Goal: Obtain resource: Download file/media

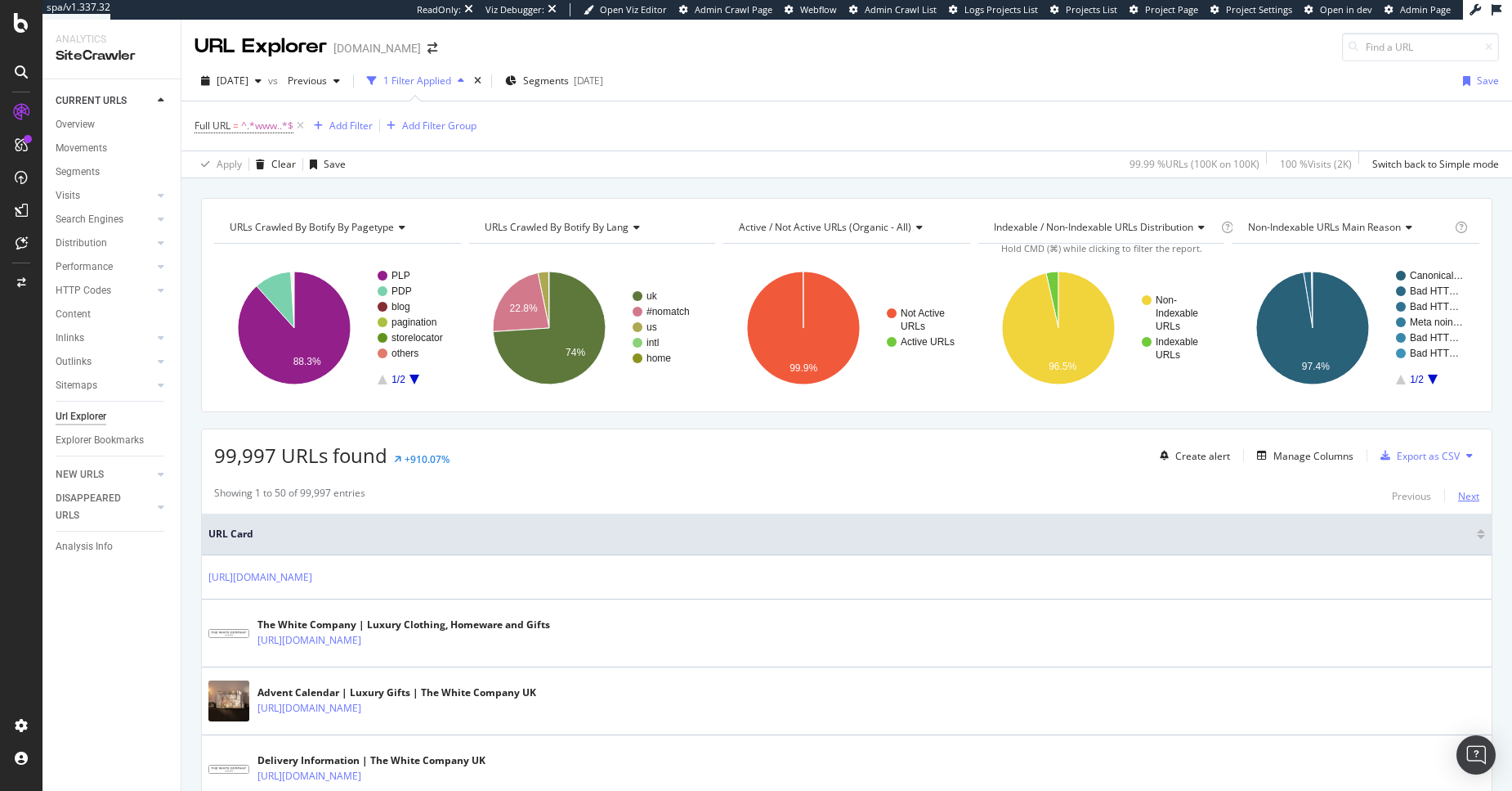
click at [1460, 499] on div "Next" at bounding box center [1469, 496] width 21 height 14
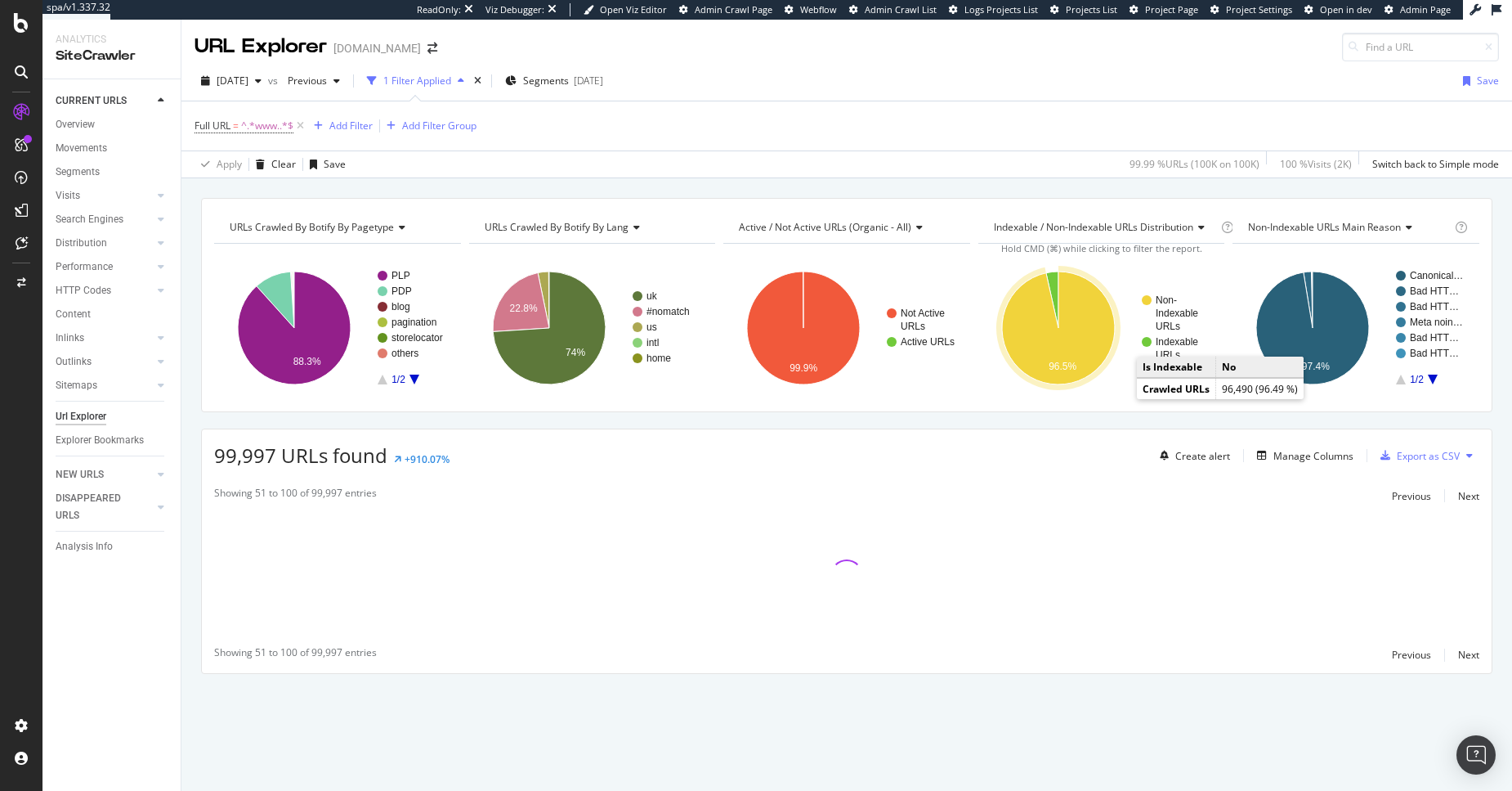
click at [1034, 346] on icon "A chart." at bounding box center [1059, 328] width 112 height 112
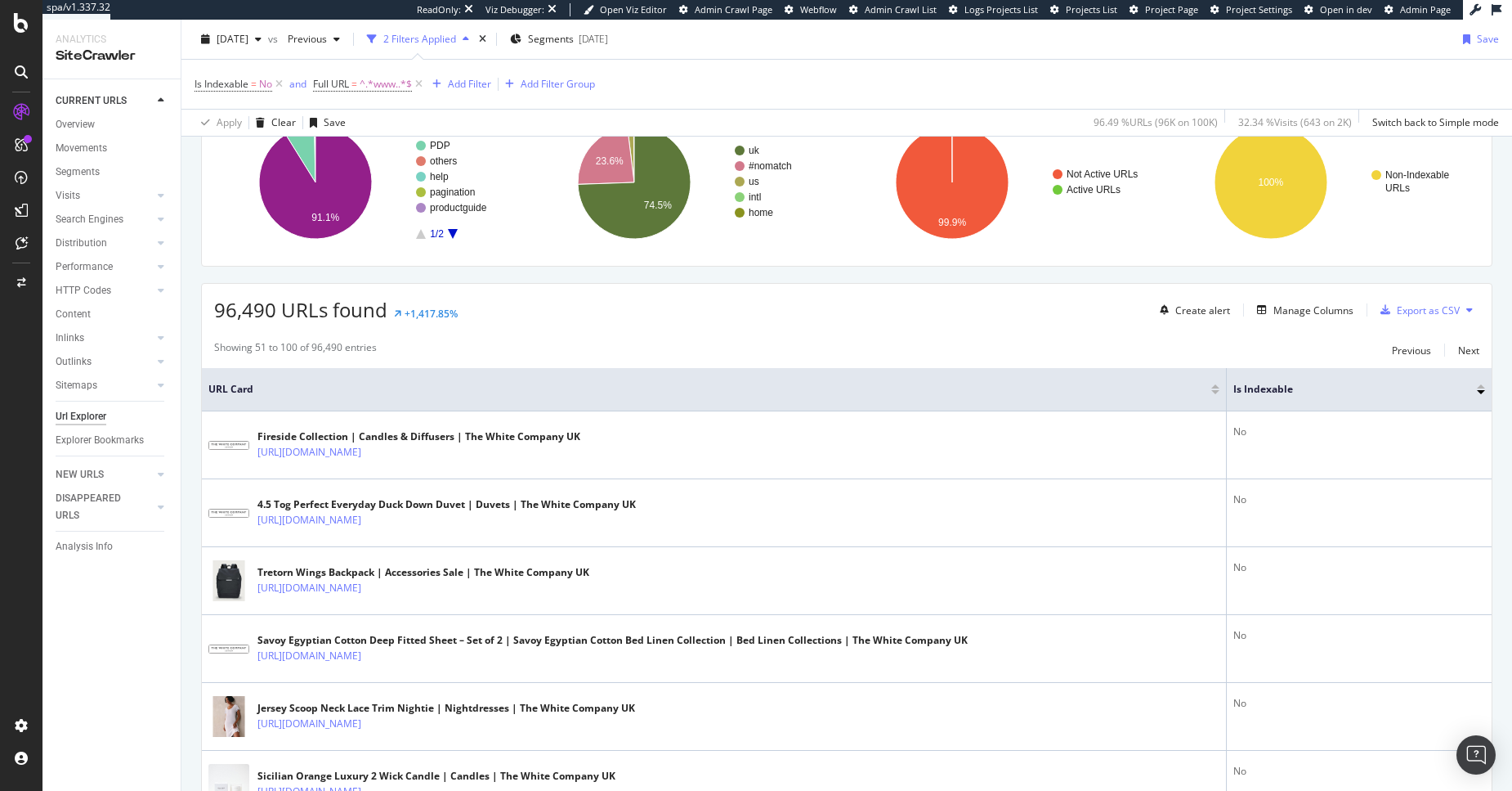
scroll to position [80, 0]
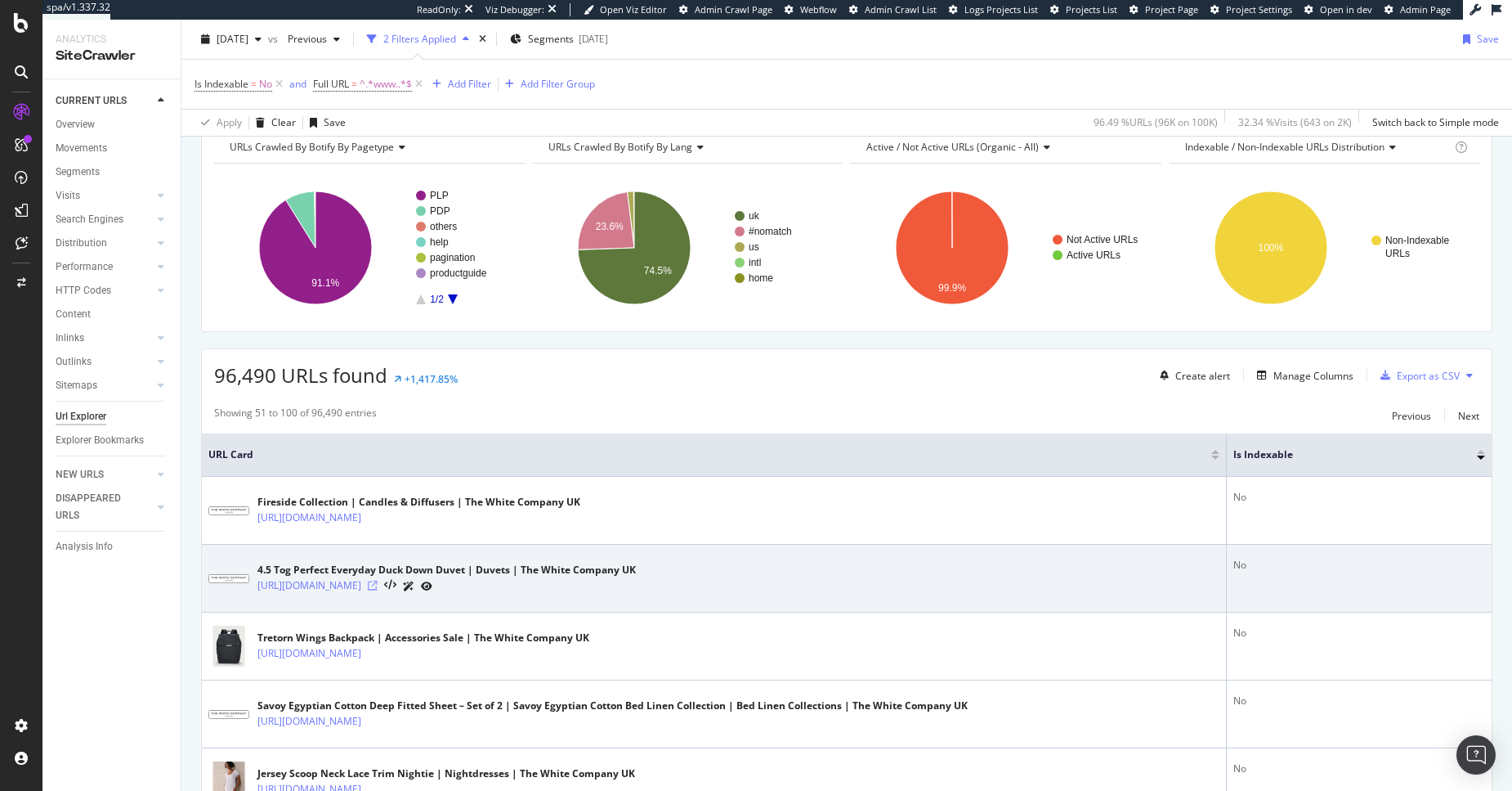
click at [378, 584] on icon at bounding box center [372, 585] width 10 height 10
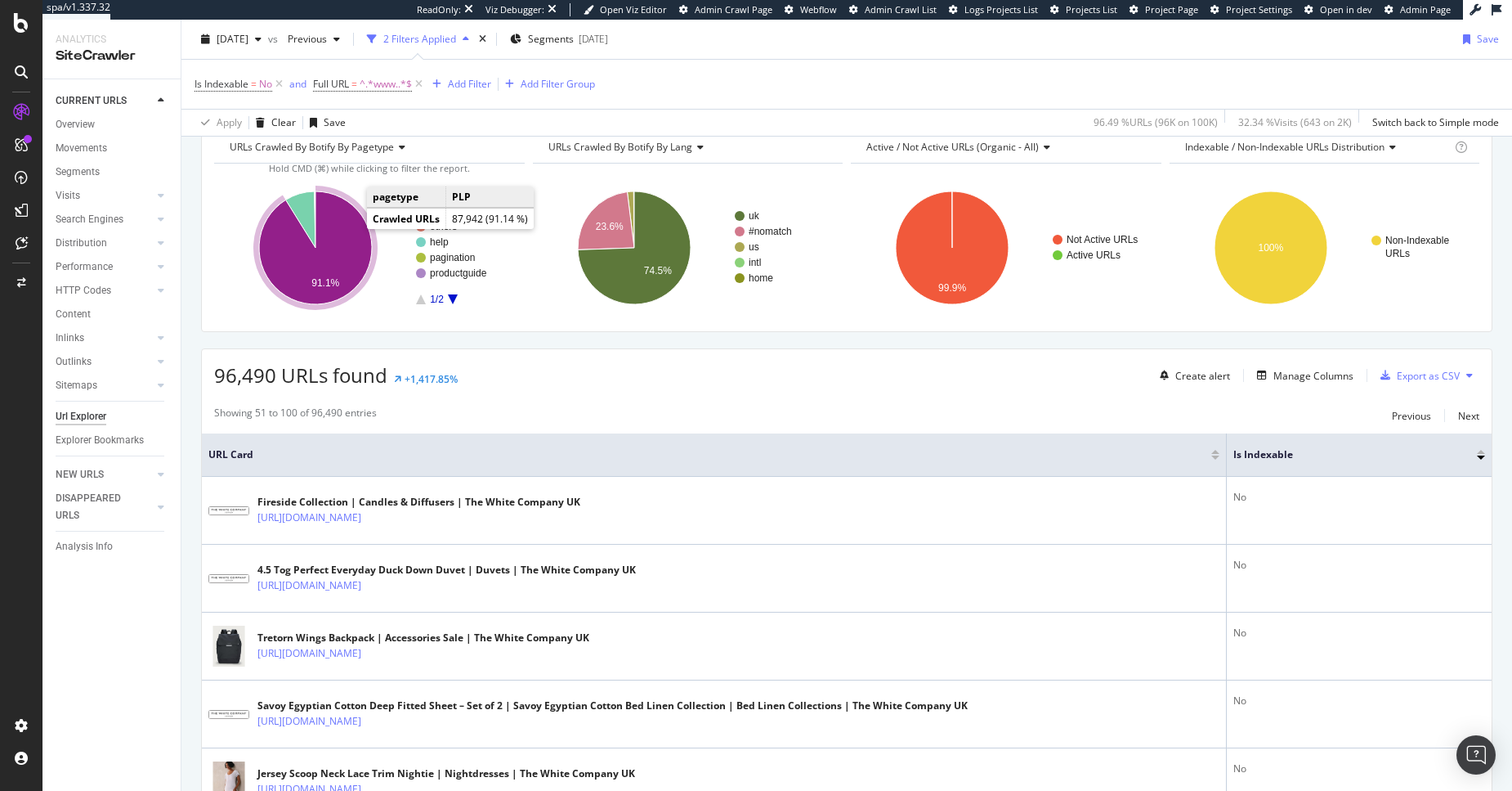
click at [322, 268] on icon "A chart." at bounding box center [315, 247] width 112 height 112
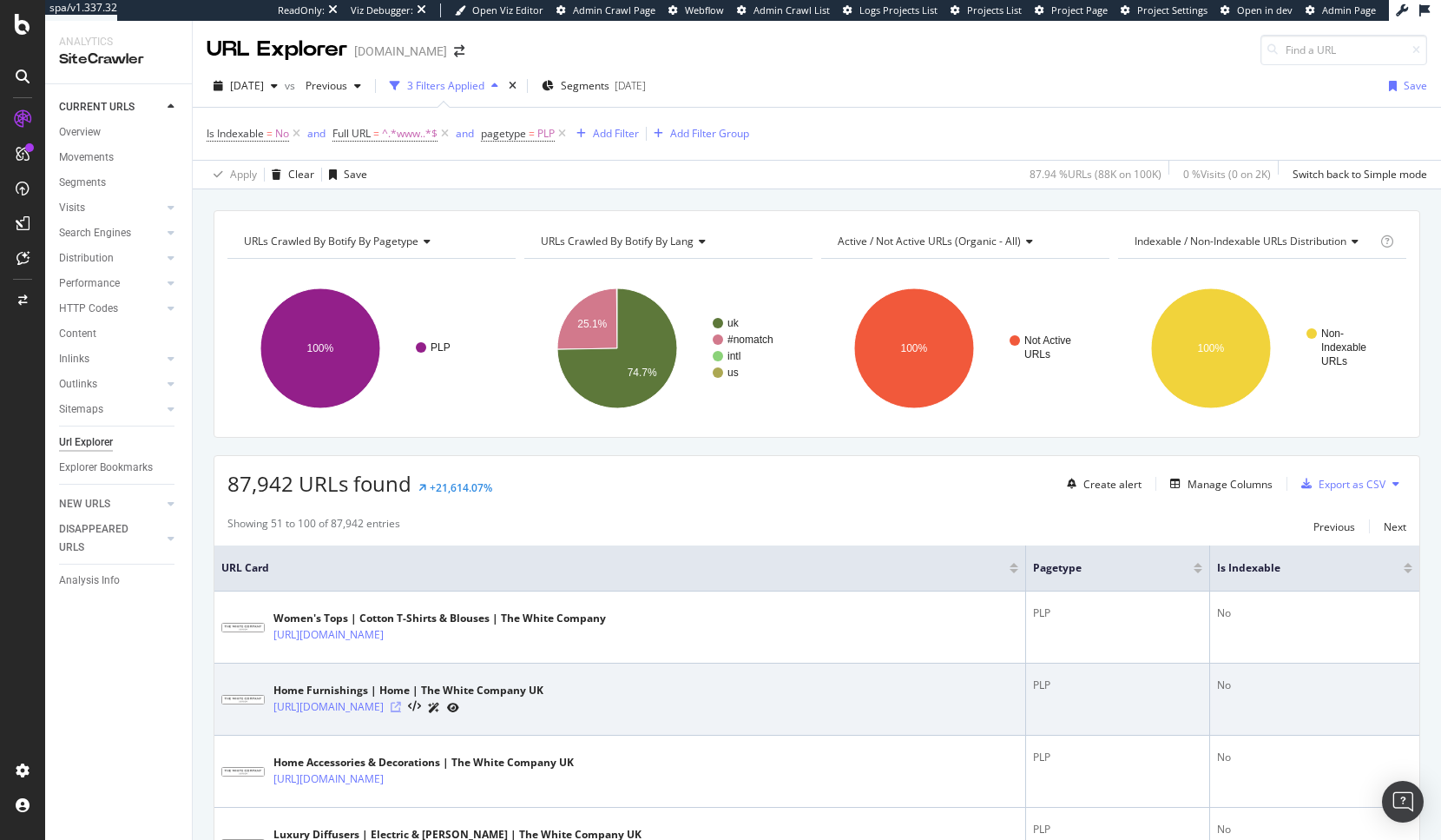
click at [401, 708] on icon at bounding box center [395, 706] width 10 height 10
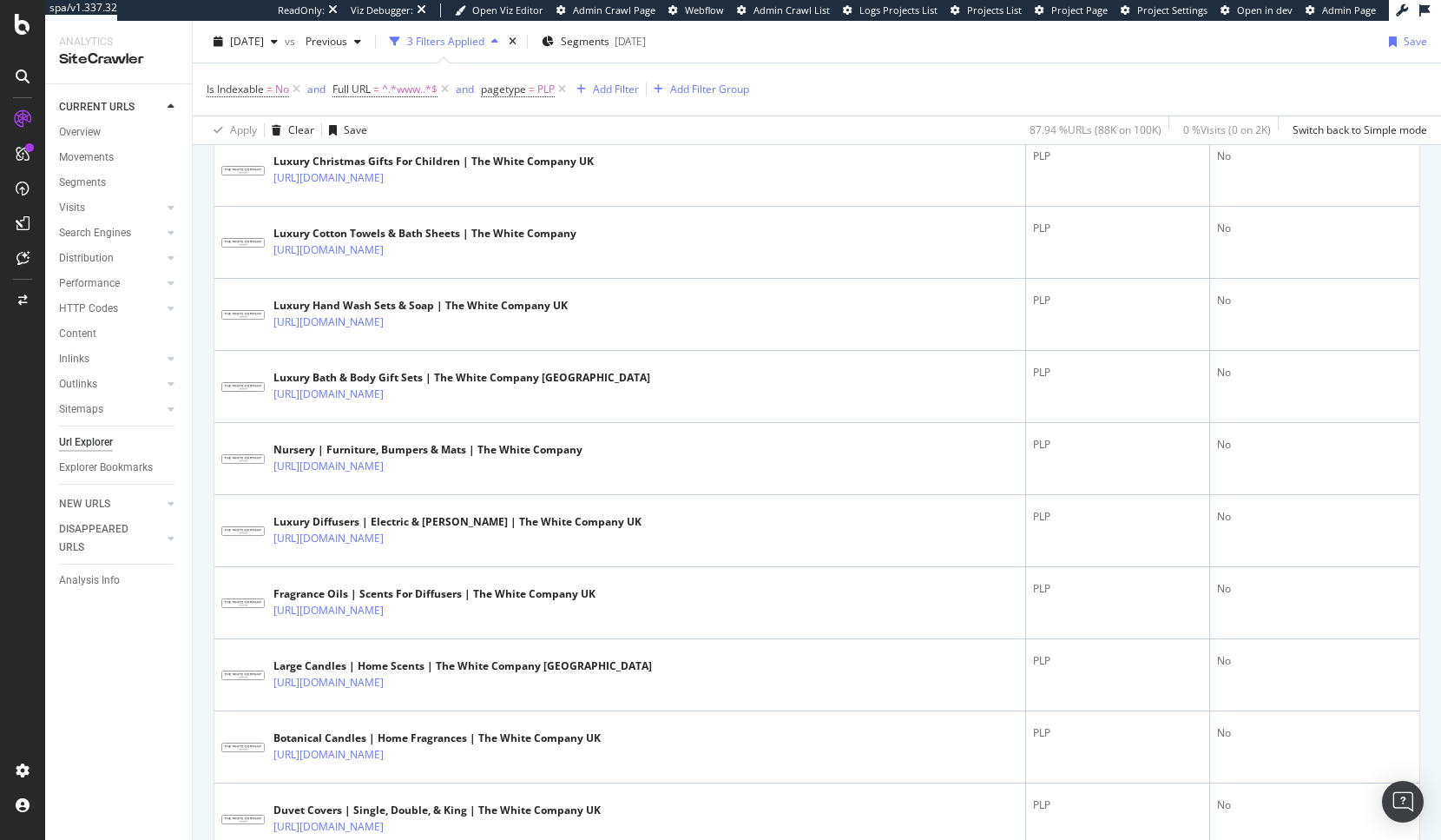
scroll to position [3529, 0]
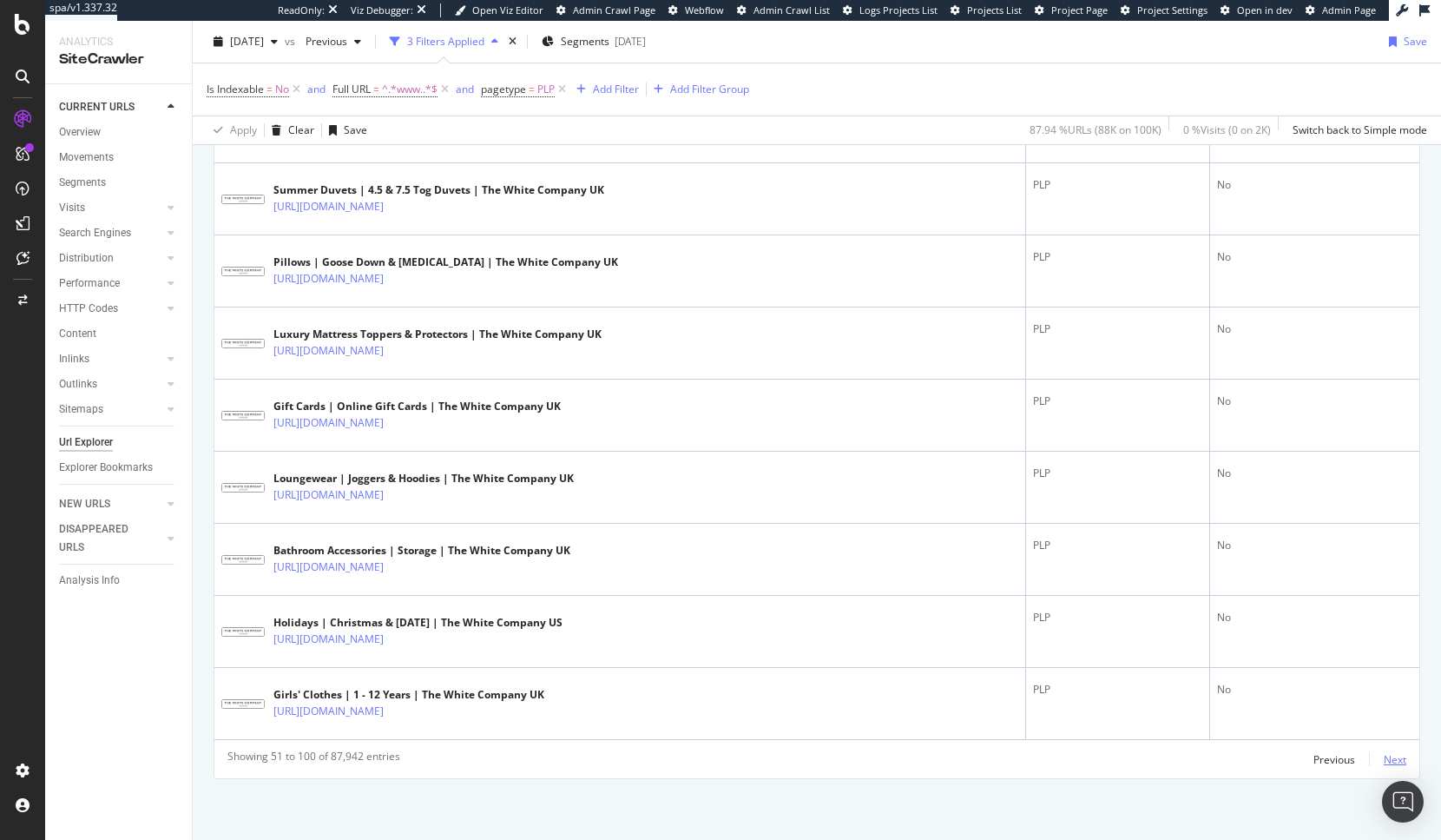
click at [1384, 762] on div "Next" at bounding box center [1395, 759] width 23 height 15
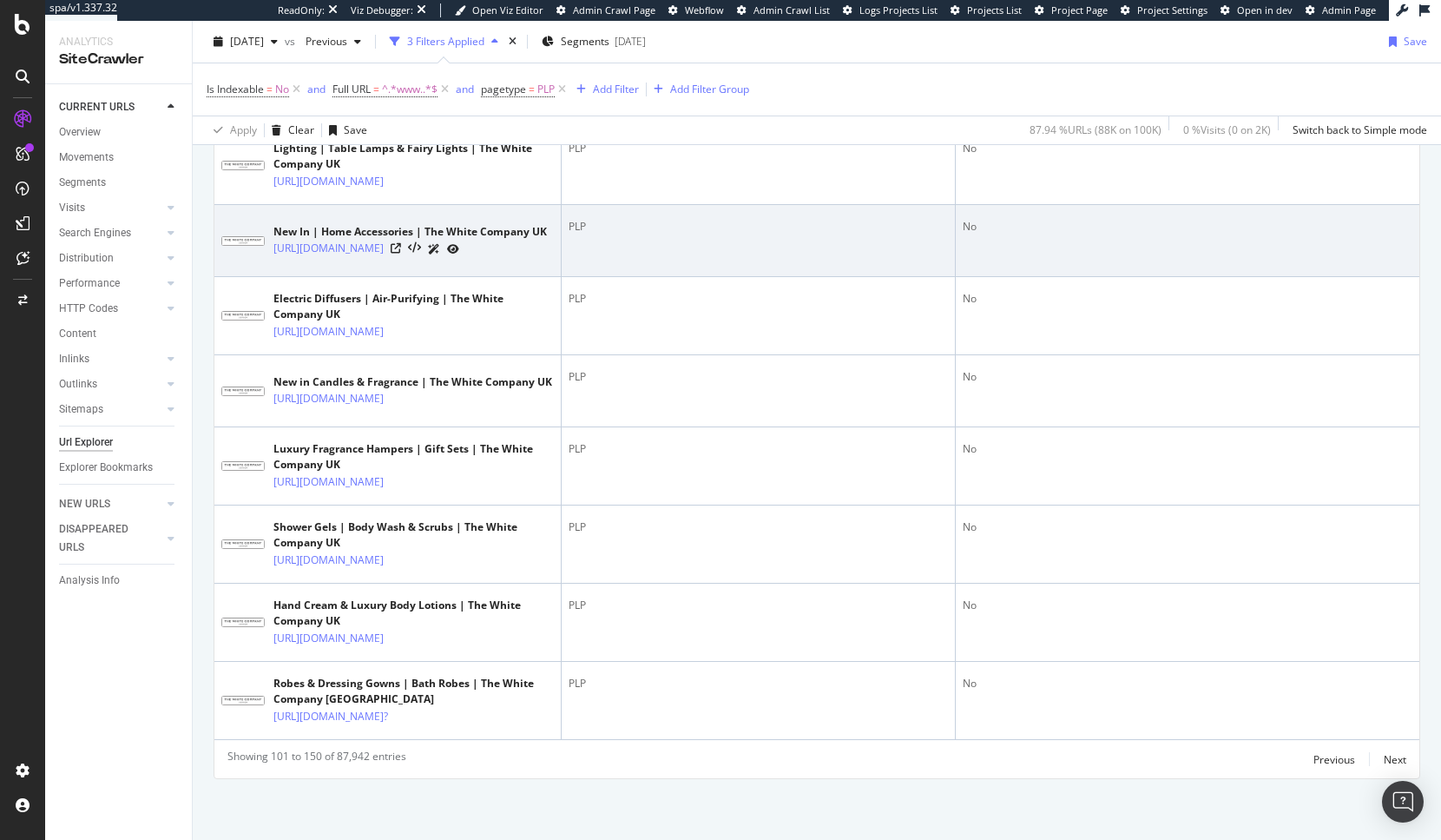
scroll to position [4788, 0]
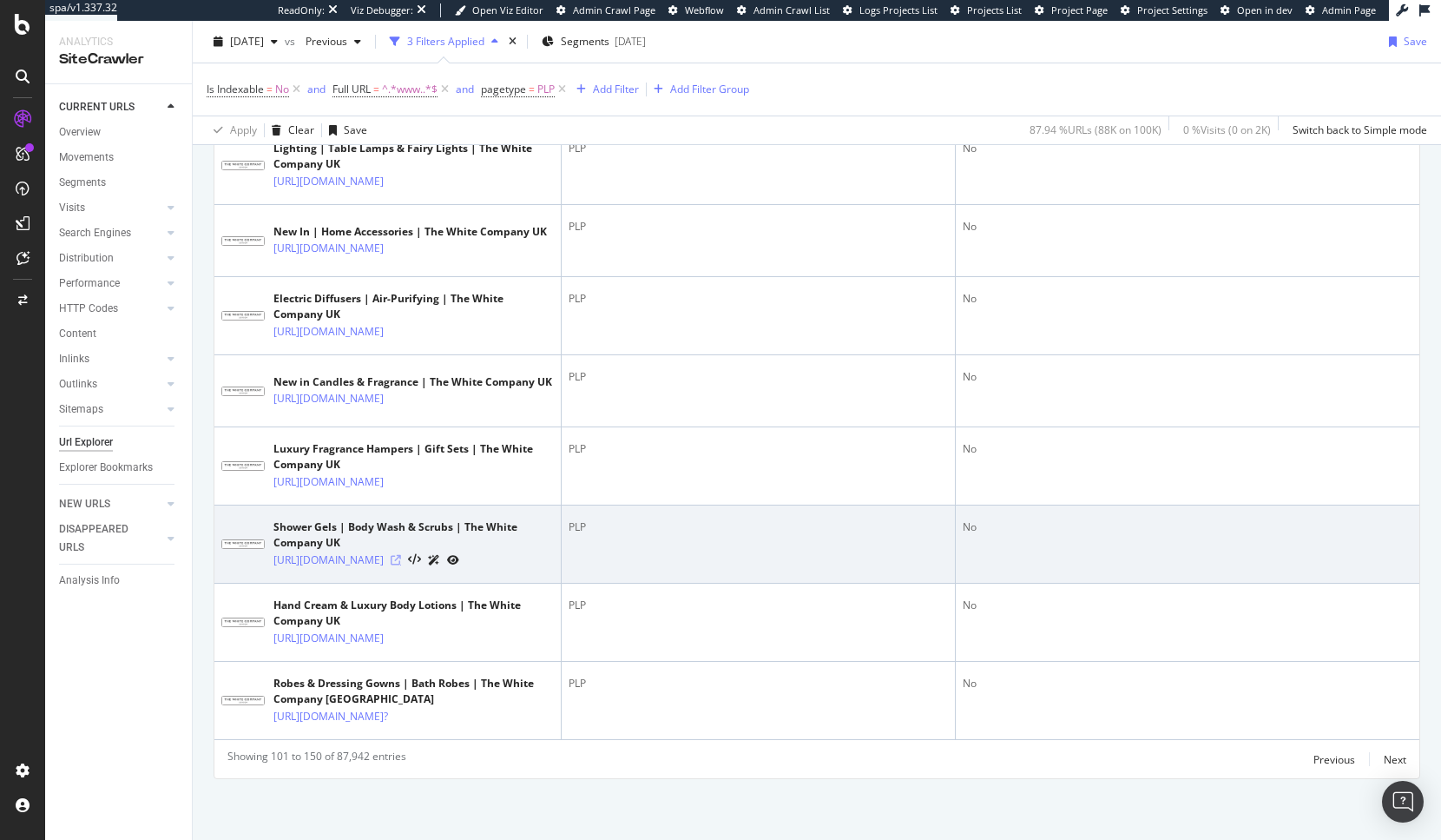
click at [401, 555] on icon at bounding box center [395, 559] width 10 height 10
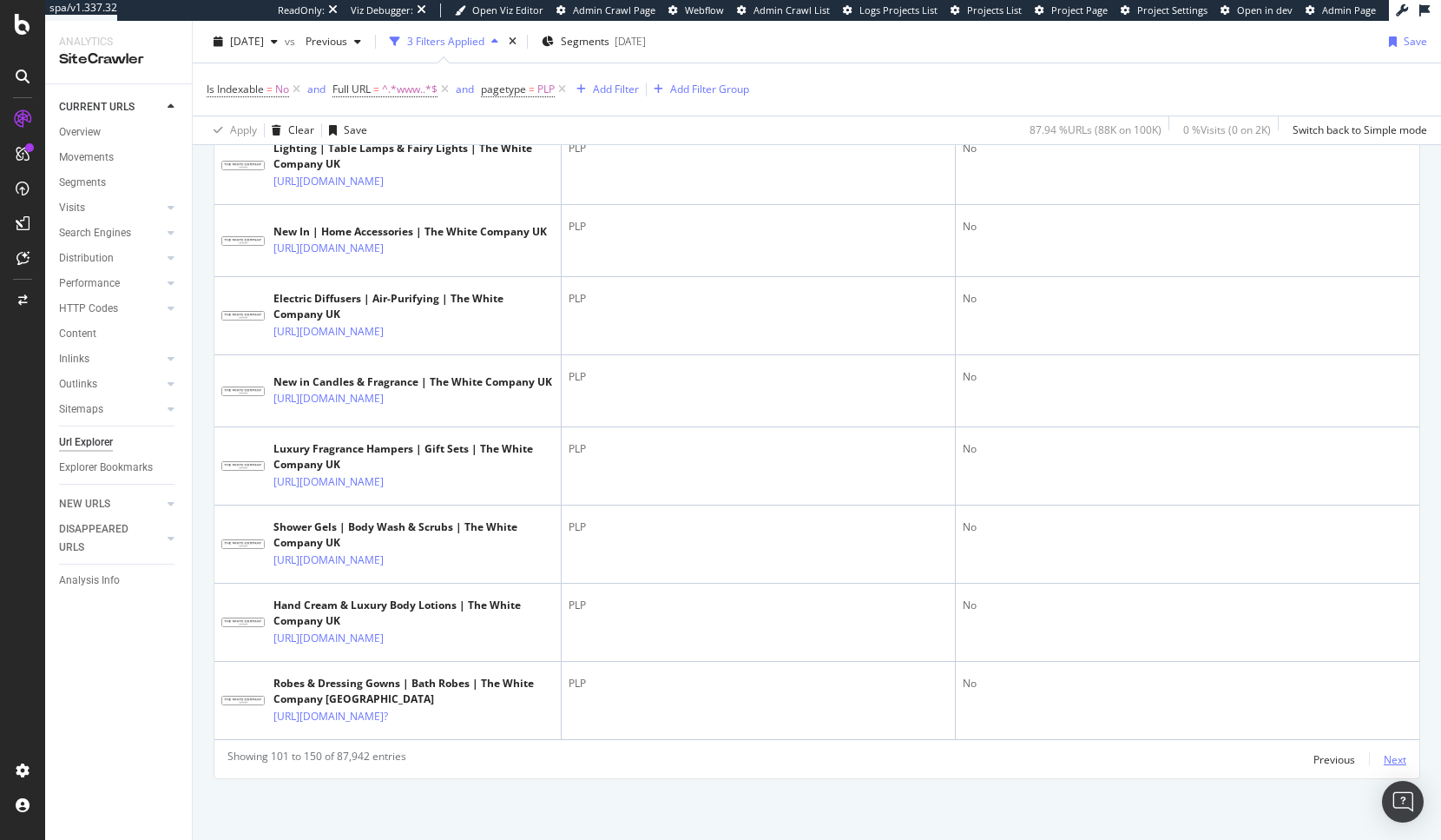
click at [1384, 758] on div "Next" at bounding box center [1395, 759] width 23 height 15
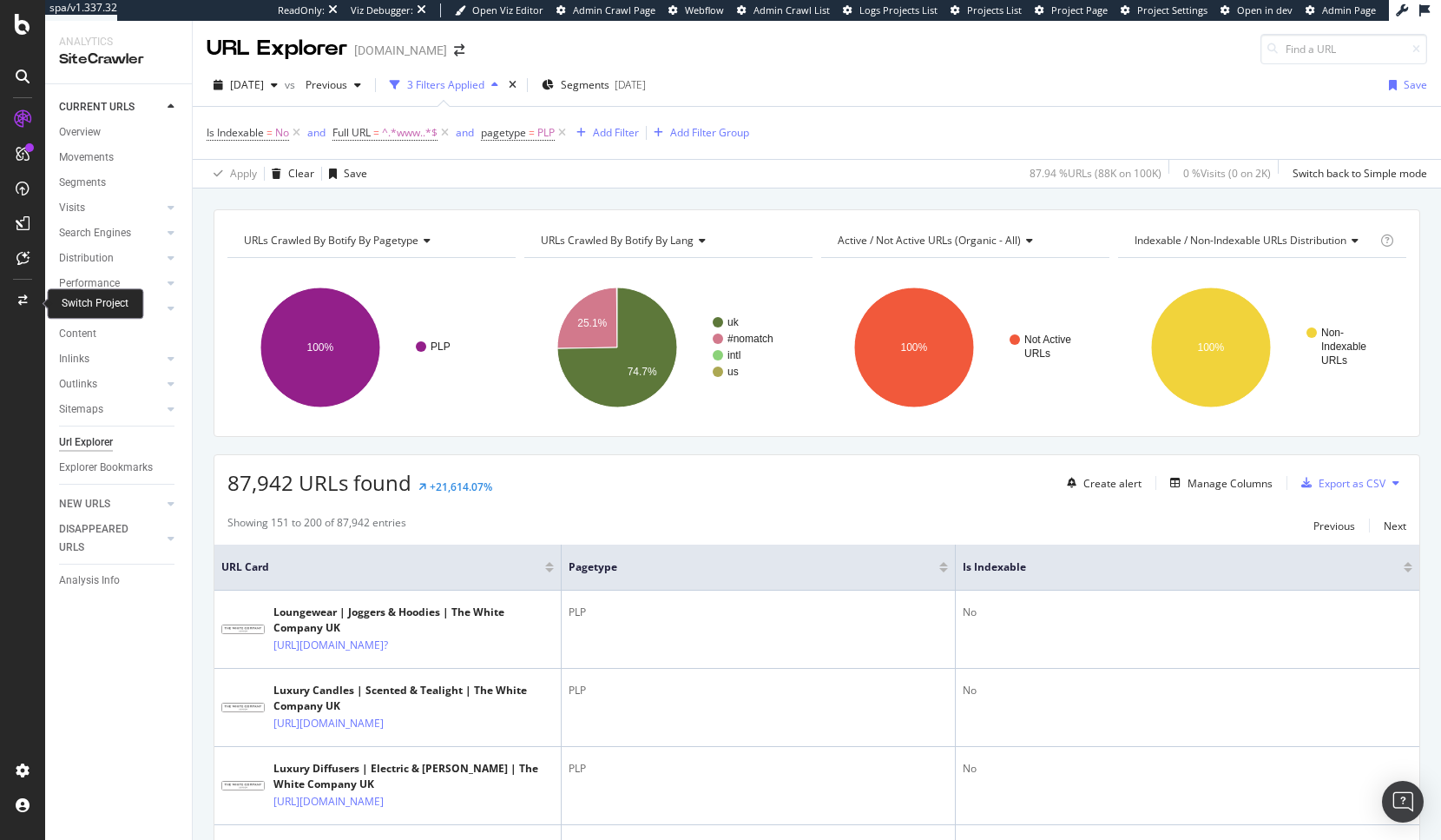
scroll to position [0, 0]
click at [607, 131] on div "Add Filter" at bounding box center [616, 134] width 46 height 15
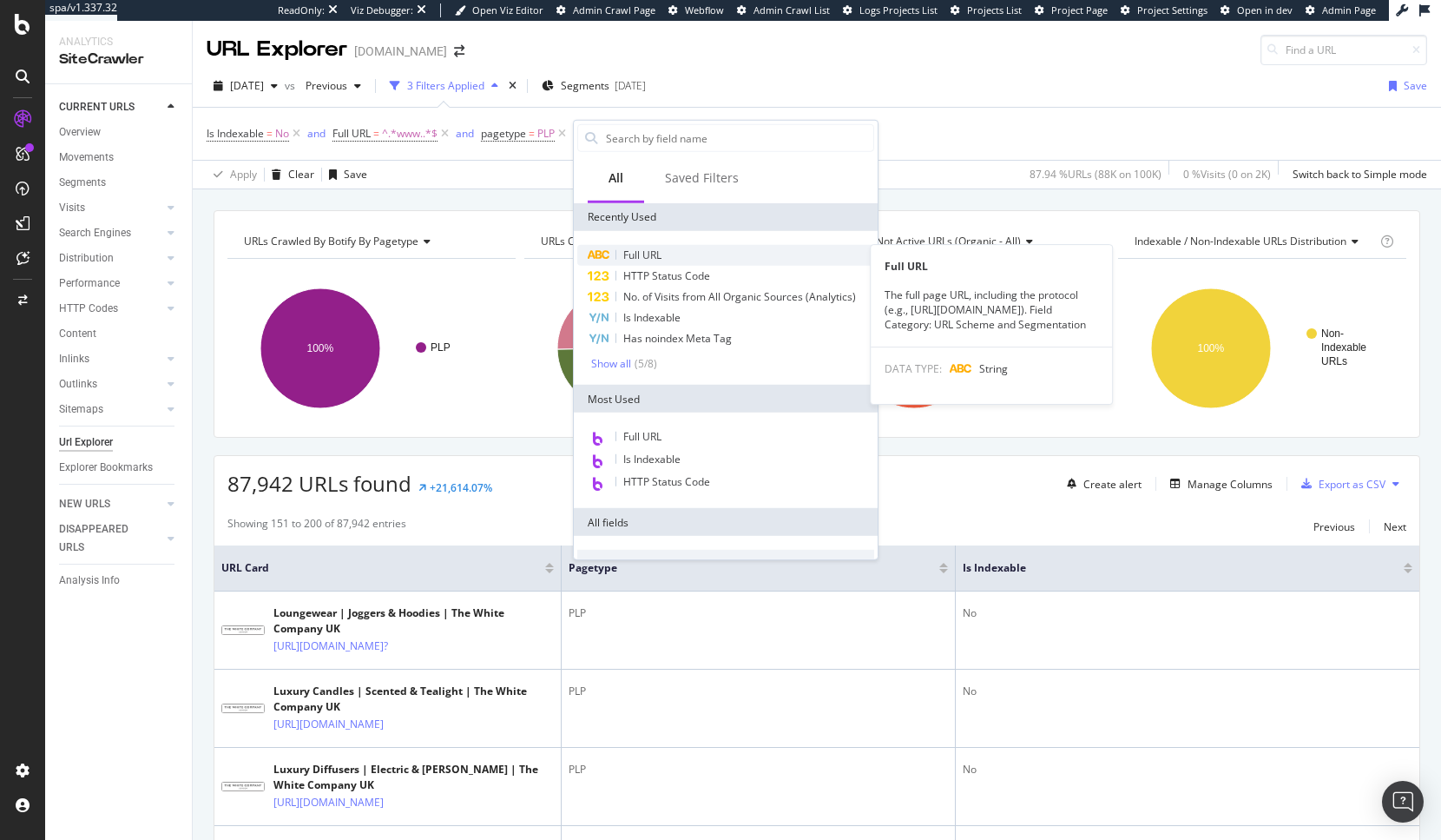
click at [641, 254] on span "Full URL" at bounding box center [643, 255] width 38 height 15
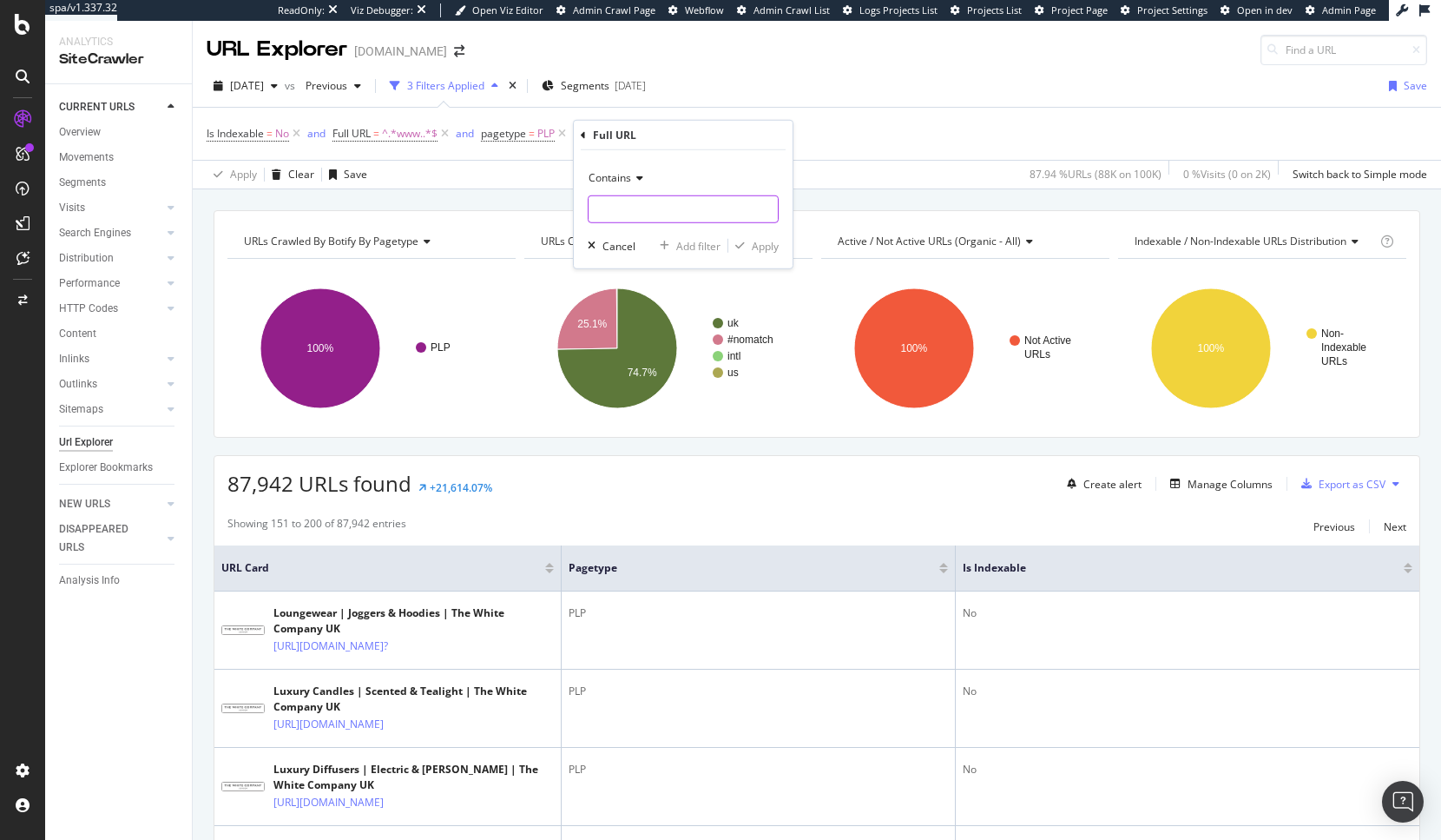
click at [641, 198] on input "text" at bounding box center [684, 209] width 190 height 27
type input "/uk/"
click at [769, 250] on div "Apply" at bounding box center [765, 246] width 27 height 15
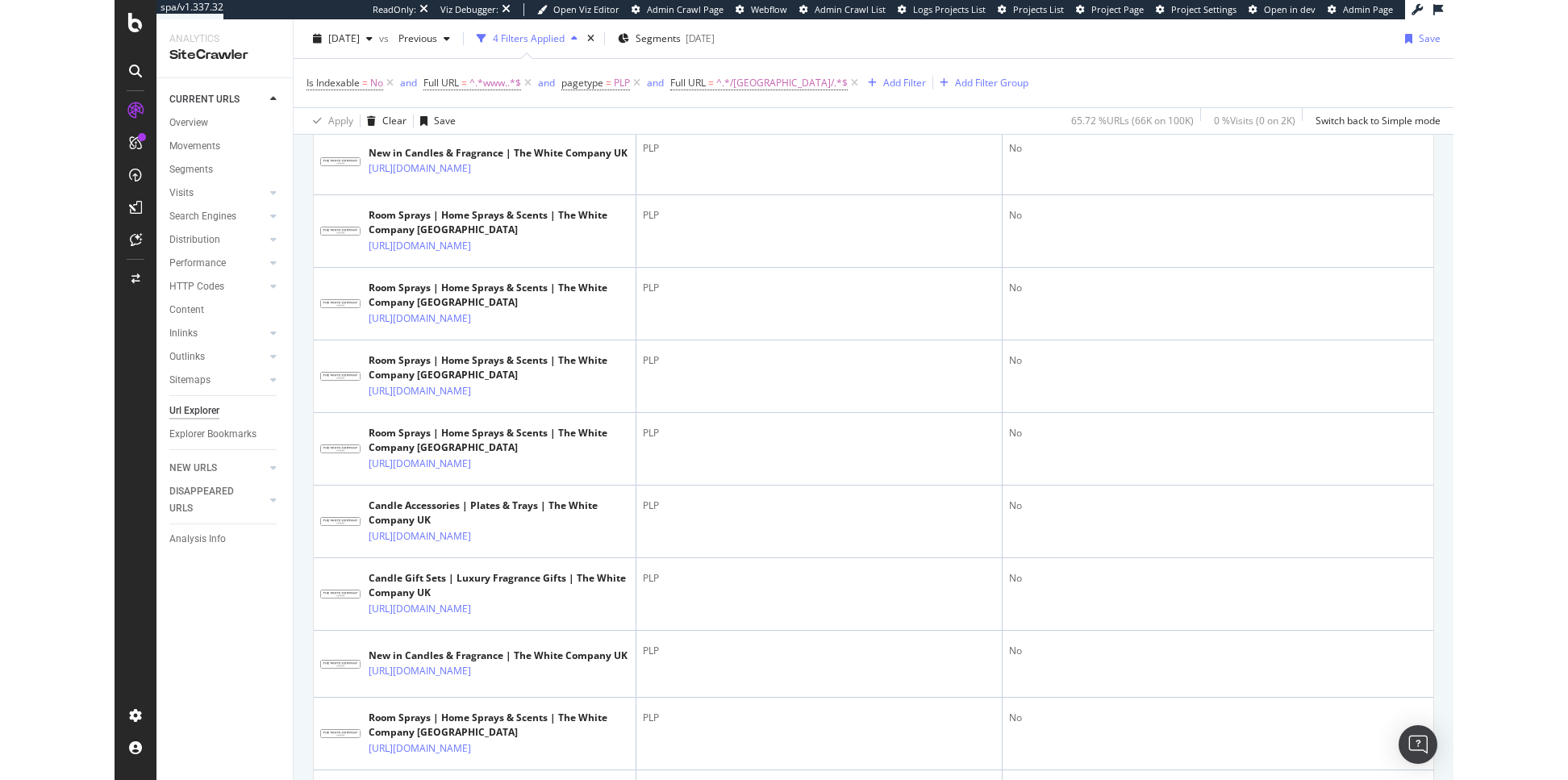
scroll to position [3392, 0]
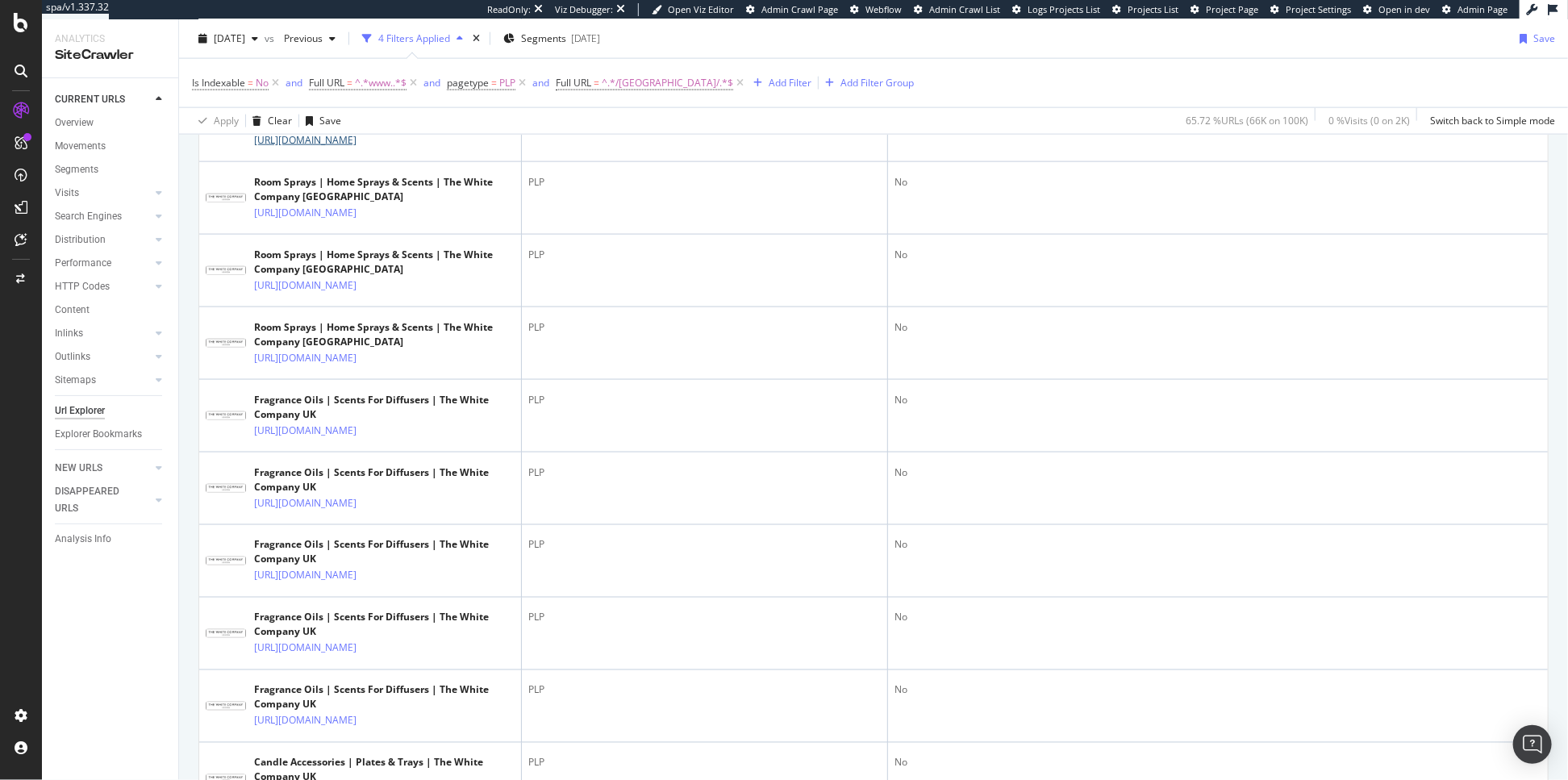
scroll to position [0, 0]
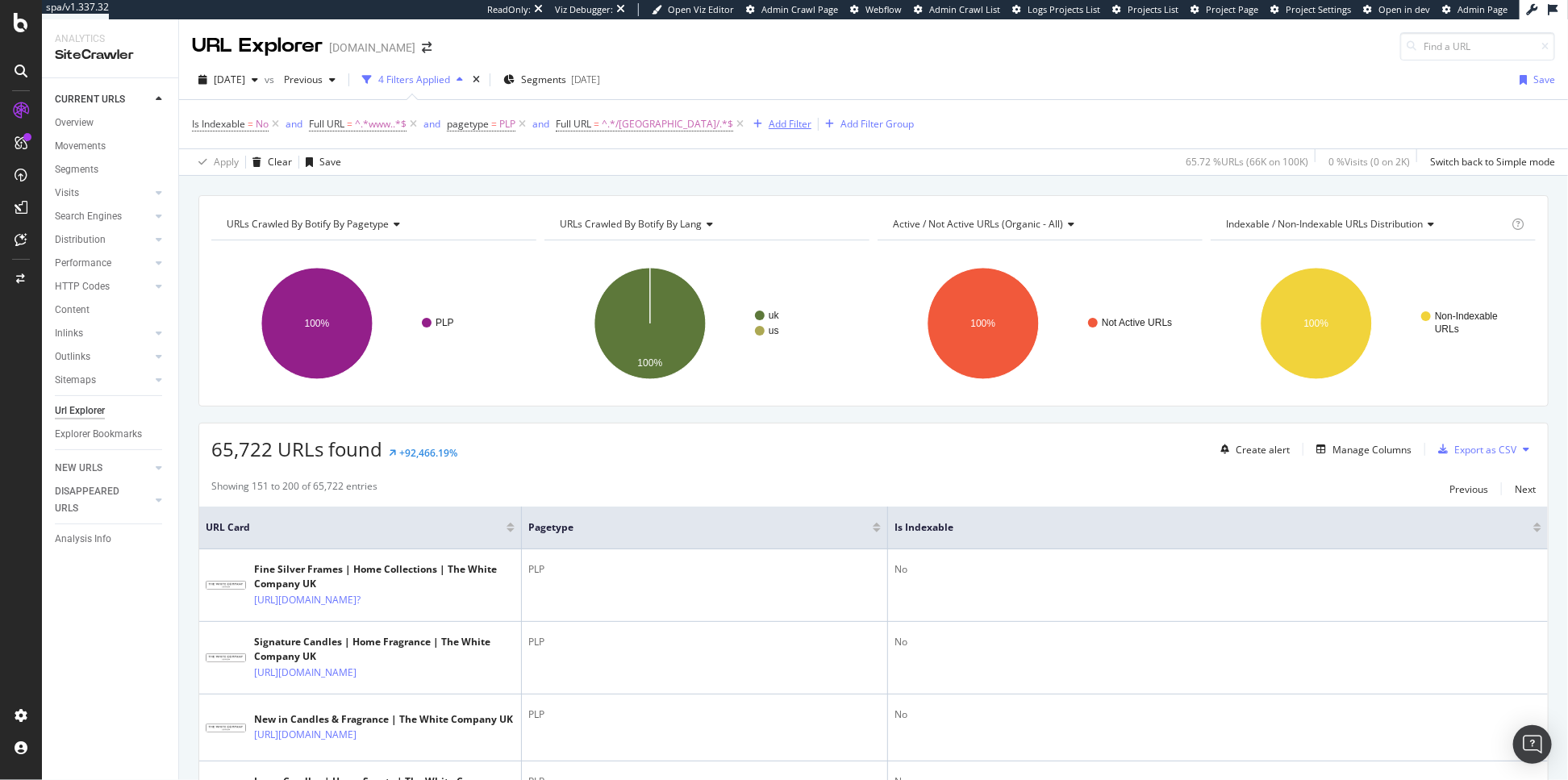
click at [769, 121] on div "Add Filter" at bounding box center [790, 124] width 43 height 14
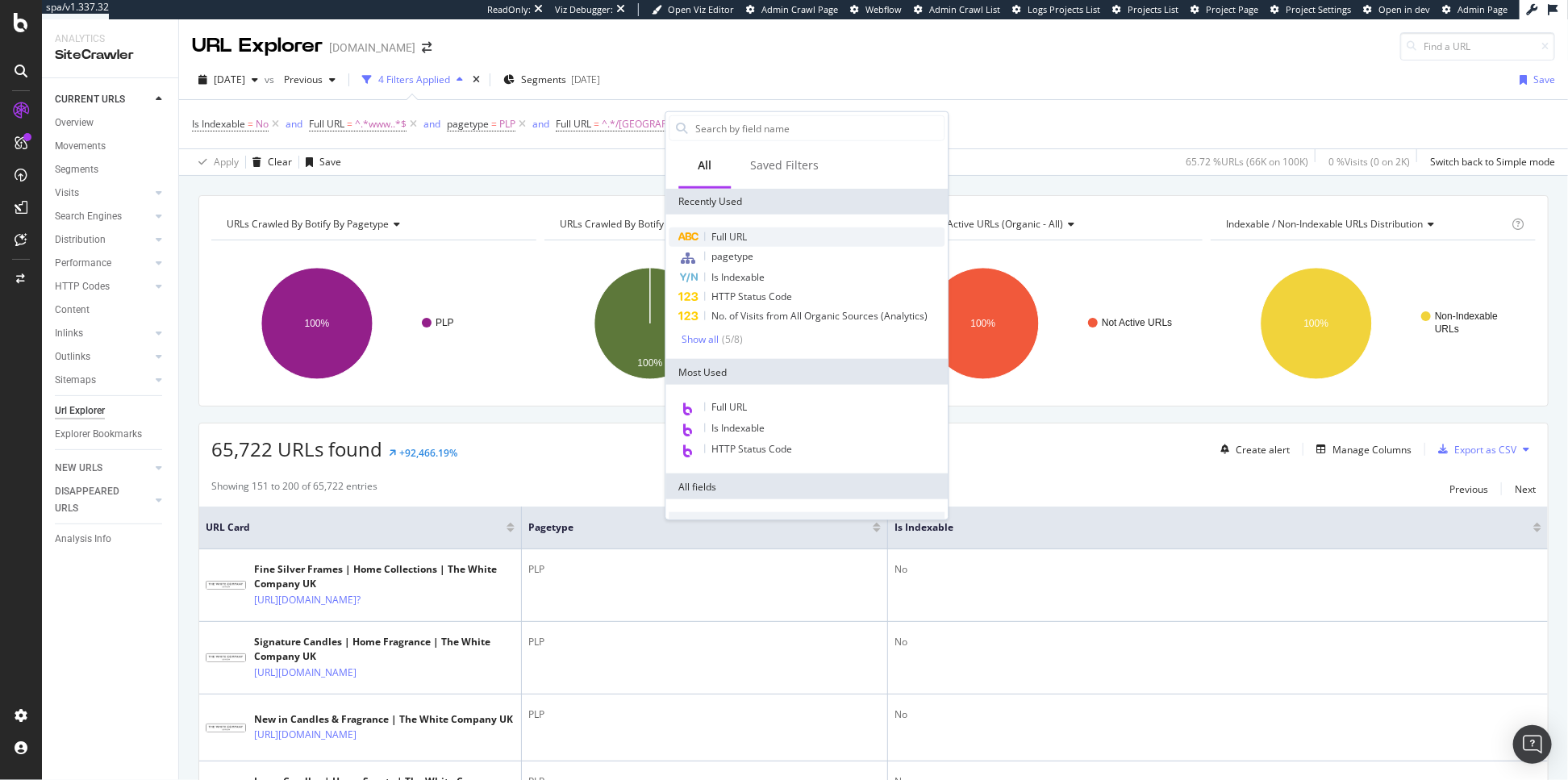
click at [755, 242] on div "Full URL" at bounding box center [806, 237] width 276 height 19
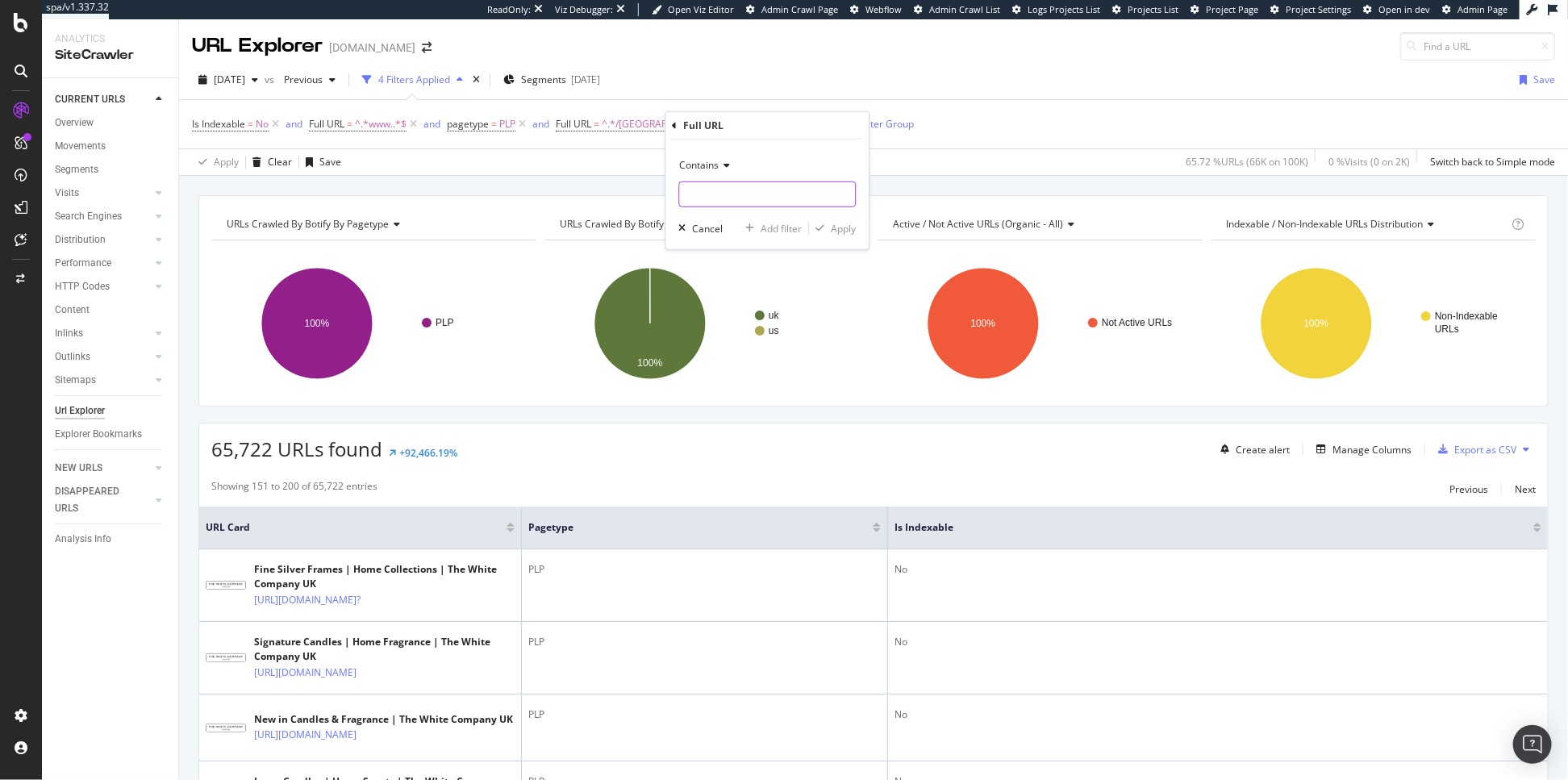
click at [732, 196] on input "text" at bounding box center [767, 194] width 176 height 26
type input "candle"
click at [843, 231] on div "Apply" at bounding box center [843, 228] width 25 height 14
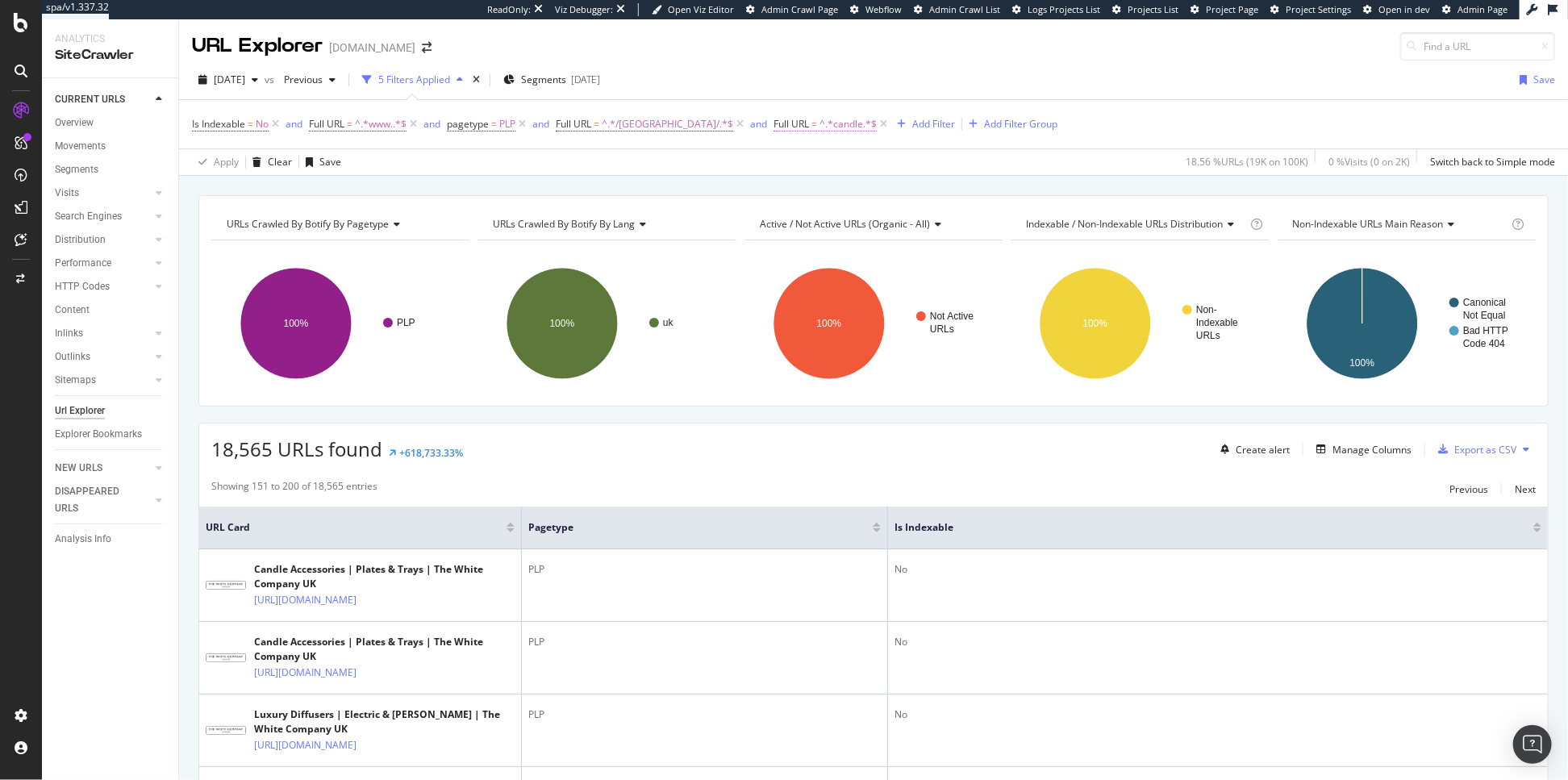
click at [819, 127] on span "^.*candle.*$" at bounding box center [847, 124] width 57 height 23
click at [738, 202] on input "candle" at bounding box center [782, 191] width 152 height 26
click at [726, 193] on input "freagrance" at bounding box center [782, 191] width 152 height 26
type input "fragrance"
click at [869, 224] on div "Apply" at bounding box center [870, 225] width 25 height 14
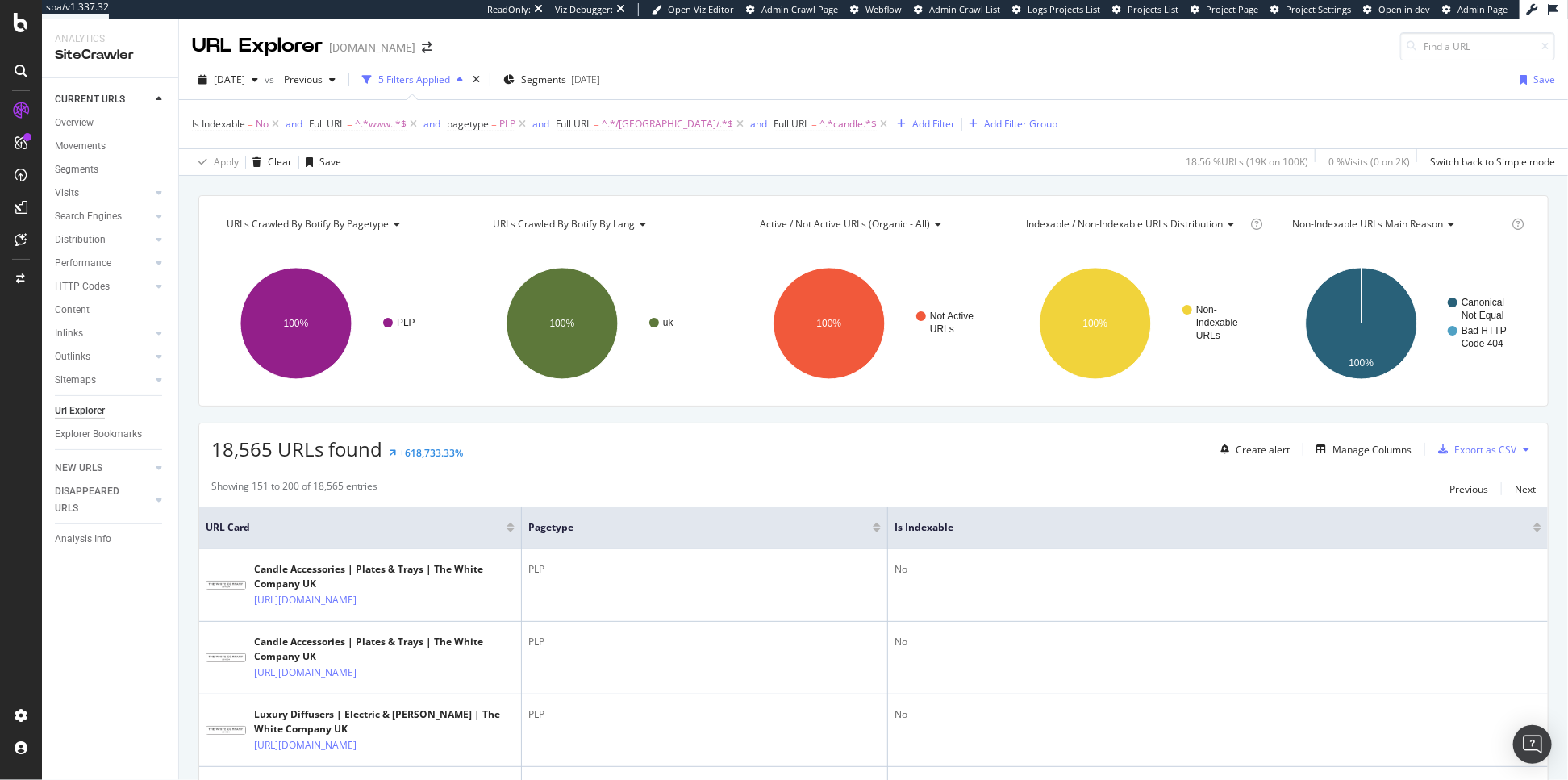
click at [513, 532] on div at bounding box center [510, 530] width 8 height 4
click at [733, 121] on icon at bounding box center [740, 124] width 14 height 16
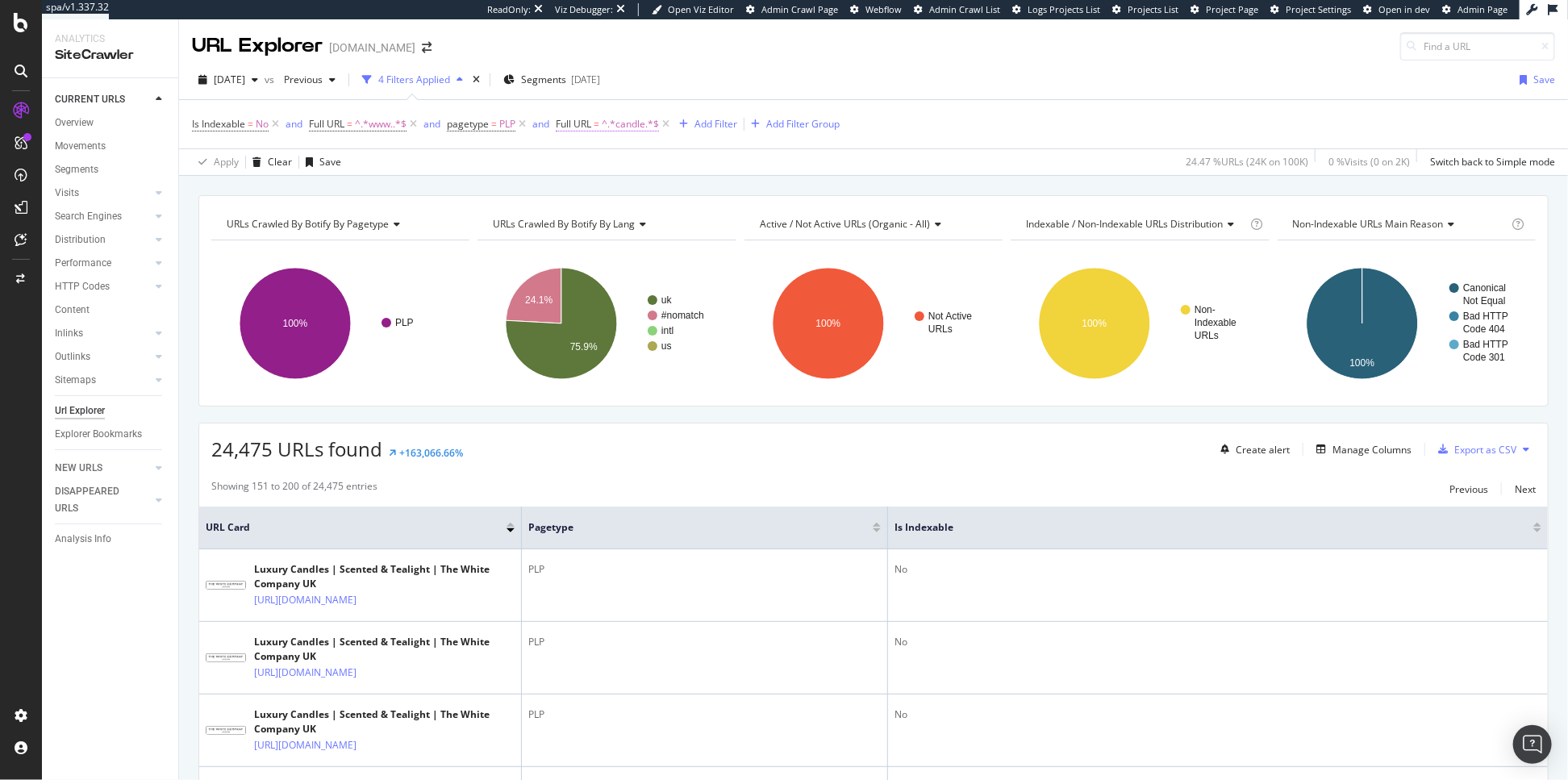
click at [603, 124] on span "Full URL = ^.*candle.*$" at bounding box center [607, 124] width 103 height 14
click at [601, 162] on span "Contains" at bounding box center [593, 163] width 40 height 14
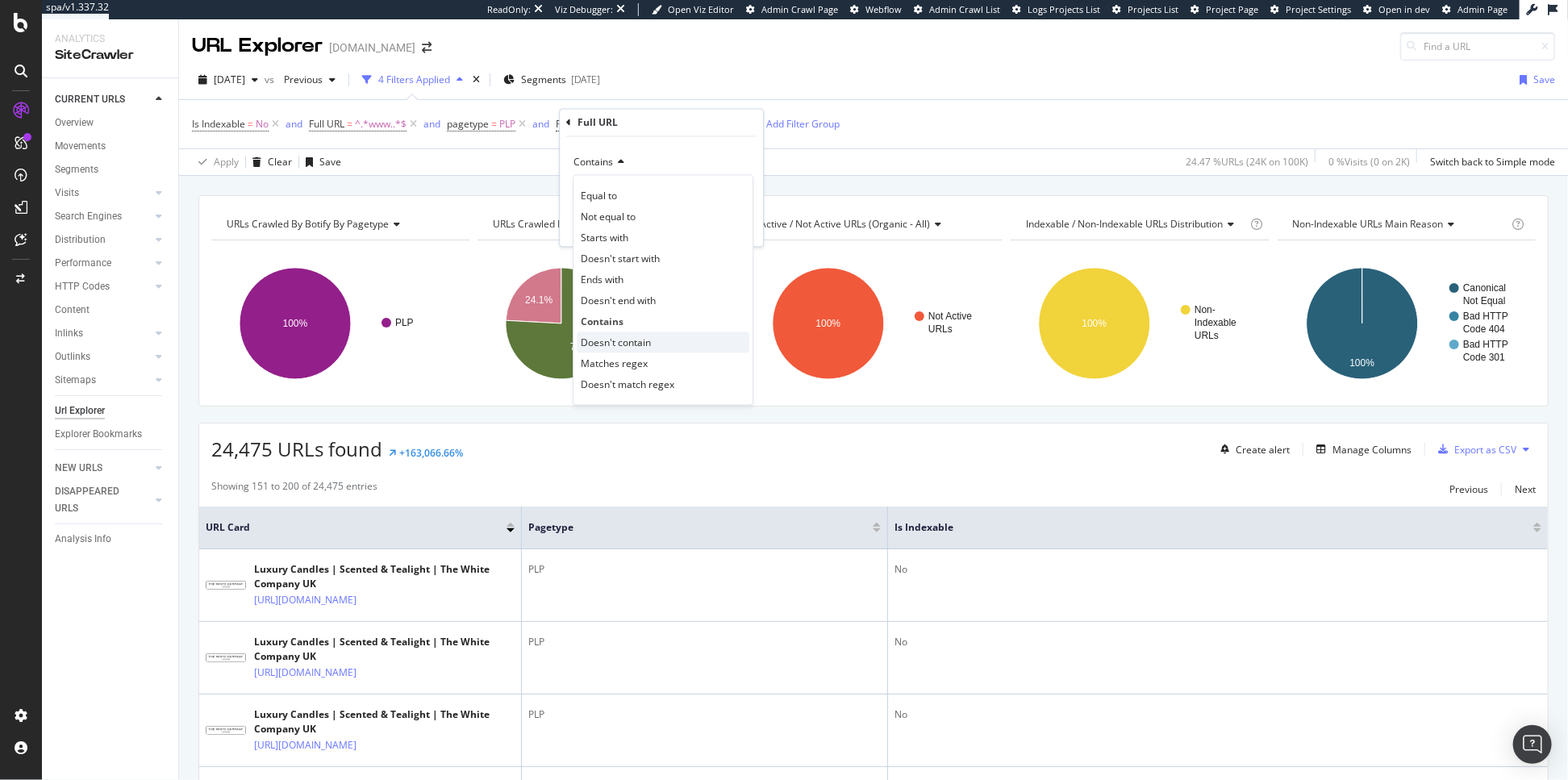
click at [623, 341] on span "Doesn't contain" at bounding box center [616, 342] width 70 height 14
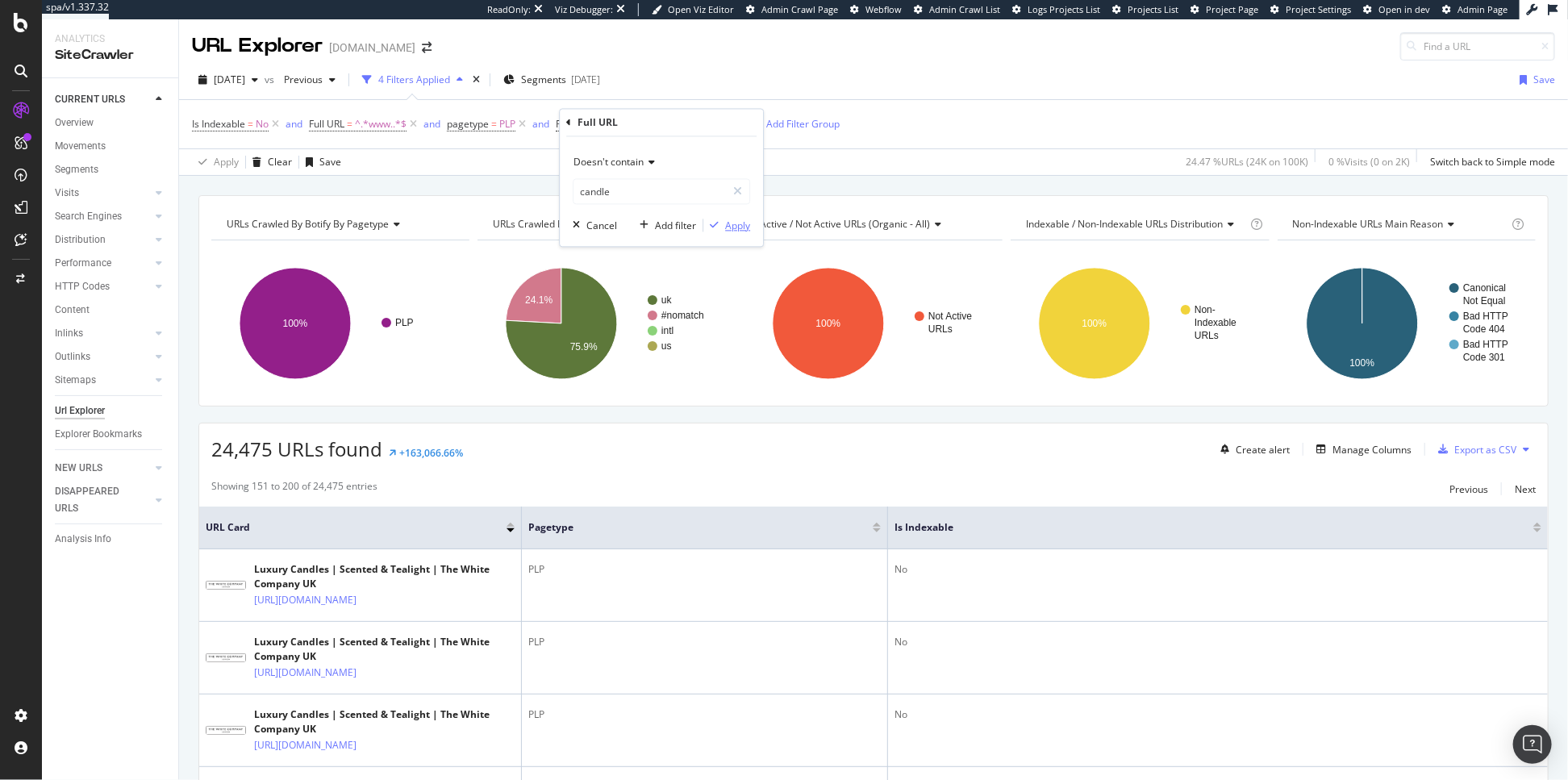
click at [720, 222] on div "button" at bounding box center [714, 225] width 22 height 10
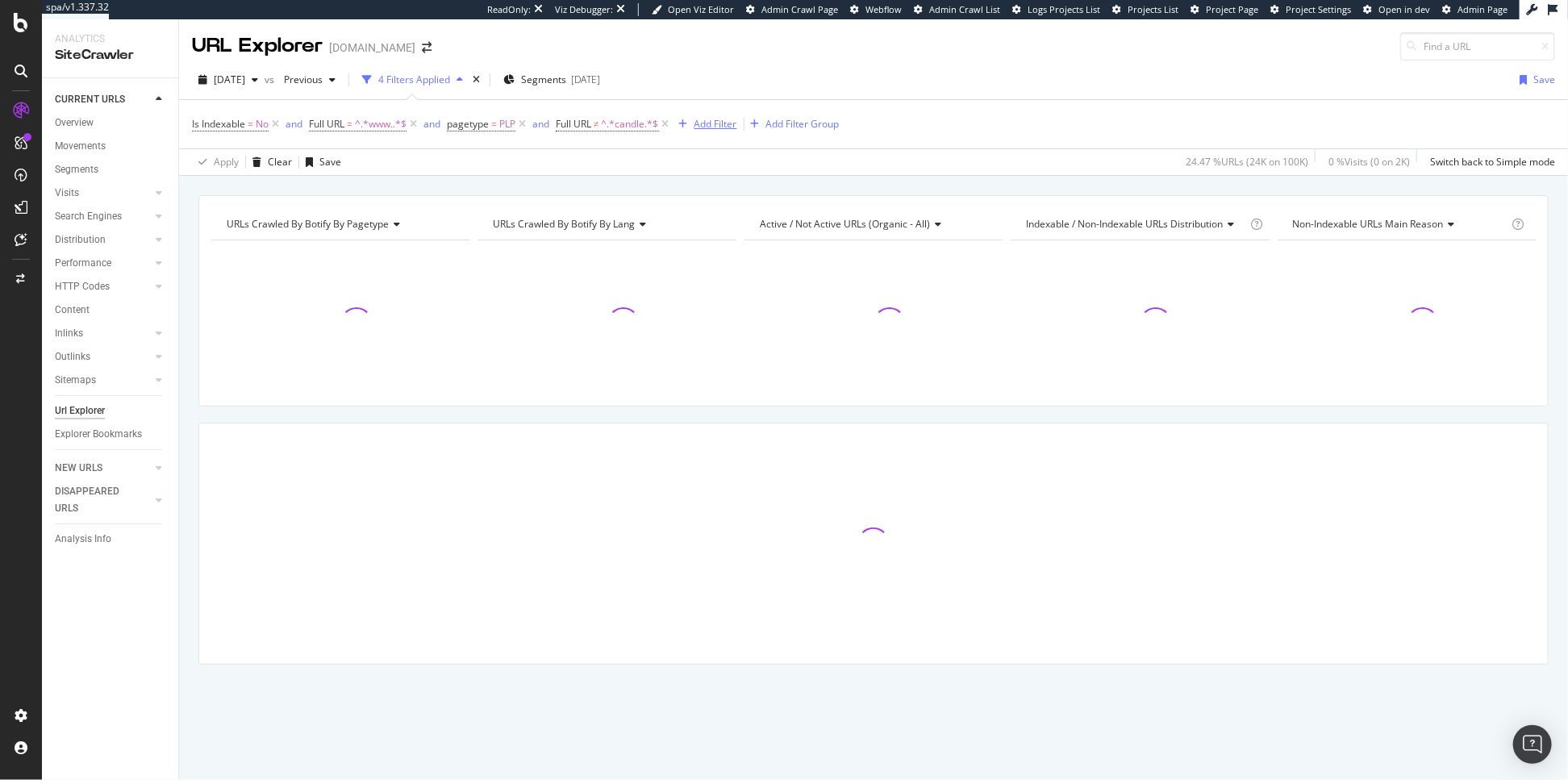
click at [724, 129] on div "Add Filter" at bounding box center [716, 124] width 43 height 14
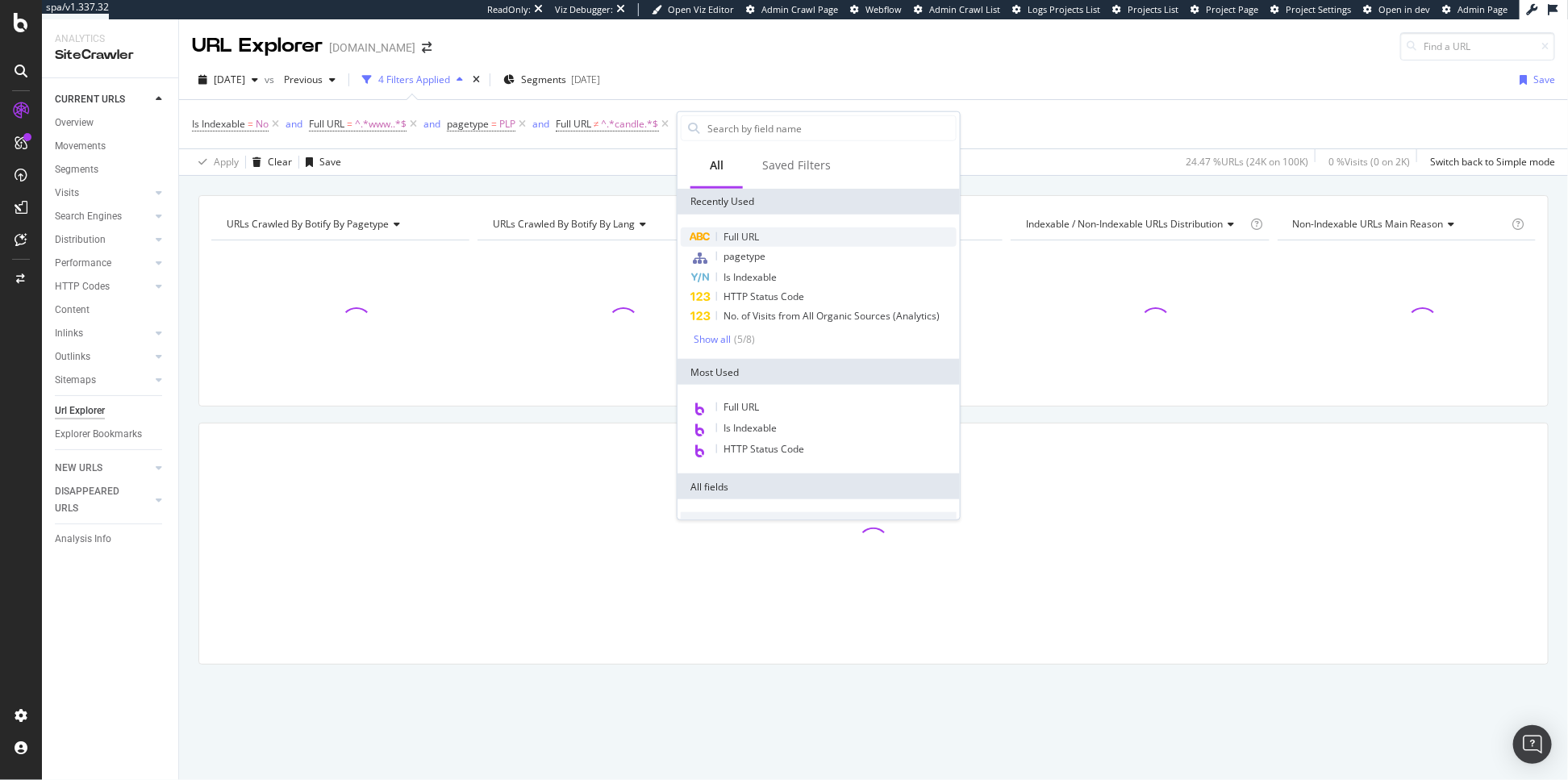
click at [742, 230] on span "Full URL" at bounding box center [741, 237] width 35 height 14
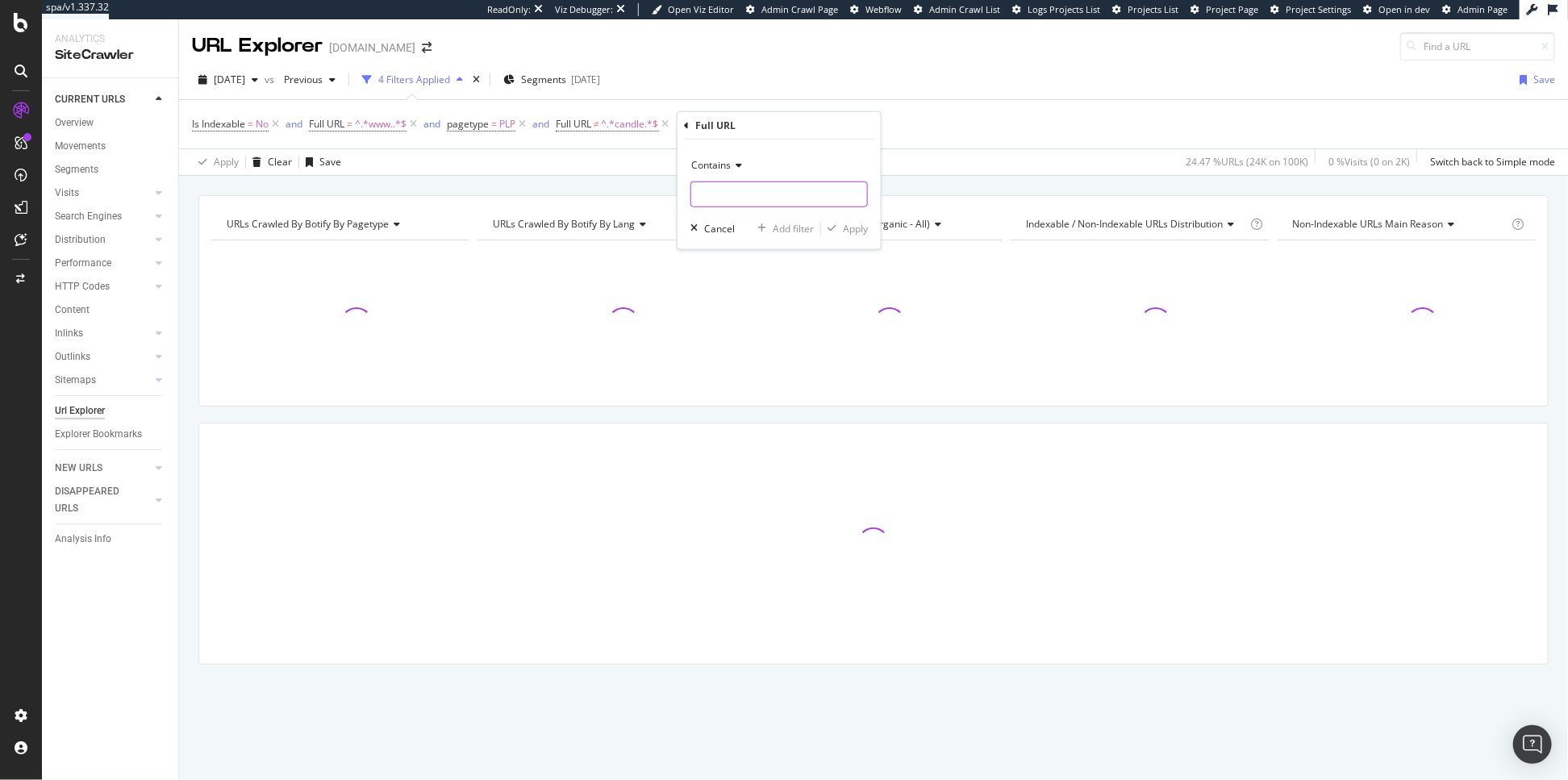
click at [724, 188] on input "text" at bounding box center [780, 194] width 176 height 26
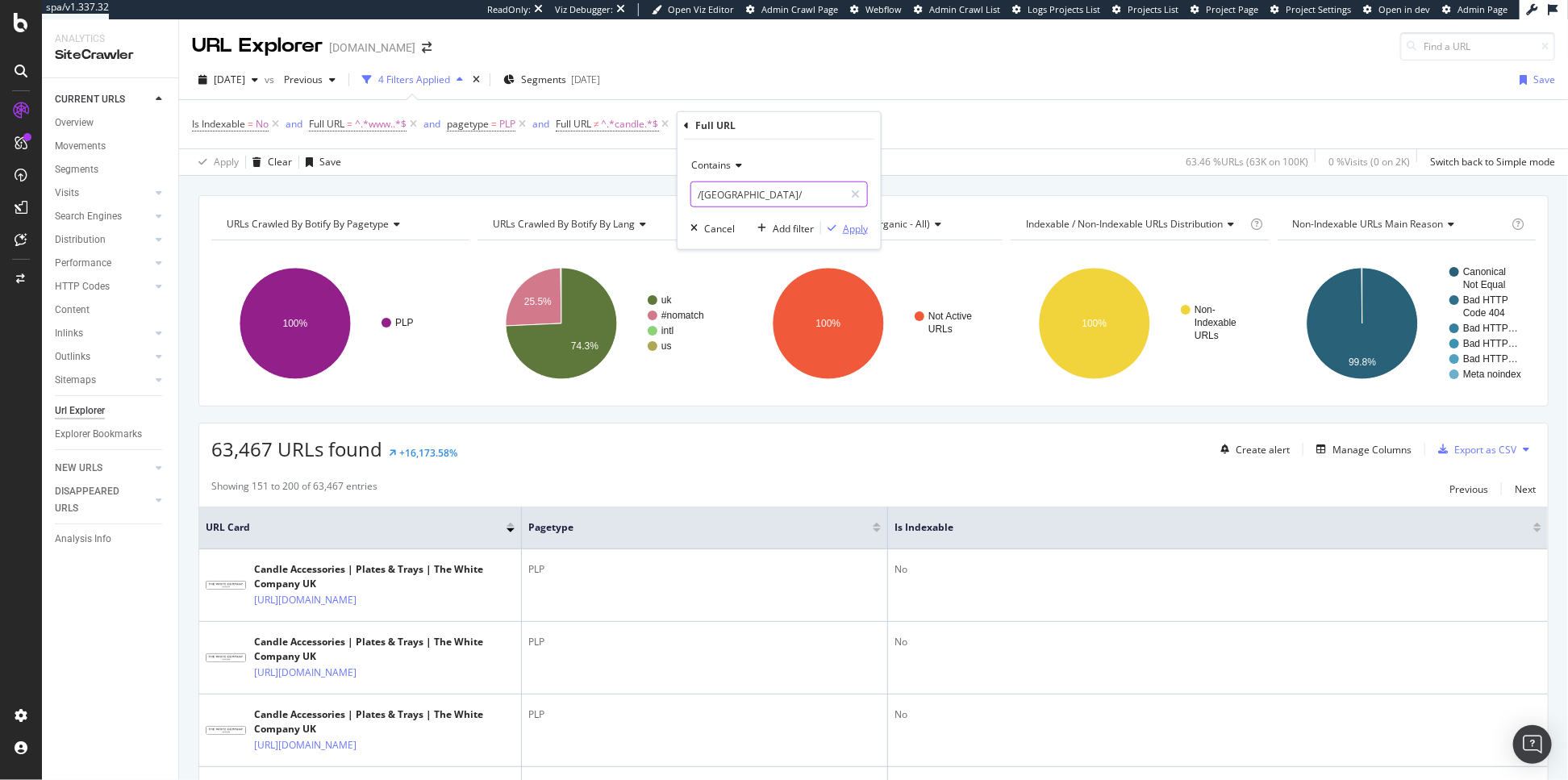
type input "/uk/"
click at [849, 225] on div "Apply" at bounding box center [855, 228] width 25 height 14
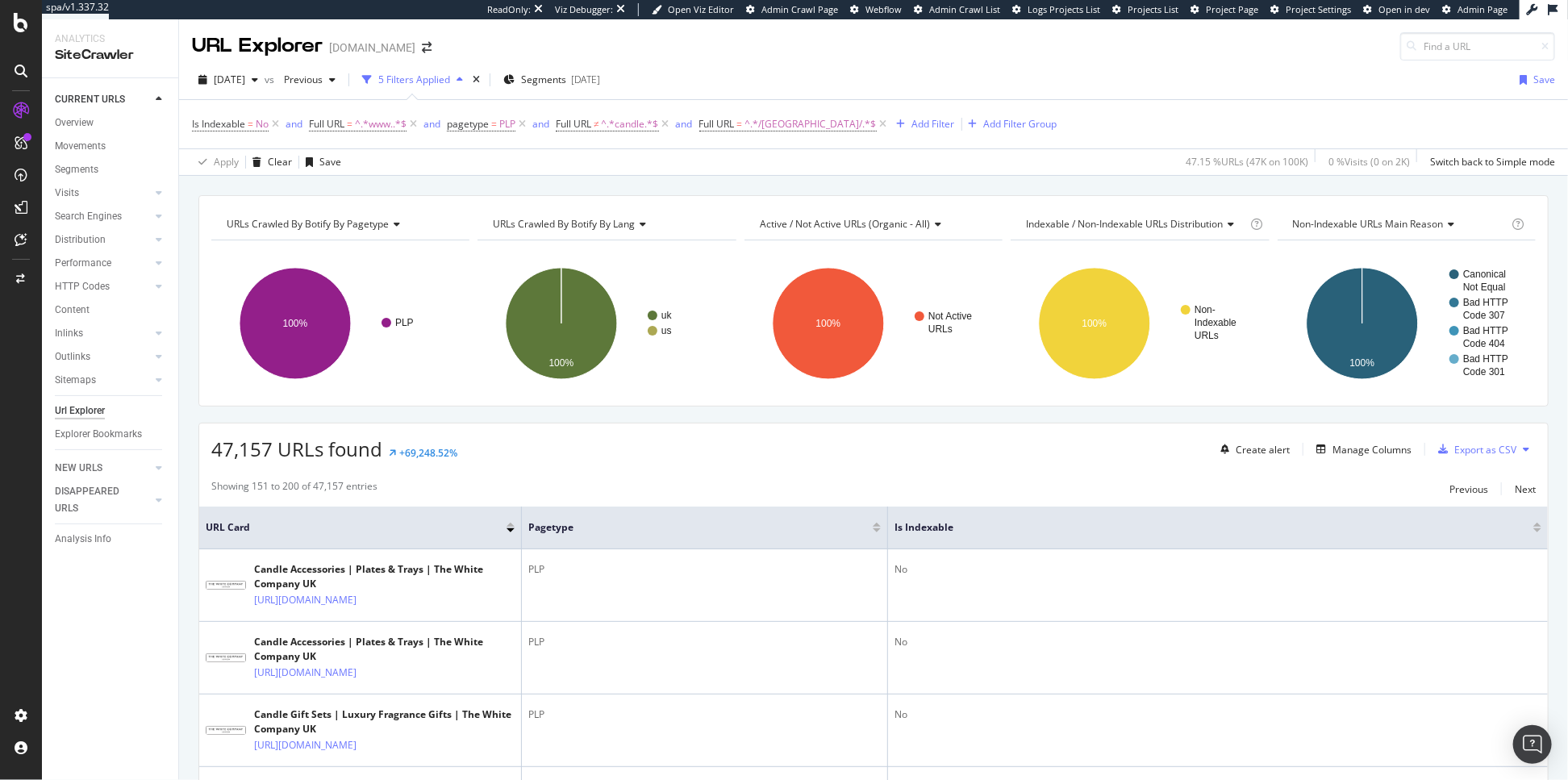
click at [604, 116] on span "Full URL ≠ ^.*candle.*$" at bounding box center [614, 124] width 117 height 23
click at [599, 122] on span "≠" at bounding box center [596, 124] width 5 height 14
click at [633, 195] on input "candle" at bounding box center [649, 191] width 152 height 26
click at [638, 123] on span "^.*candle.*$" at bounding box center [630, 124] width 57 height 23
click at [628, 158] on span "Doesn't contain" at bounding box center [609, 163] width 70 height 14
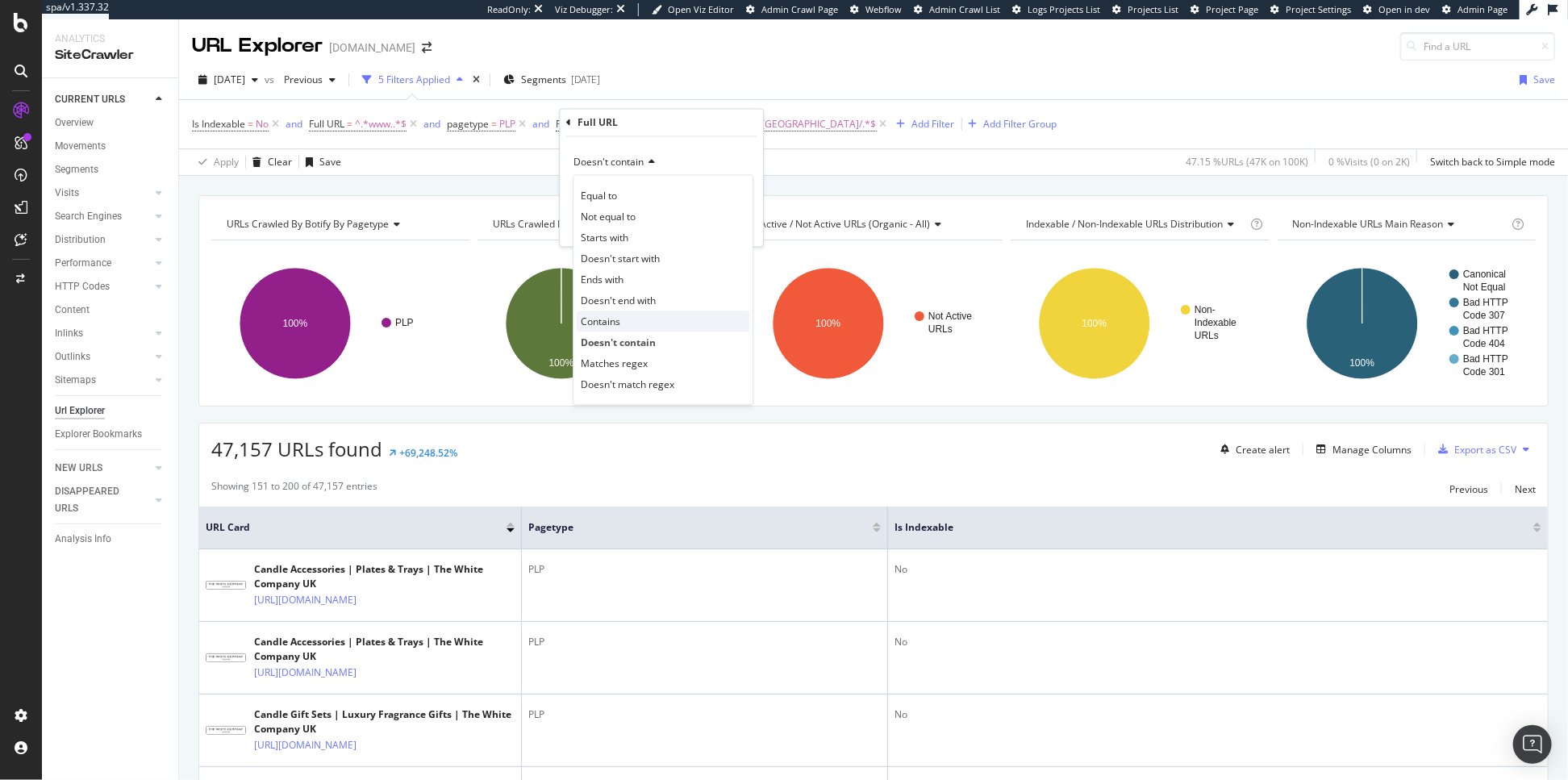
click at [614, 320] on span "Contains" at bounding box center [600, 321] width 40 height 14
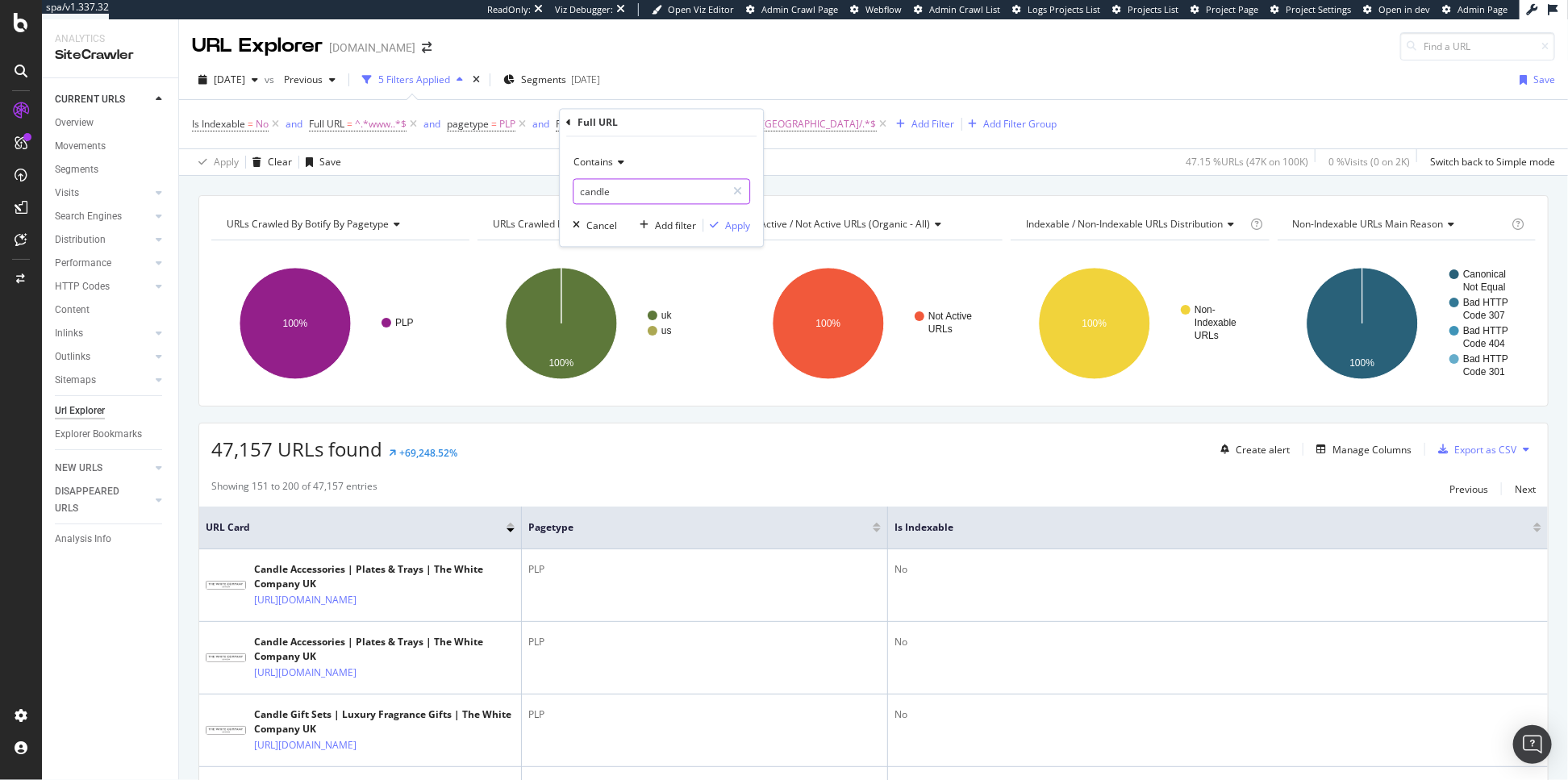
click at [612, 190] on input "candle" at bounding box center [649, 191] width 152 height 26
type input "Candle"
click at [738, 230] on div "Apply" at bounding box center [737, 225] width 25 height 14
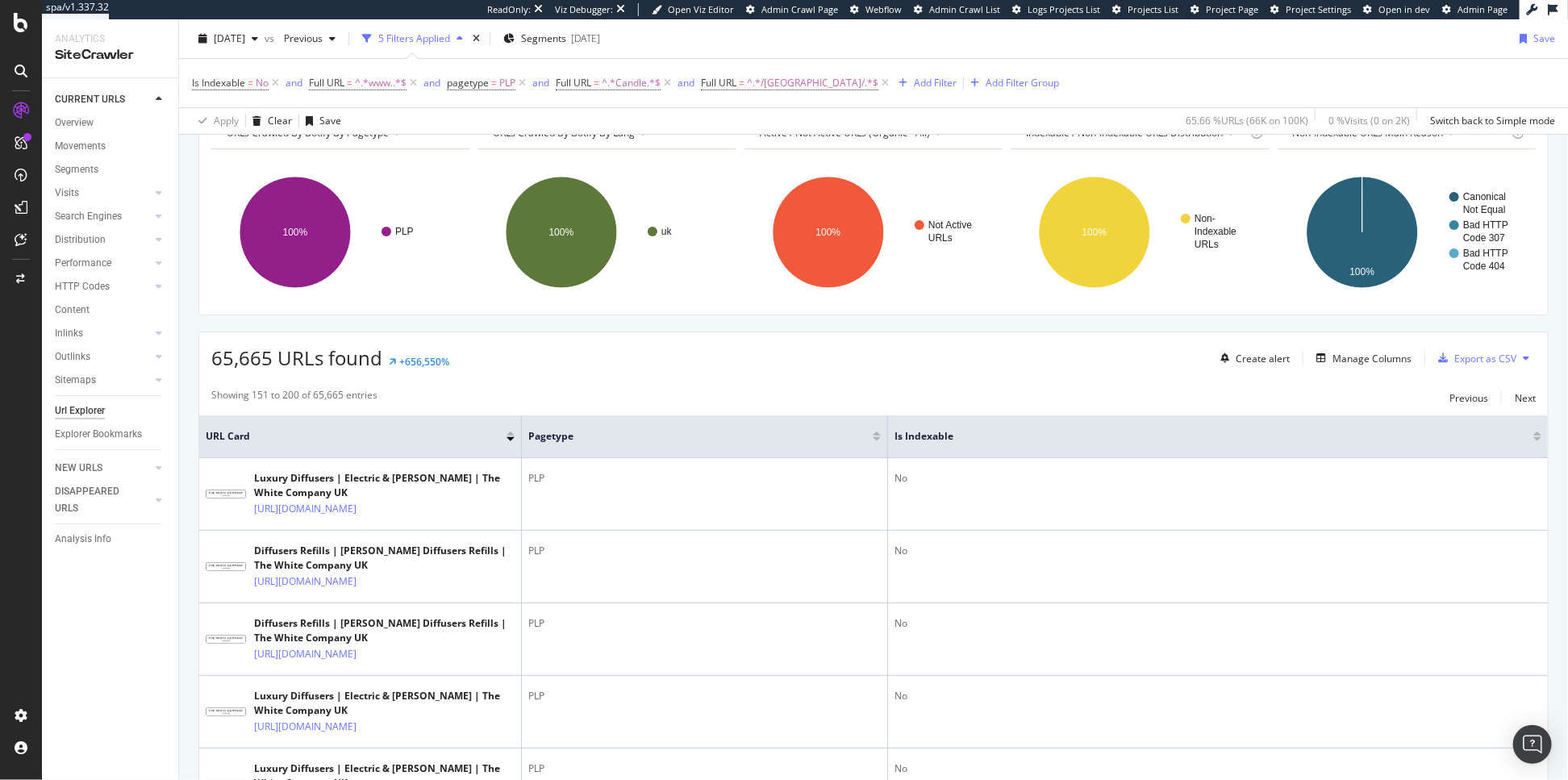
scroll to position [113, 0]
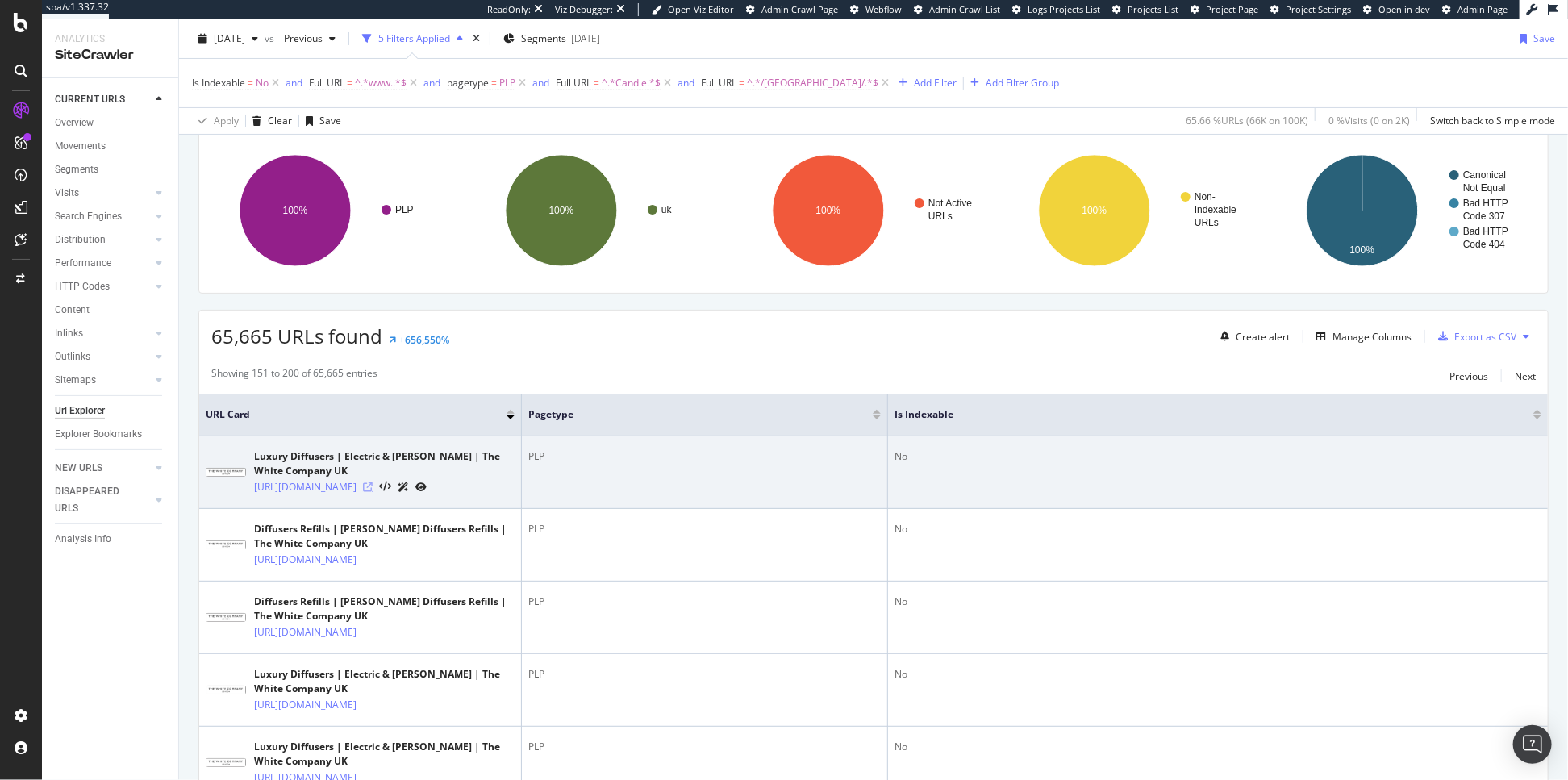
click at [373, 492] on icon at bounding box center [367, 487] width 10 height 10
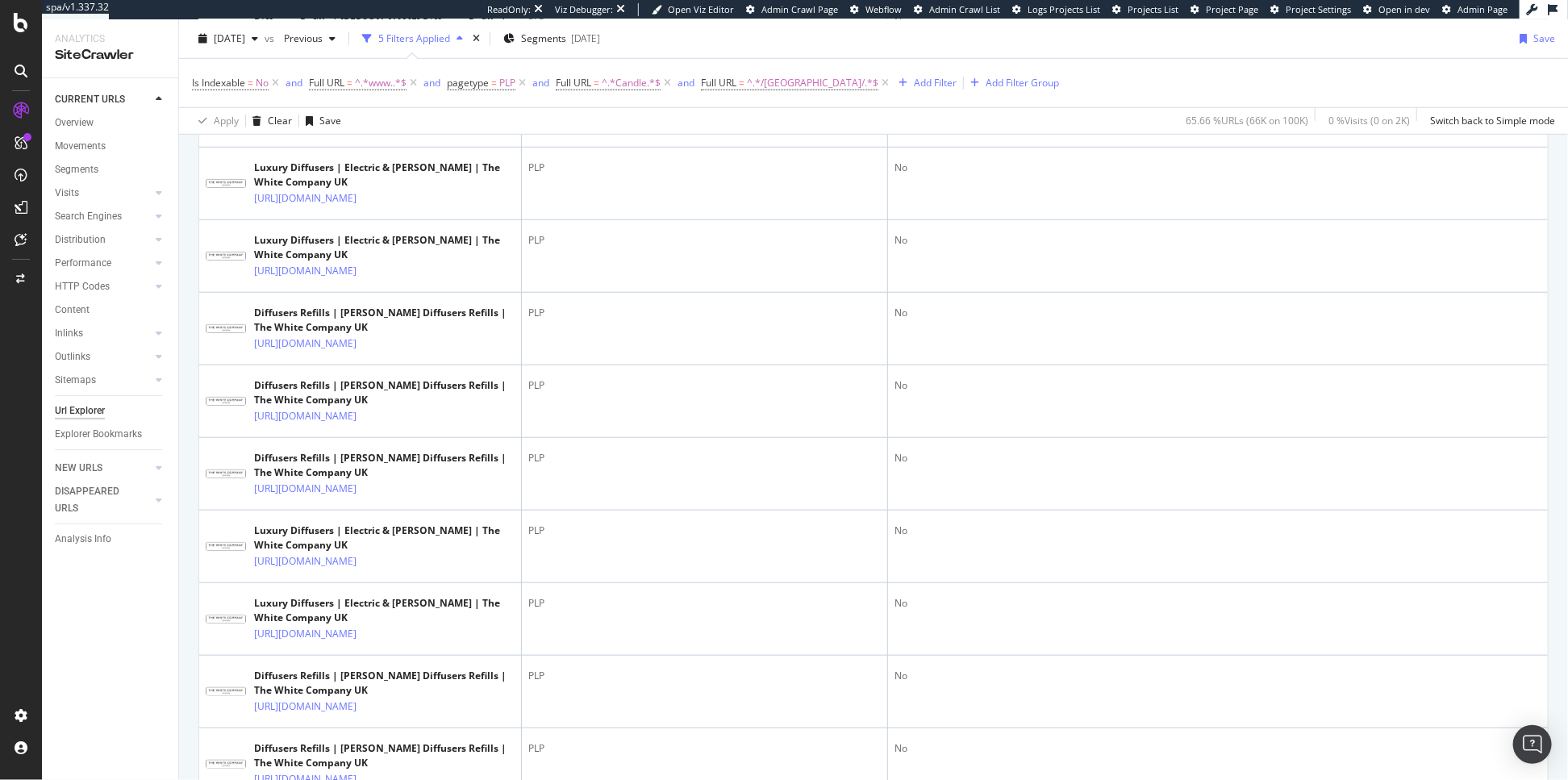
scroll to position [695, 0]
click at [373, 55] on icon at bounding box center [367, 50] width 10 height 10
drag, startPoint x: 249, startPoint y: 372, endPoint x: 349, endPoint y: 383, distance: 100.6
click at [349, 59] on div "Diffusers Refills | Reed Diffusers Refills | The White Company UK https://www.t…" at bounding box center [360, 36] width 309 height 46
copy link "https://www.thewhitecompany.com/uk/Candles-and-Fragrance"
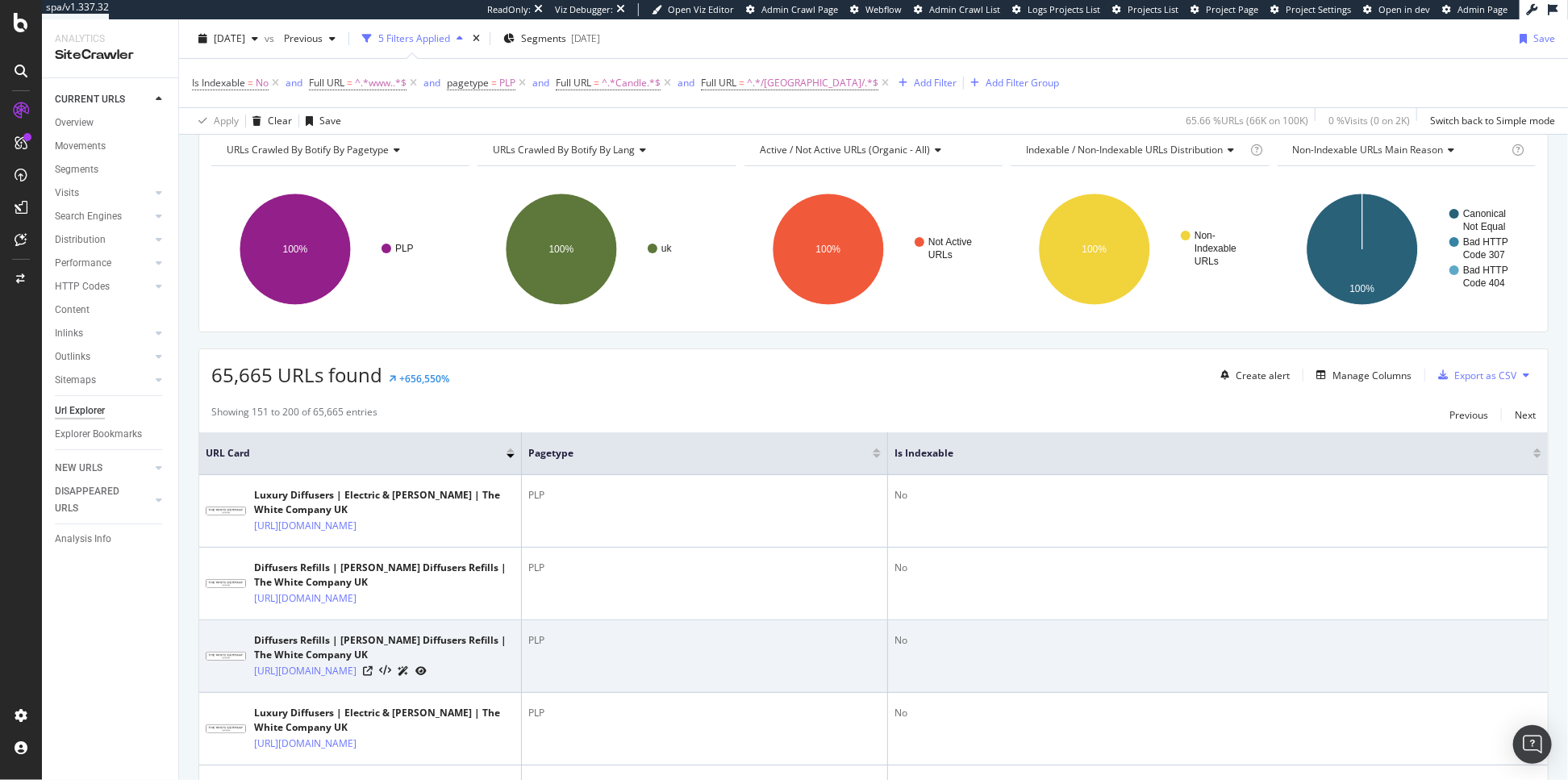
scroll to position [0, 0]
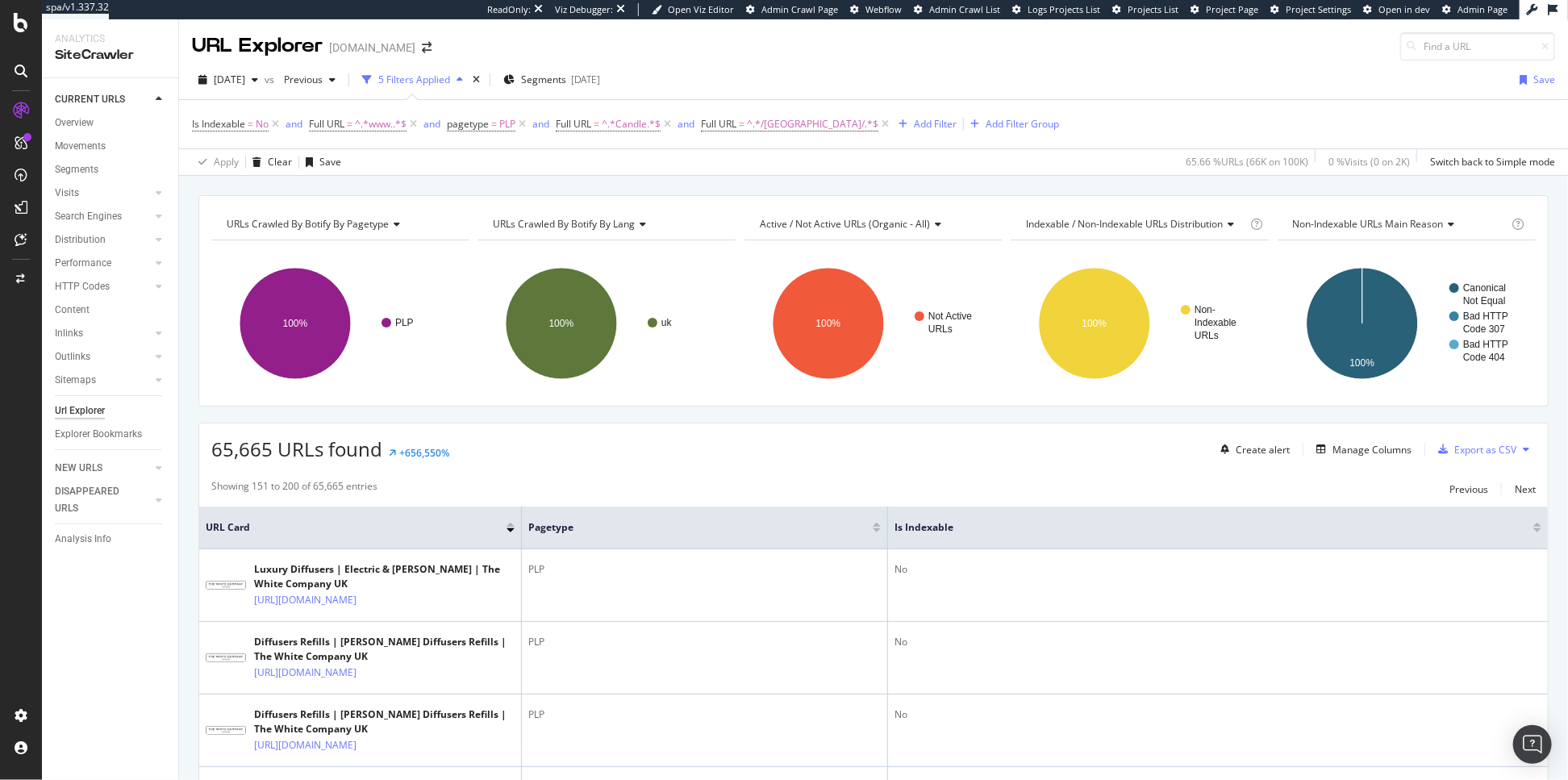
click at [510, 526] on div at bounding box center [510, 524] width 8 height 4
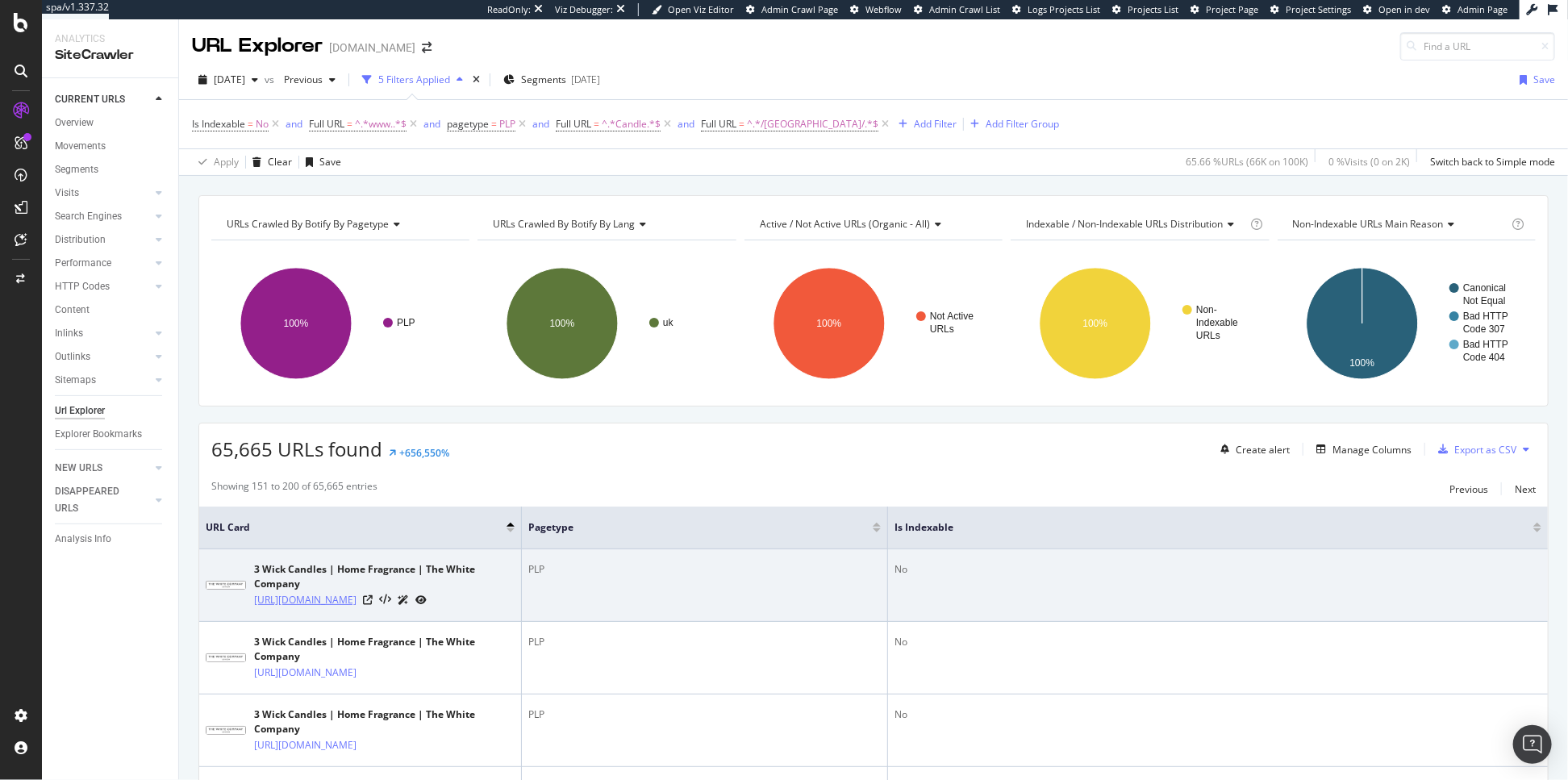
scroll to position [365, 0]
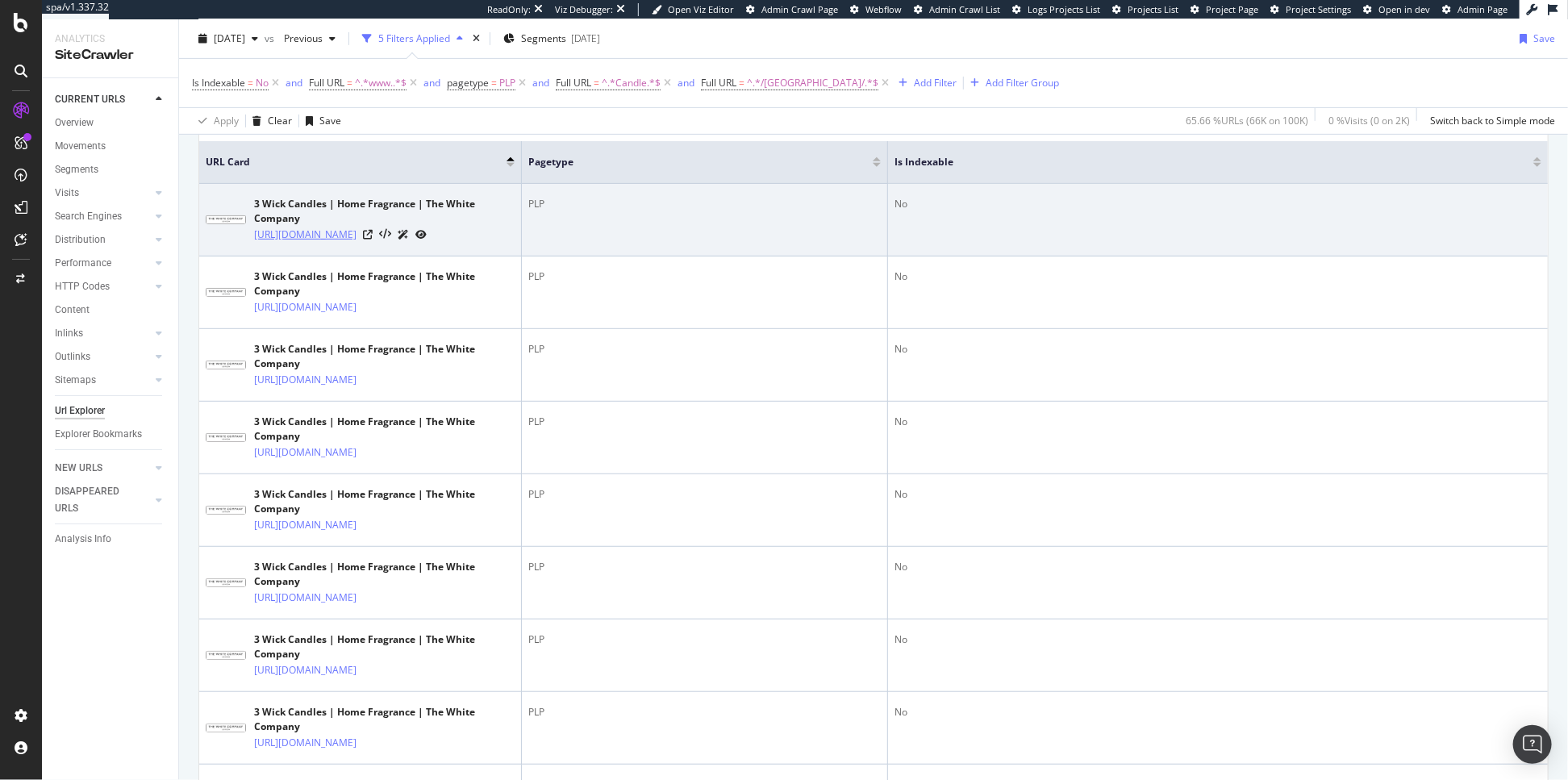
click at [357, 243] on link "https://www.thewhitecompany.com/uk/Candles-and-Fragrance/Our-Fragrances/c/Candl…" at bounding box center [305, 234] width 102 height 16
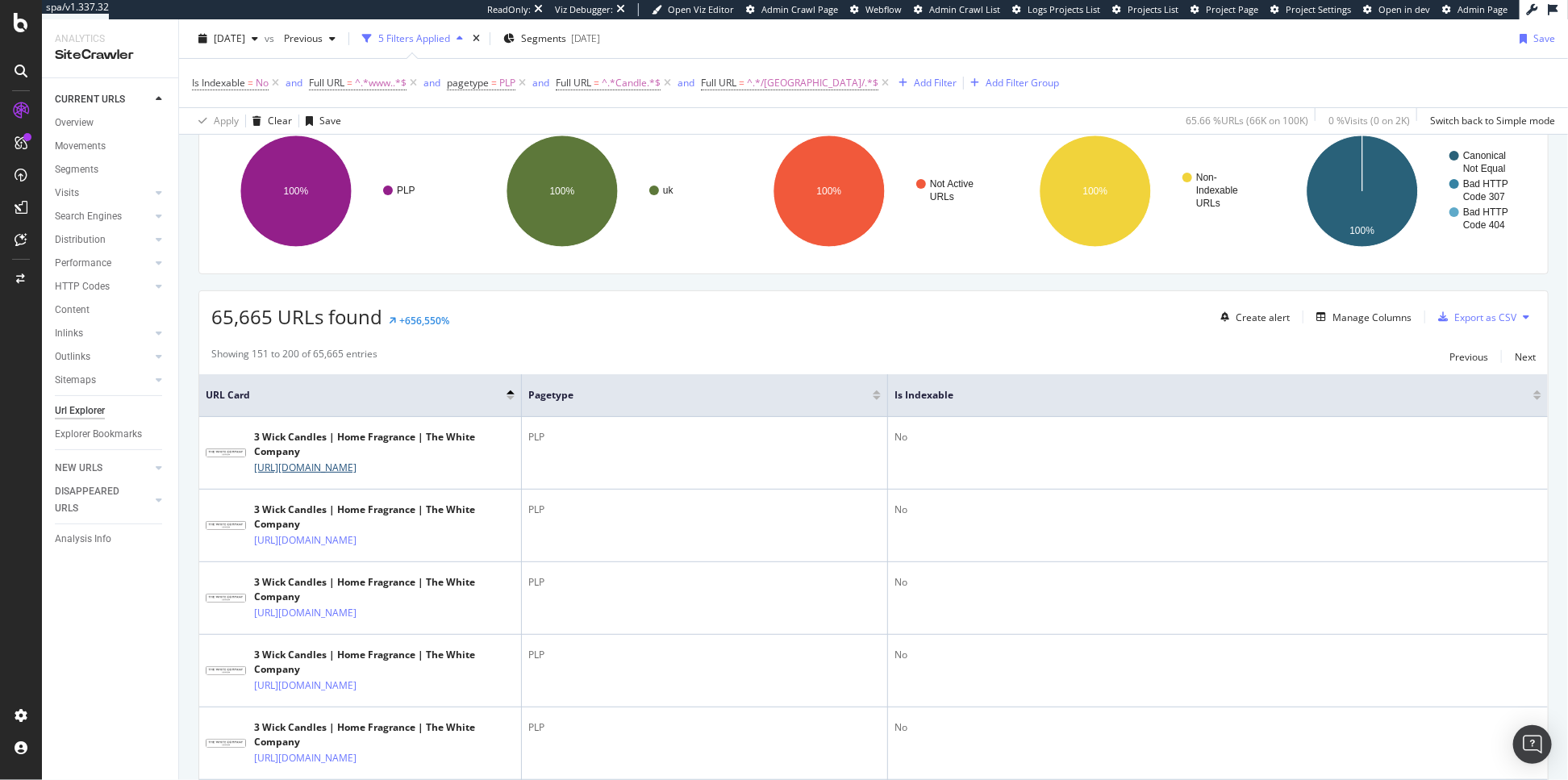
scroll to position [0, 0]
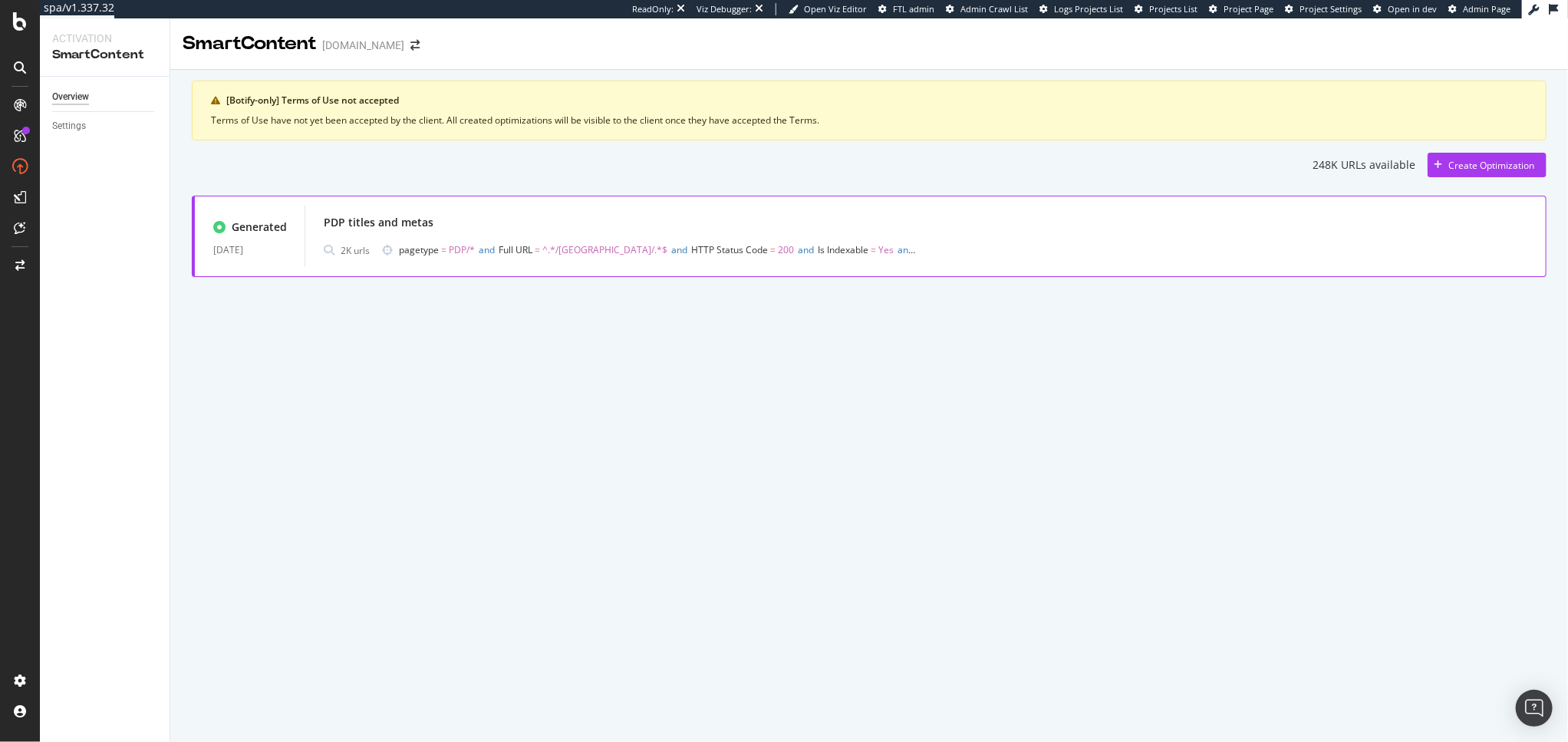
click at [787, 212] on div "PDP titles and metas" at bounding box center [925, 223] width 1204 height 22
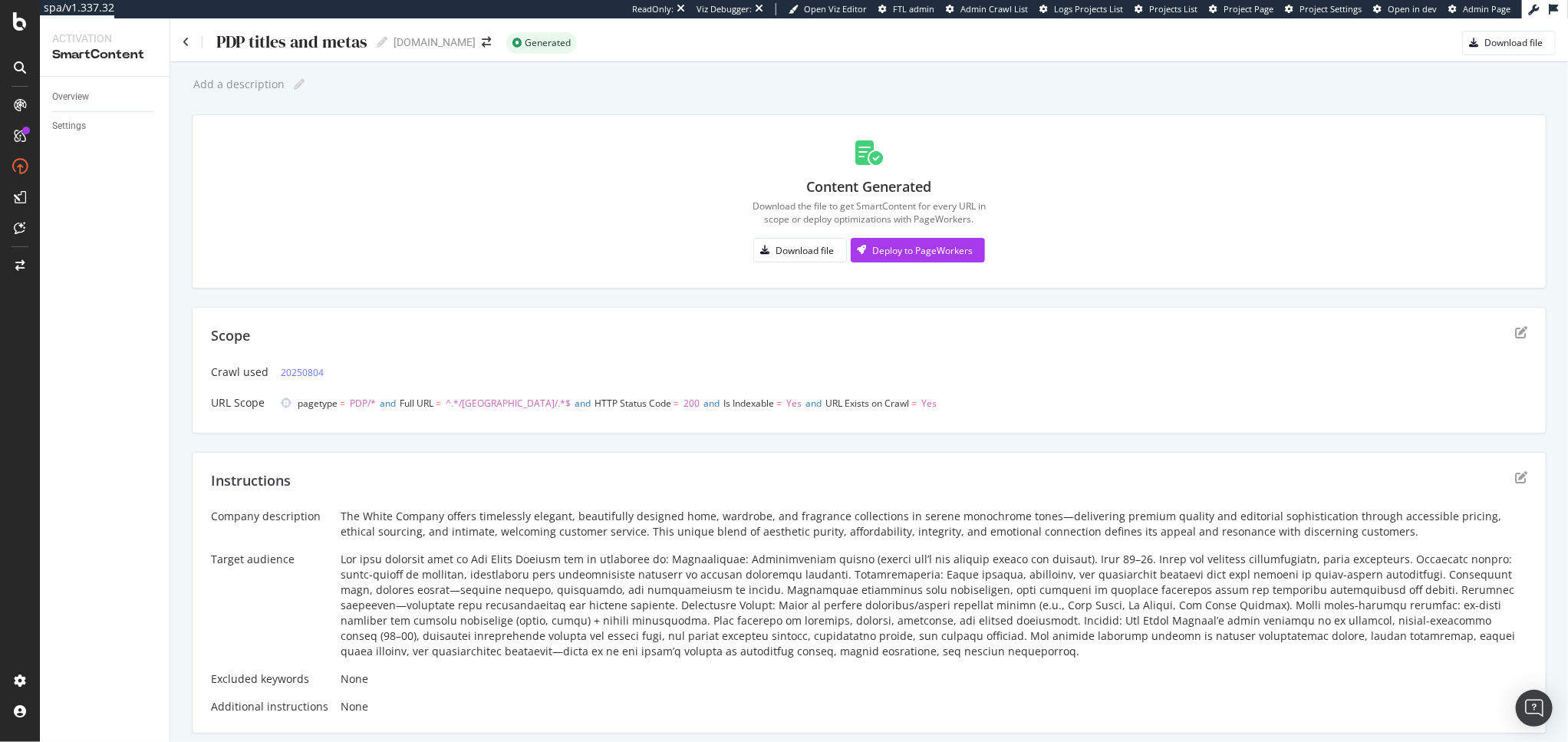
scroll to position [369, 0]
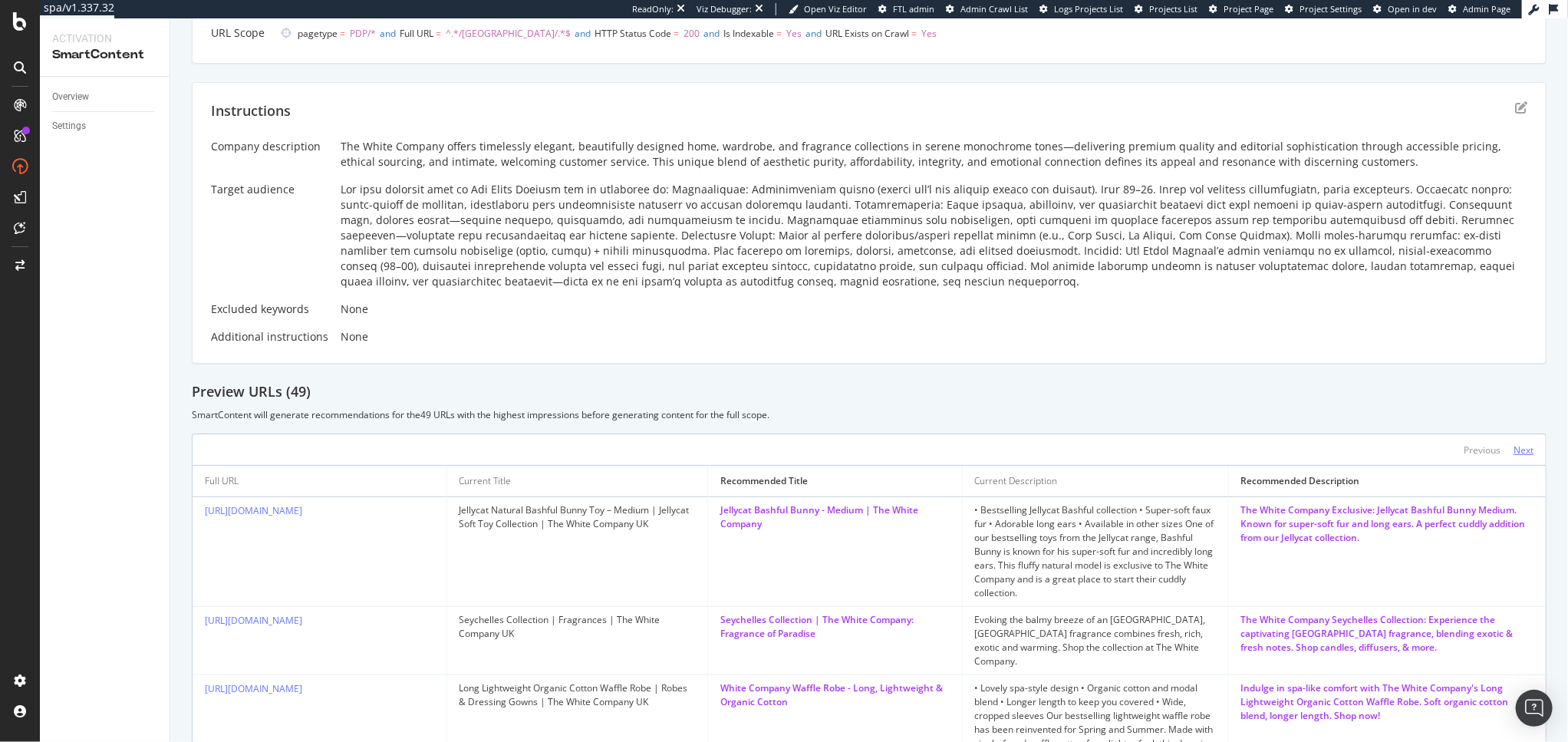
click at [1514, 456] on div "Next" at bounding box center [1524, 450] width 20 height 17
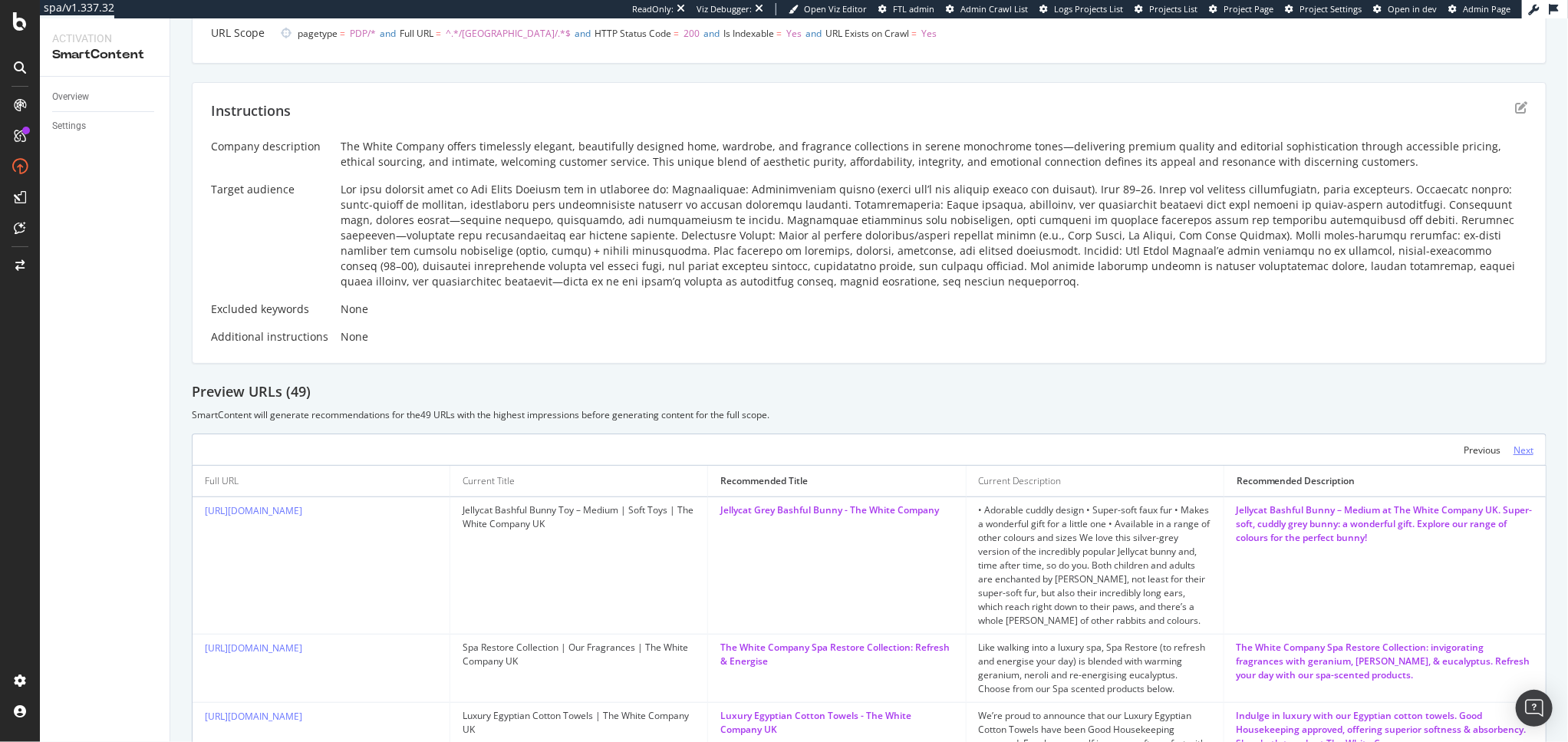
click at [1514, 446] on div "Next" at bounding box center [1524, 450] width 20 height 13
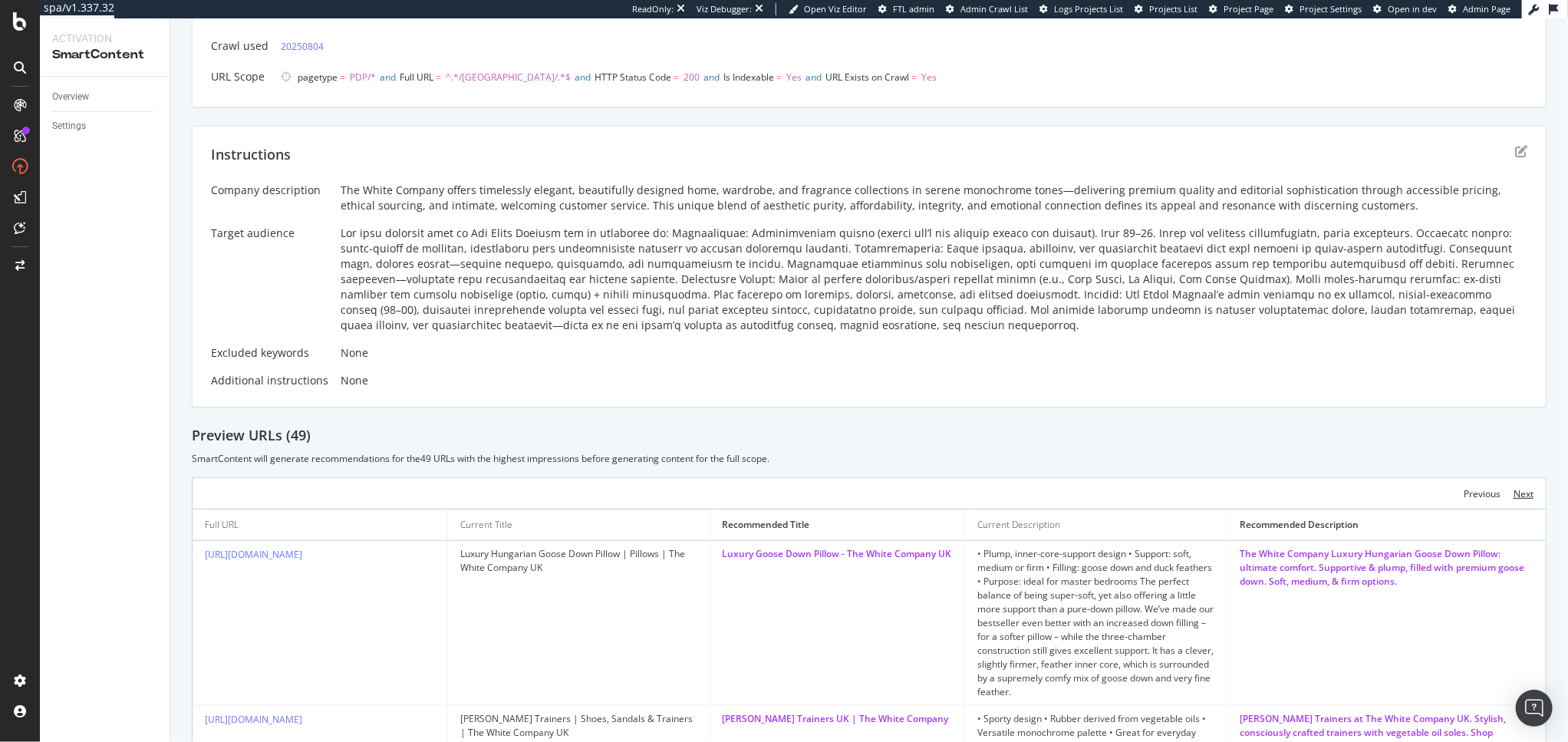
scroll to position [714, 0]
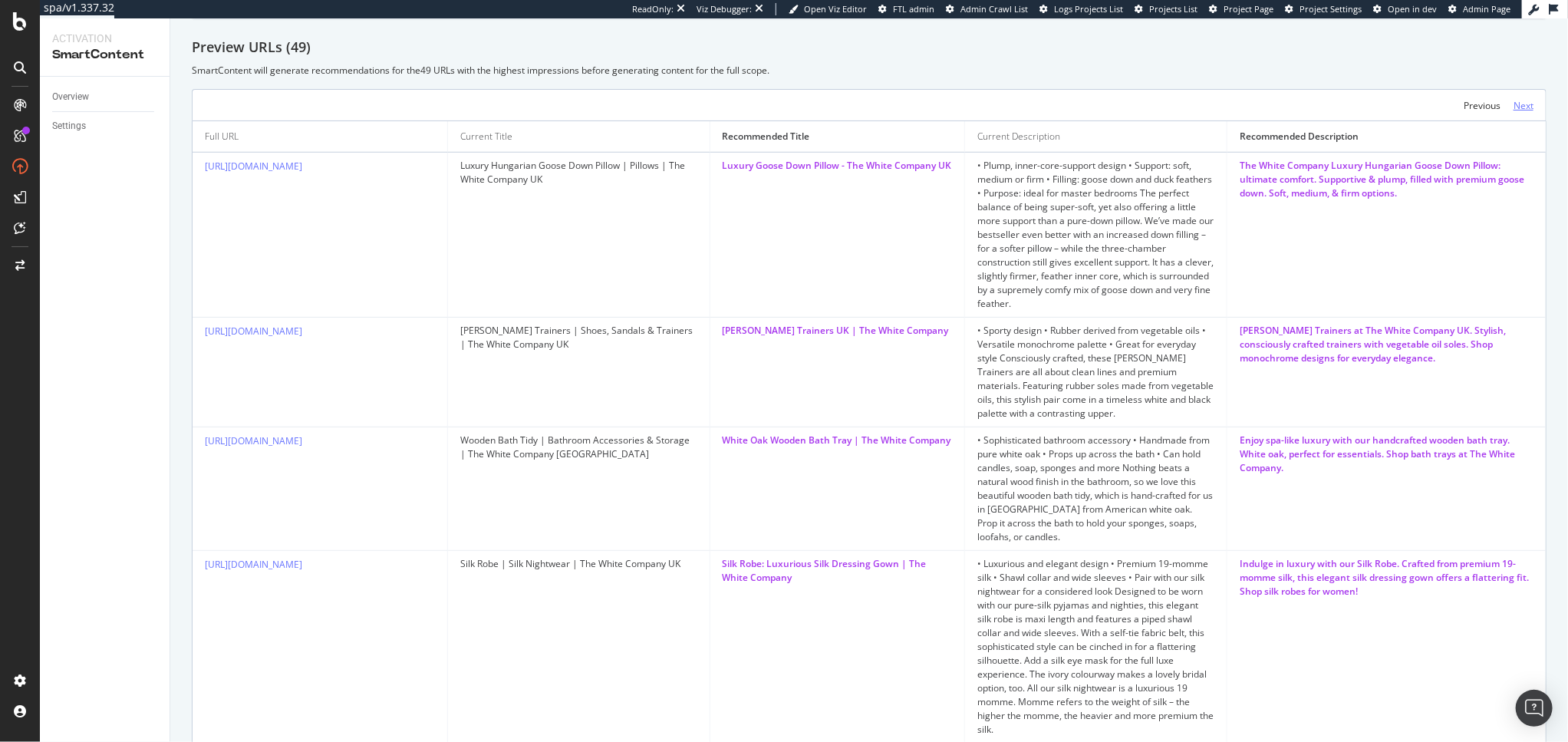
click at [1514, 111] on div "Next" at bounding box center [1524, 106] width 20 height 13
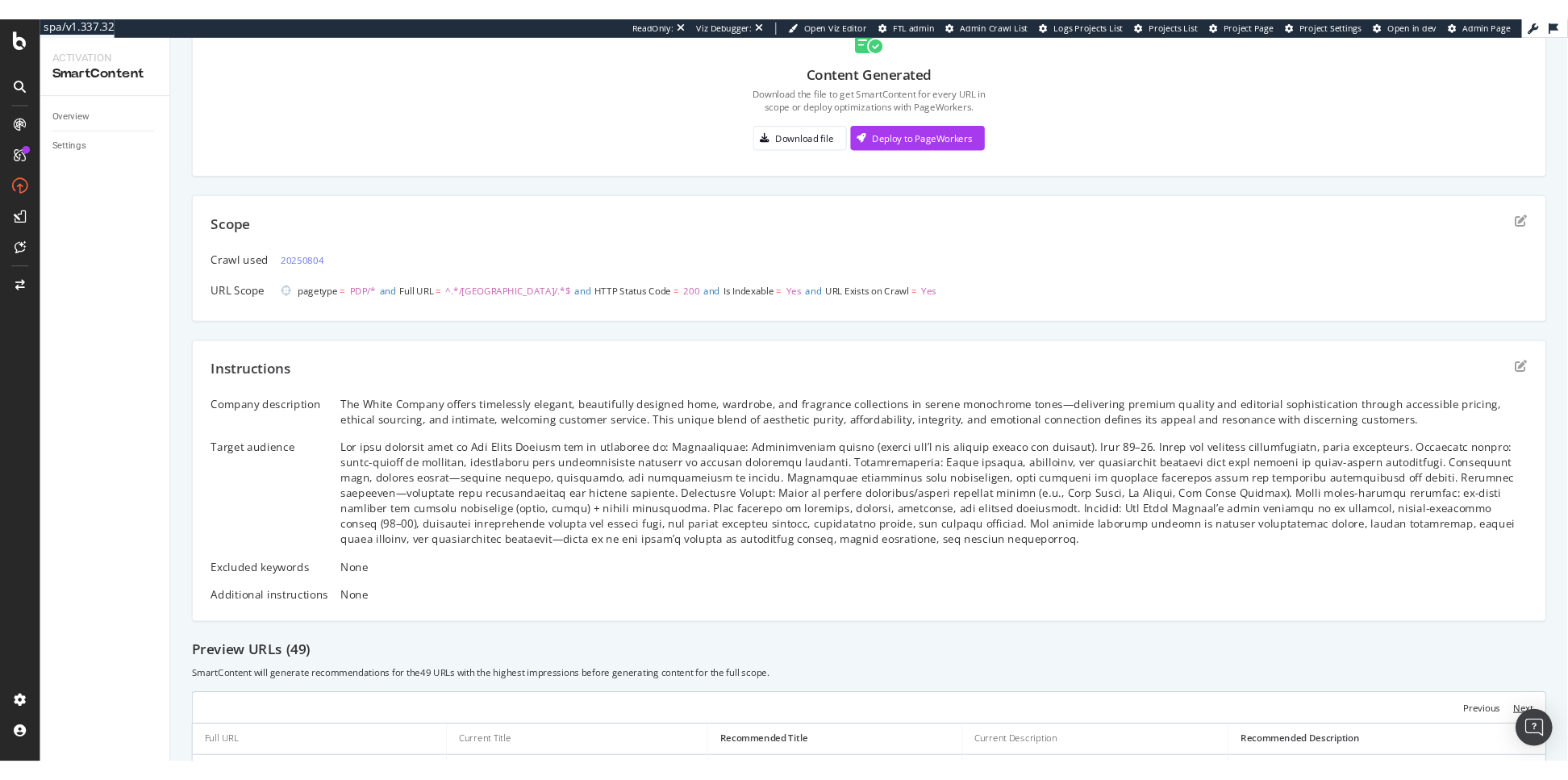
scroll to position [0, 0]
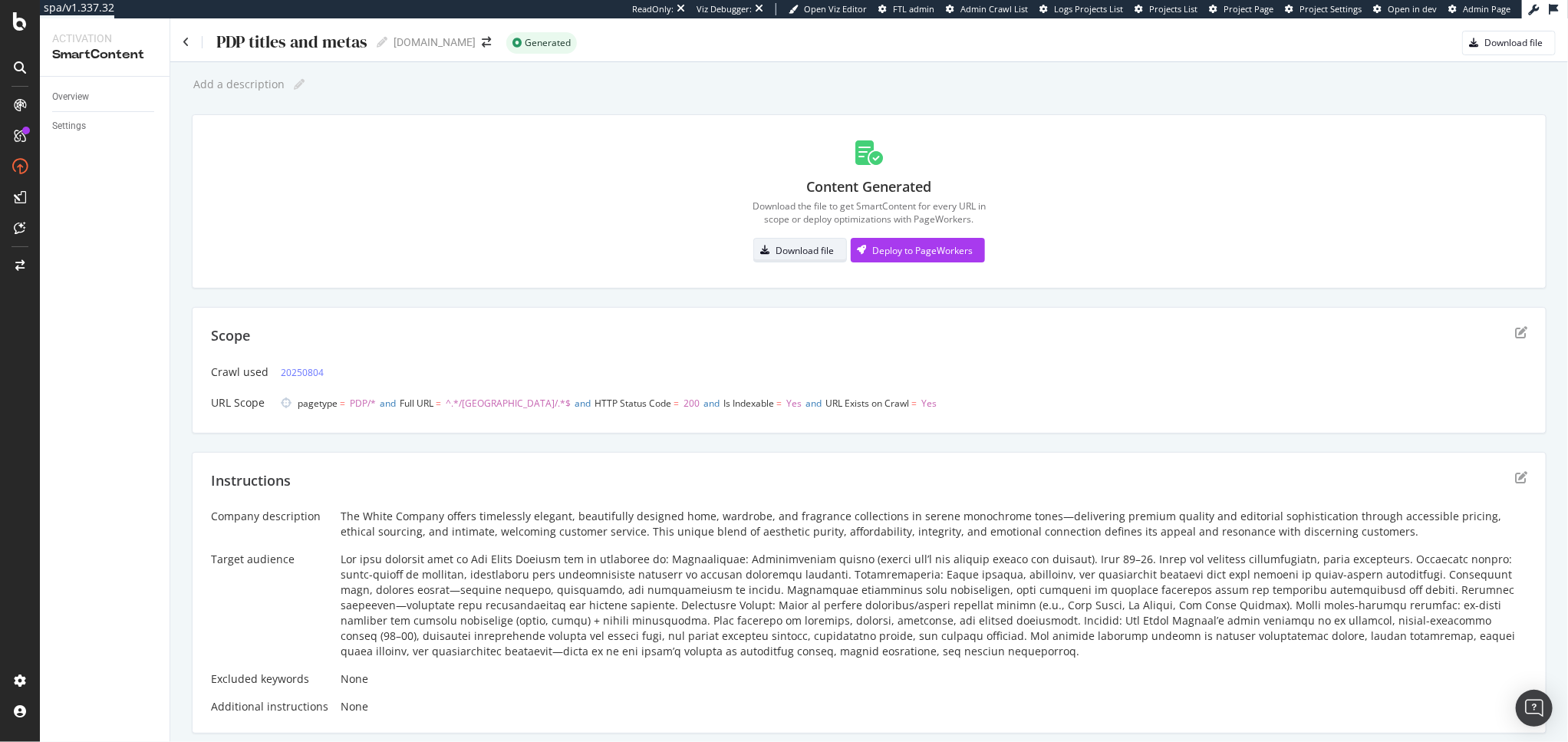
click at [793, 250] on div "Download file" at bounding box center [805, 250] width 59 height 13
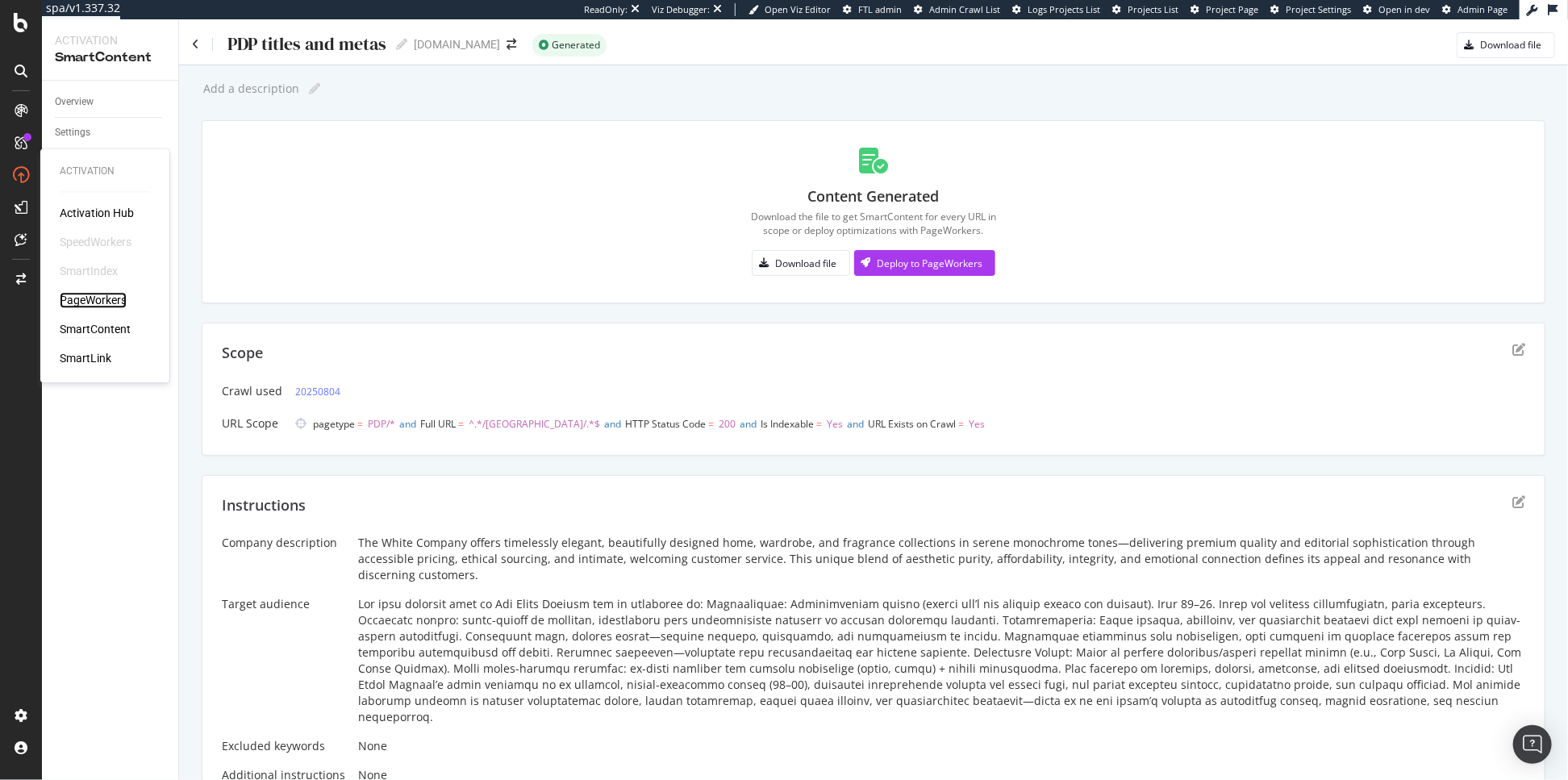
click at [71, 295] on div "PageWorkers" at bounding box center [93, 300] width 67 height 16
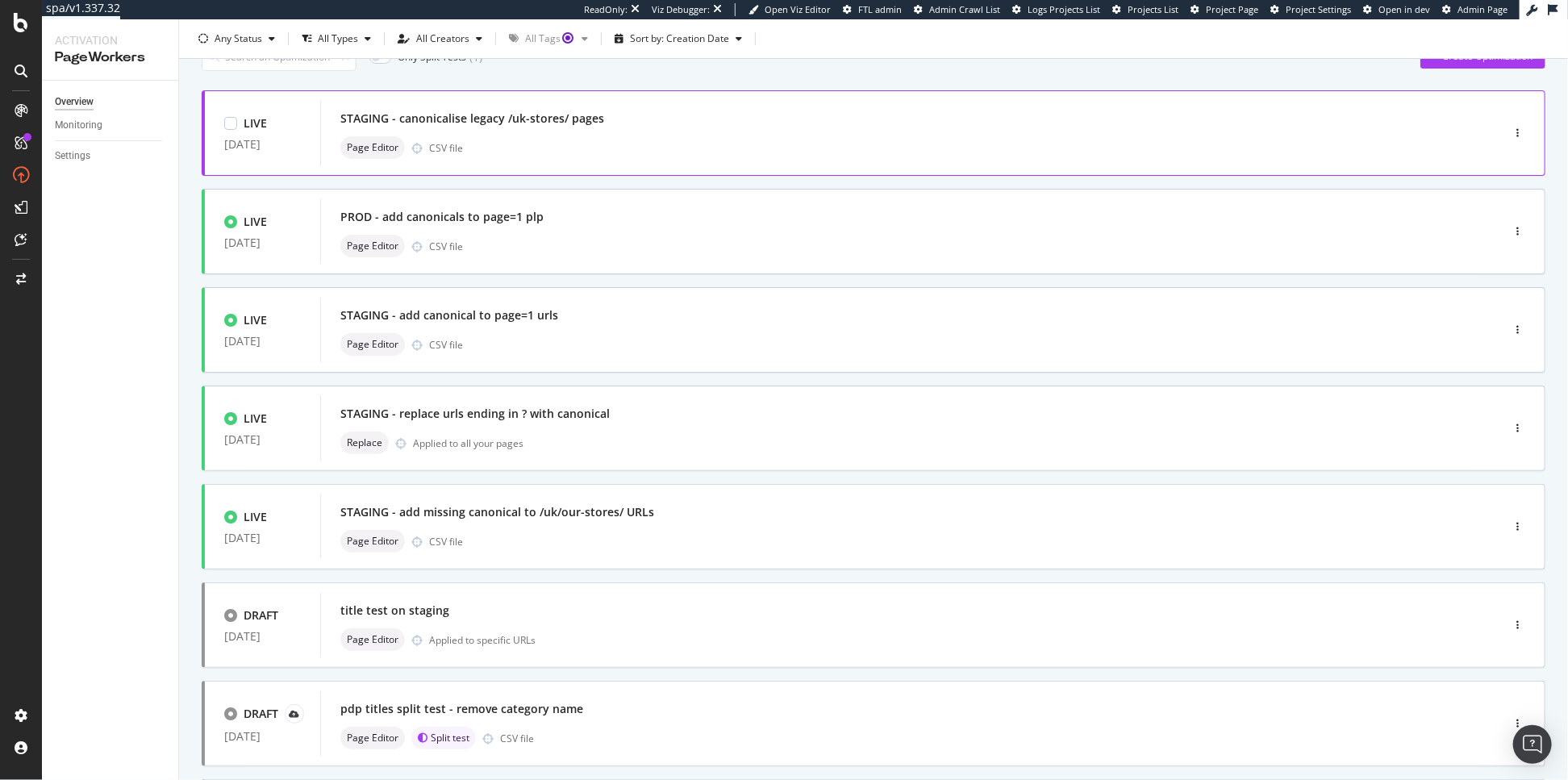
scroll to position [91, 0]
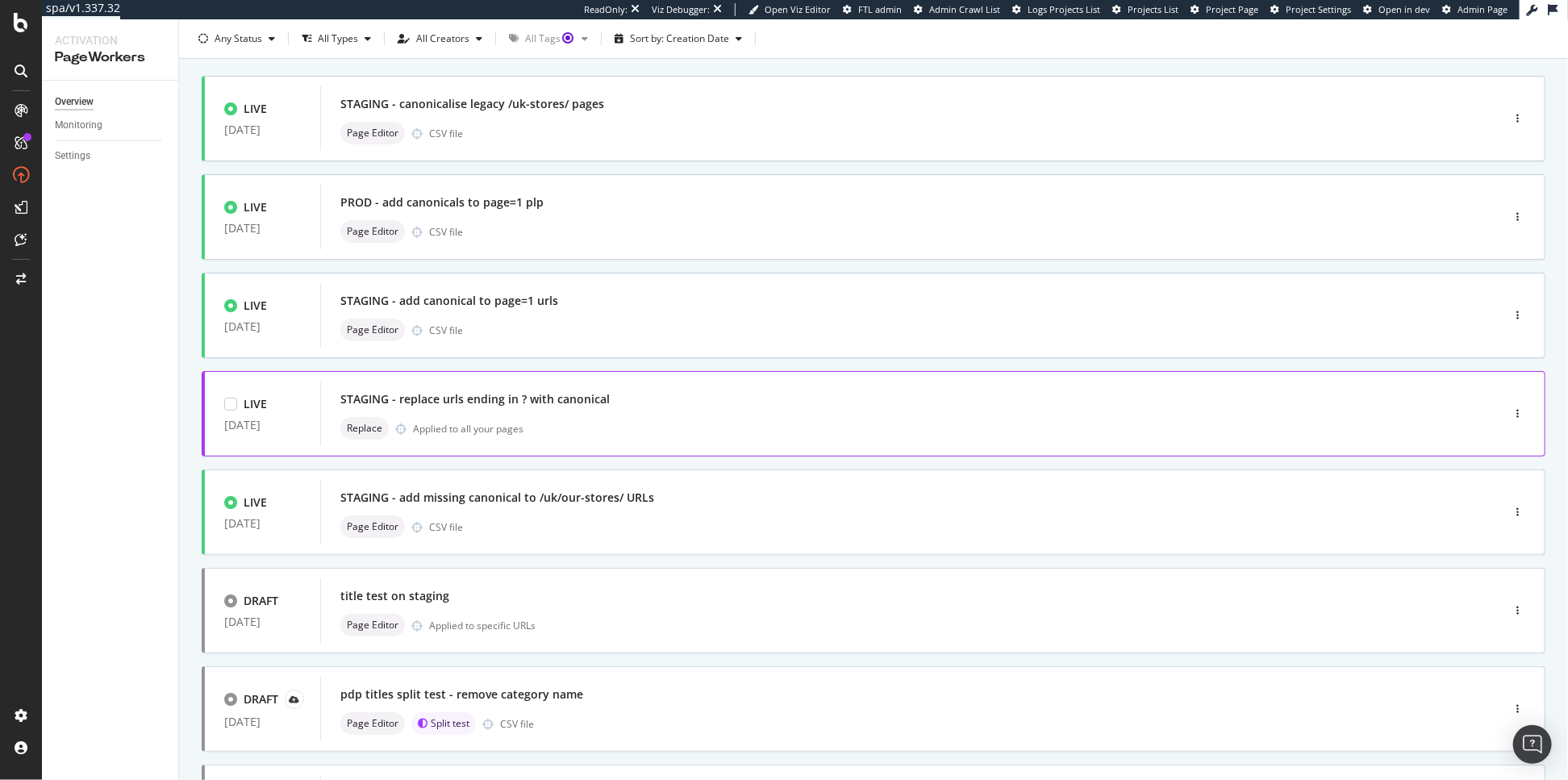
click at [712, 424] on div "Replace Applied to all your pages" at bounding box center [886, 428] width 1092 height 23
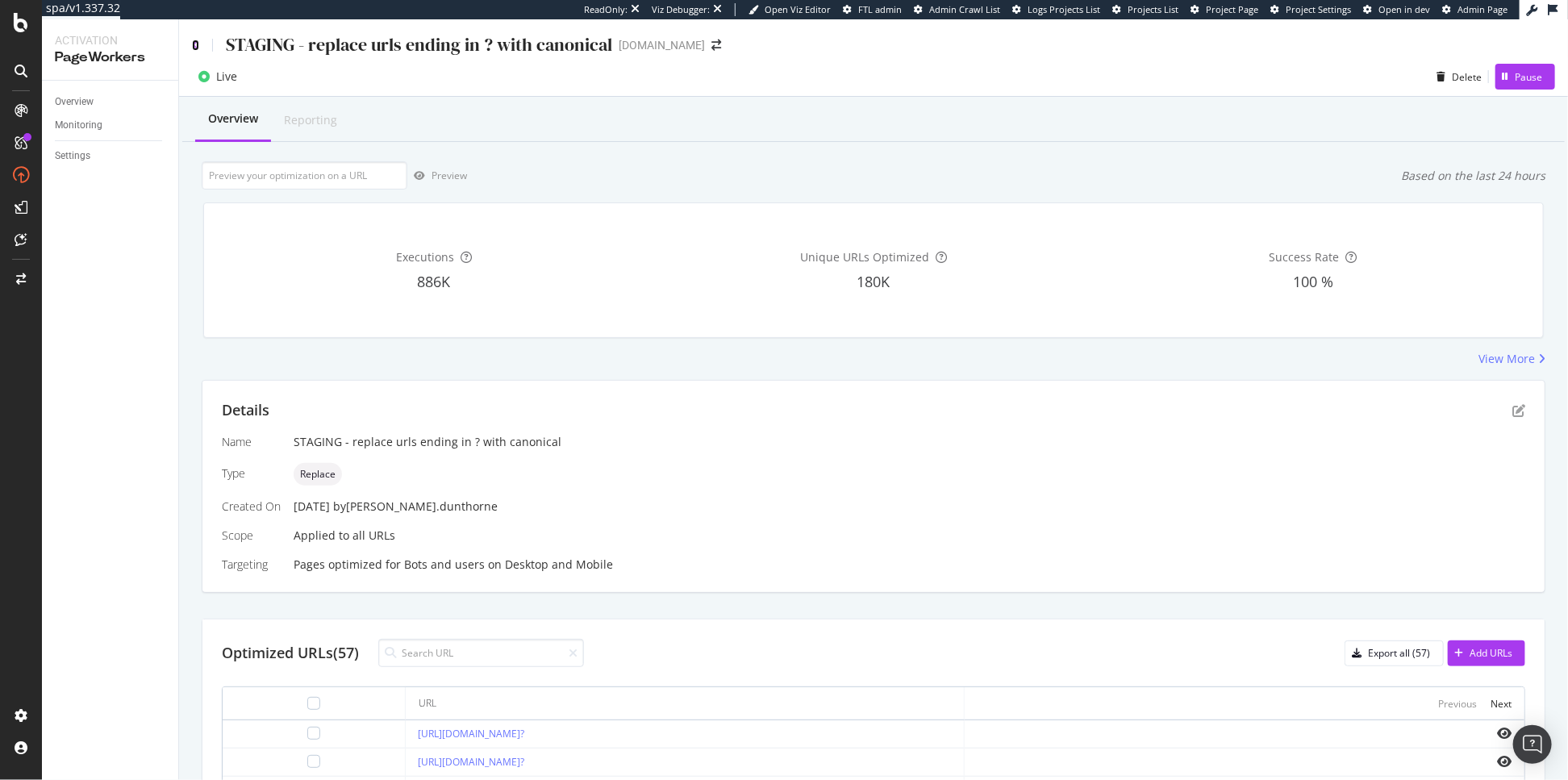
click at [197, 43] on icon at bounding box center [196, 45] width 7 height 11
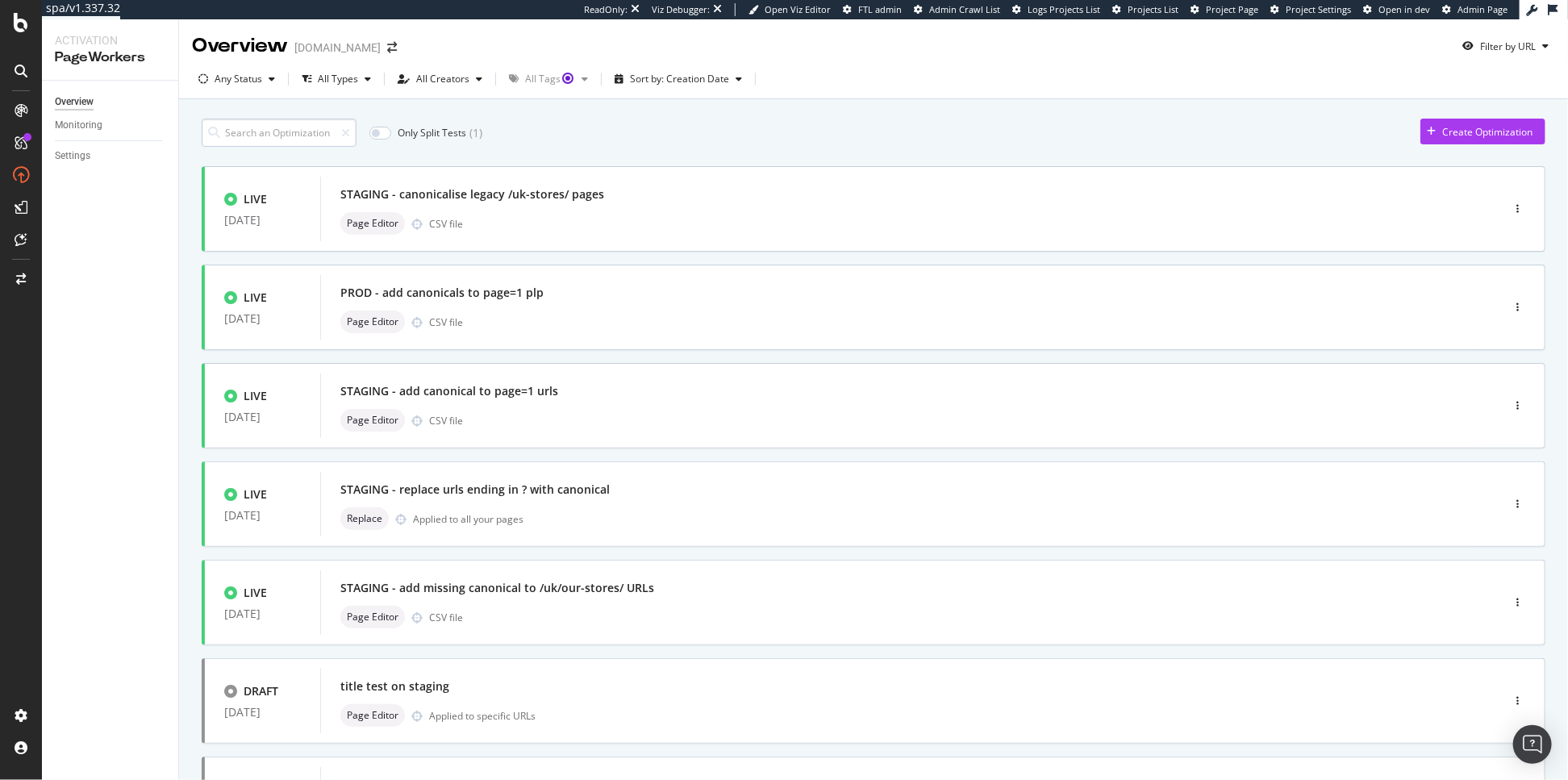
click at [303, 140] on input at bounding box center [279, 133] width 155 height 28
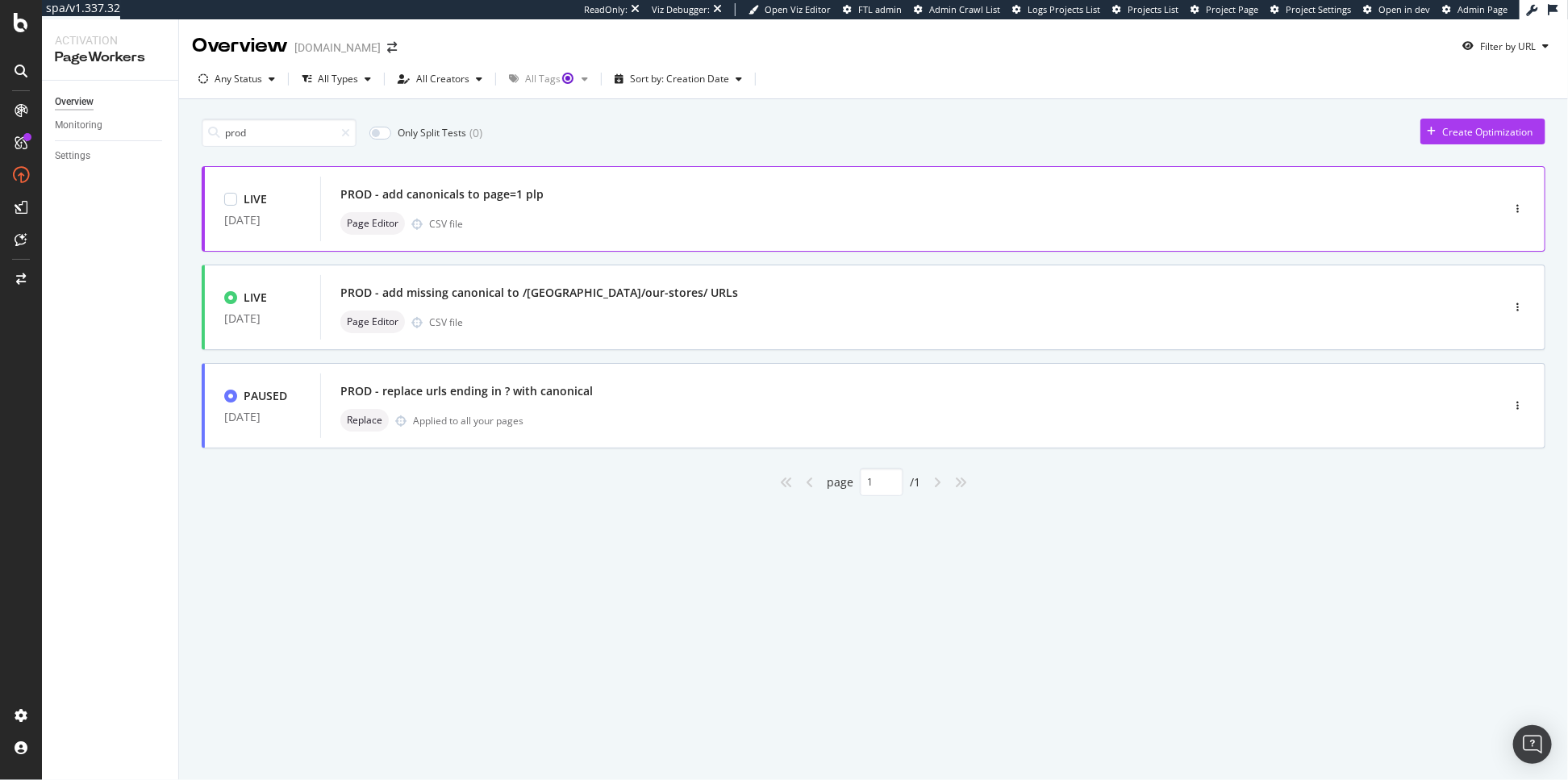
click at [573, 216] on div "Page Editor CSV file" at bounding box center [886, 224] width 1092 height 23
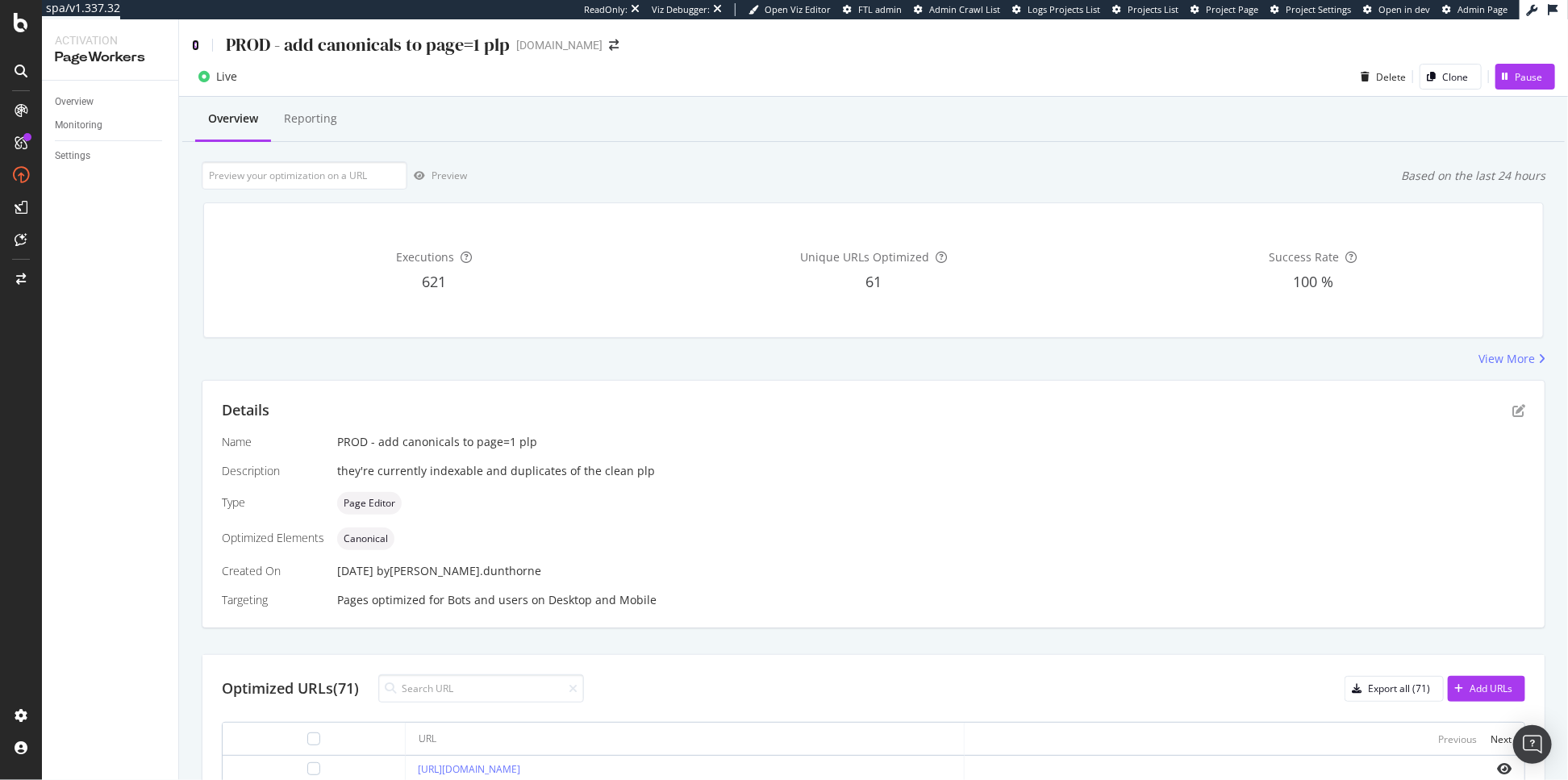
click at [196, 43] on icon at bounding box center [196, 45] width 7 height 11
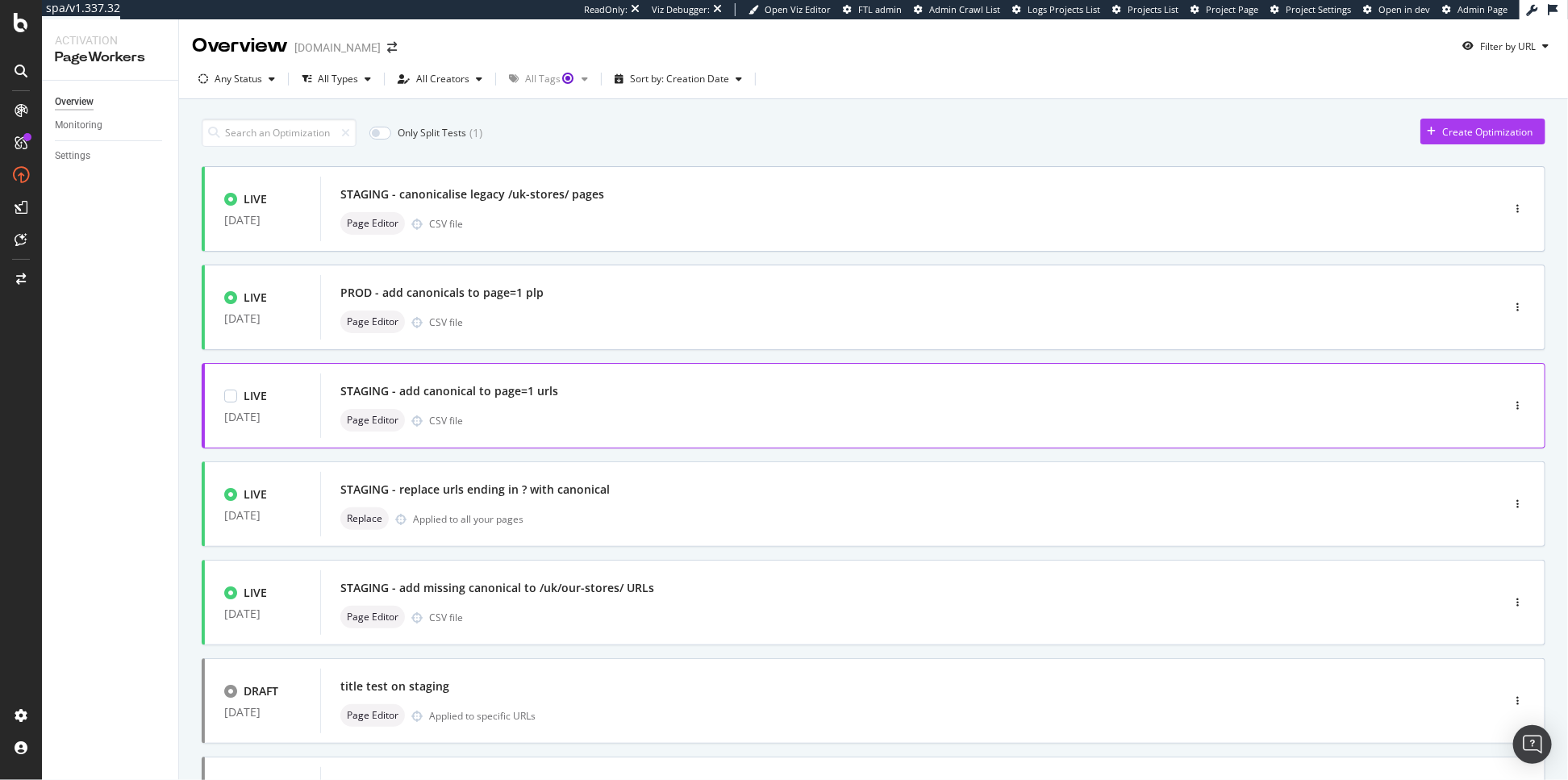
click at [615, 426] on div "Page Editor CSV file" at bounding box center [886, 420] width 1092 height 23
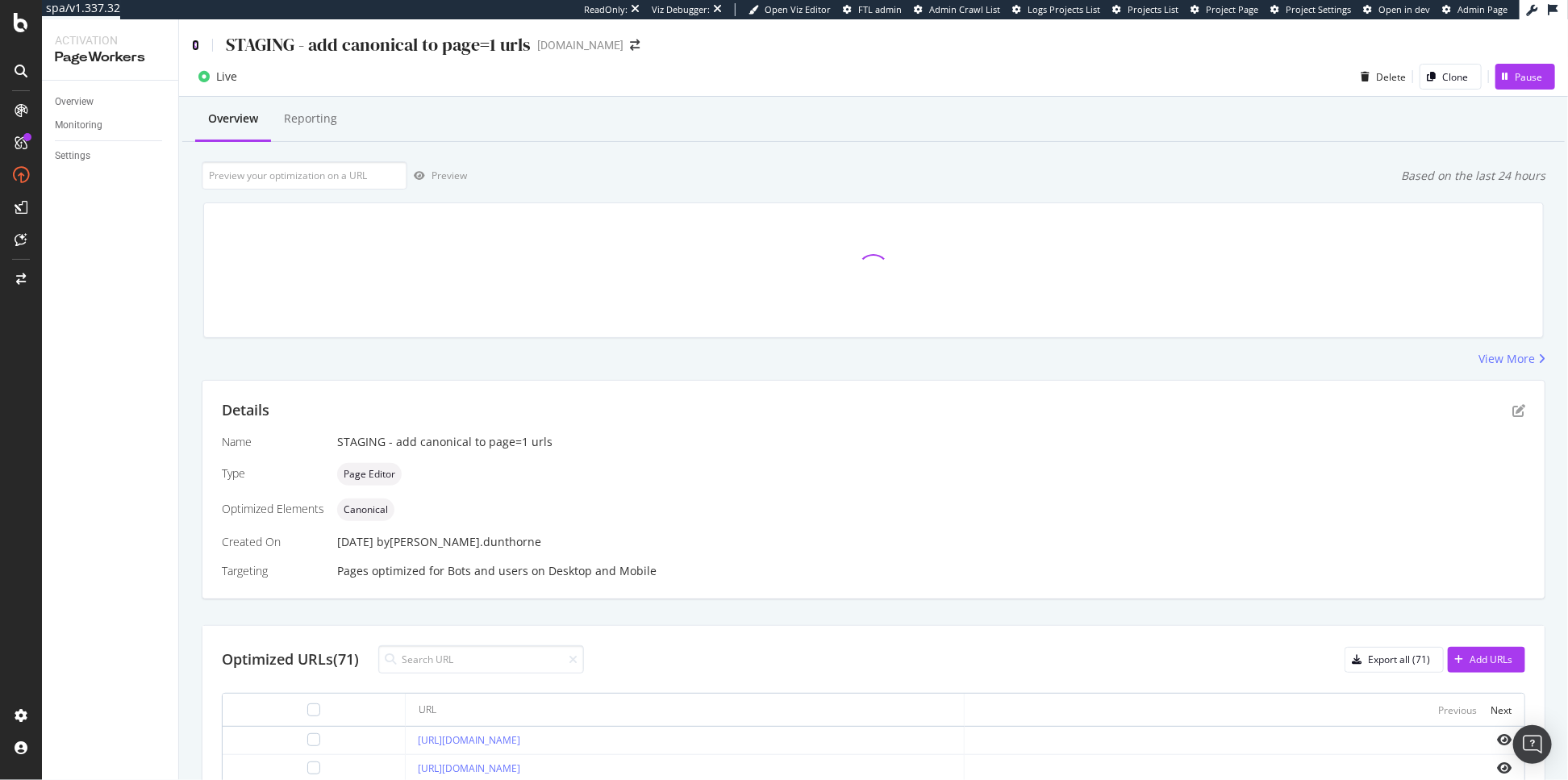
click at [195, 43] on icon at bounding box center [196, 45] width 7 height 11
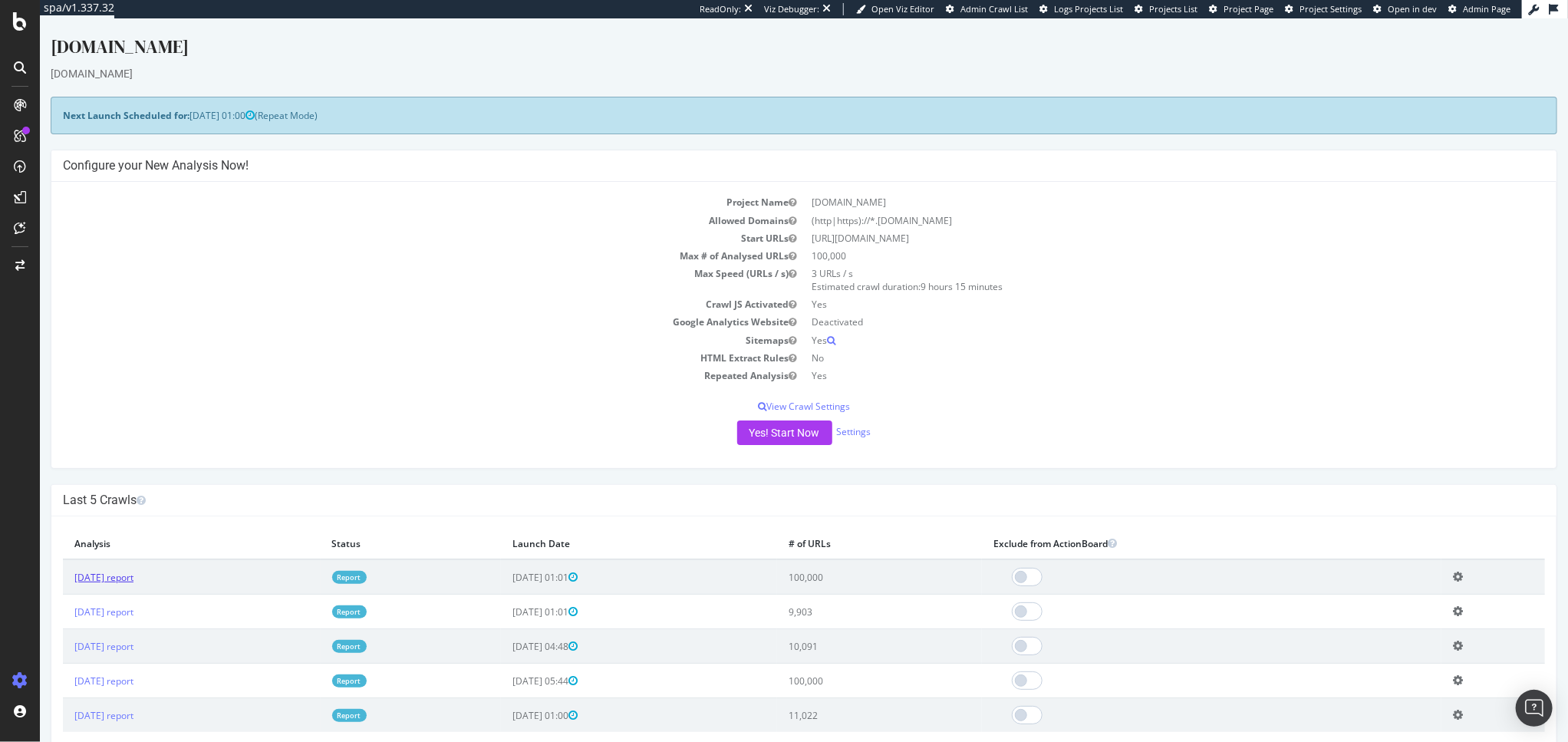
click at [117, 571] on link "[DATE] report" at bounding box center [103, 577] width 59 height 13
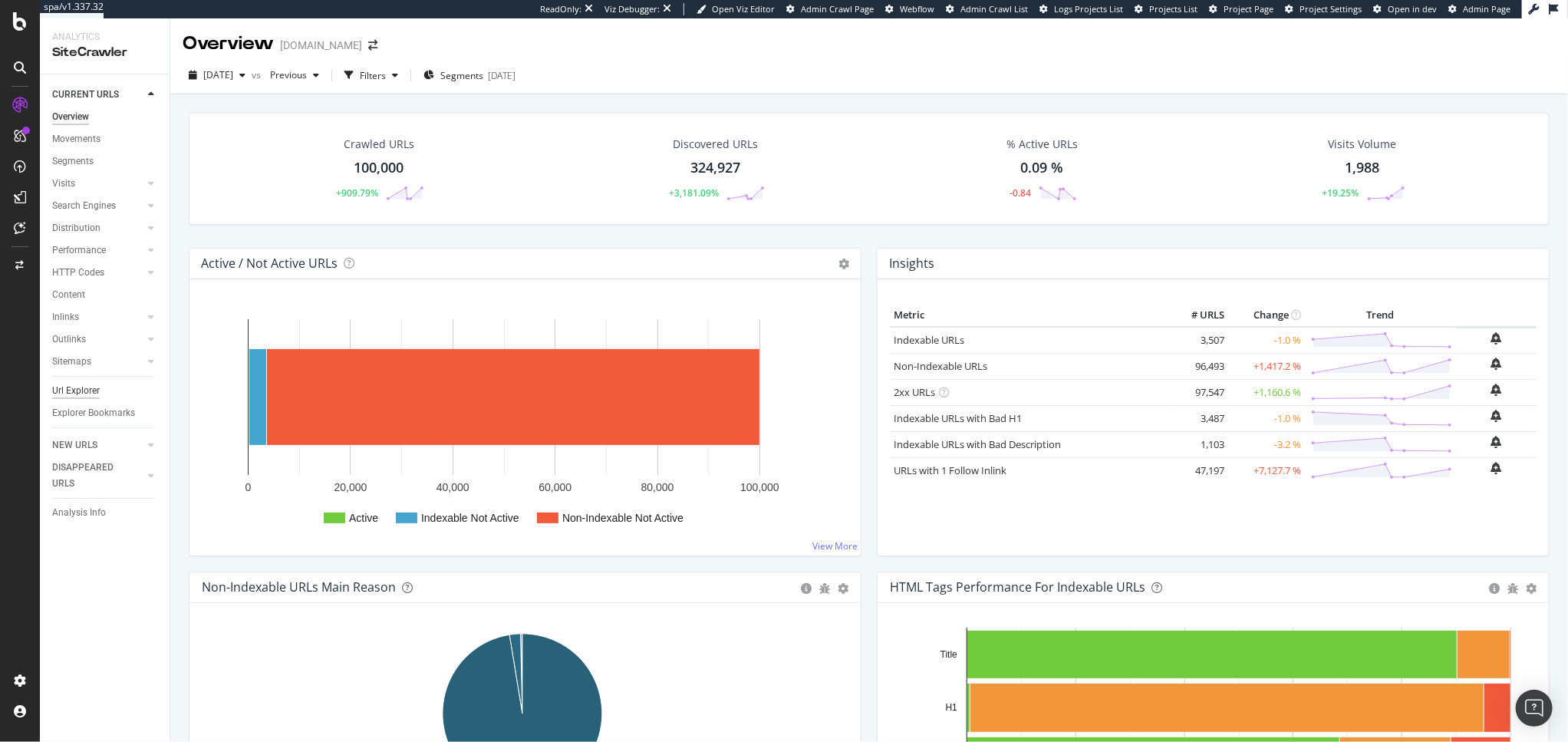
click at [84, 383] on div "Url Explorer" at bounding box center [75, 390] width 48 height 16
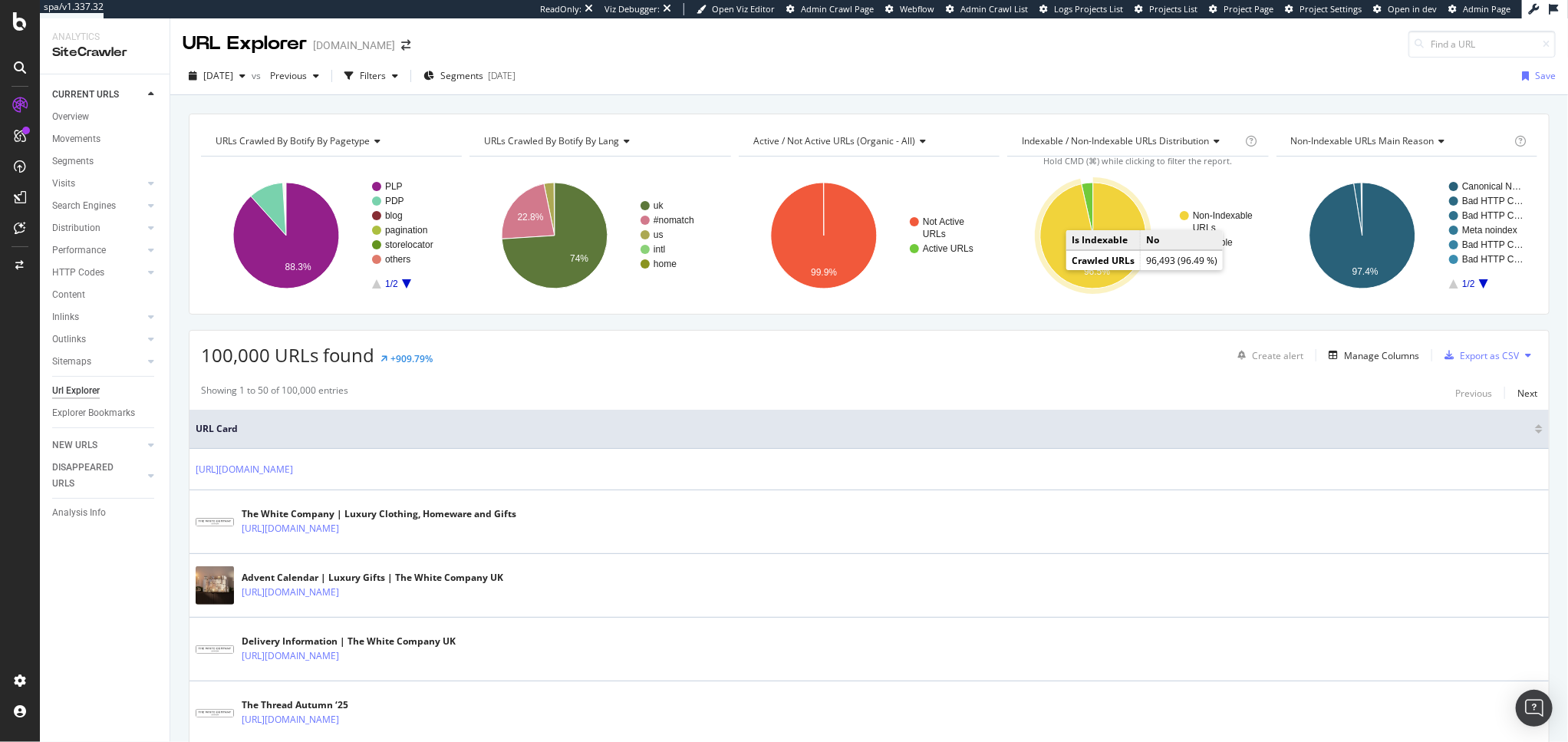
click at [1061, 250] on icon "A chart." at bounding box center [1093, 235] width 106 height 106
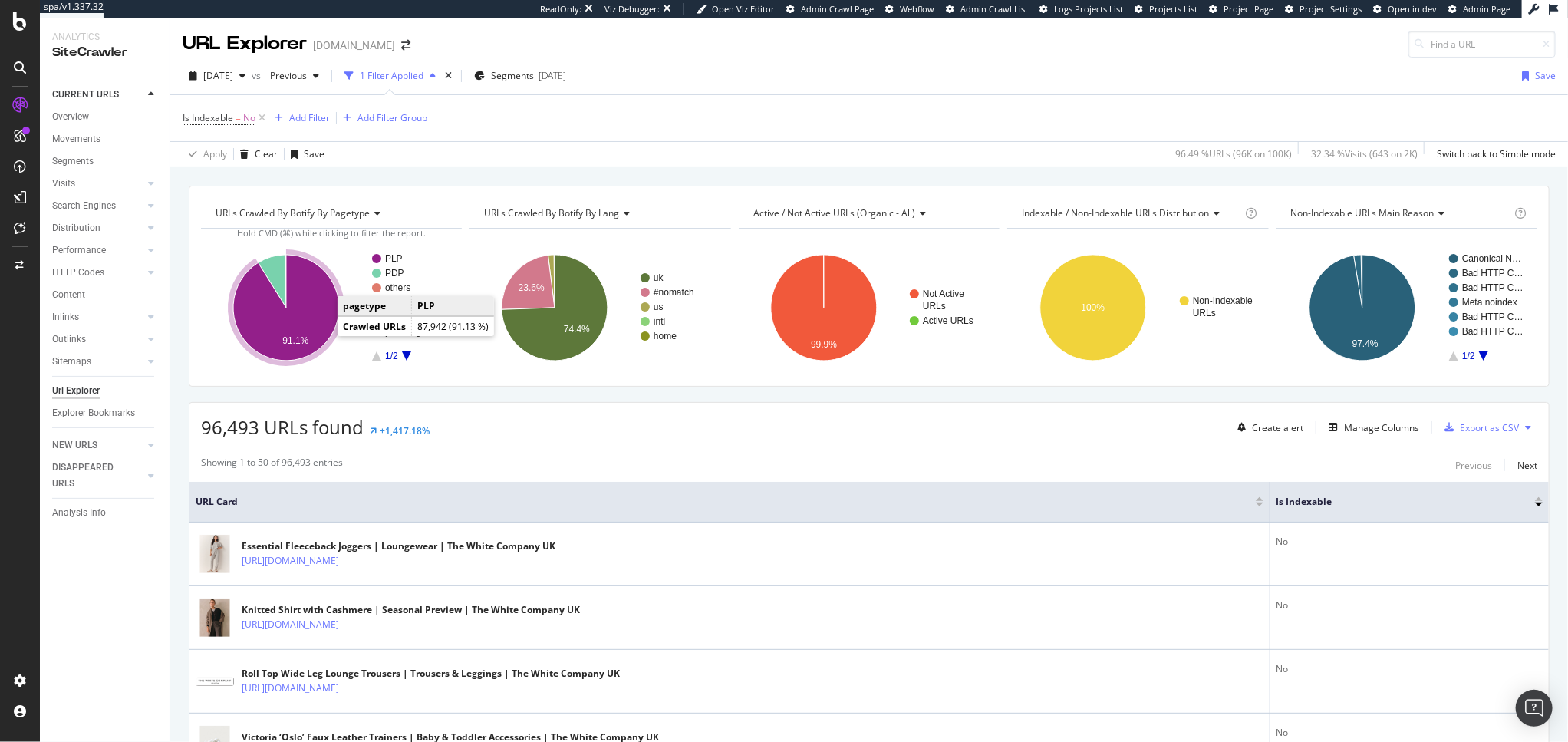
click at [317, 332] on icon "A chart." at bounding box center [286, 307] width 106 height 106
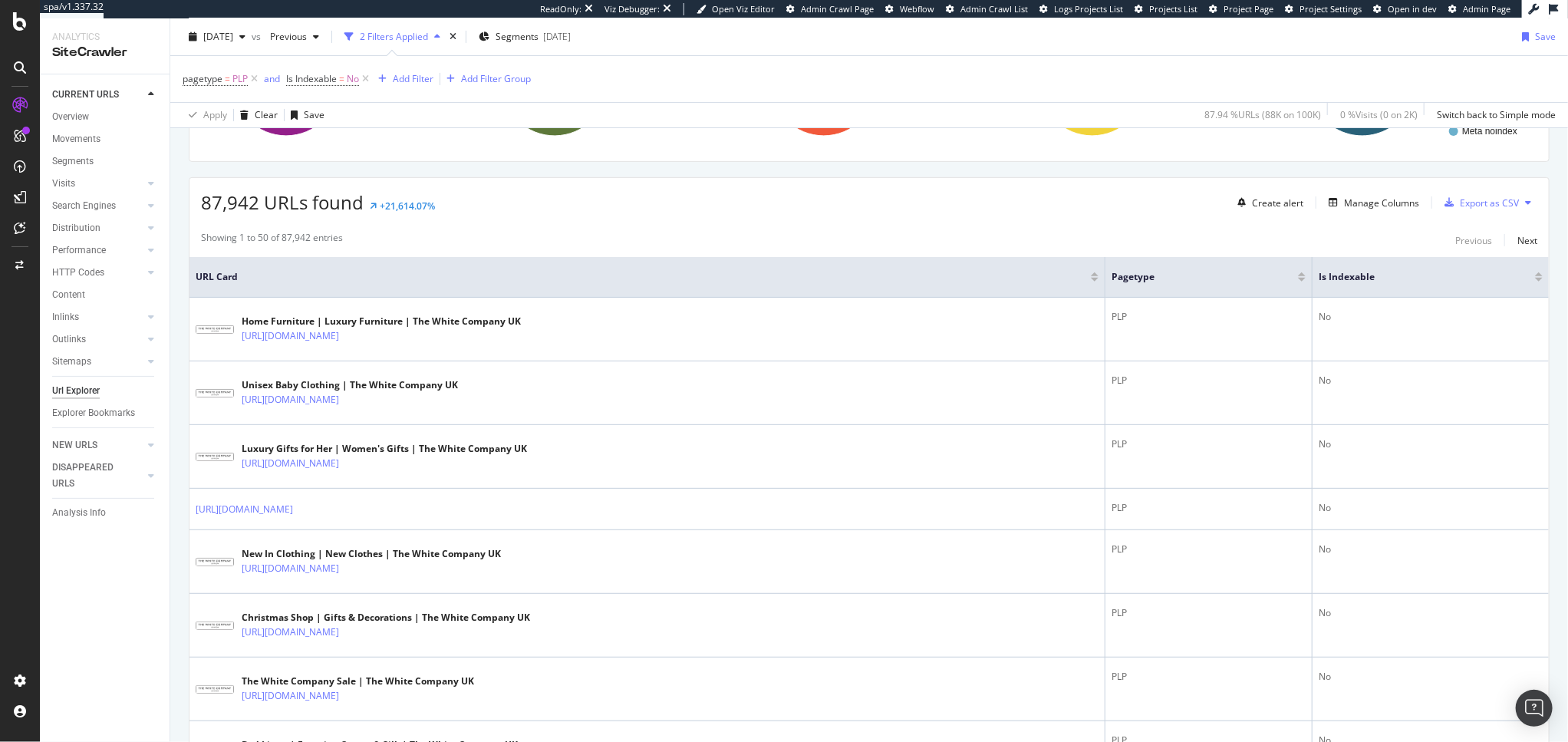
scroll to position [95, 0]
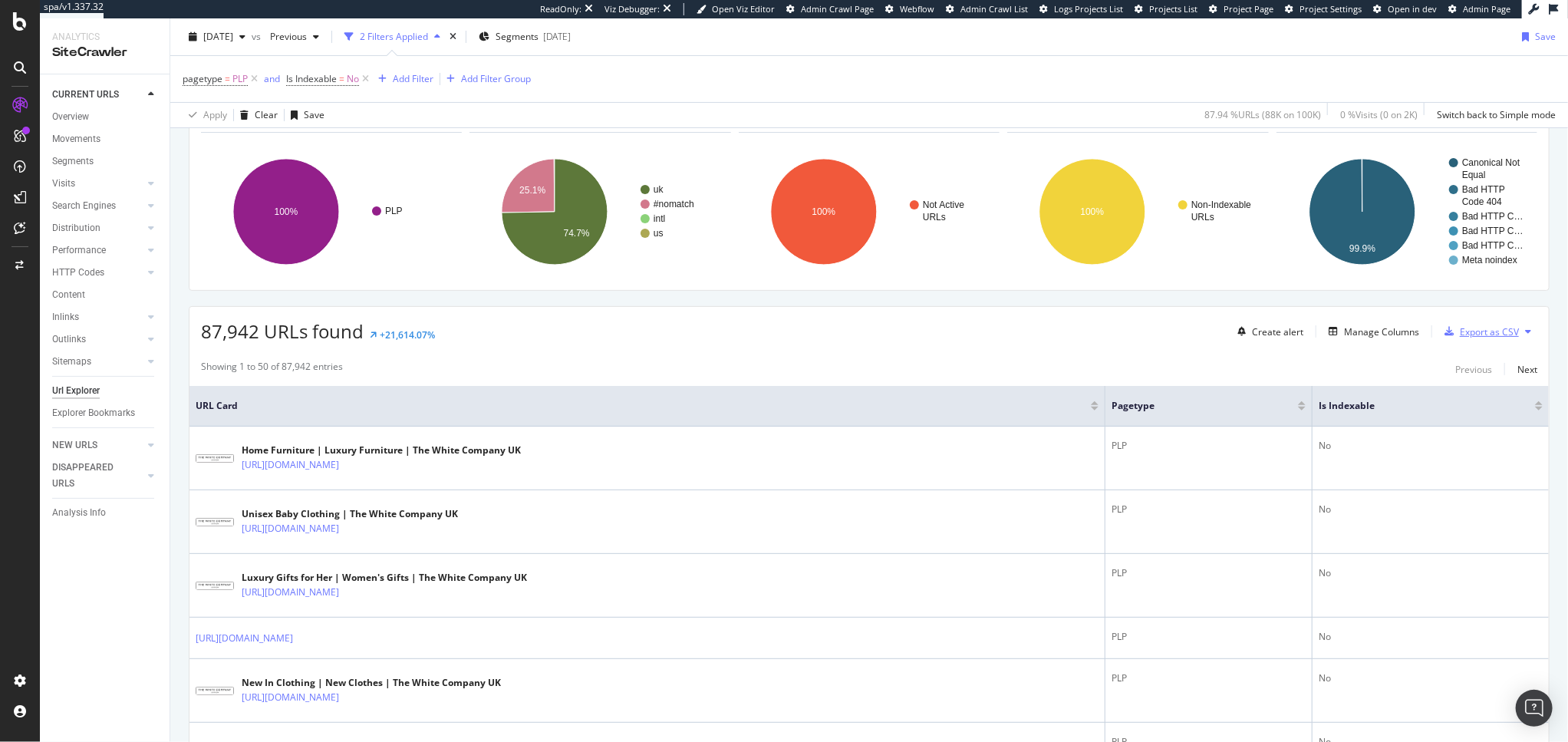
click at [1487, 331] on div "Export as CSV" at bounding box center [1489, 332] width 59 height 13
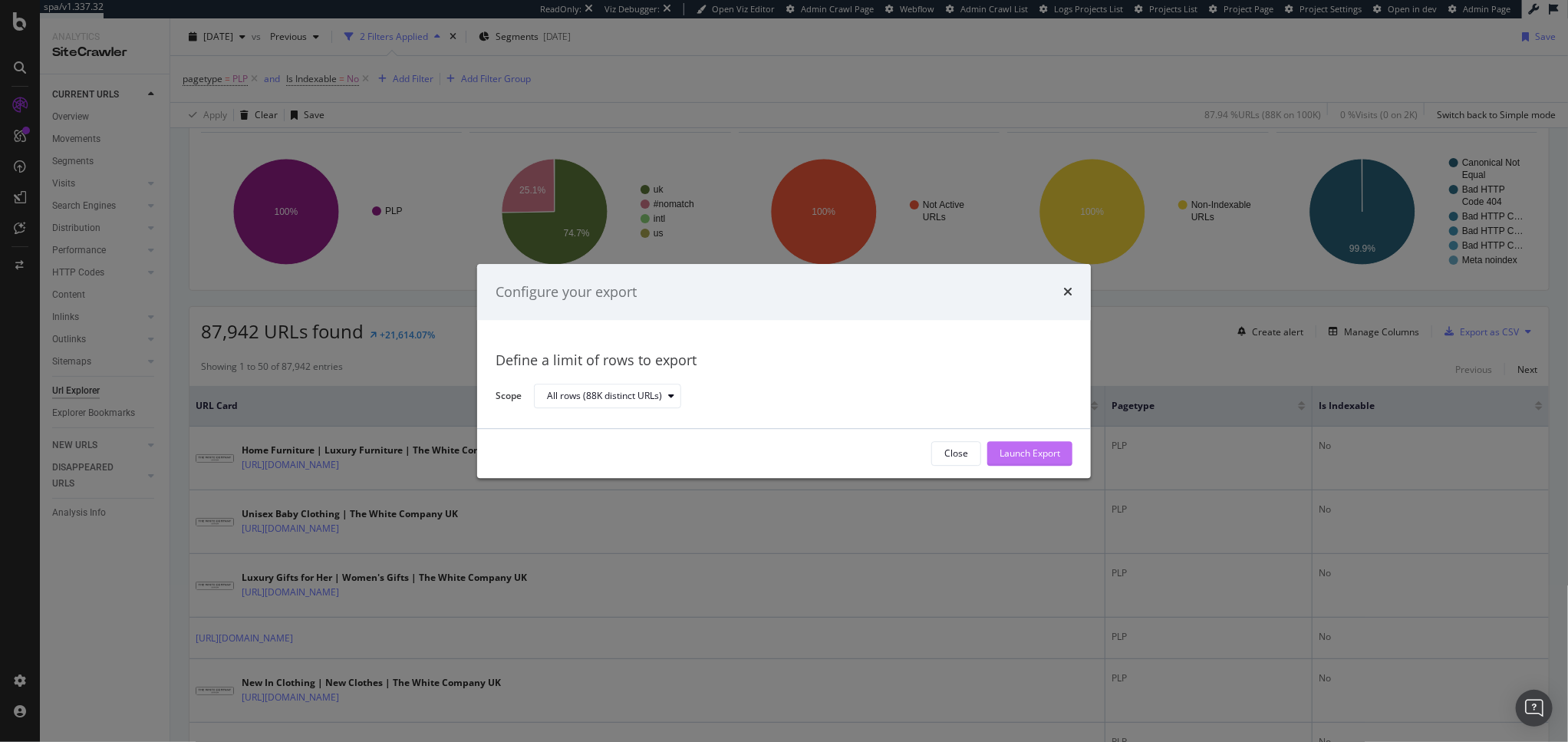
click at [1050, 453] on div "Launch Export" at bounding box center [1029, 454] width 60 height 13
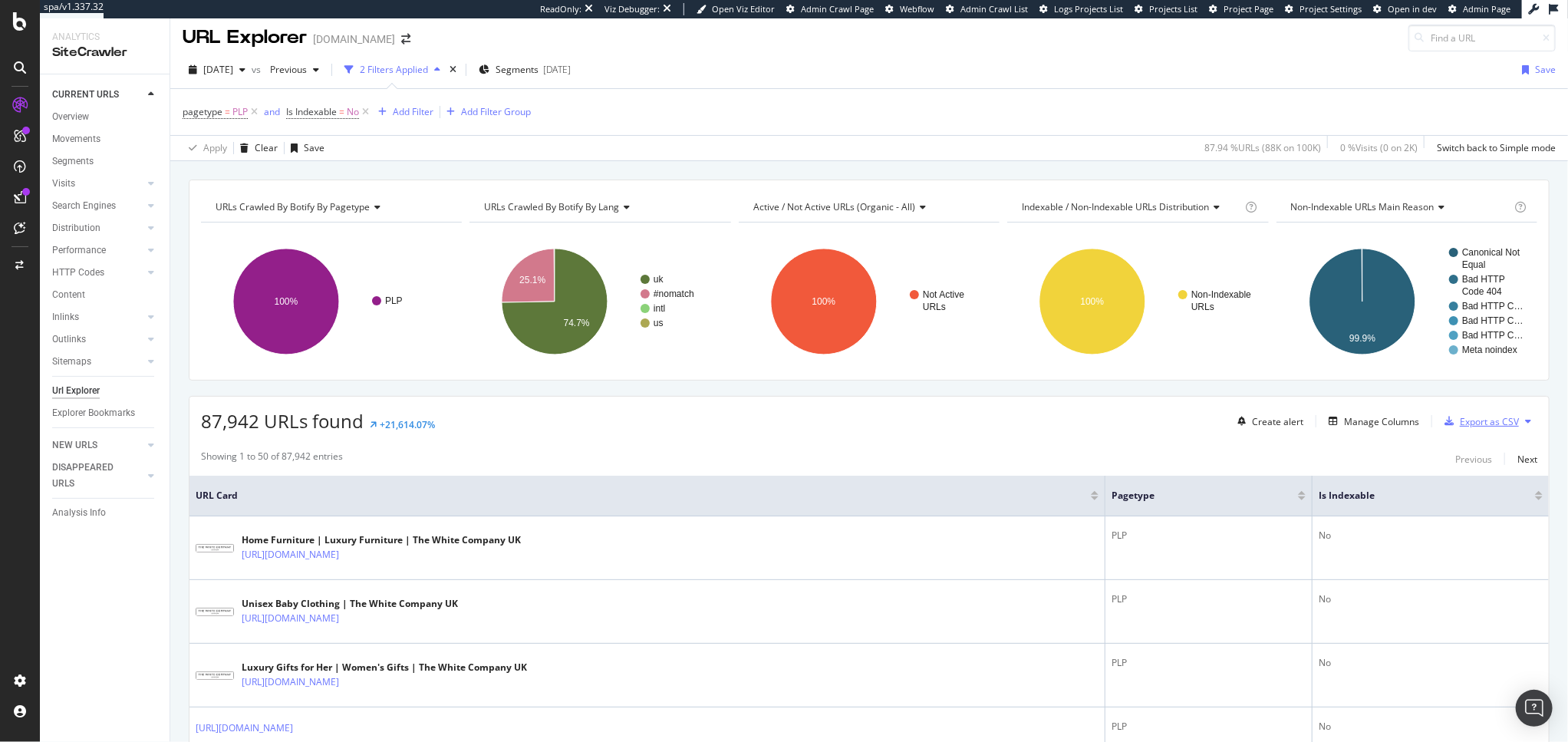
scroll to position [0, 0]
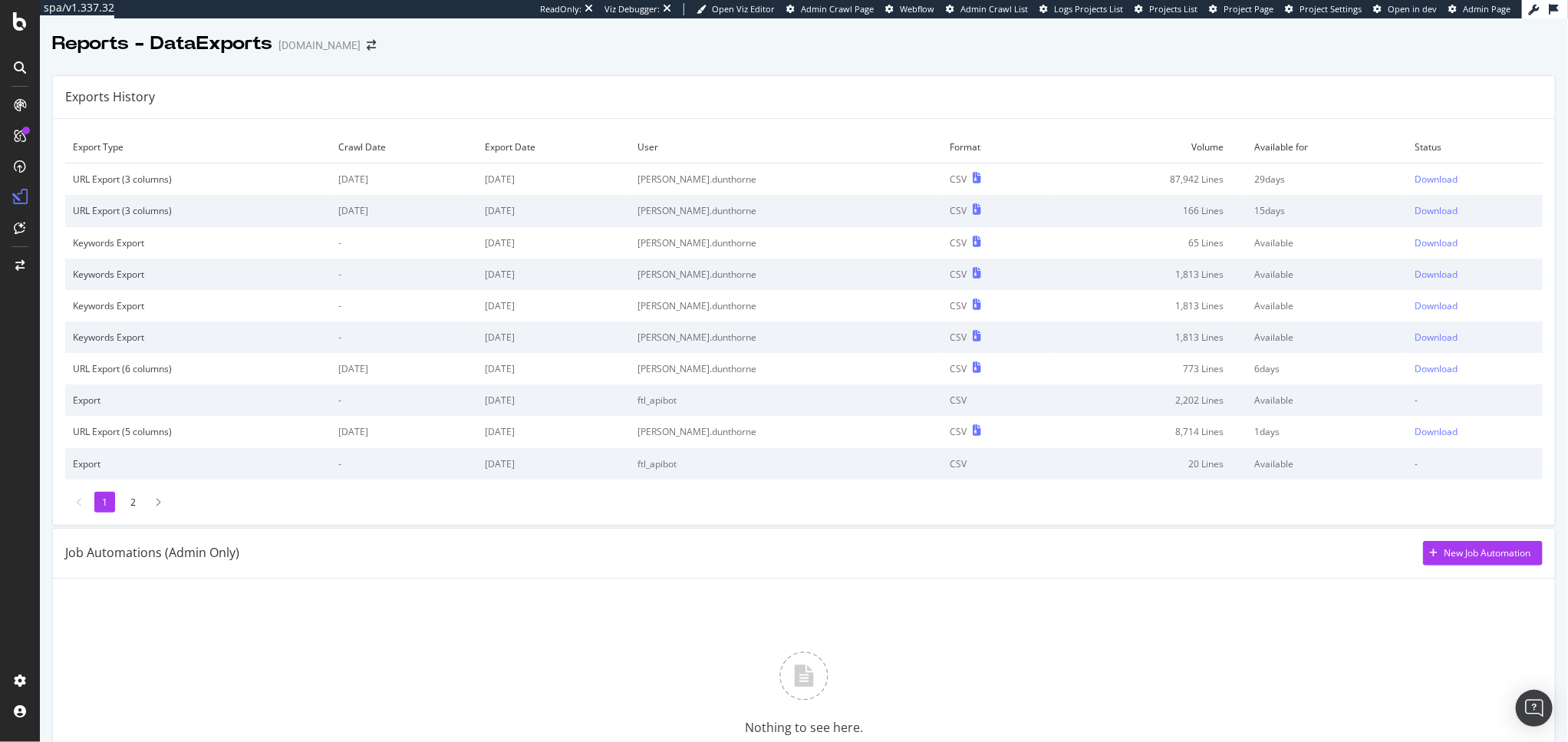
click at [611, 169] on td "[DATE]" at bounding box center [554, 179] width 153 height 32
click at [1415, 182] on div "Download" at bounding box center [1436, 179] width 43 height 13
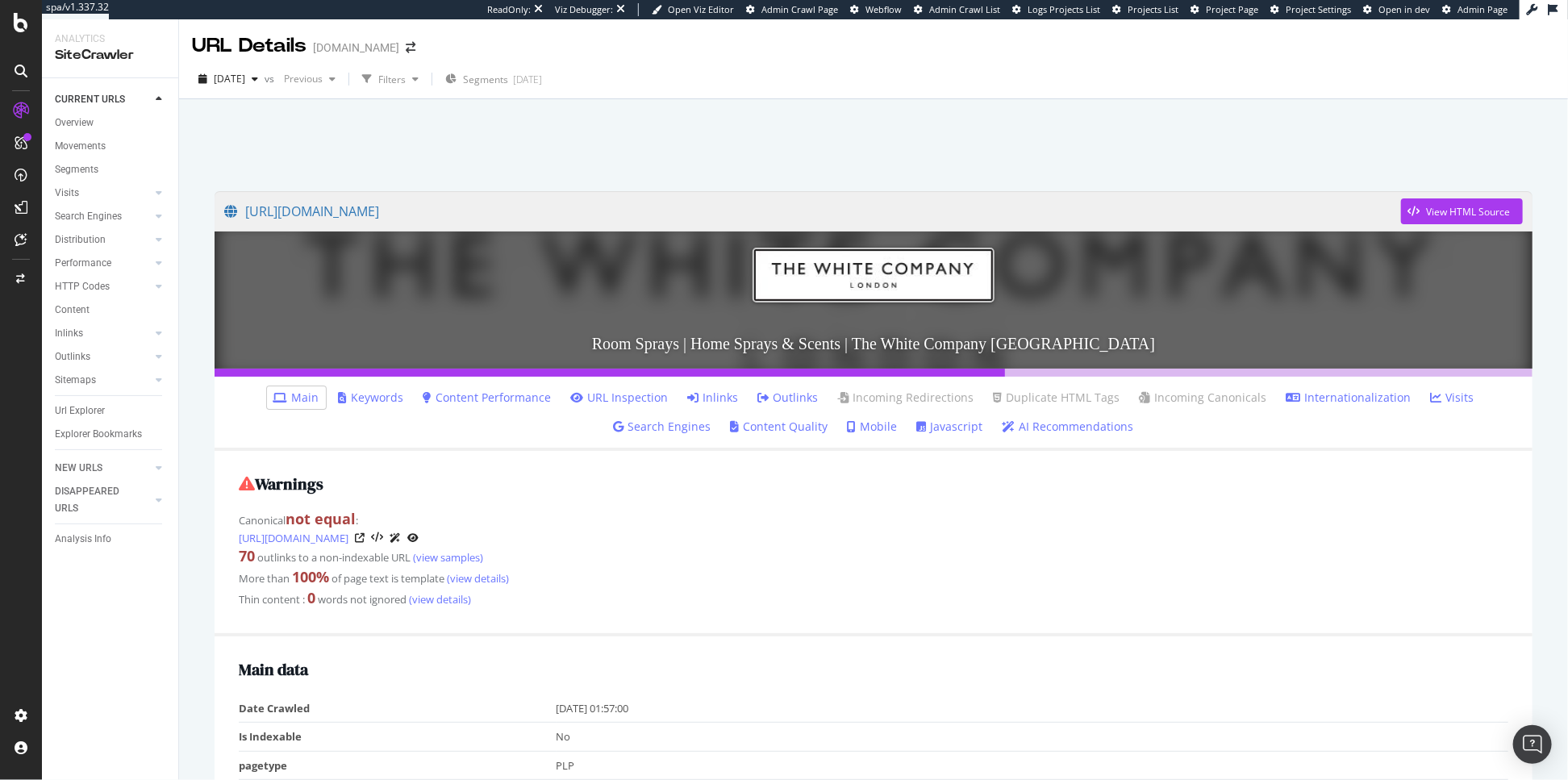
click at [700, 386] on li "Inlinks" at bounding box center [714, 398] width 63 height 23
click at [699, 389] on link "Inlinks" at bounding box center [714, 397] width 51 height 16
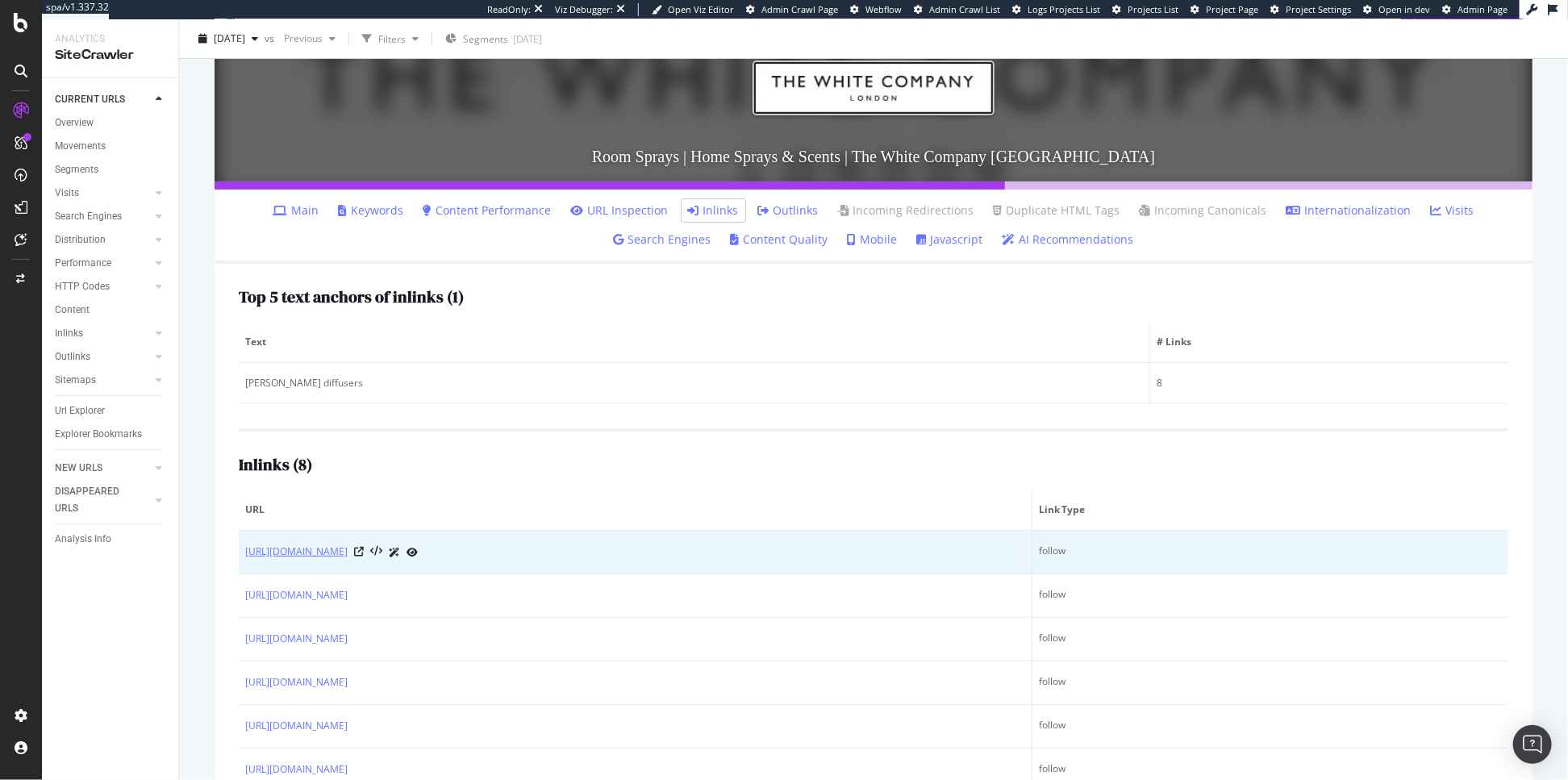
scroll to position [337, 0]
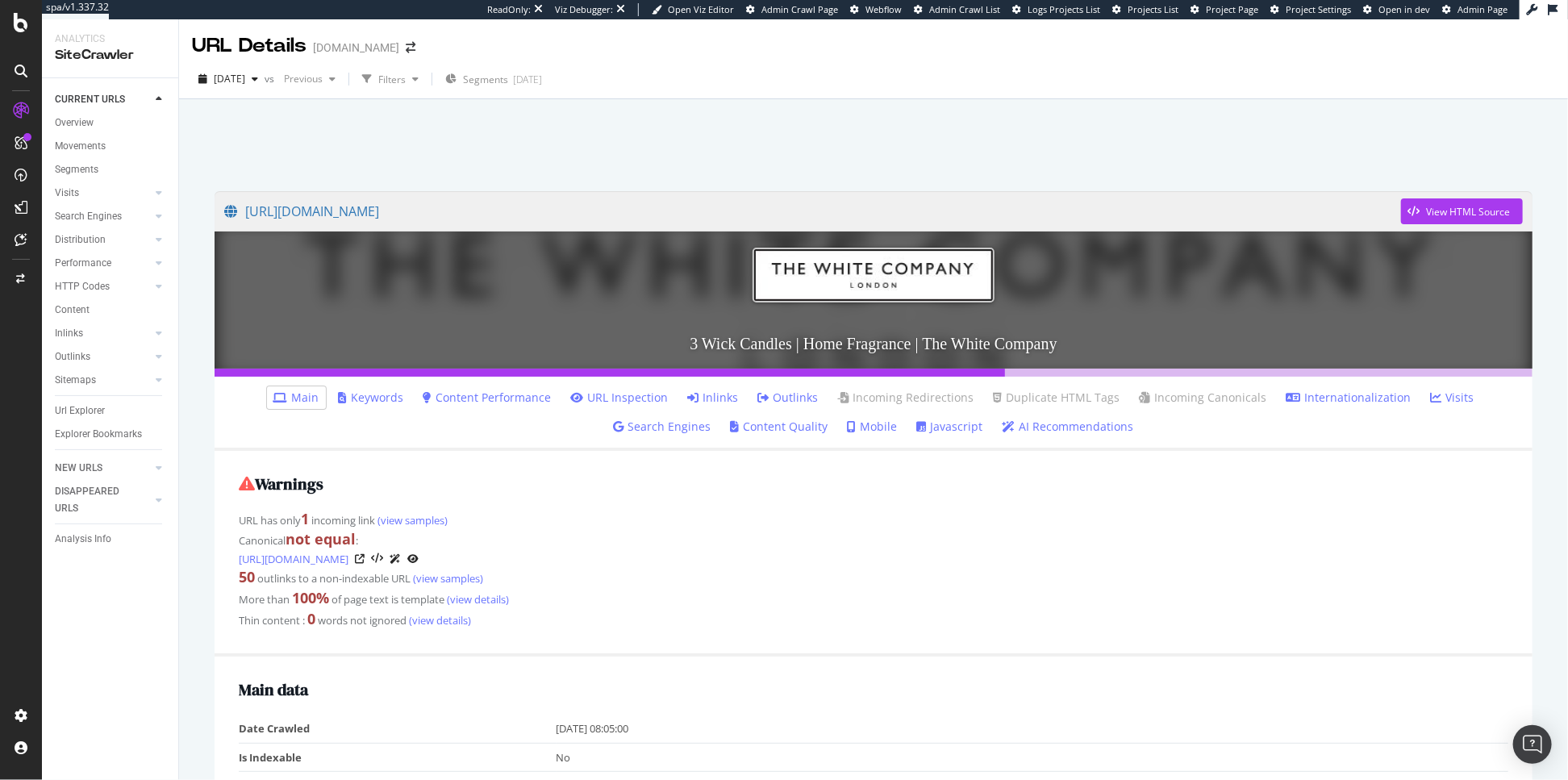
click at [706, 400] on link "Inlinks" at bounding box center [714, 397] width 51 height 16
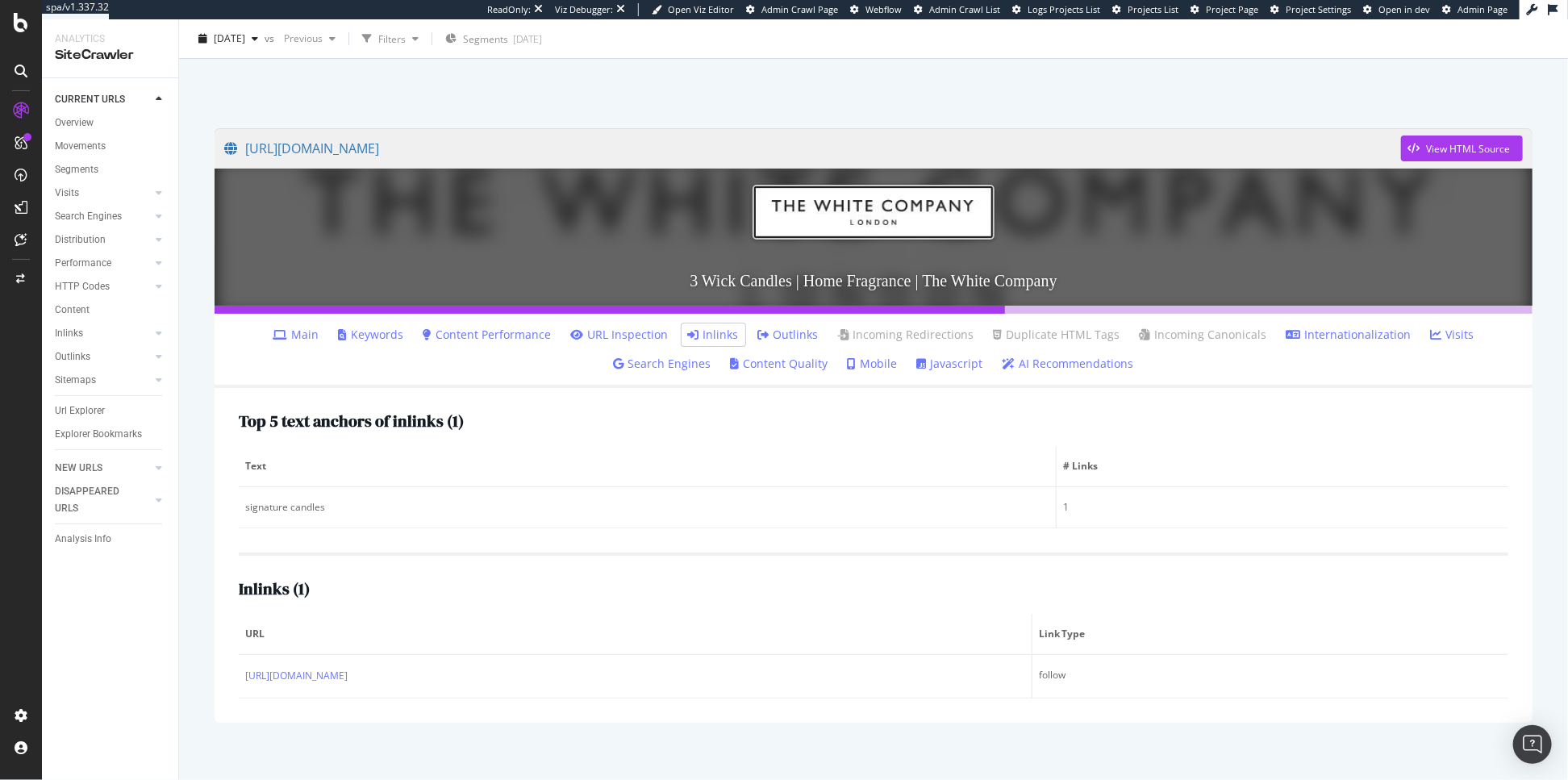
scroll to position [79, 0]
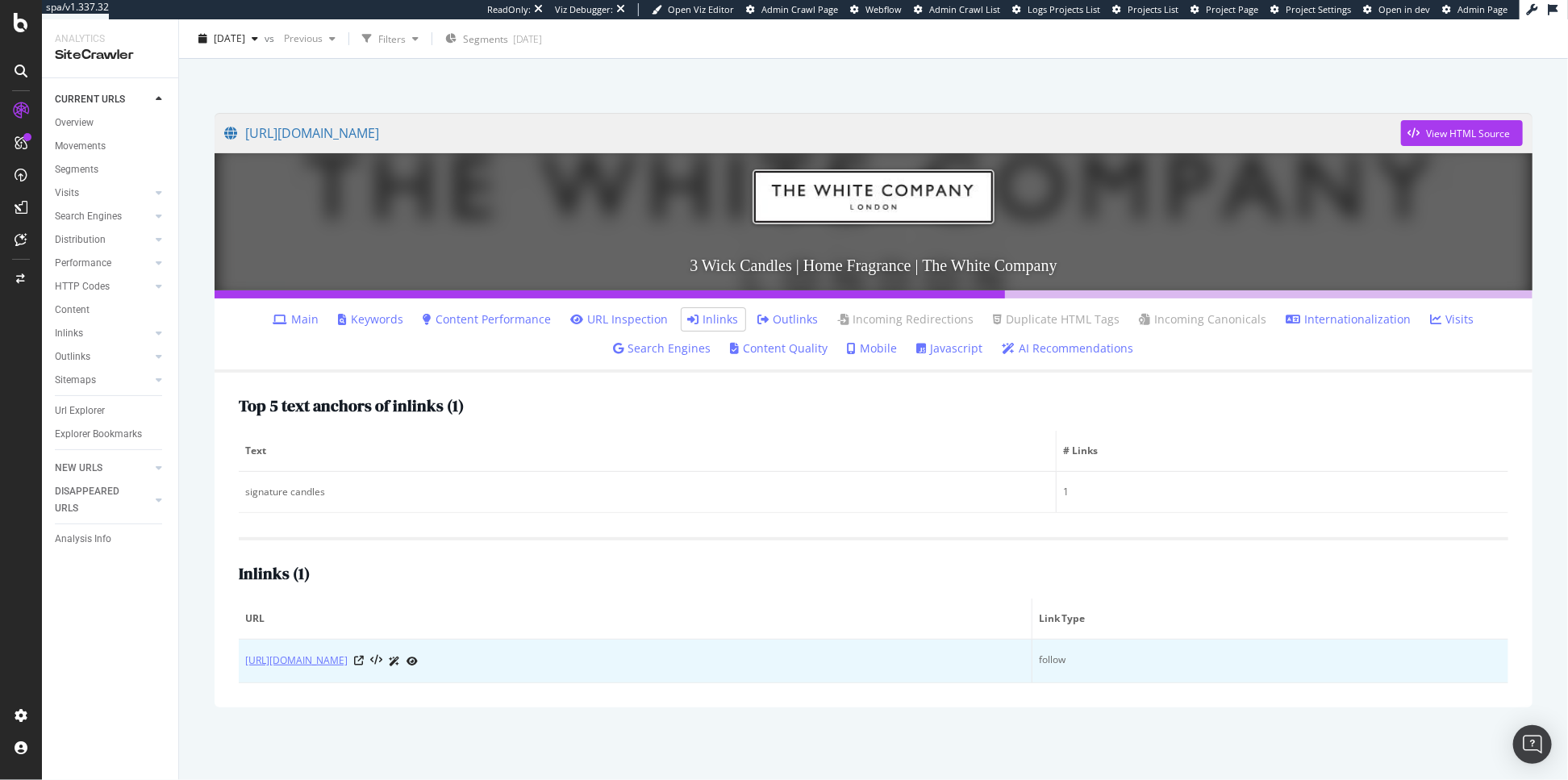
click at [348, 668] on link "[URL][DOMAIN_NAME]" at bounding box center [296, 660] width 102 height 16
click at [240, 656] on td "[URL][DOMAIN_NAME]" at bounding box center [635, 660] width 794 height 43
drag, startPoint x: 237, startPoint y: 654, endPoint x: 558, endPoint y: 652, distance: 321.0
click at [558, 652] on div "Top 5 text anchors of inlinks ( 1 ) Text # Links signature candles 1 Inlinks ( …" at bounding box center [874, 540] width 1318 height 335
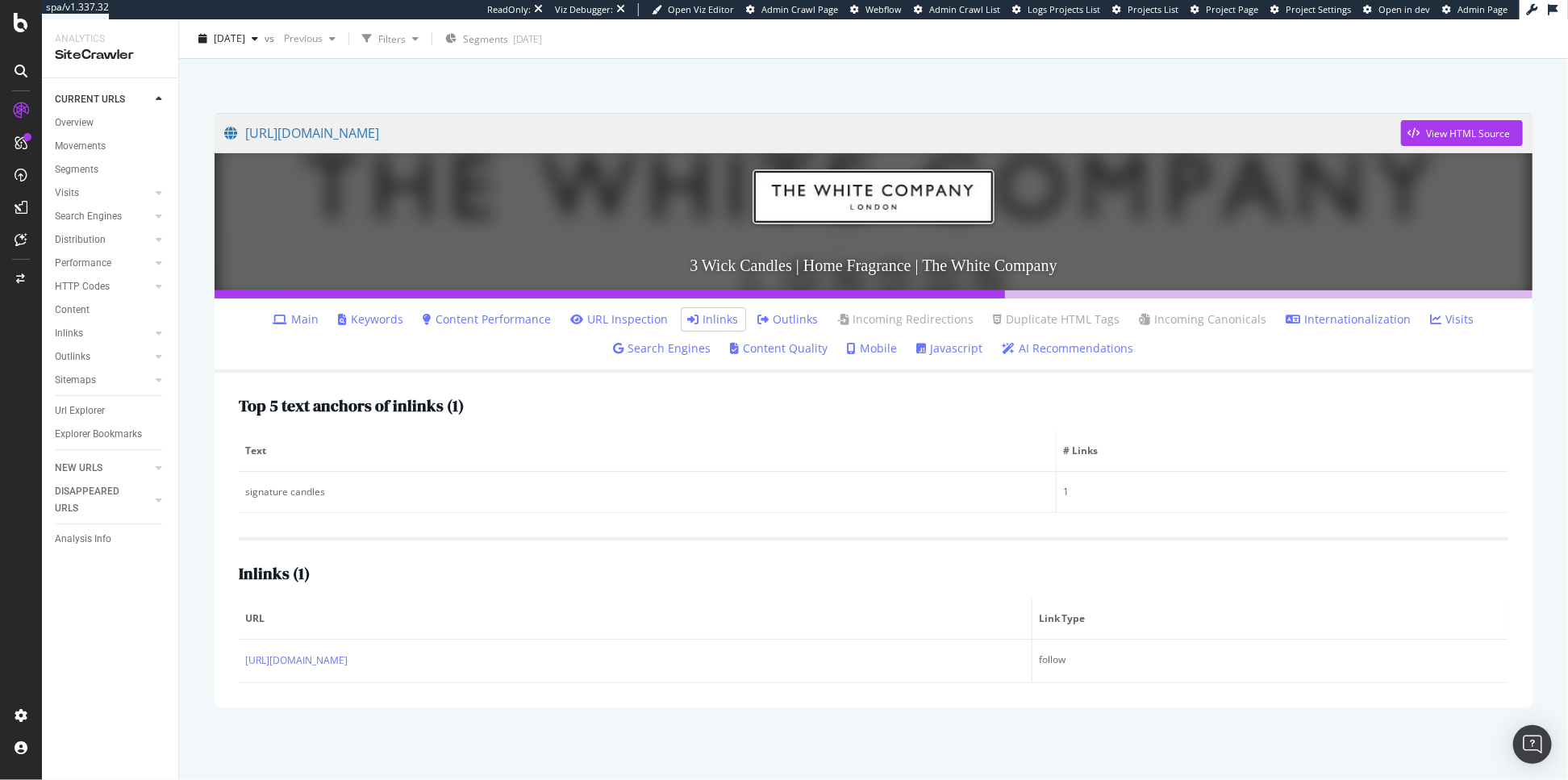
click at [588, 618] on span "URL" at bounding box center [632, 618] width 776 height 14
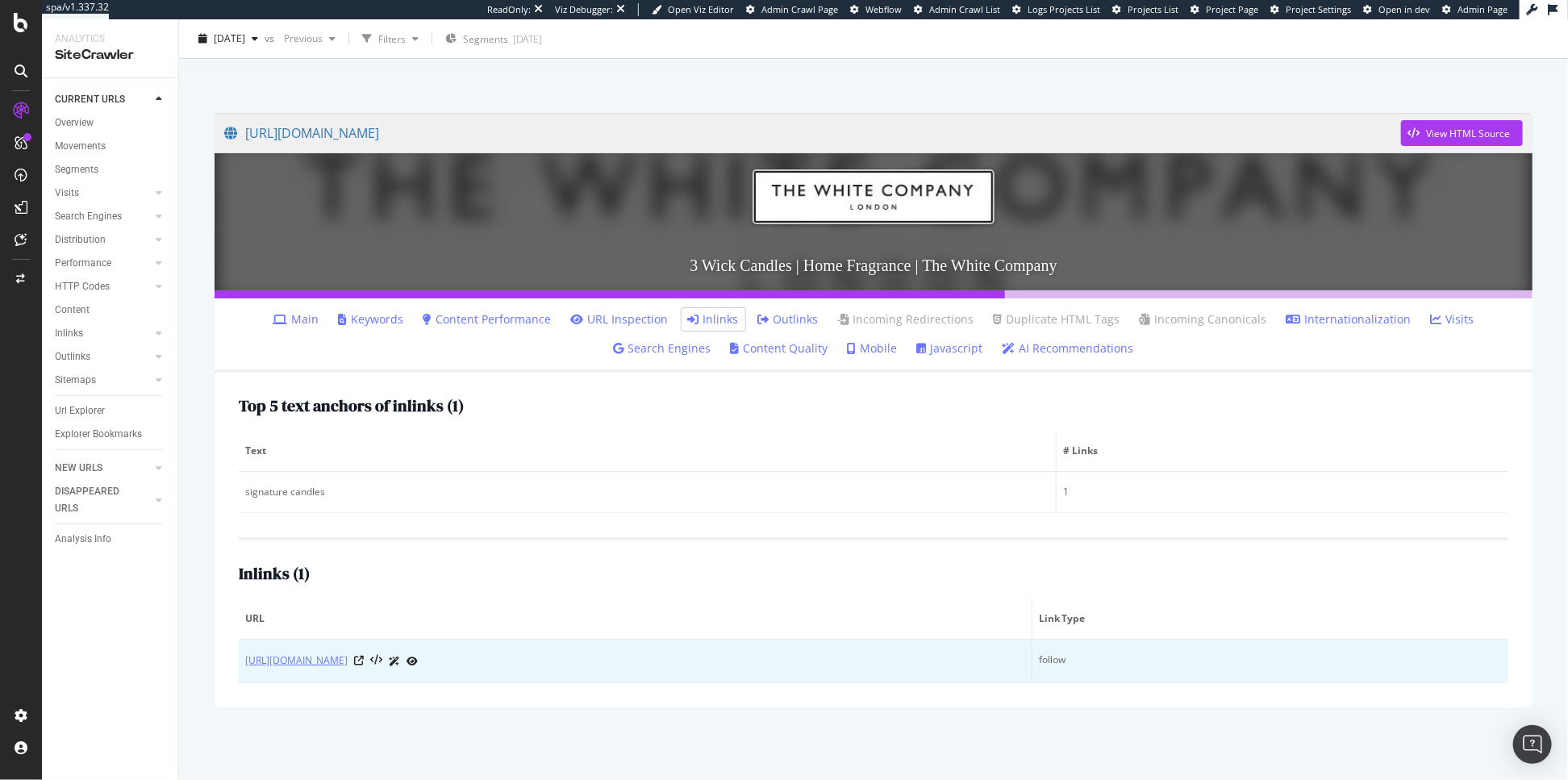
click at [348, 668] on link "[URL][DOMAIN_NAME]" at bounding box center [296, 660] width 102 height 16
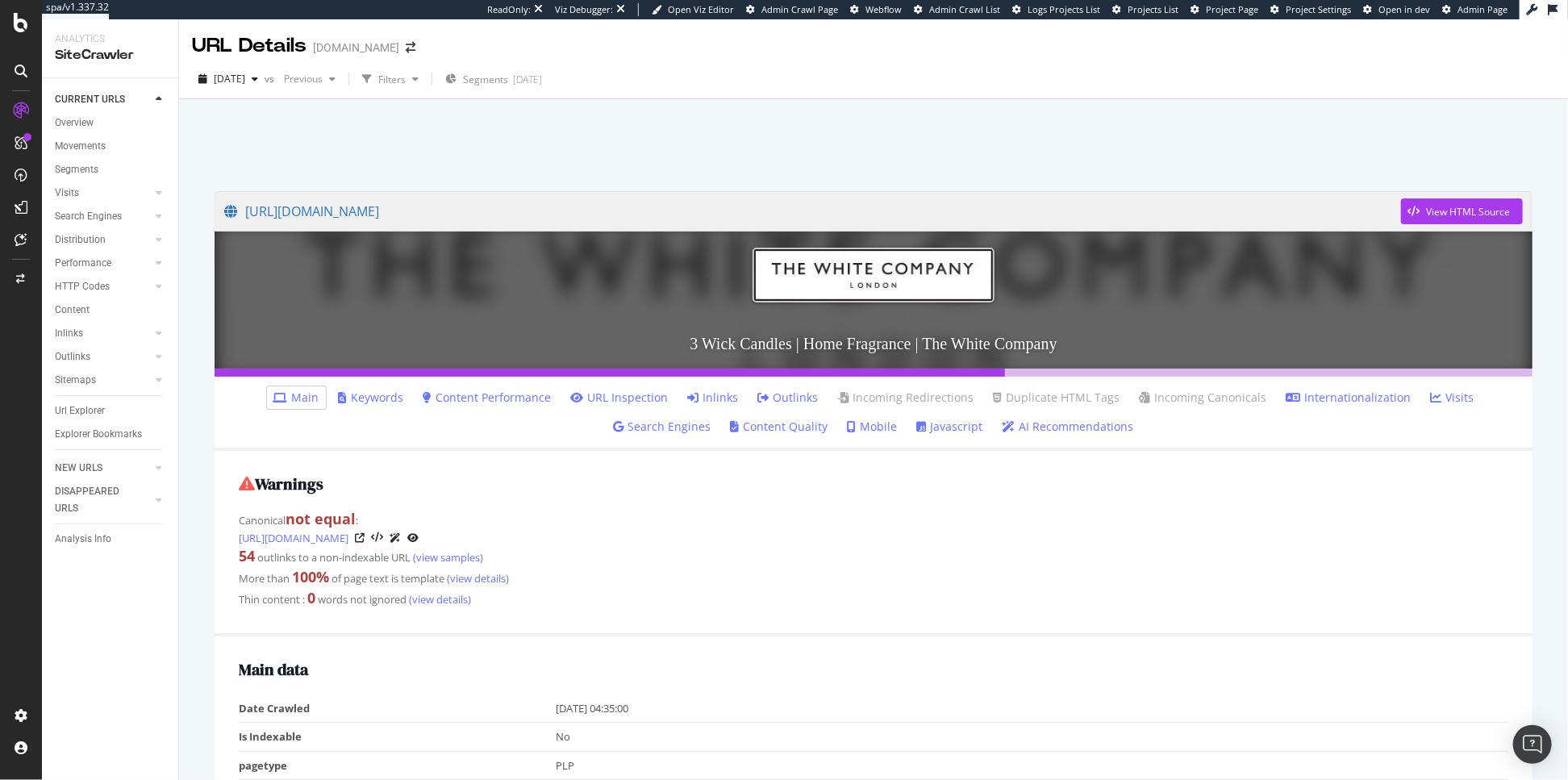
click at [689, 392] on icon at bounding box center [693, 397] width 11 height 11
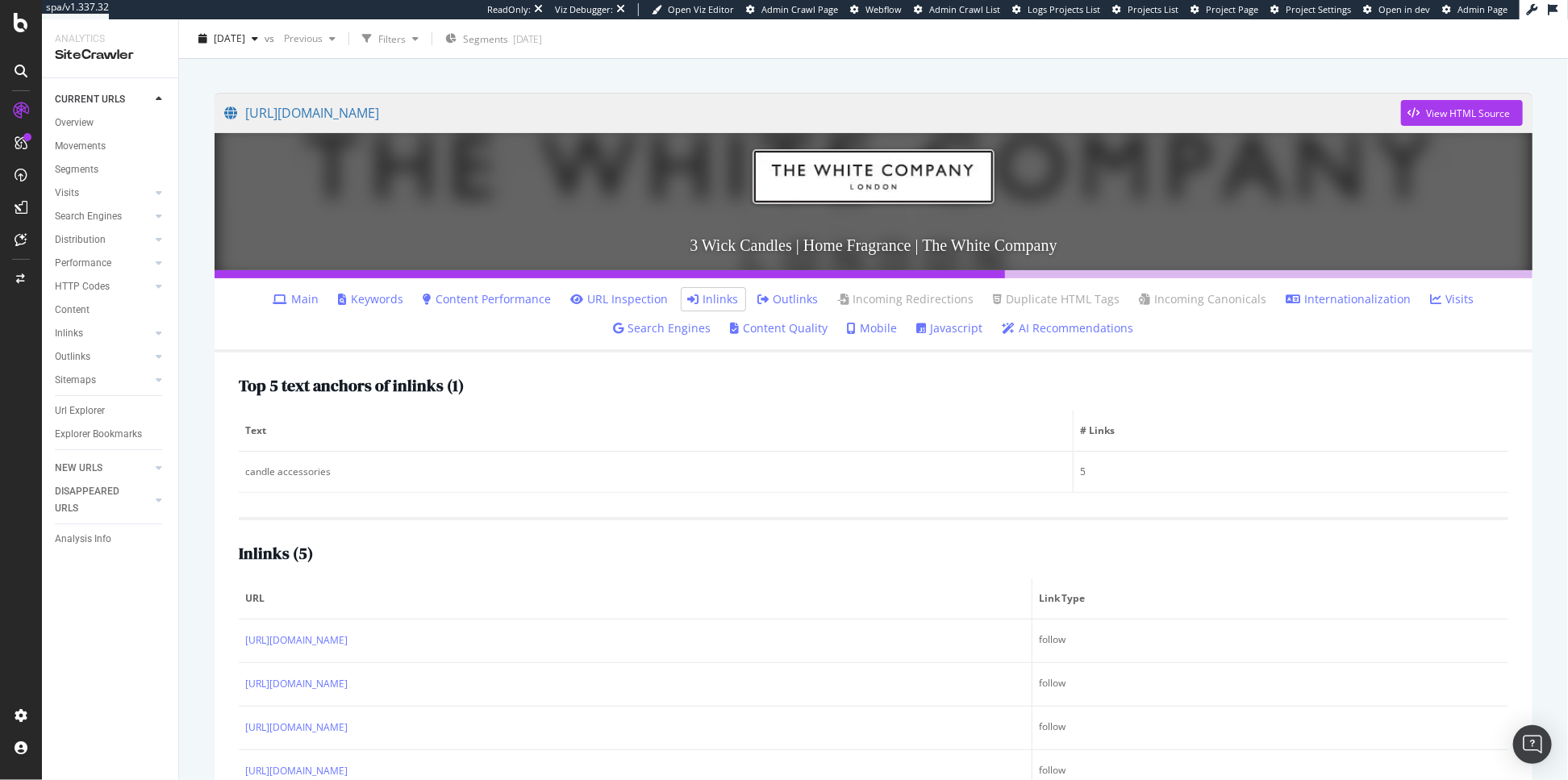
scroll to position [329, 0]
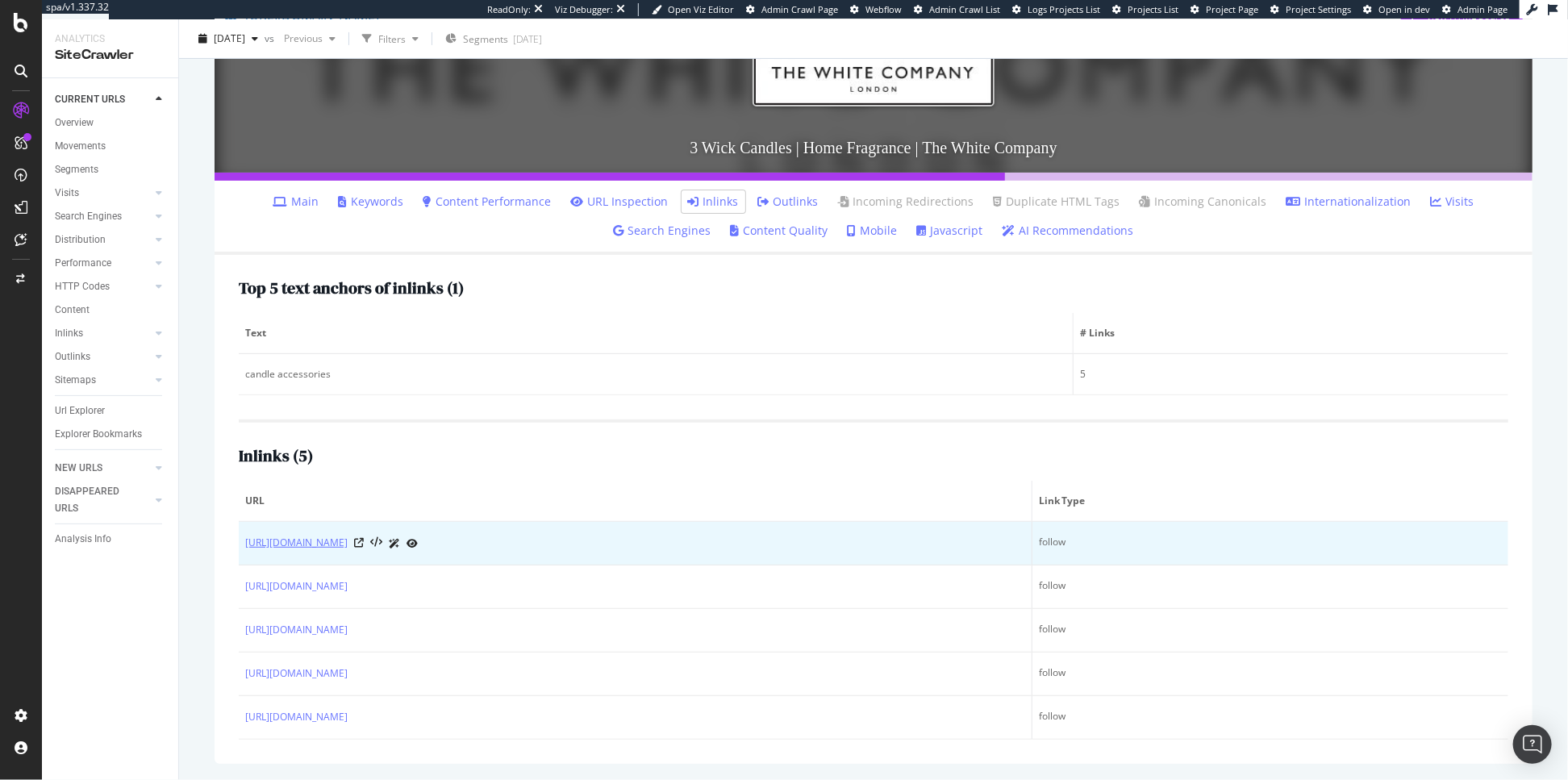
drag, startPoint x: 242, startPoint y: 404, endPoint x: 677, endPoint y: 454, distance: 437.9
click at [677, 522] on td "https://www.thewhitecompany.com/uk/Candles-and-Fragrance/Our-Fragrances/c/Candl…" at bounding box center [635, 543] width 794 height 43
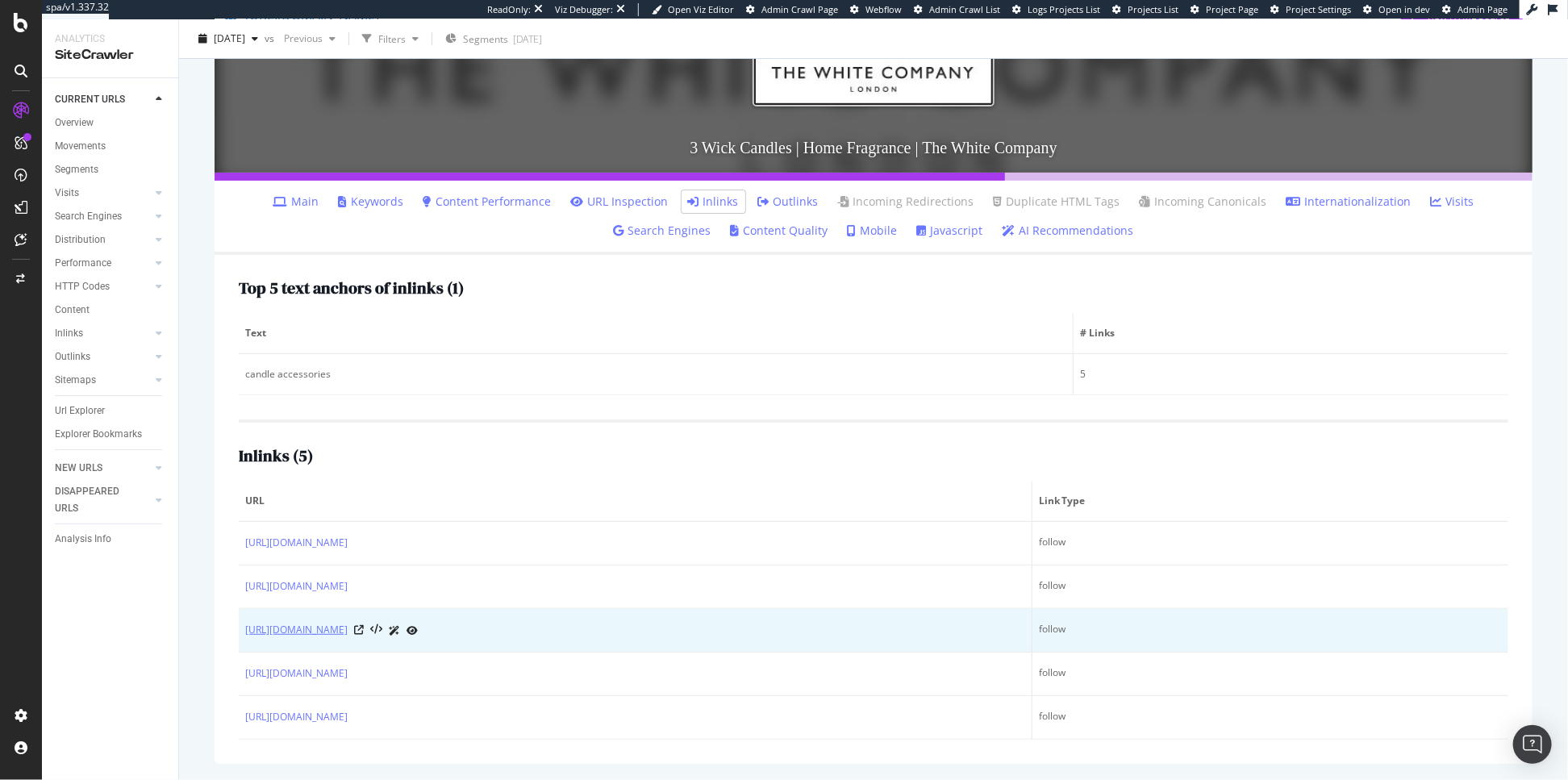
scroll to position [0, 0]
copy link "[URL][DOMAIN_NAME]"
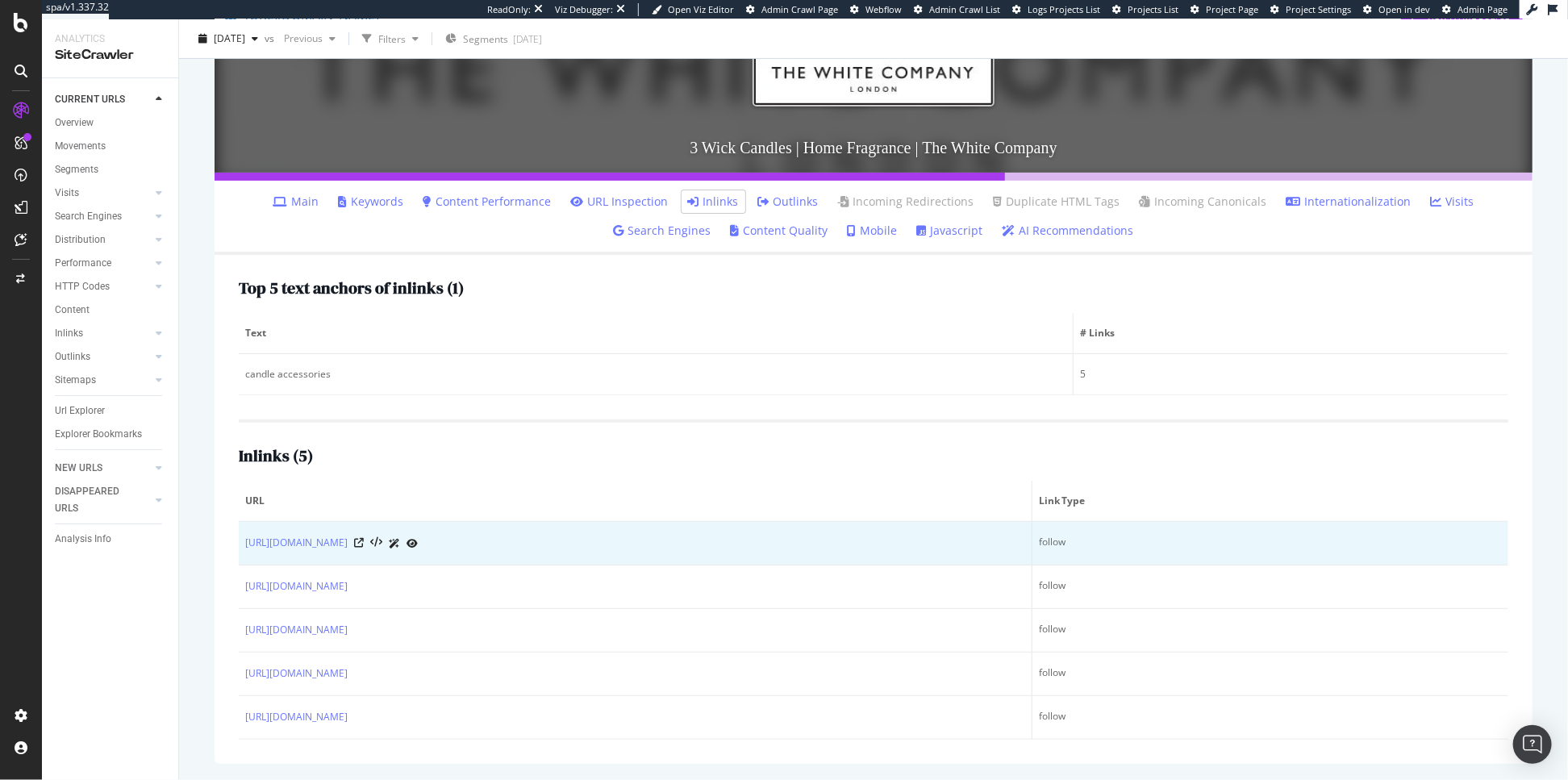
click at [239, 522] on td "[URL][DOMAIN_NAME]" at bounding box center [635, 543] width 794 height 43
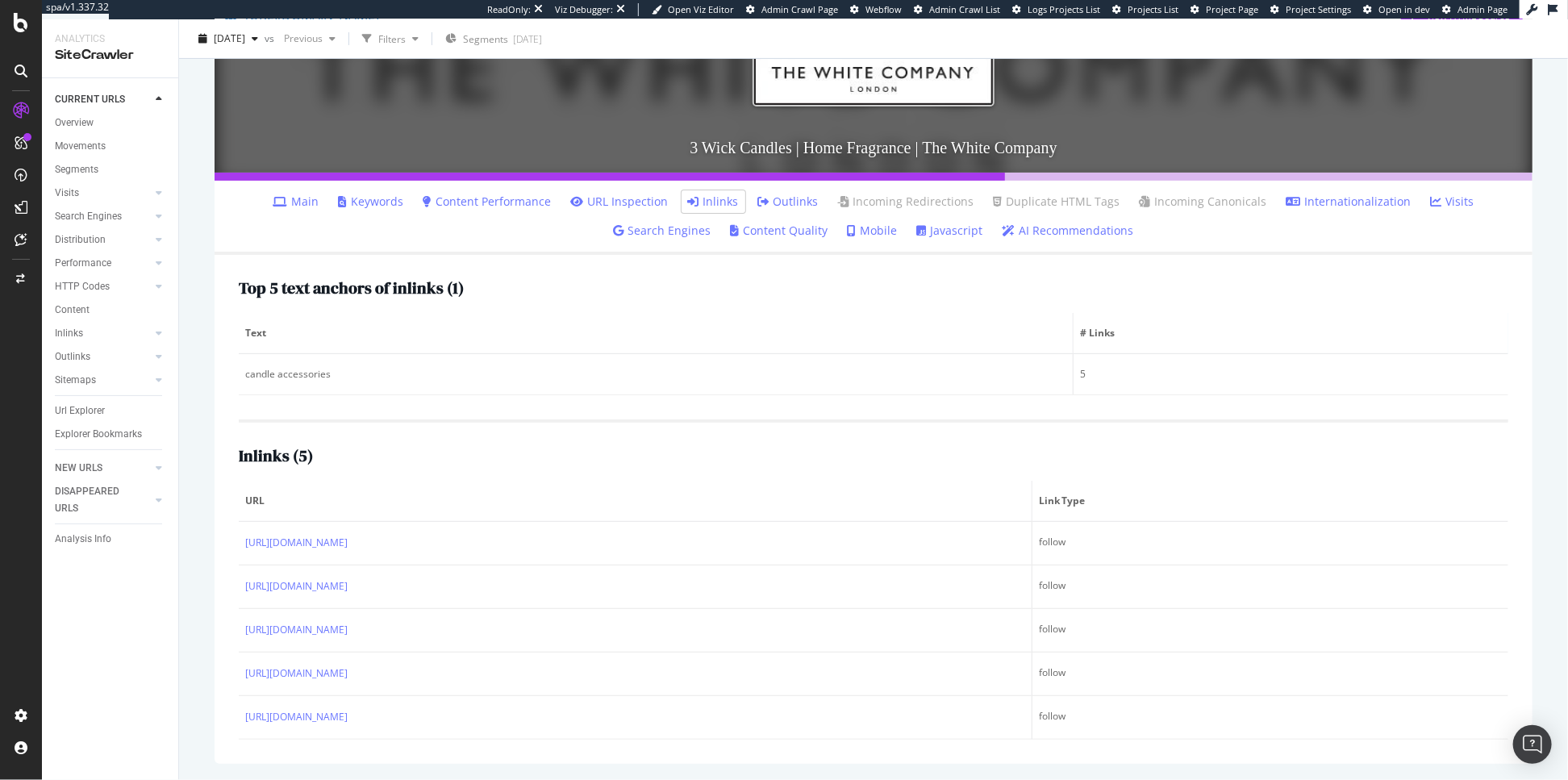
scroll to position [315, 0]
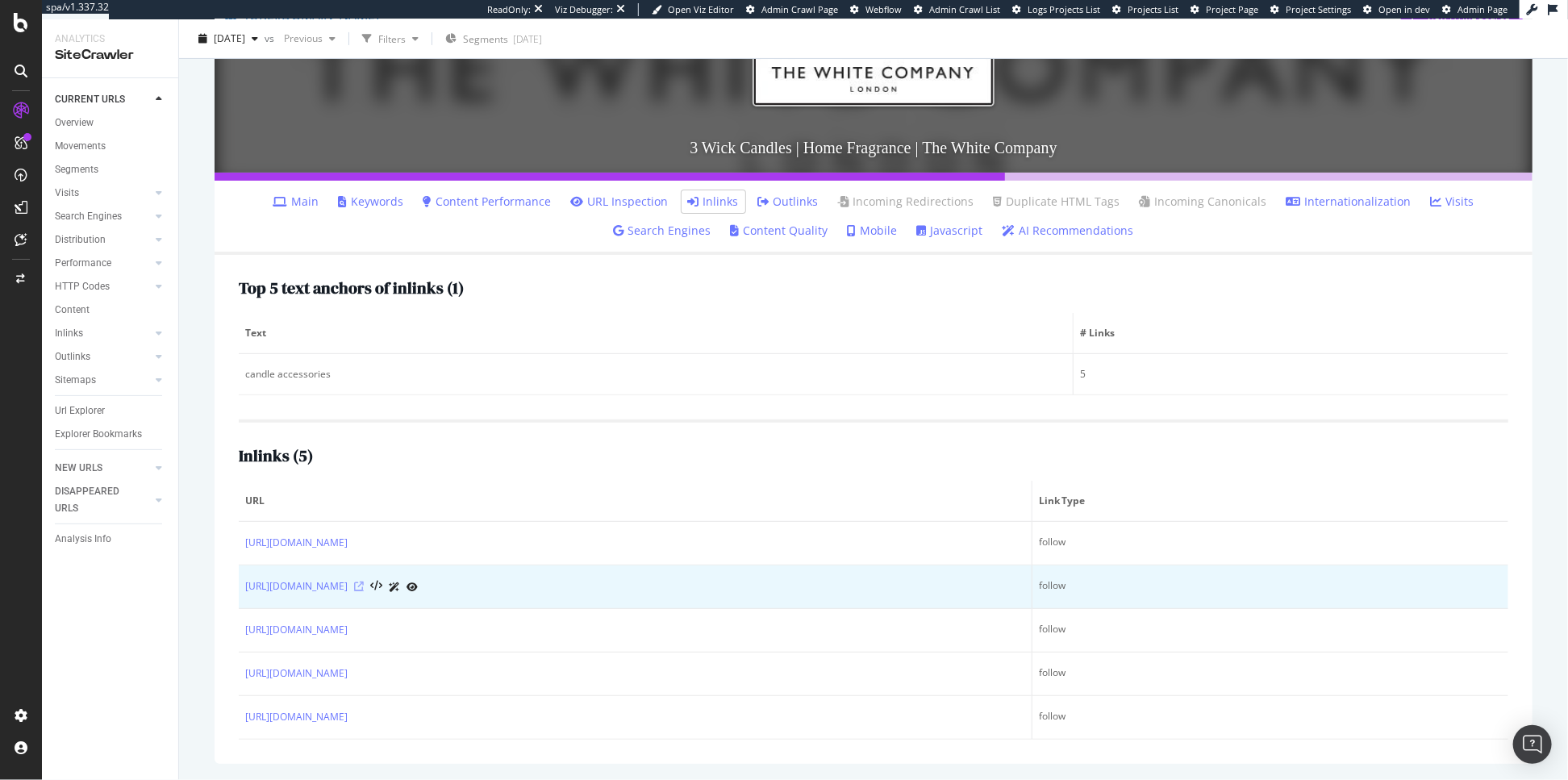
click at [364, 581] on icon at bounding box center [359, 585] width 10 height 10
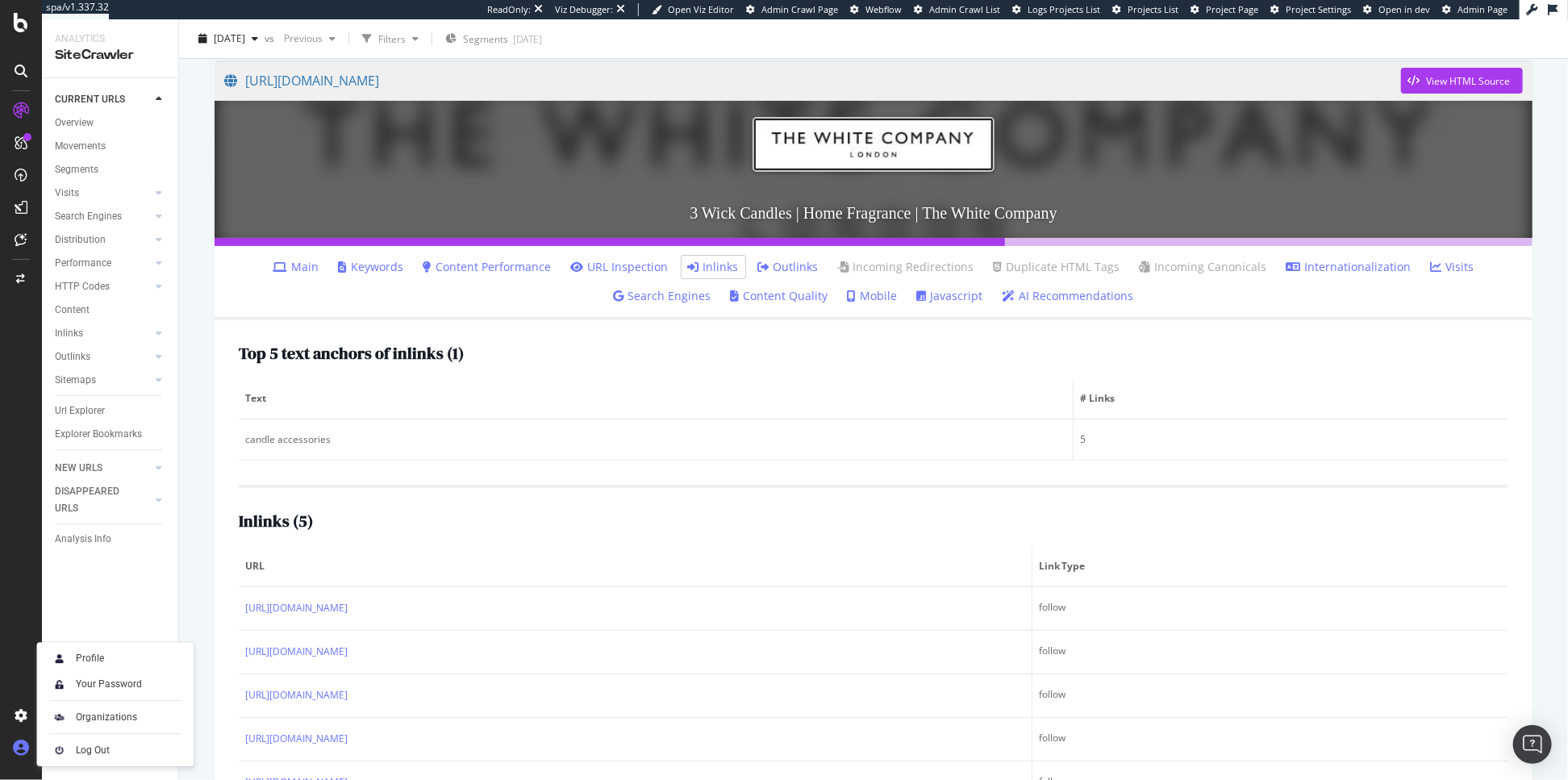
scroll to position [142, 0]
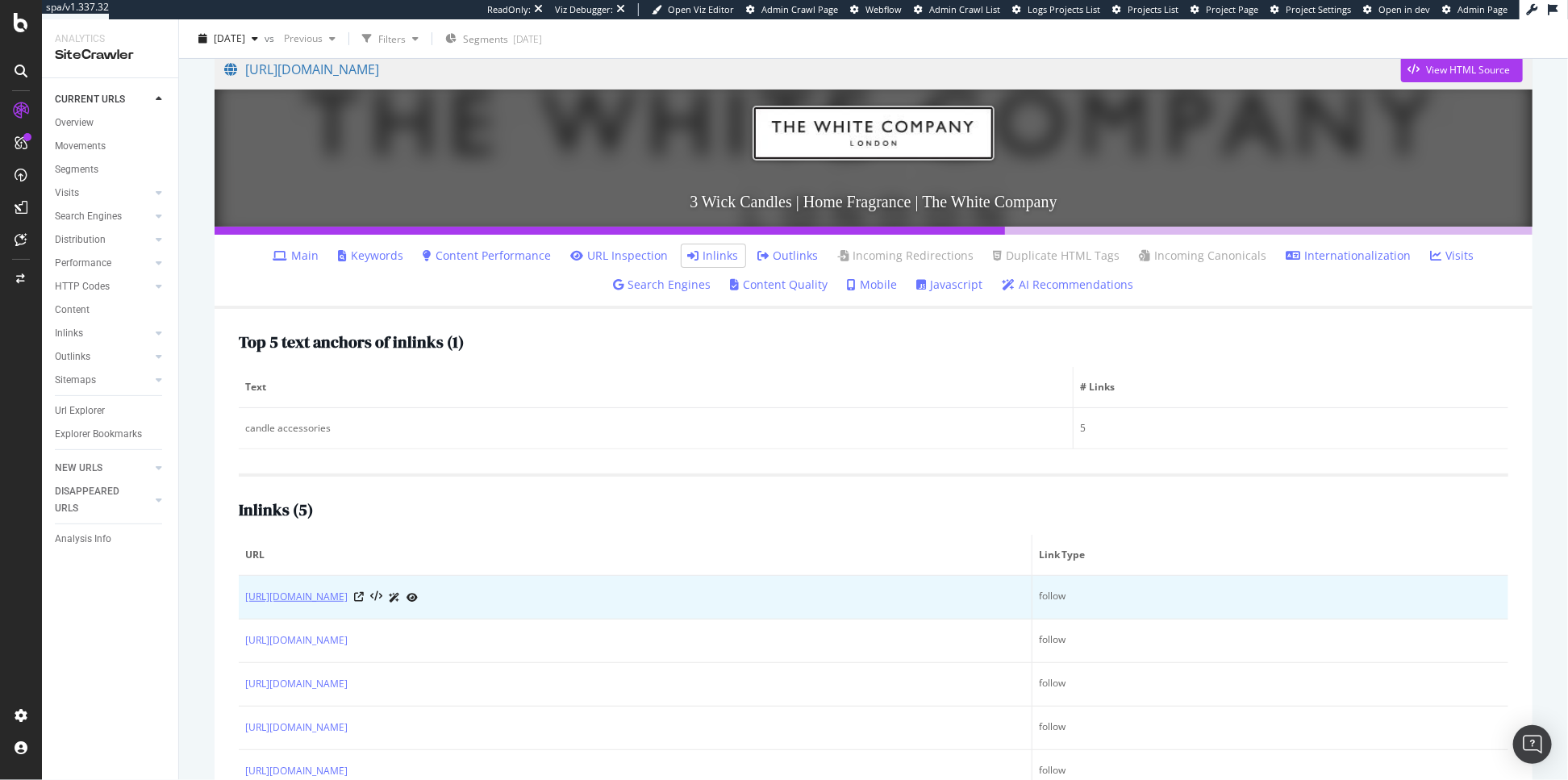
drag, startPoint x: 241, startPoint y: 589, endPoint x: 733, endPoint y: 640, distance: 494.6
click at [733, 619] on td "https://www.thewhitecompany.com/uk/Candles-and-Fragrance/Our-Fragrances/c/Candl…" at bounding box center [635, 597] width 794 height 43
copy link "https://www.thewhitecompany.com/uk/Candles-and-Fragrance/Our-Fragrances/c/Candl…"
click at [348, 605] on link "https://www.thewhitecompany.com/uk/Candles-and-Fragrance/Our-Fragrances/c/Candl…" at bounding box center [296, 597] width 102 height 16
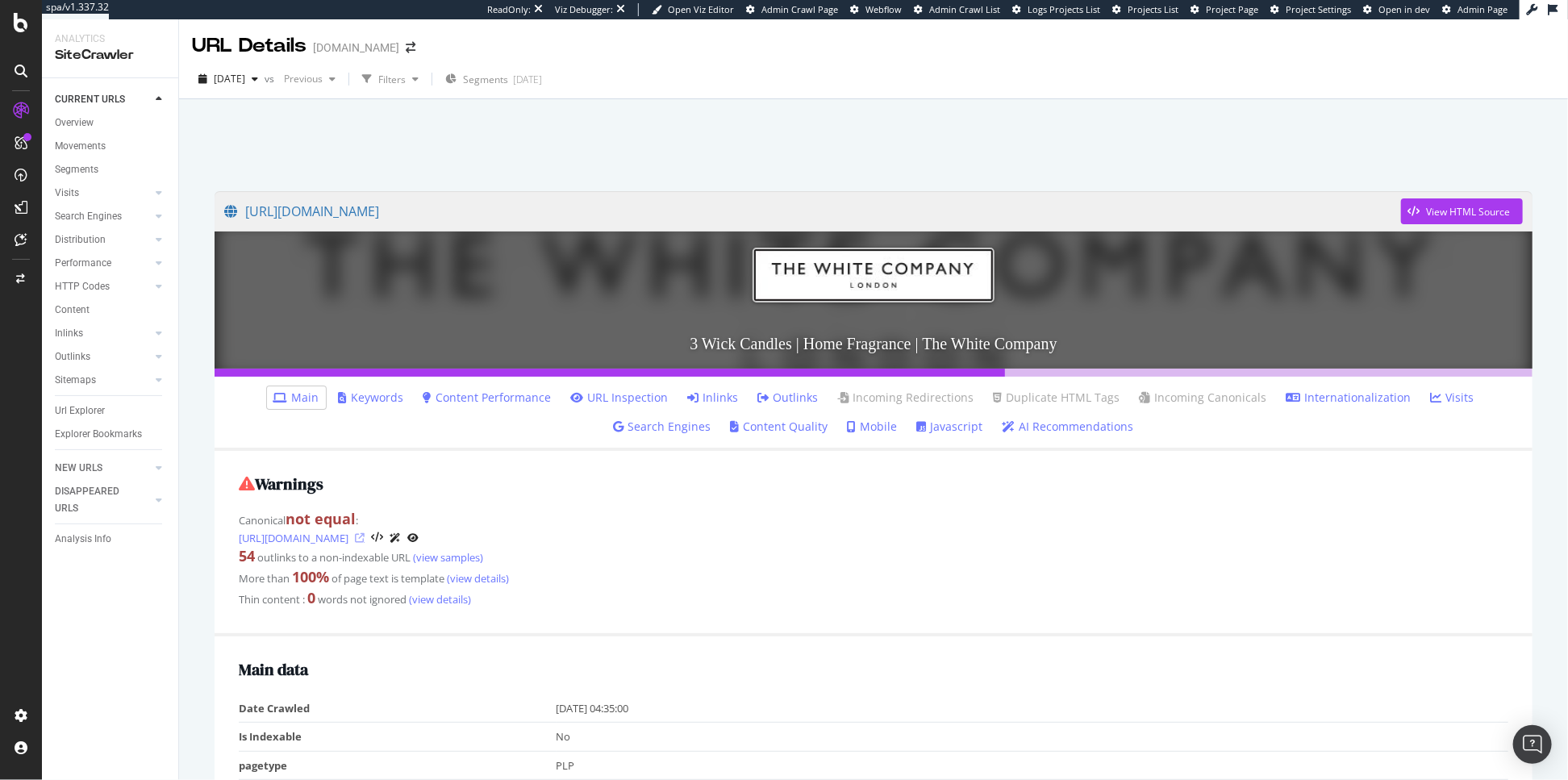
click at [365, 539] on icon at bounding box center [359, 537] width 10 height 10
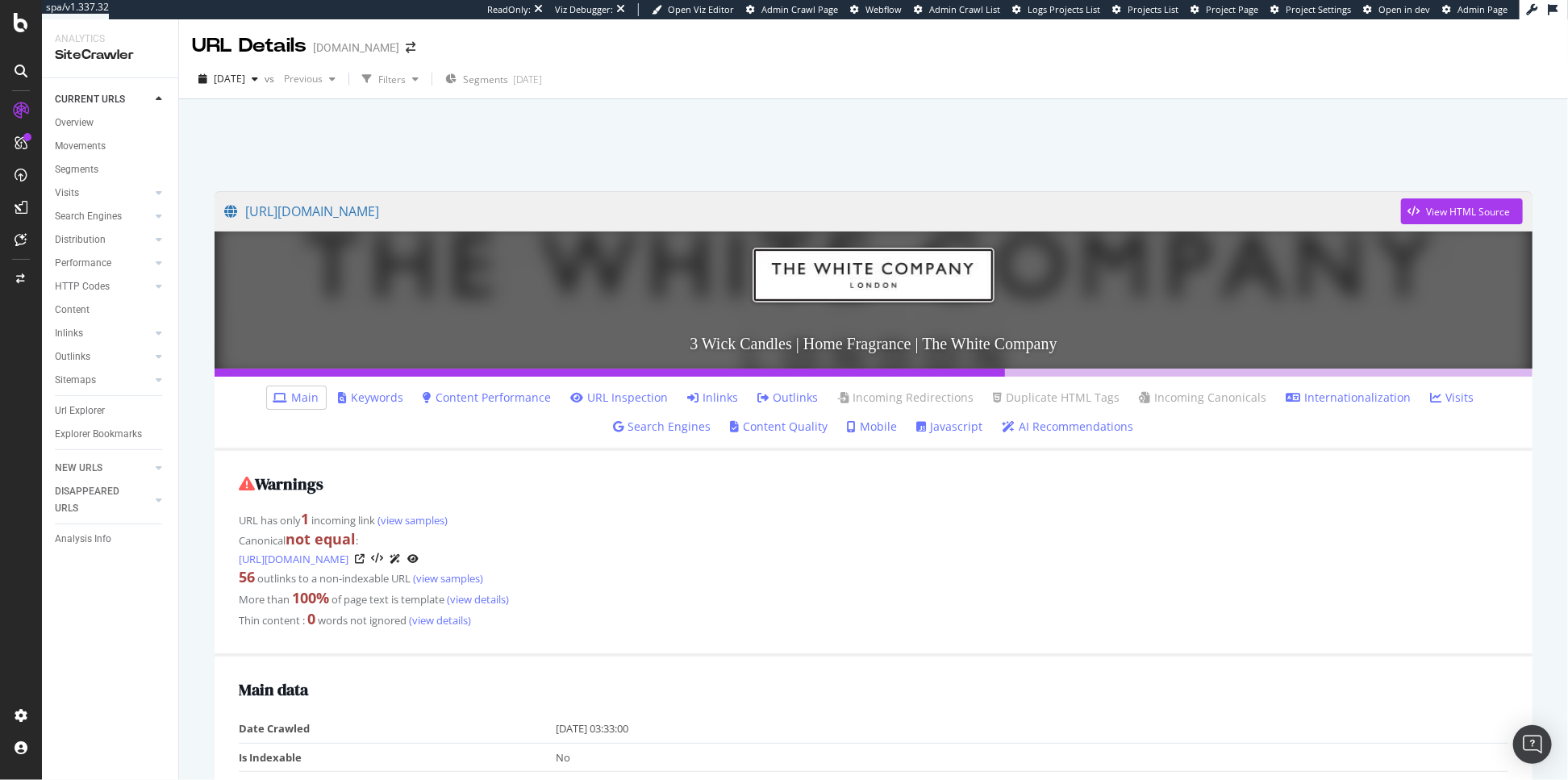
click at [1300, 398] on link "Internationalization" at bounding box center [1350, 397] width 125 height 16
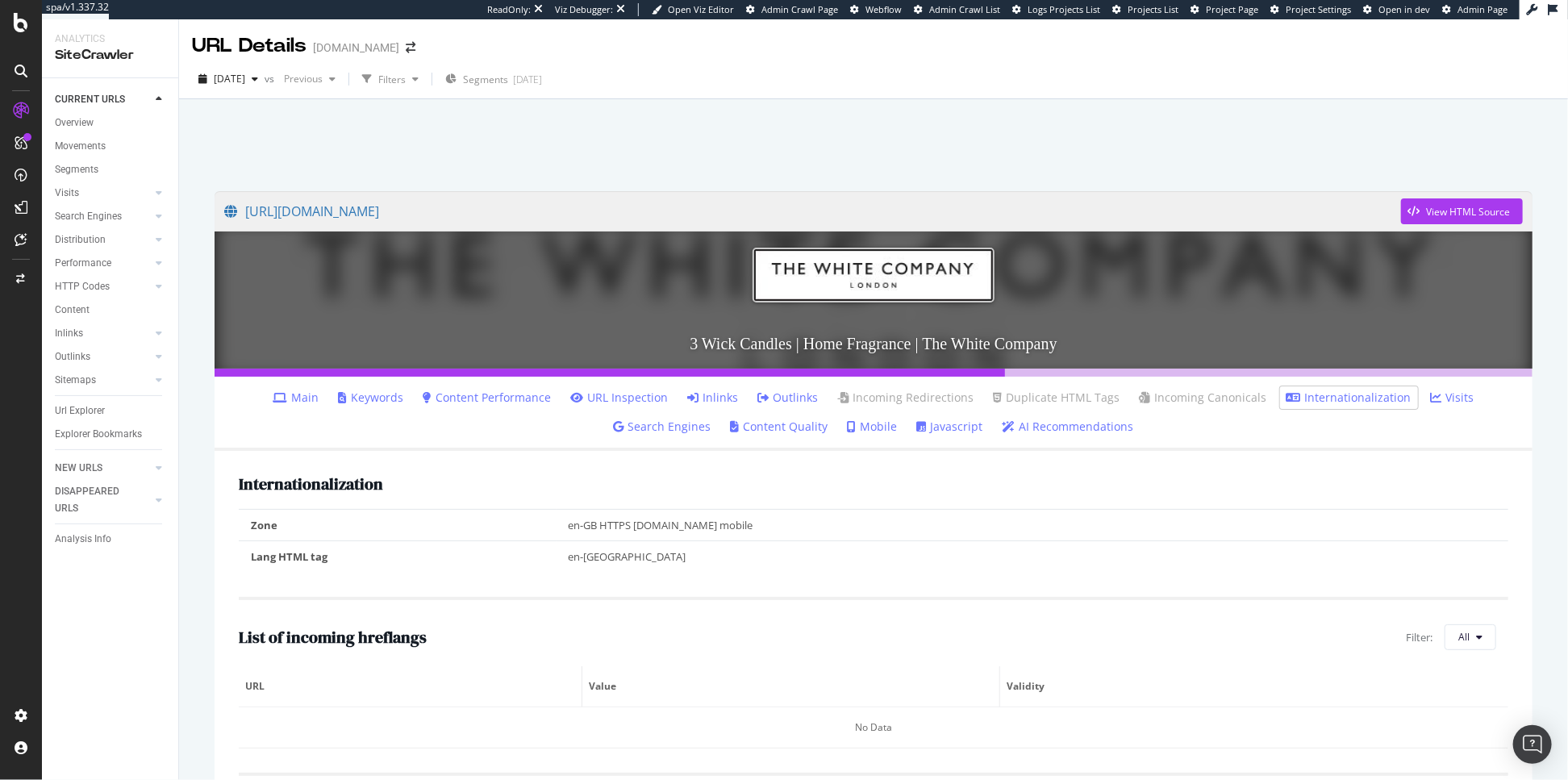
click at [705, 401] on link "Inlinks" at bounding box center [714, 397] width 51 height 16
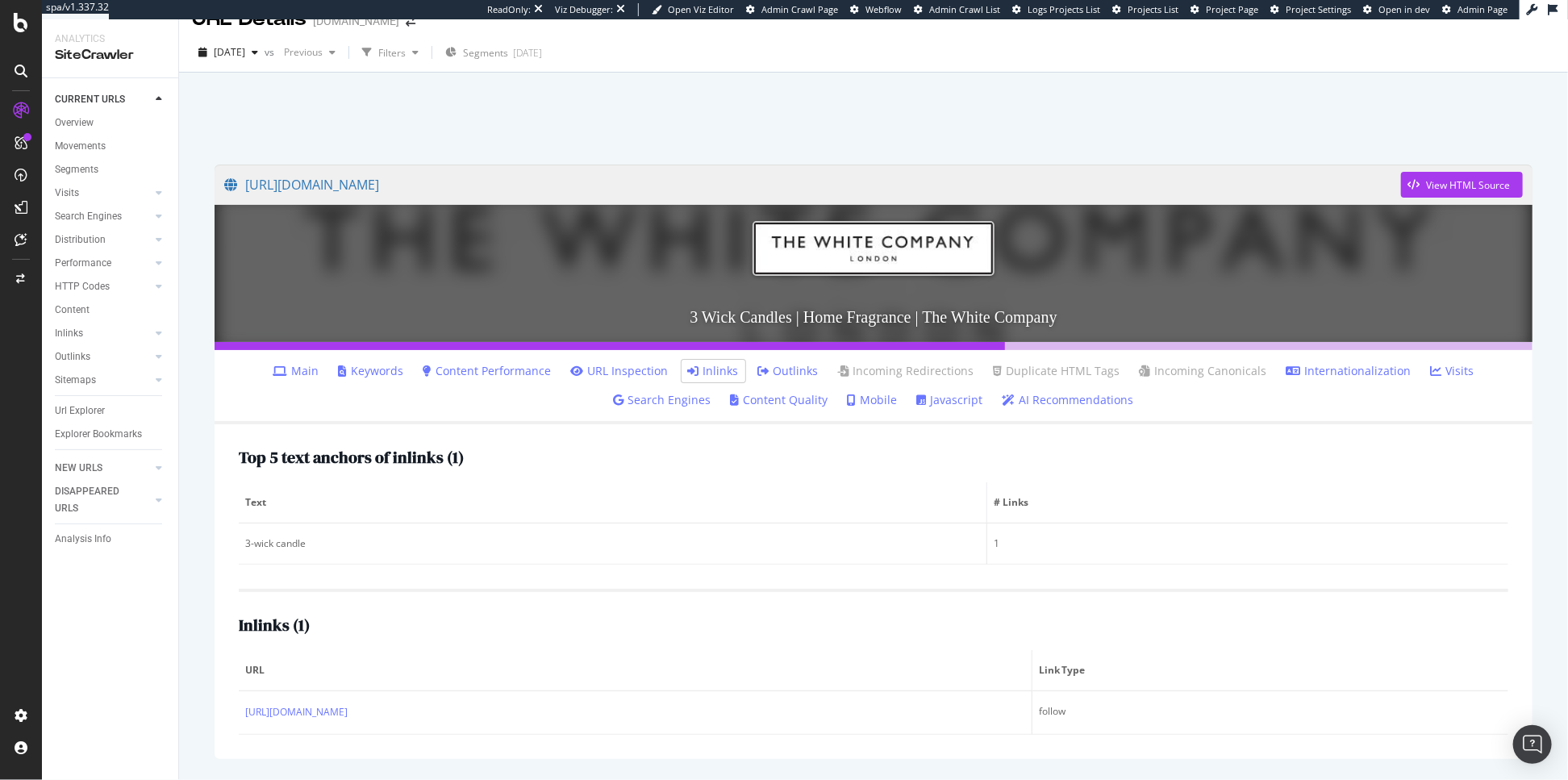
scroll to position [79, 0]
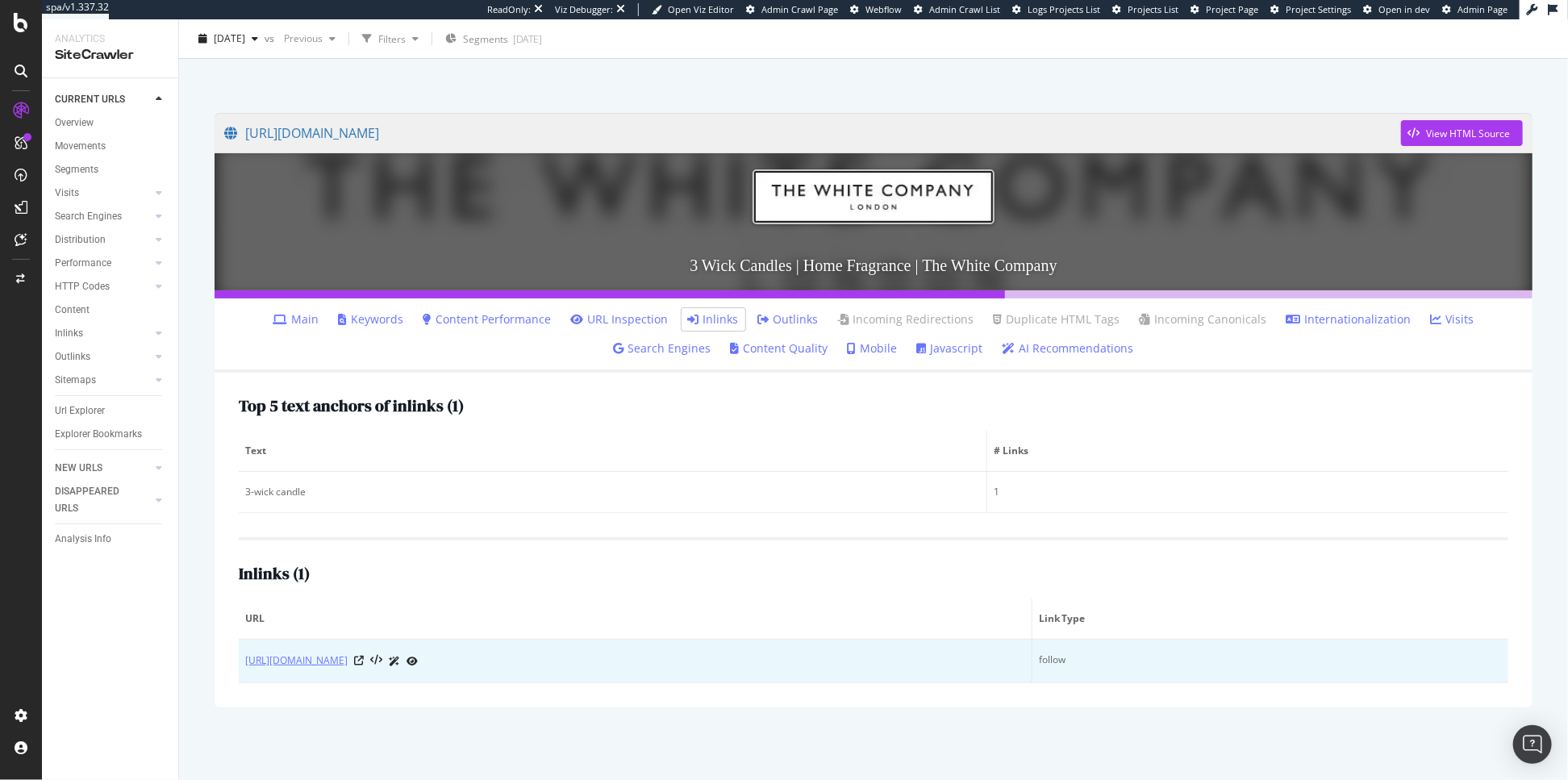
click at [348, 666] on link "[URL][DOMAIN_NAME]" at bounding box center [296, 660] width 102 height 16
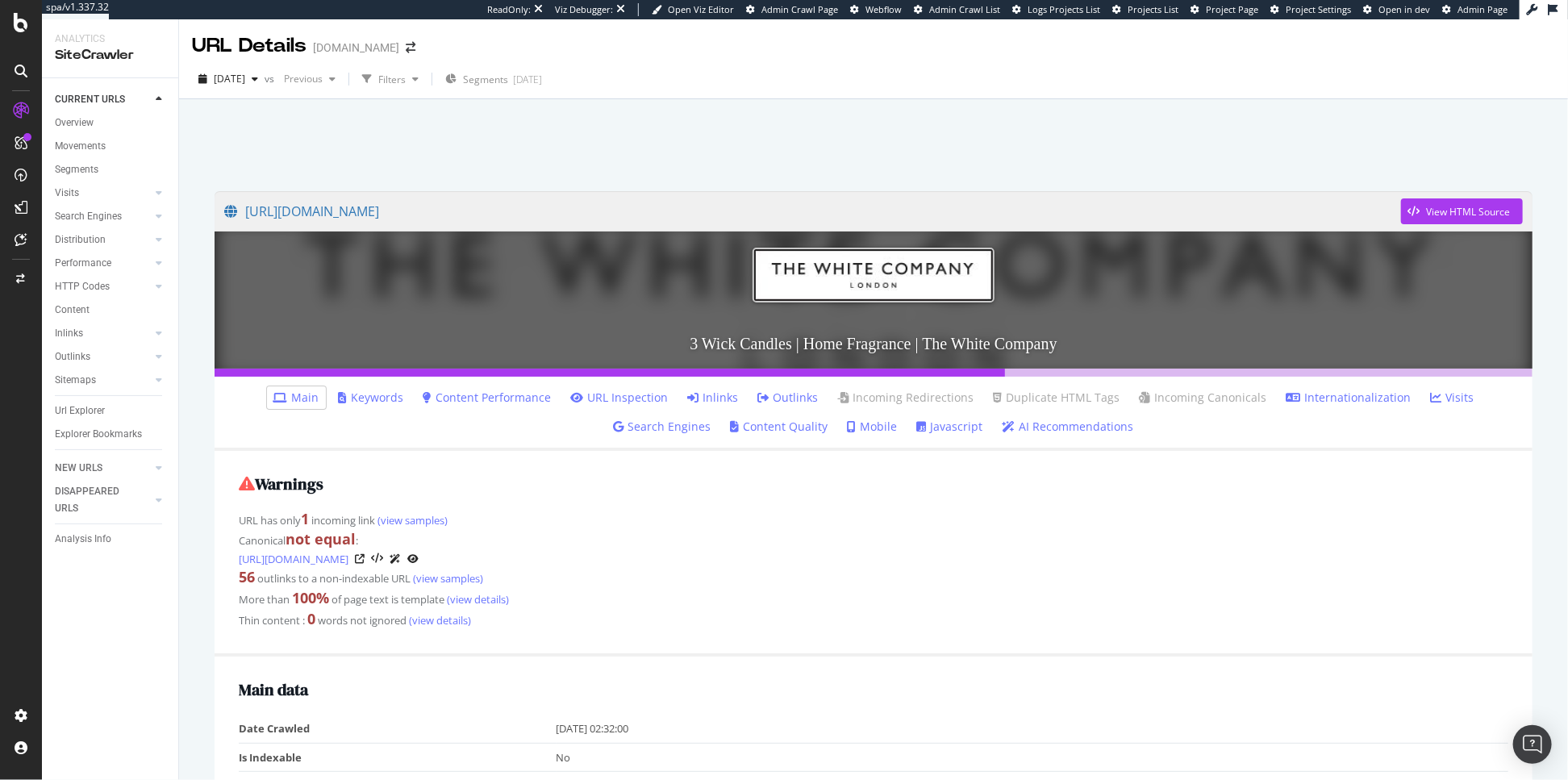
click at [715, 404] on li "Inlinks" at bounding box center [714, 398] width 63 height 23
click at [722, 389] on link "Inlinks" at bounding box center [714, 397] width 51 height 16
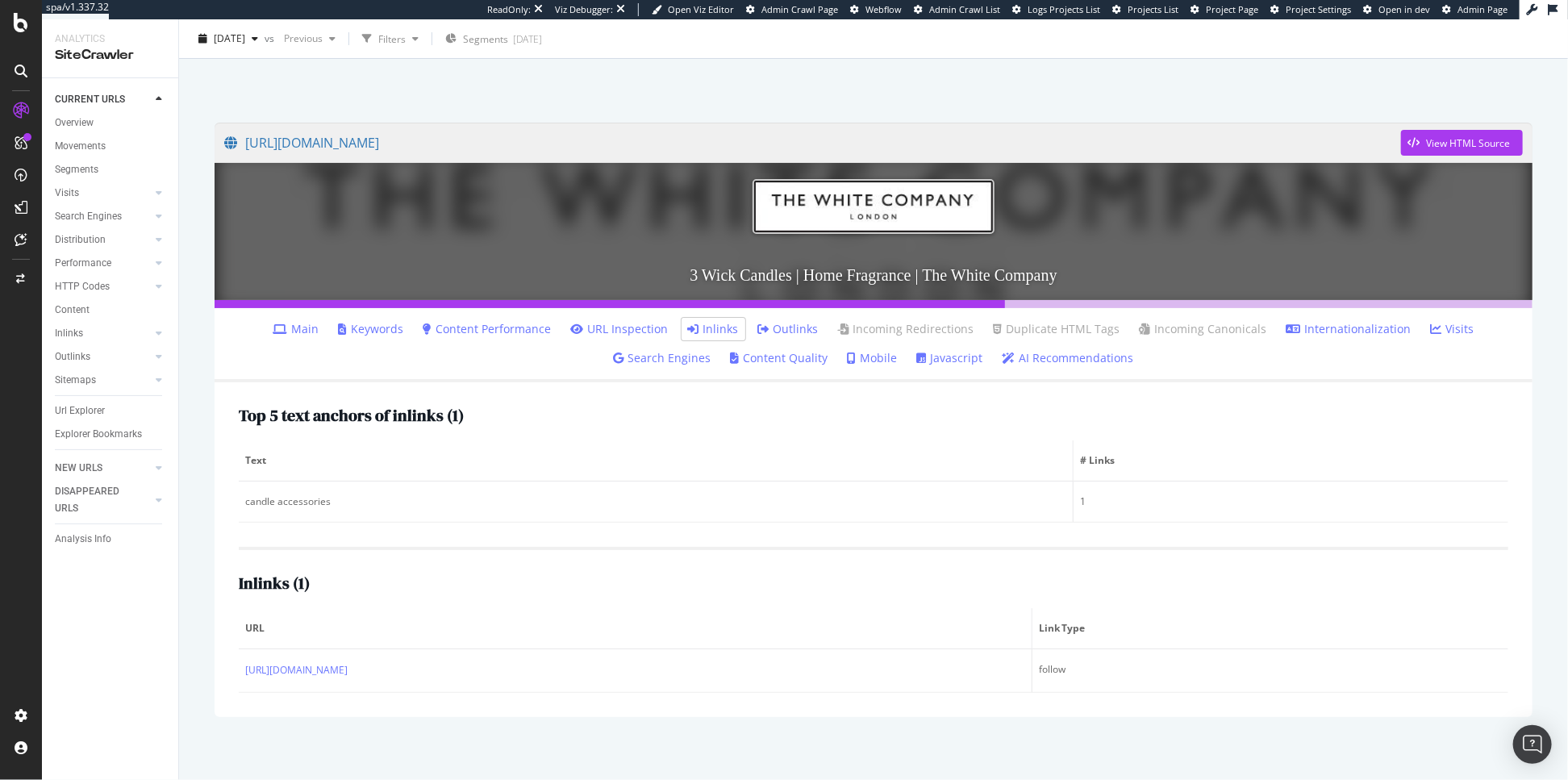
scroll to position [79, 0]
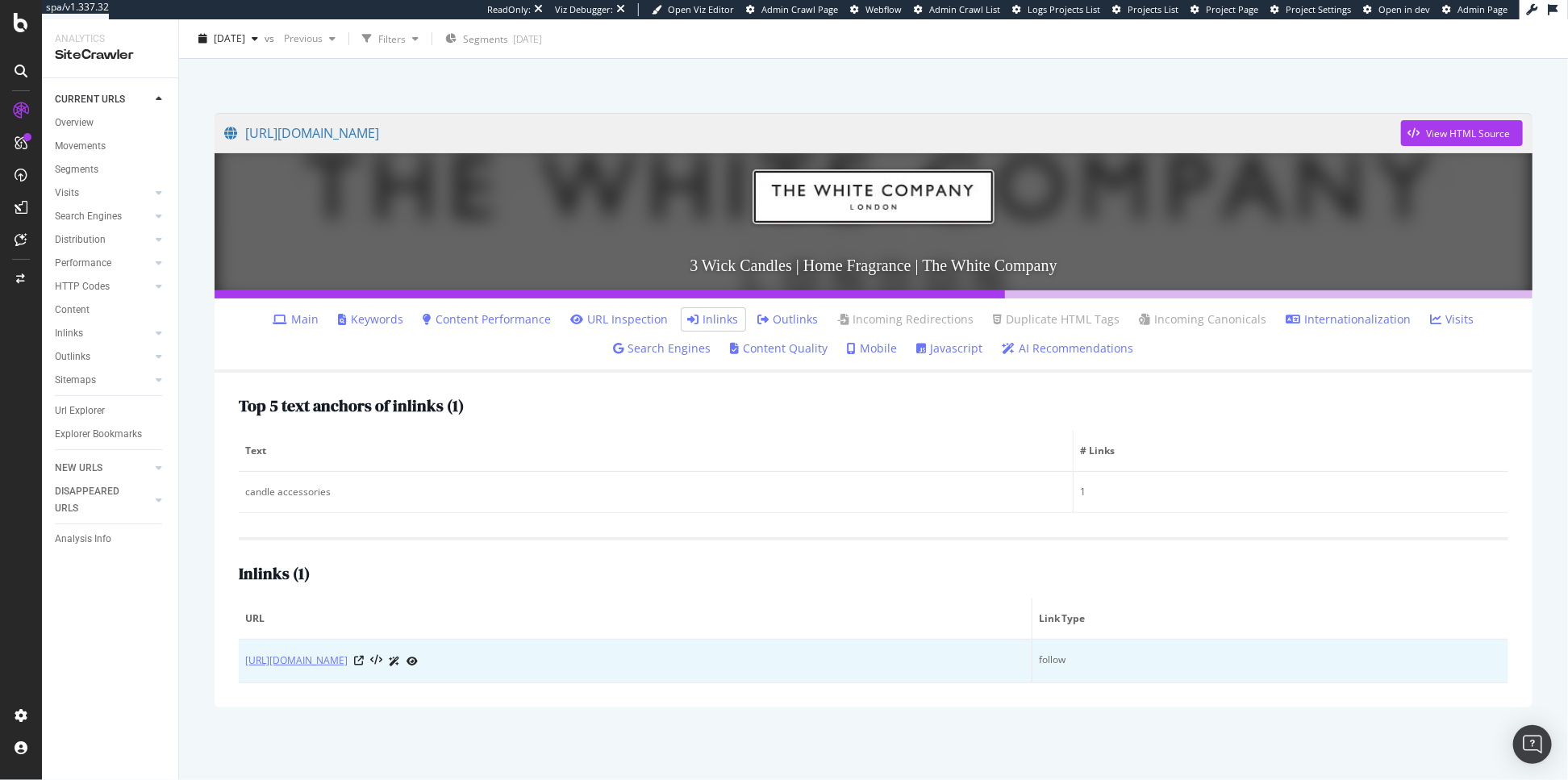
click at [348, 668] on link "[URL][DOMAIN_NAME]" at bounding box center [296, 660] width 102 height 16
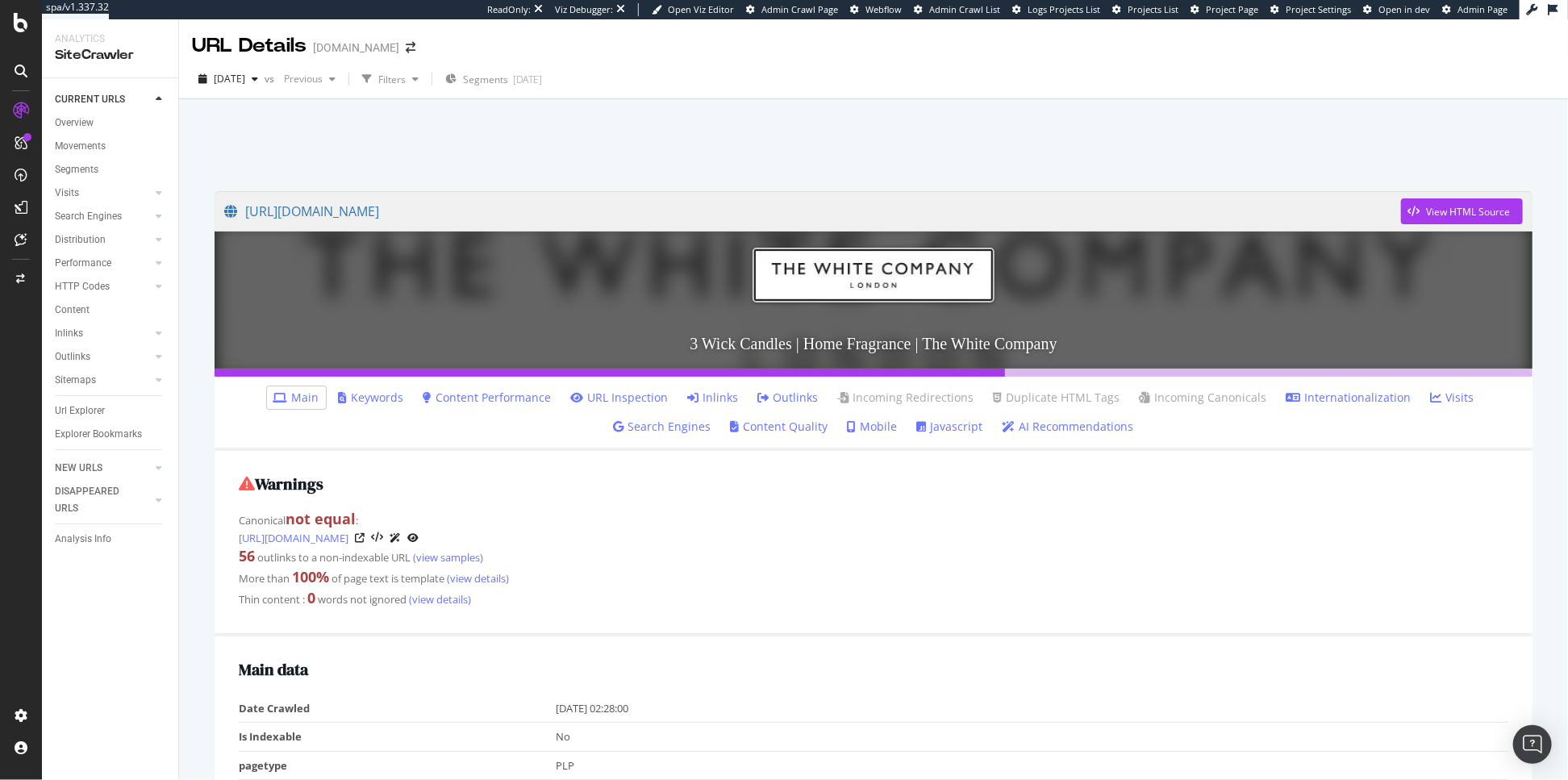
click at [715, 394] on link "Inlinks" at bounding box center [714, 397] width 51 height 16
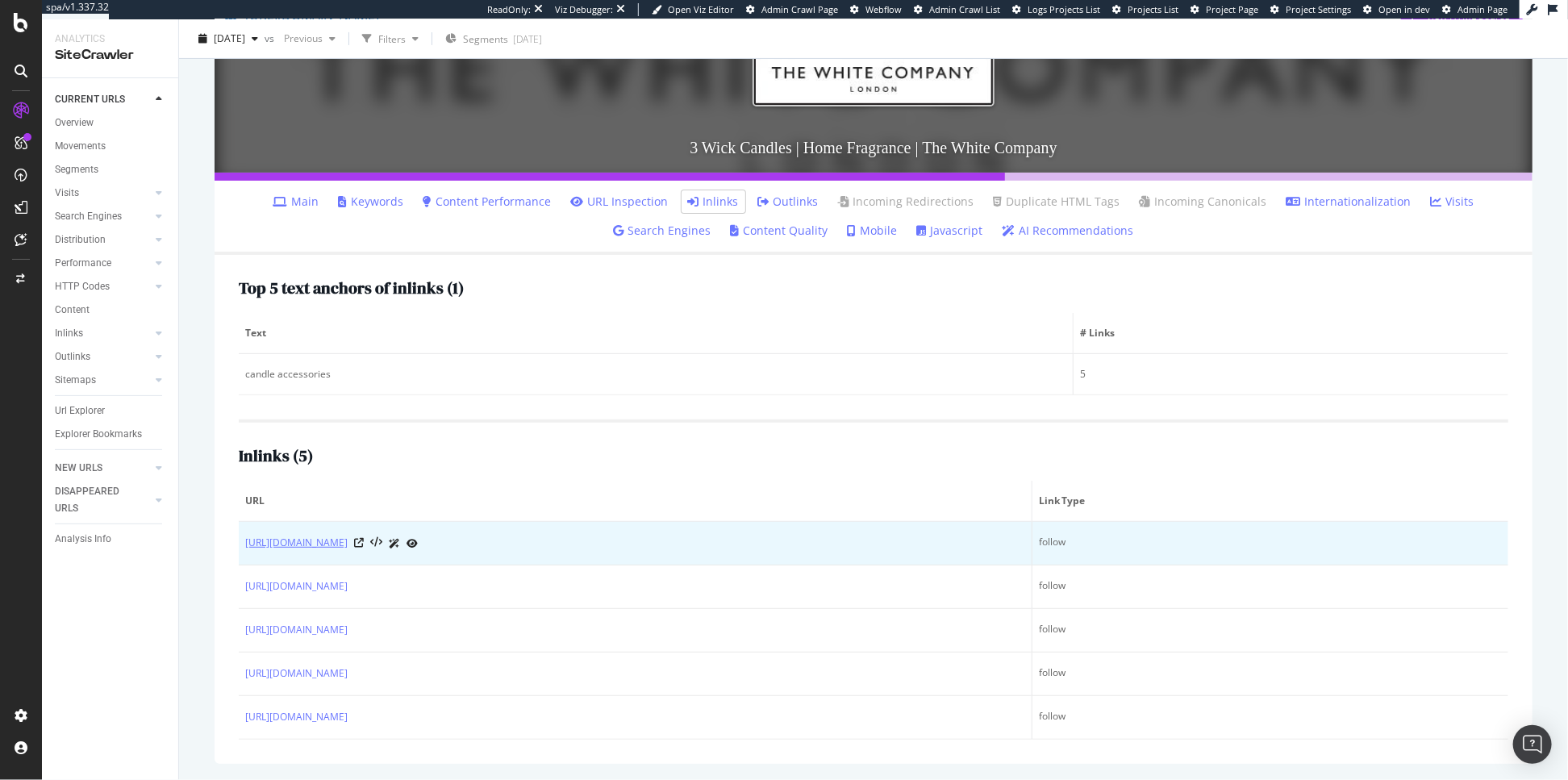
scroll to position [189, 0]
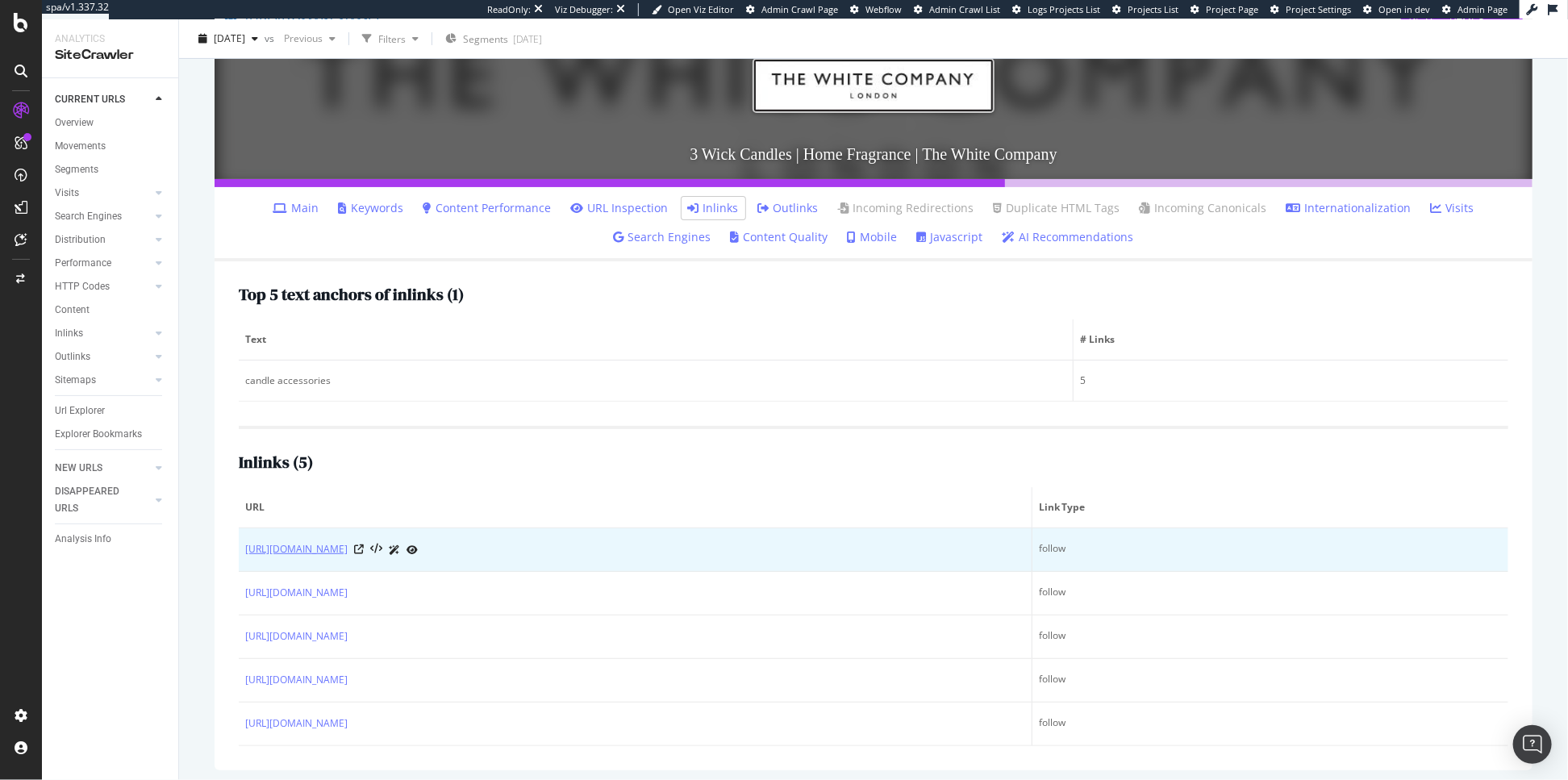
click at [348, 554] on link "[URL][DOMAIN_NAME]" at bounding box center [296, 549] width 102 height 16
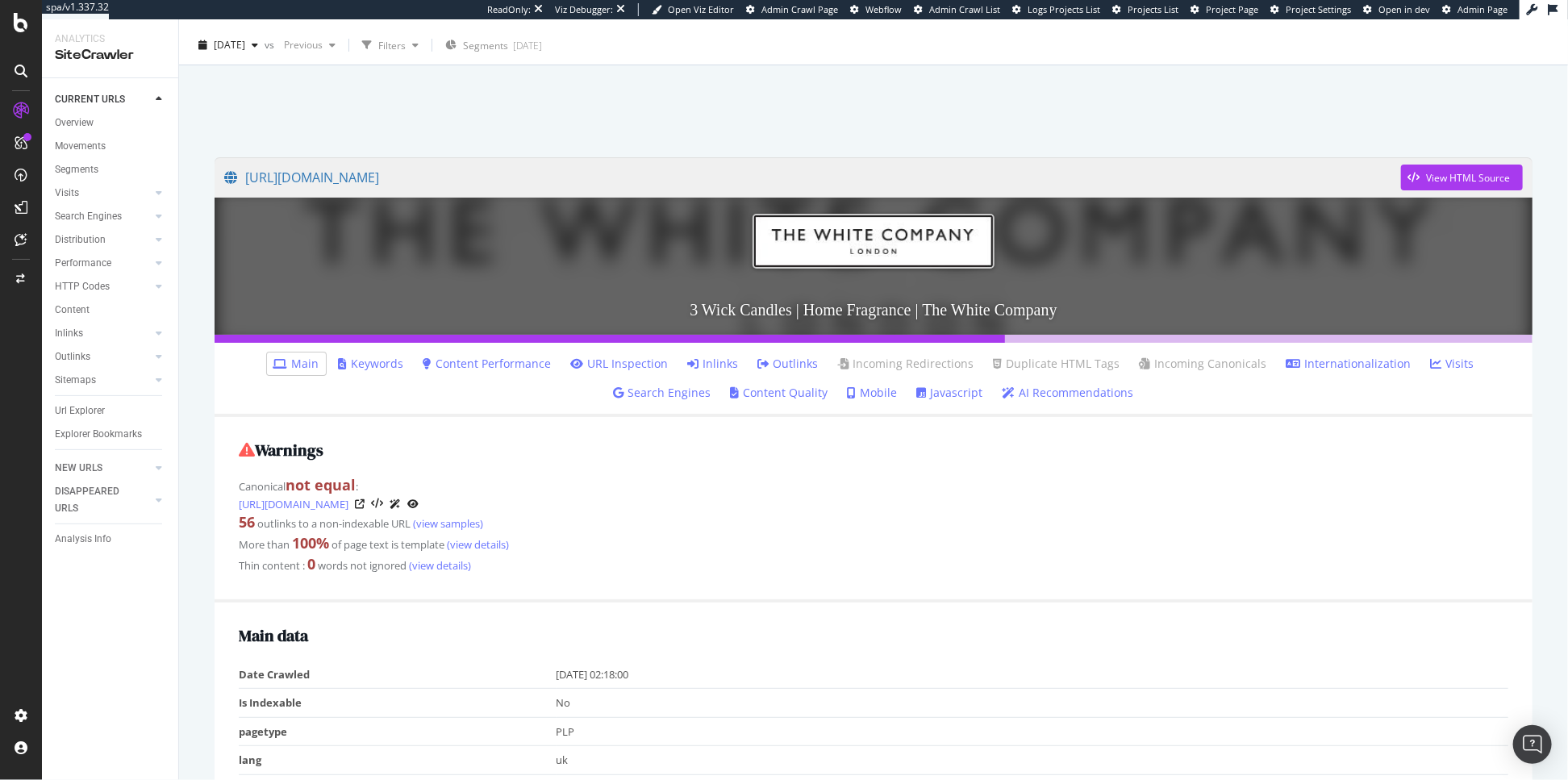
scroll to position [34, 0]
click at [720, 358] on link "Inlinks" at bounding box center [714, 363] width 51 height 16
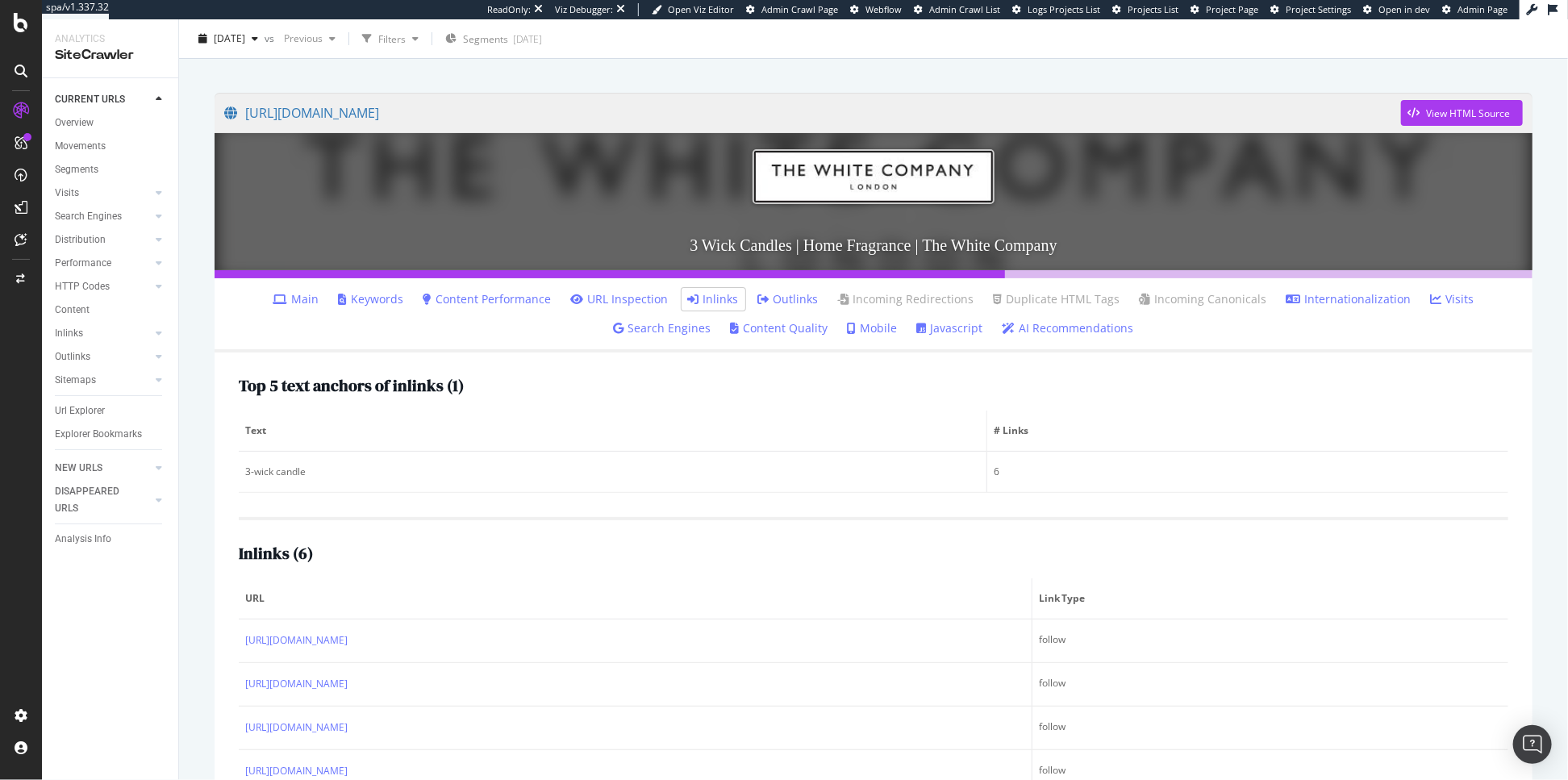
scroll to position [129, 0]
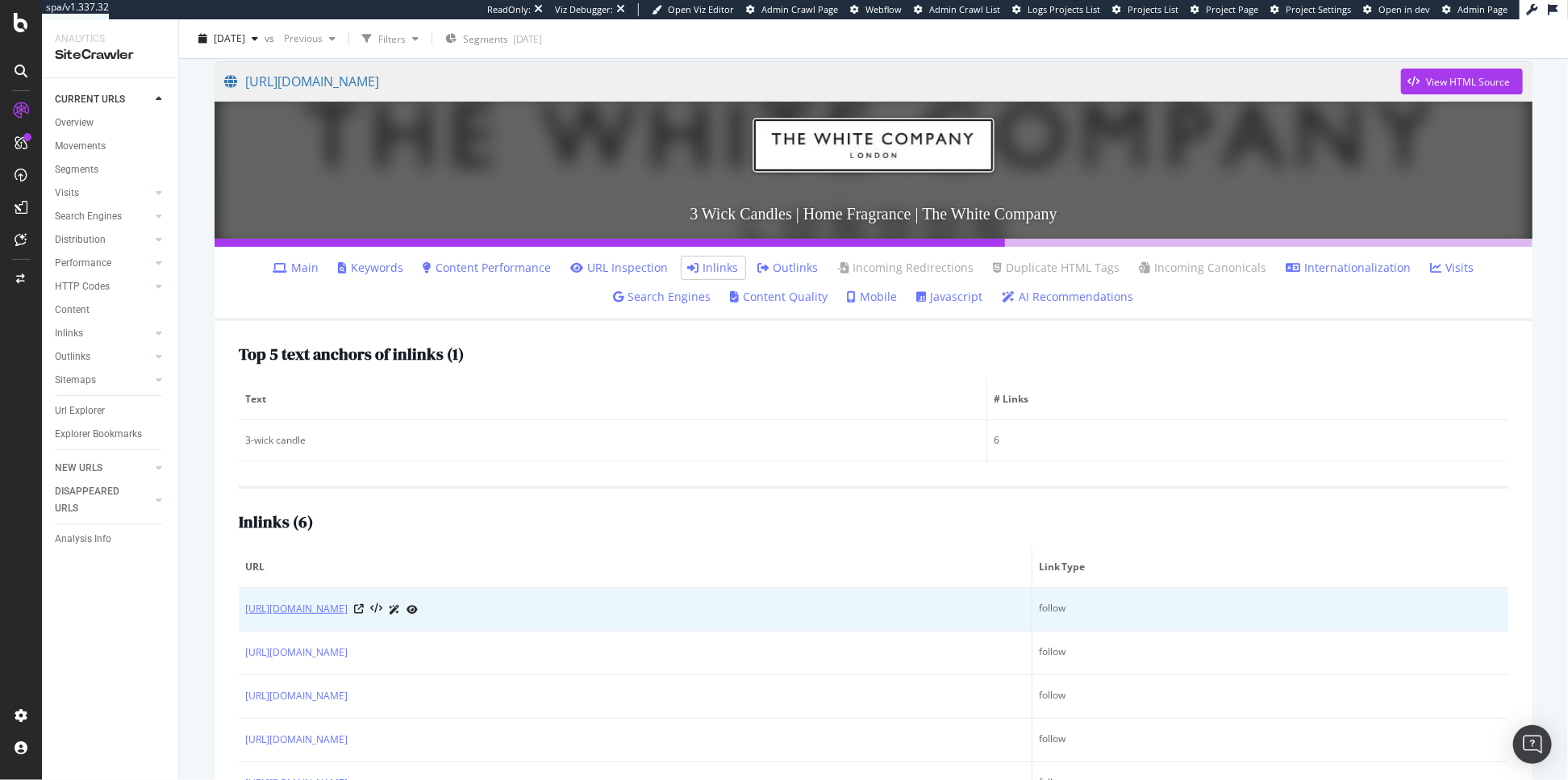
click at [348, 617] on link "[URL][DOMAIN_NAME]" at bounding box center [296, 608] width 102 height 16
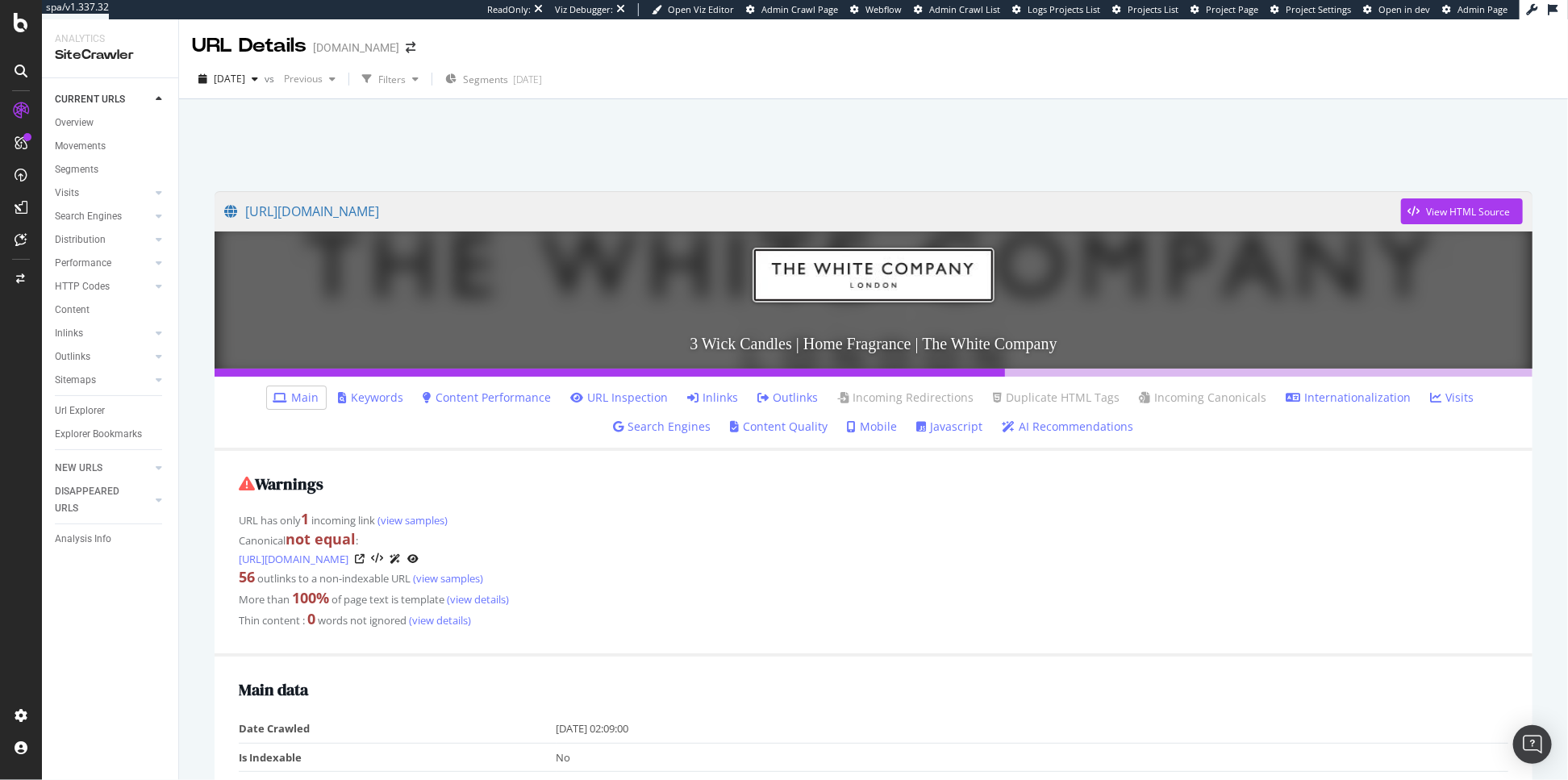
click at [725, 389] on link "Inlinks" at bounding box center [714, 397] width 51 height 16
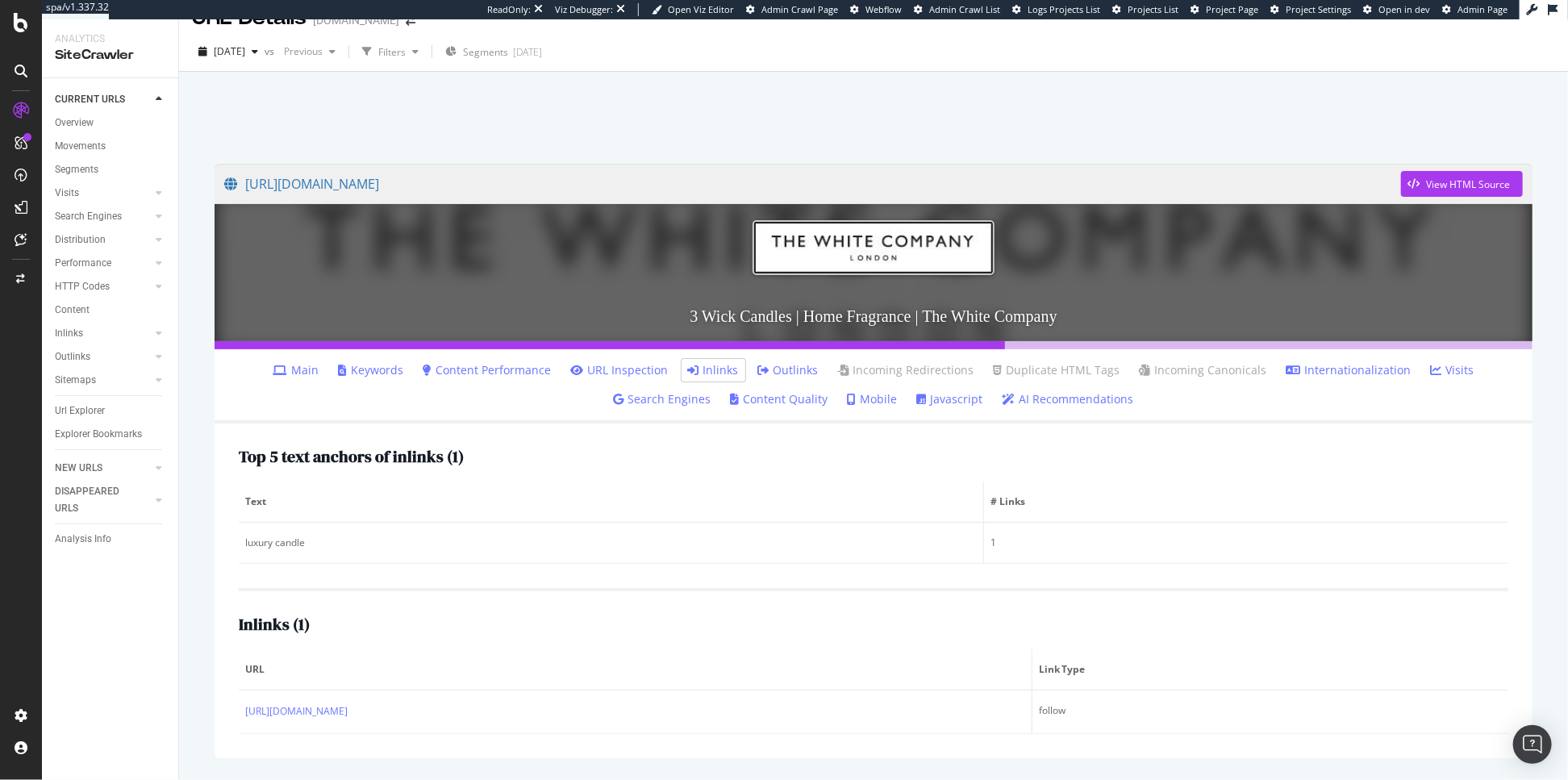
scroll to position [79, 0]
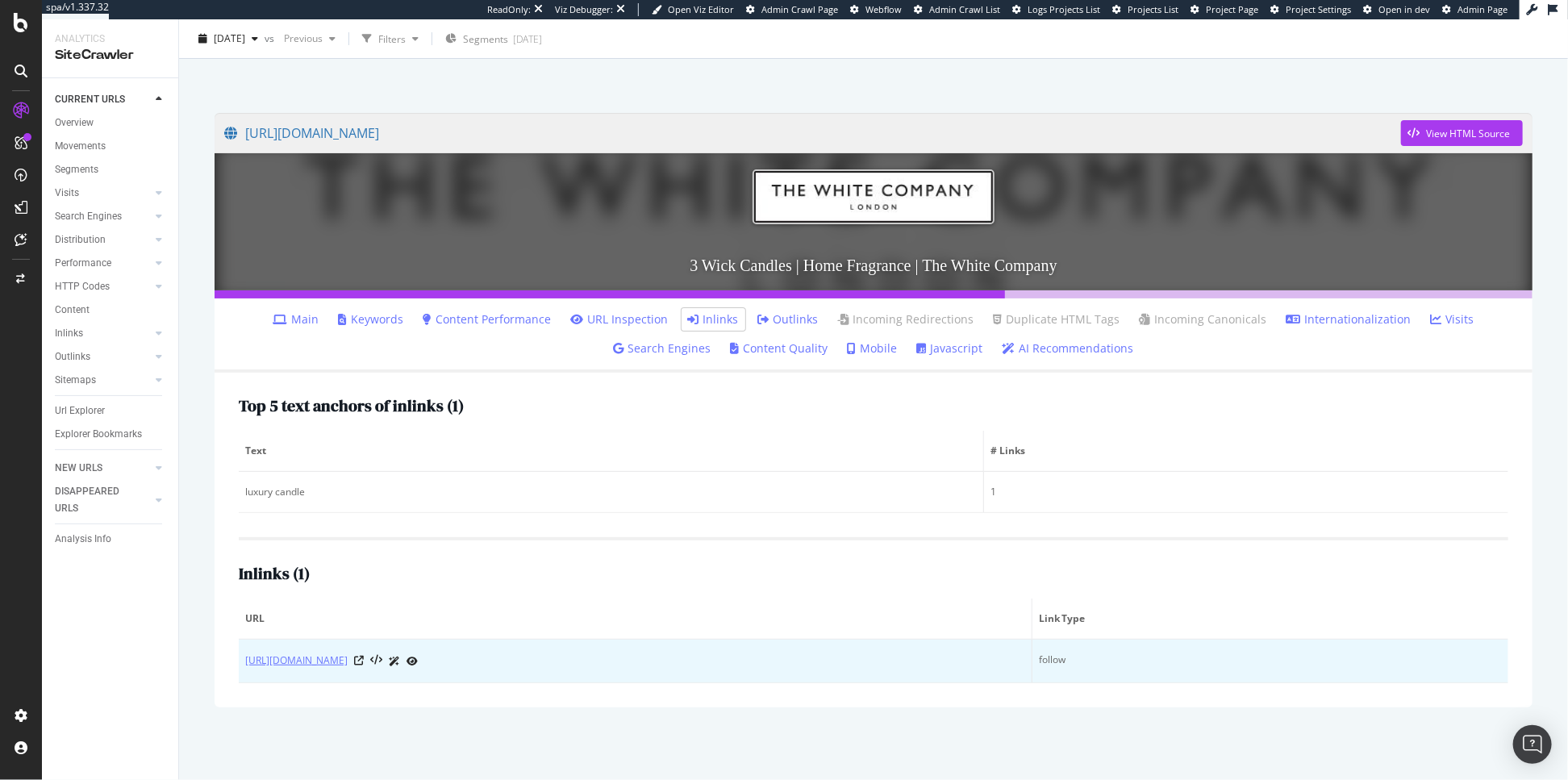
click at [348, 668] on link "https://www.thewhitecompany.com/uk/Candles-and-Fragrance/Our-Fragrances/c/Candl…" at bounding box center [296, 660] width 102 height 16
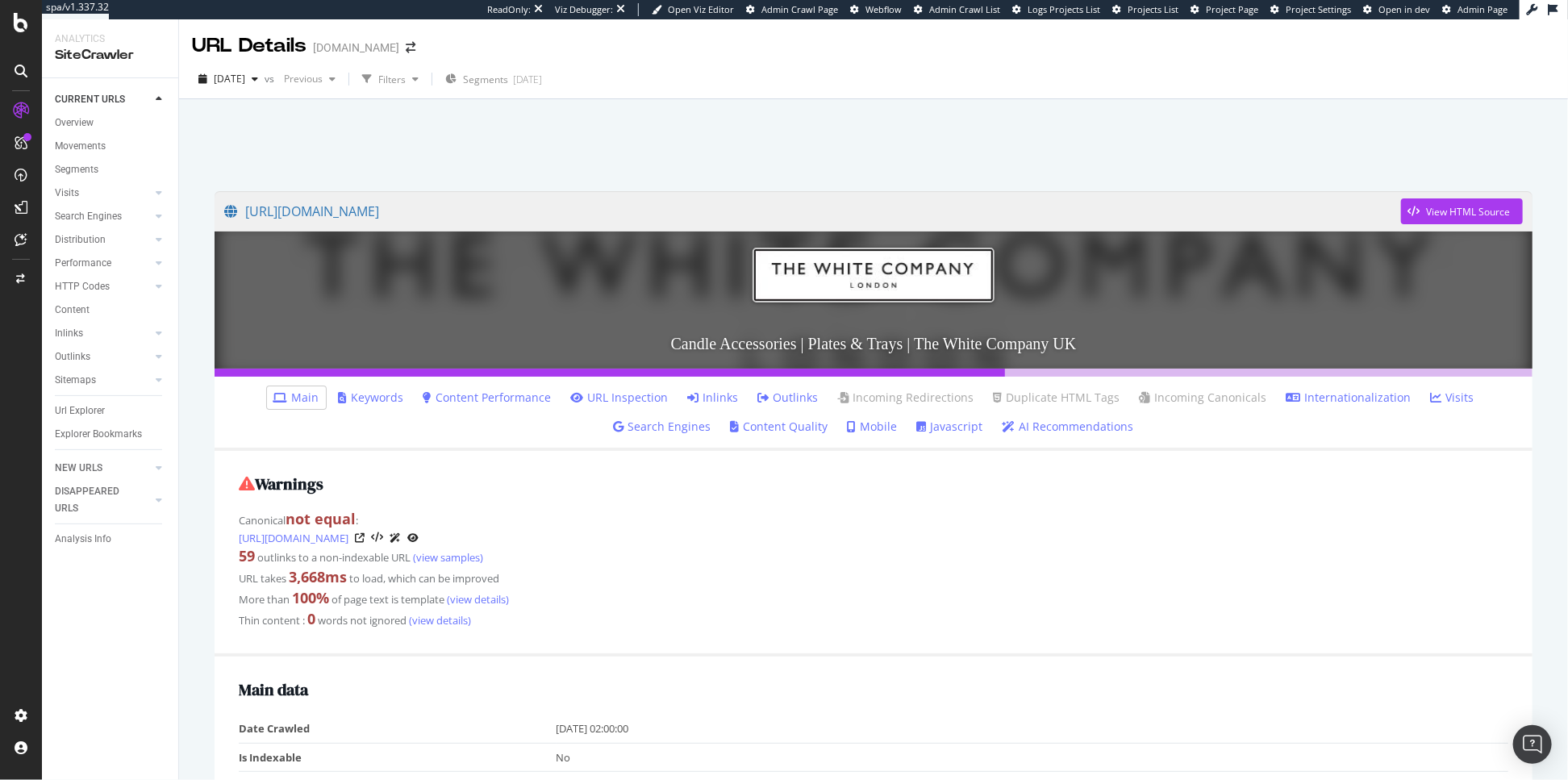
click at [719, 392] on link "Inlinks" at bounding box center [714, 397] width 51 height 16
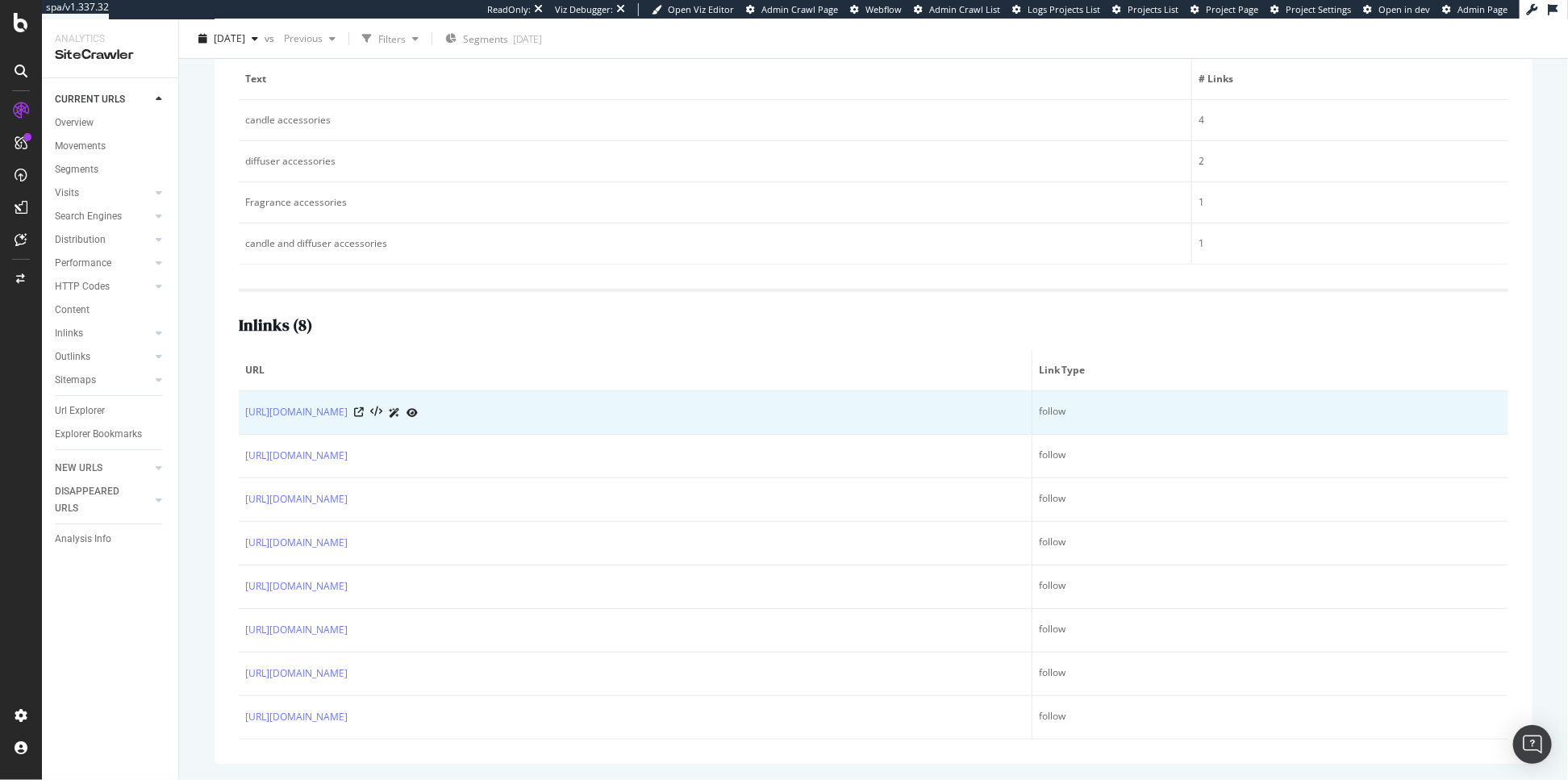
scroll to position [33, 0]
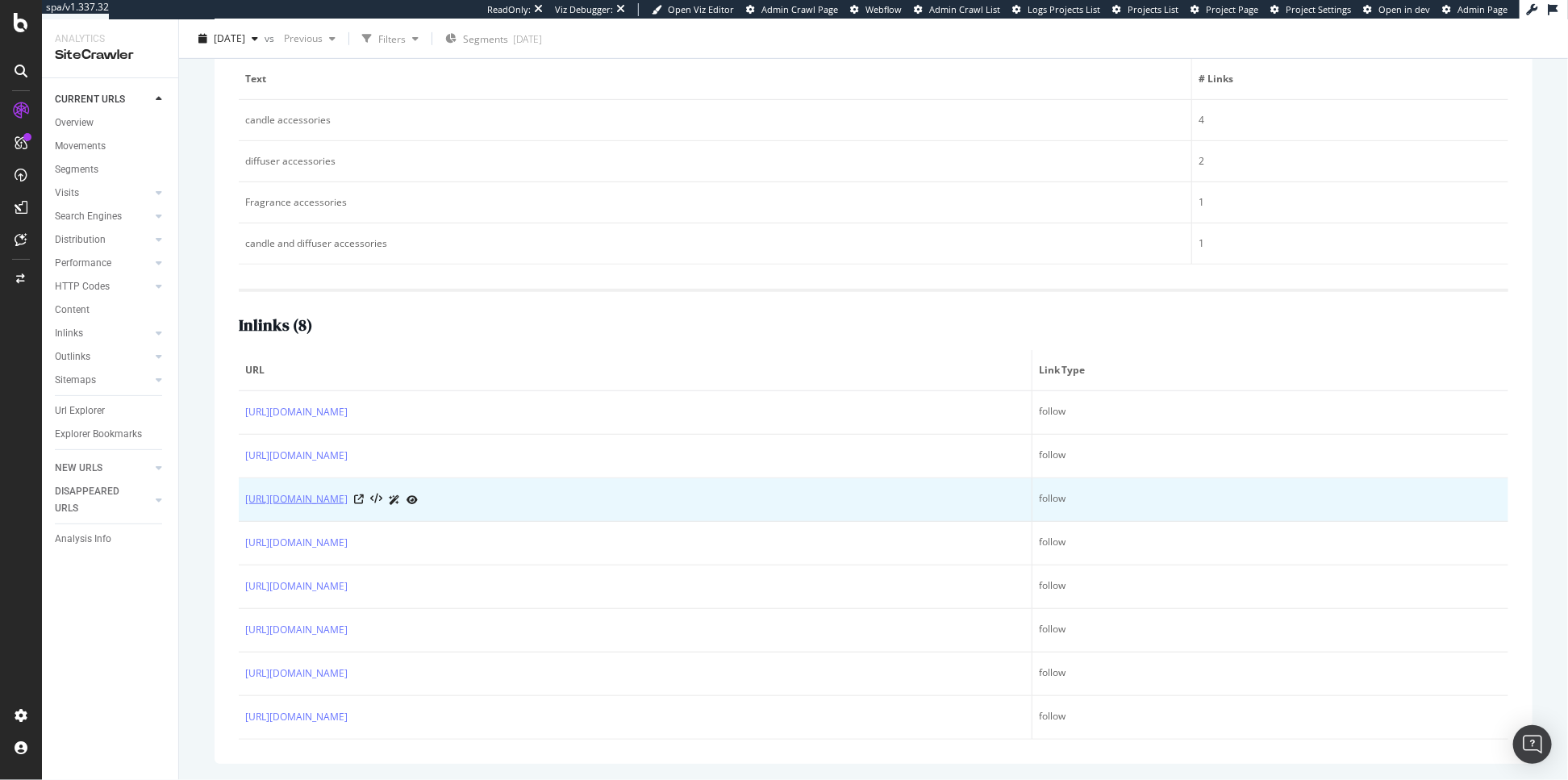
click at [348, 499] on link "[URL][DOMAIN_NAME]" at bounding box center [296, 499] width 102 height 16
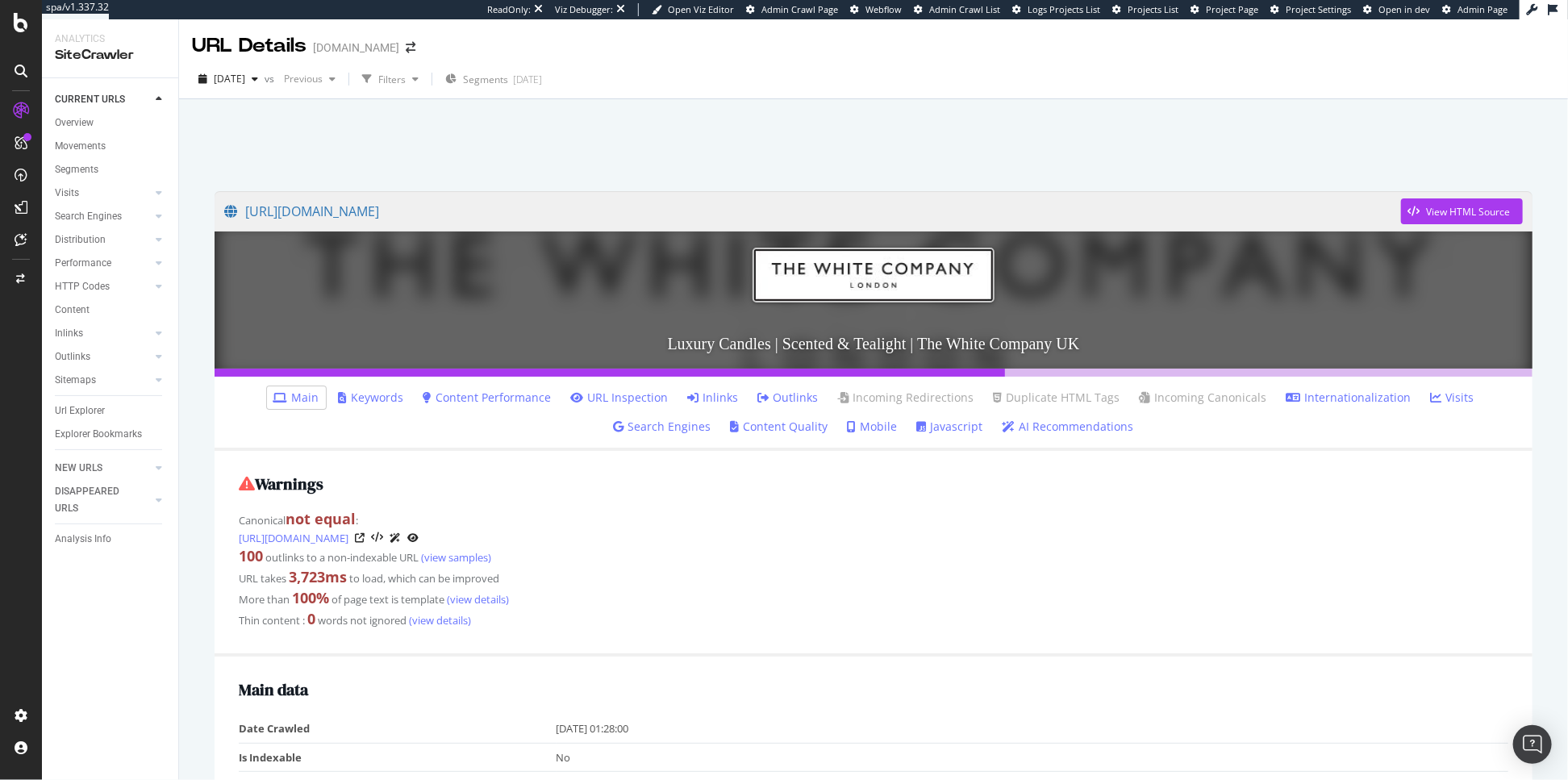
click at [721, 394] on link "Inlinks" at bounding box center [714, 397] width 51 height 16
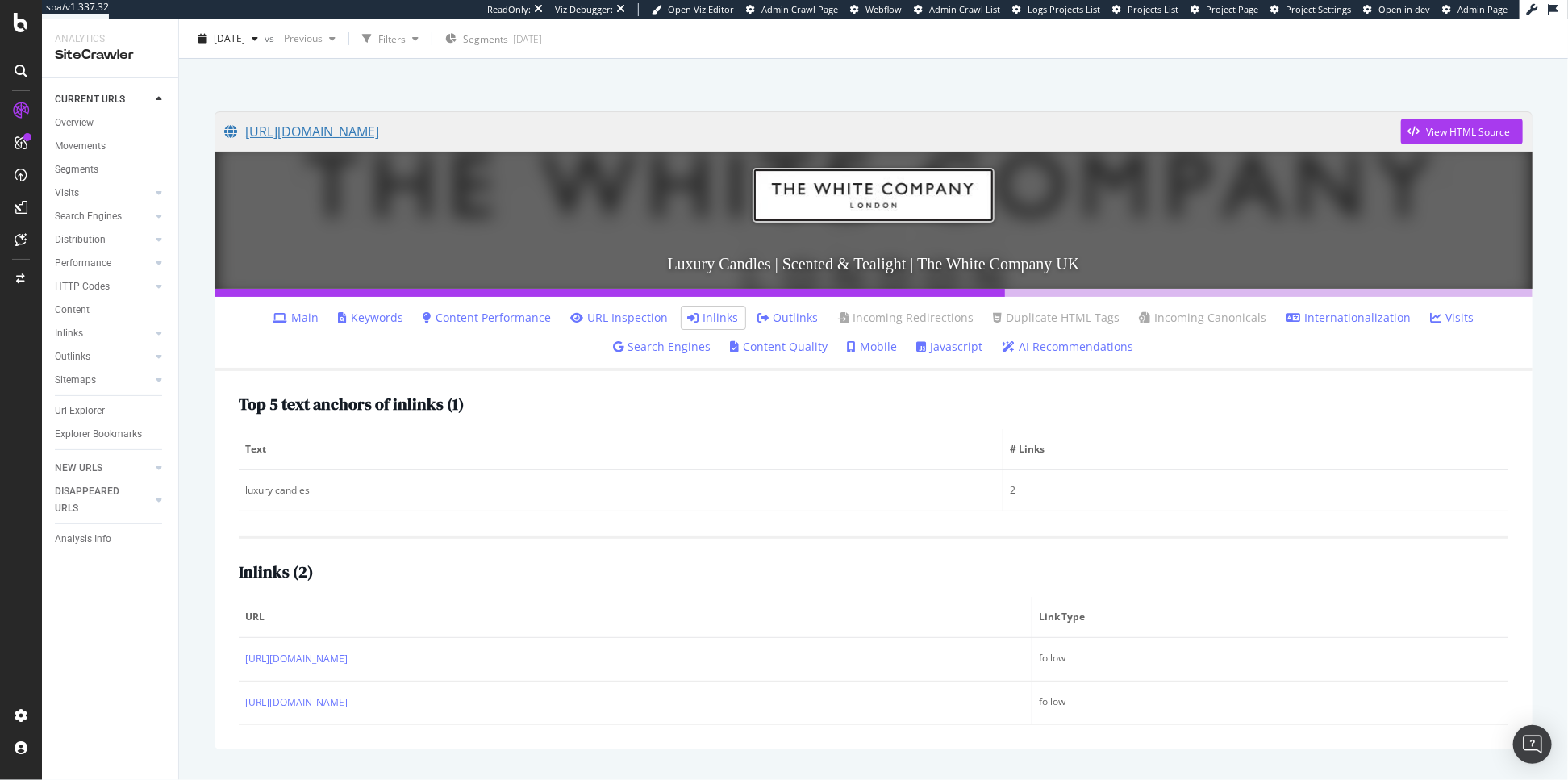
scroll to position [92, 0]
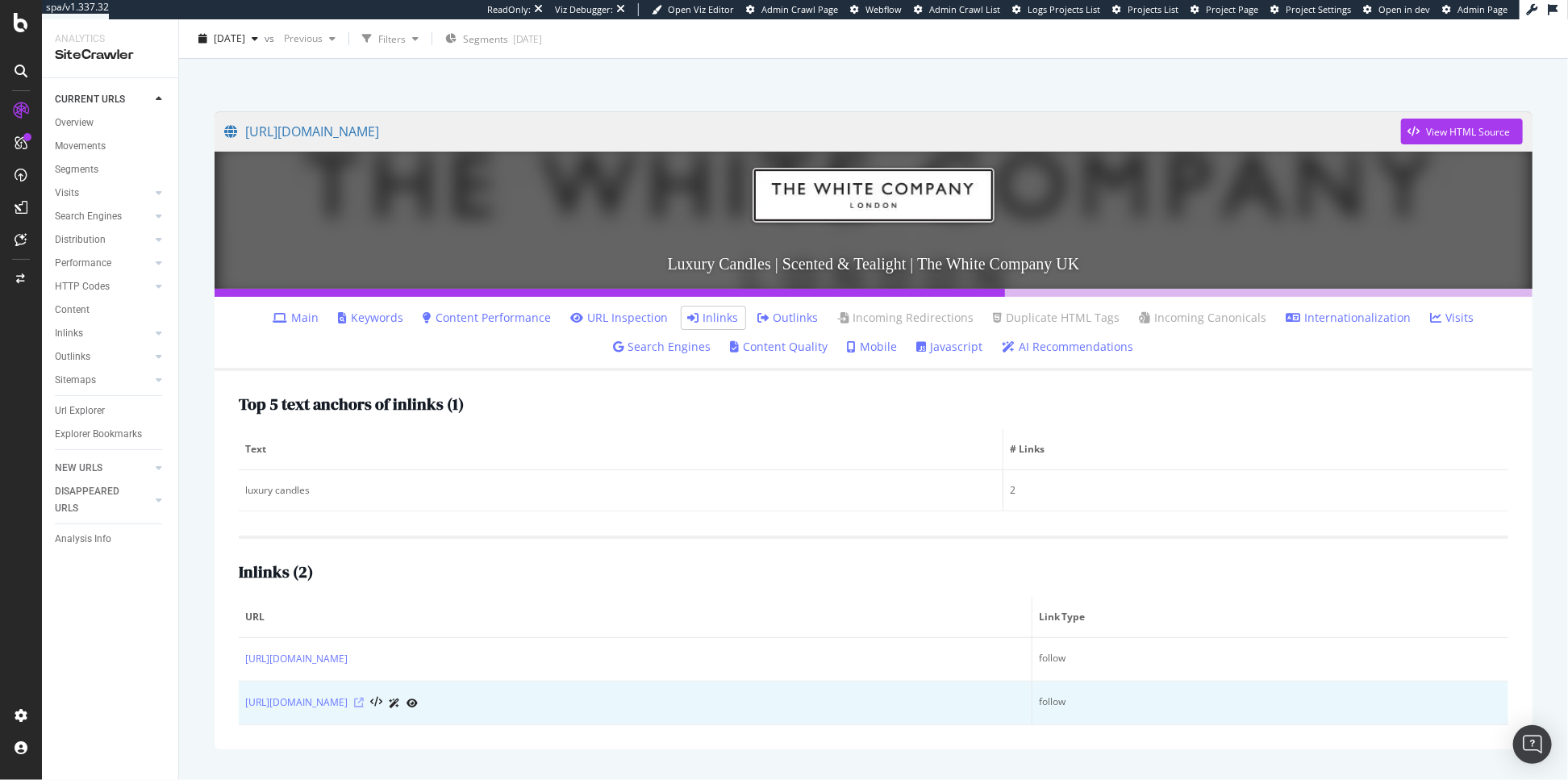
click at [364, 707] on icon at bounding box center [359, 702] width 10 height 10
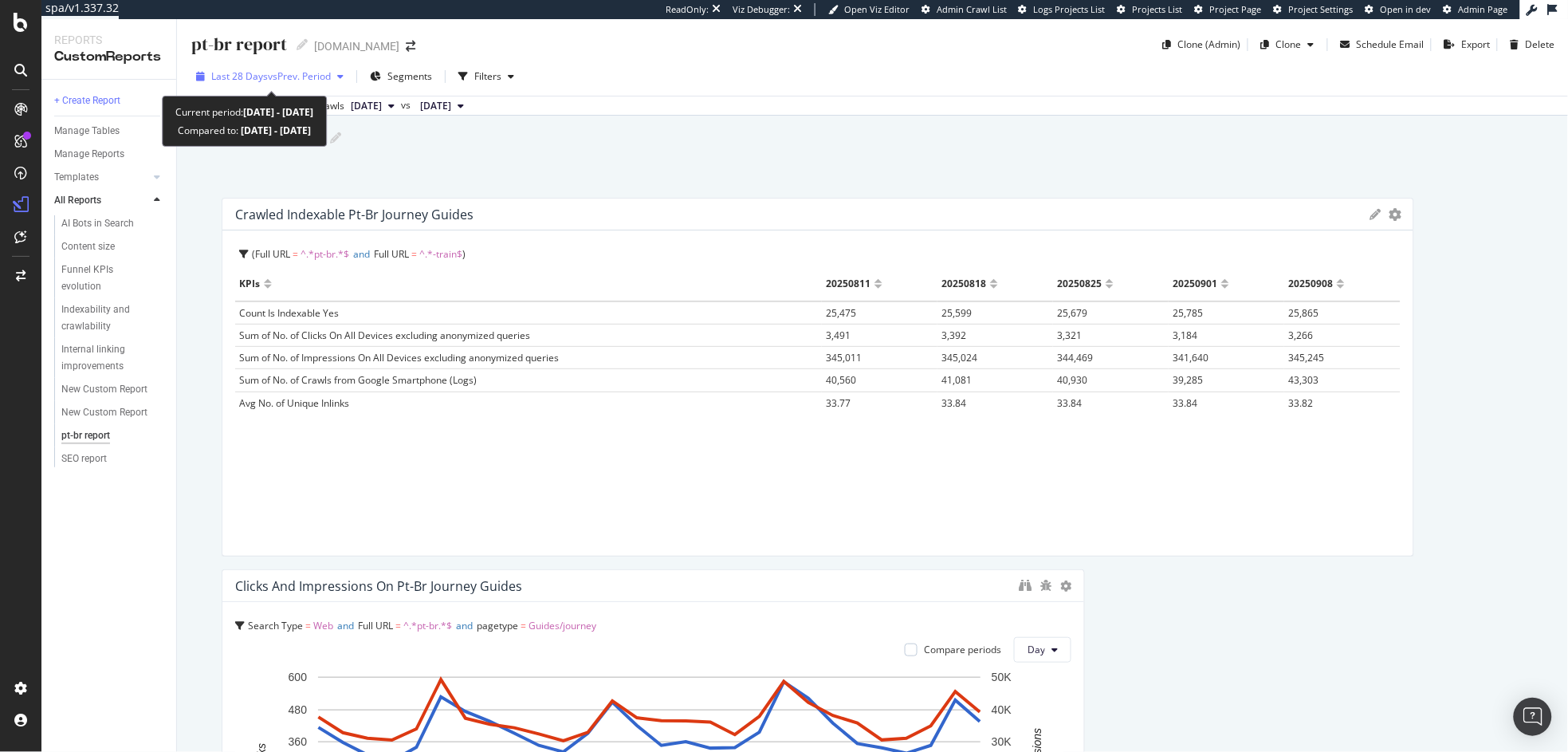
click at [289, 78] on span "vs Prev. Period" at bounding box center [299, 77] width 63 height 14
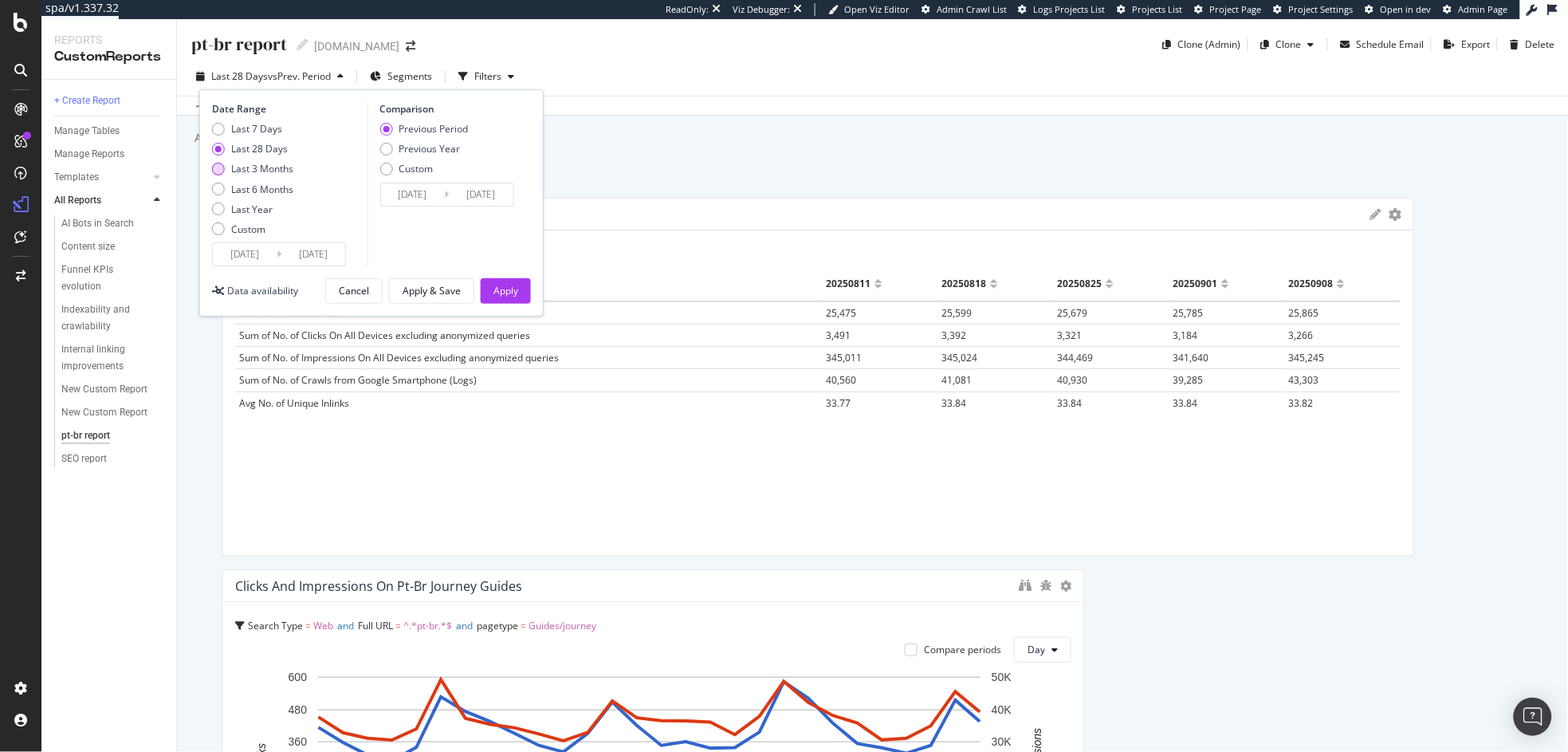
click at [272, 167] on div "Last 3 Months" at bounding box center [262, 169] width 62 height 14
type input "[DATE]"
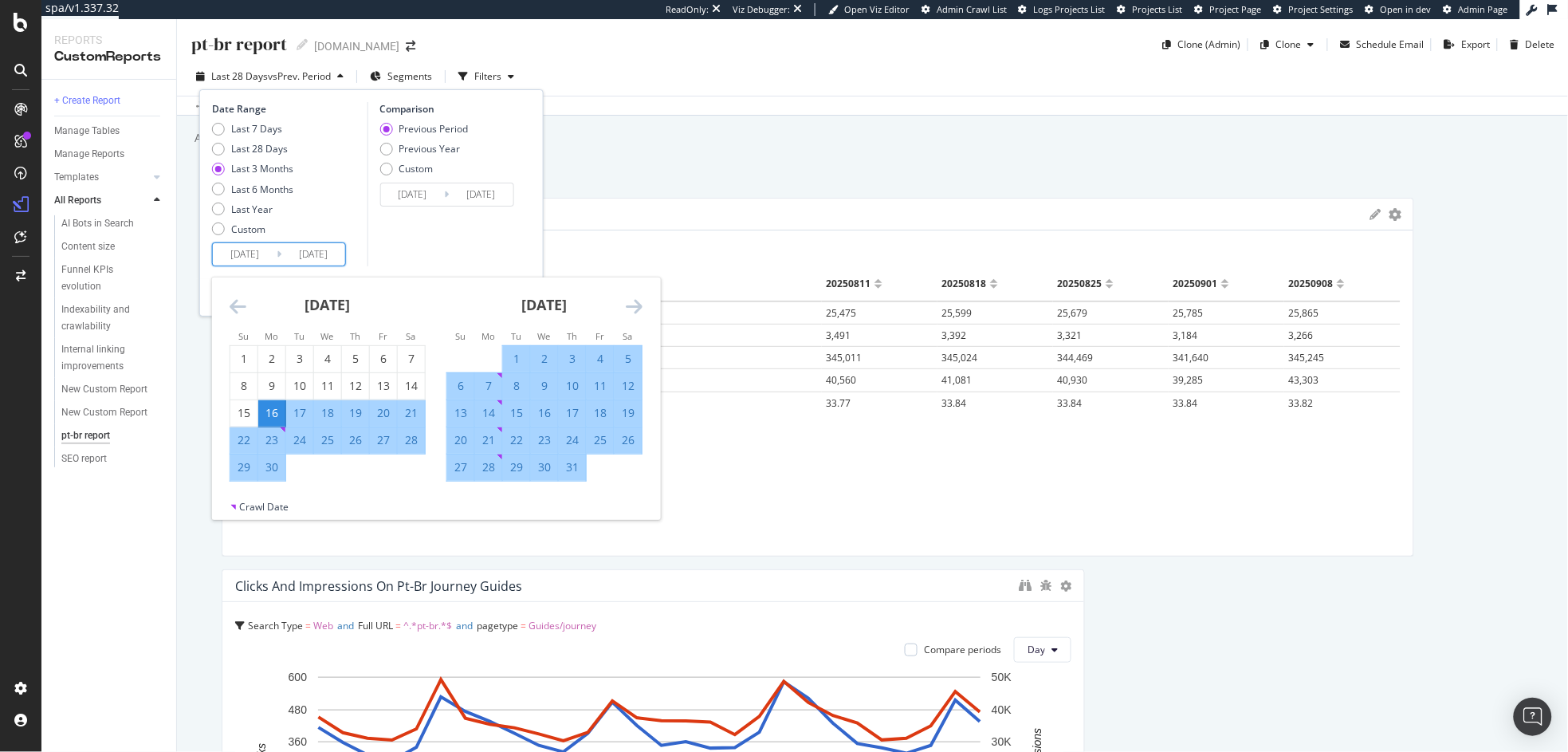
click at [254, 253] on input "[DATE]" at bounding box center [245, 254] width 64 height 23
click at [637, 306] on icon "Move forward to switch to the next month." at bounding box center [634, 306] width 17 height 19
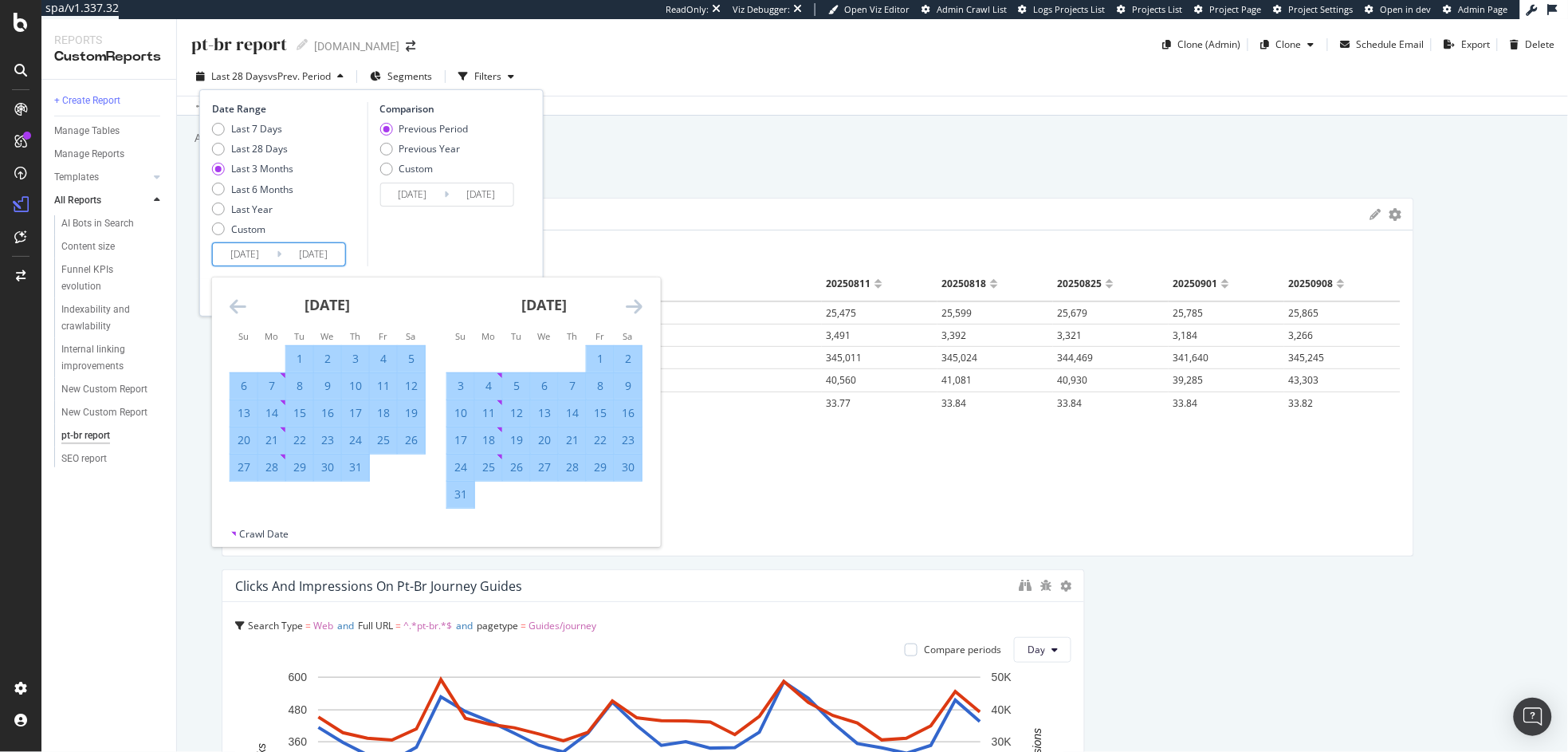
click at [306, 355] on div "1" at bounding box center [299, 359] width 27 height 16
type input "[DATE]"
click at [643, 299] on div "[DATE] 1 2 3 4 5 6 7 8 9 10 11 12 13 14 15 16 17 18 19 20 21 22 23 24 25 26 27 …" at bounding box center [544, 393] width 217 height 232
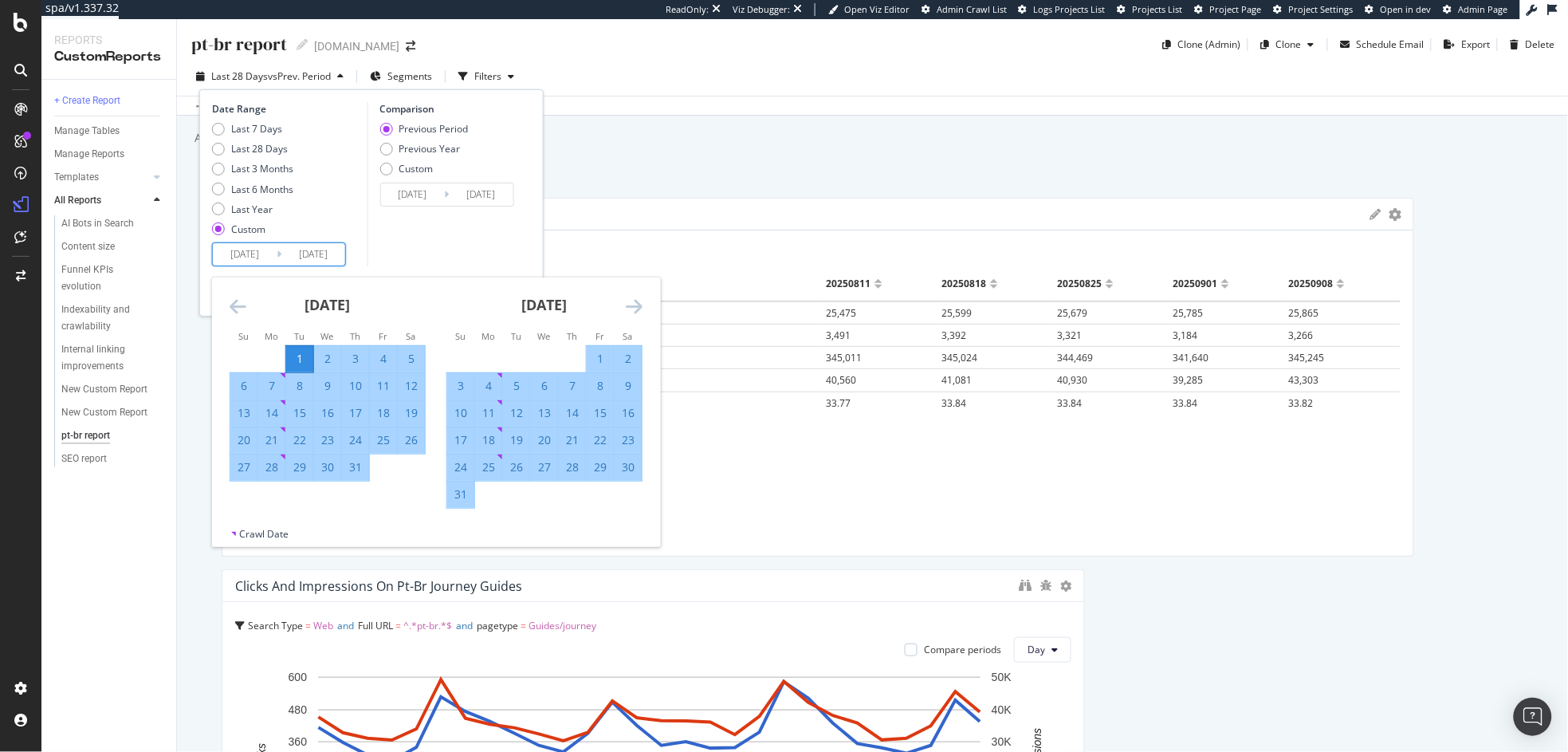
click at [639, 302] on icon "Move forward to switch to the next month." at bounding box center [634, 306] width 17 height 19
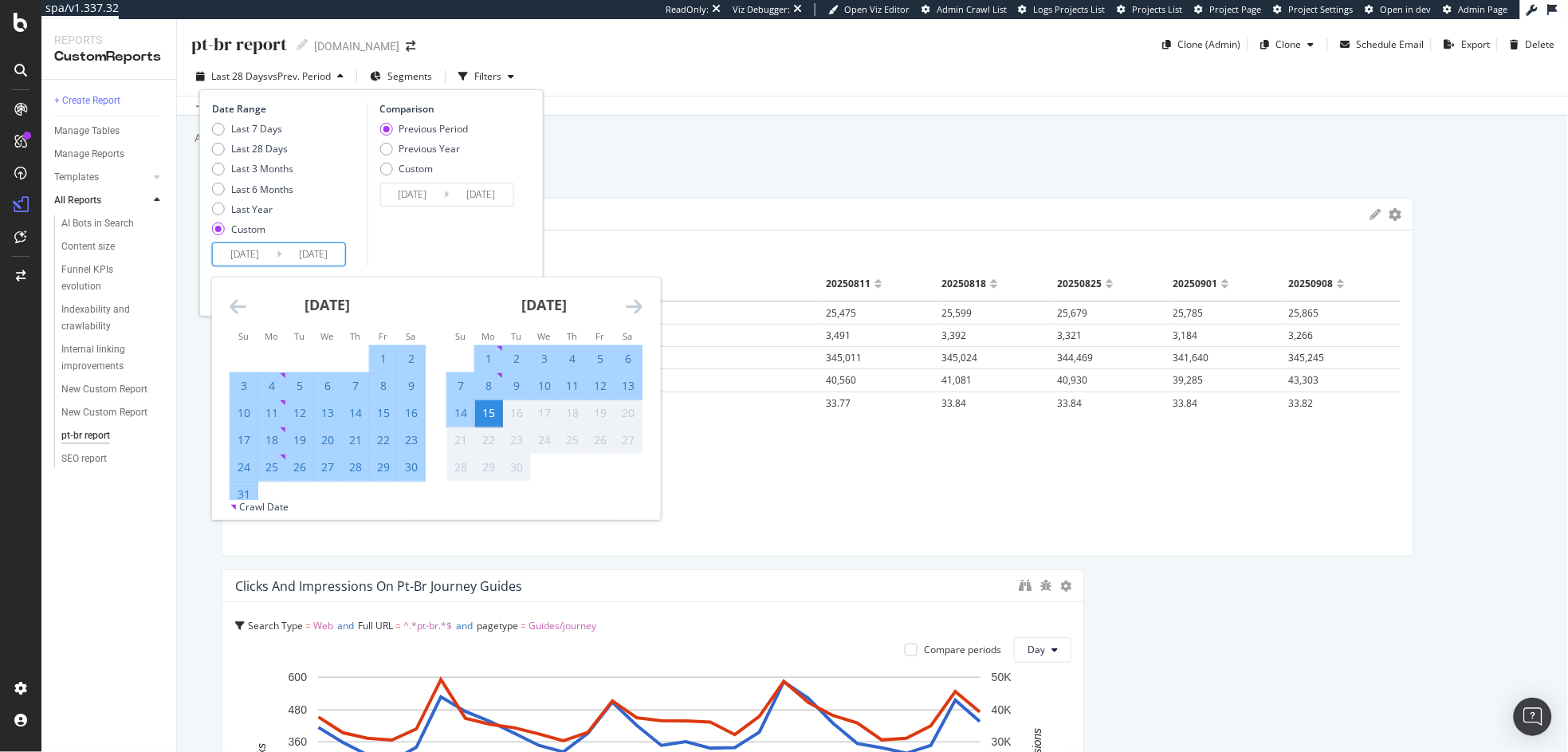
click at [494, 412] on div "15" at bounding box center [488, 413] width 27 height 16
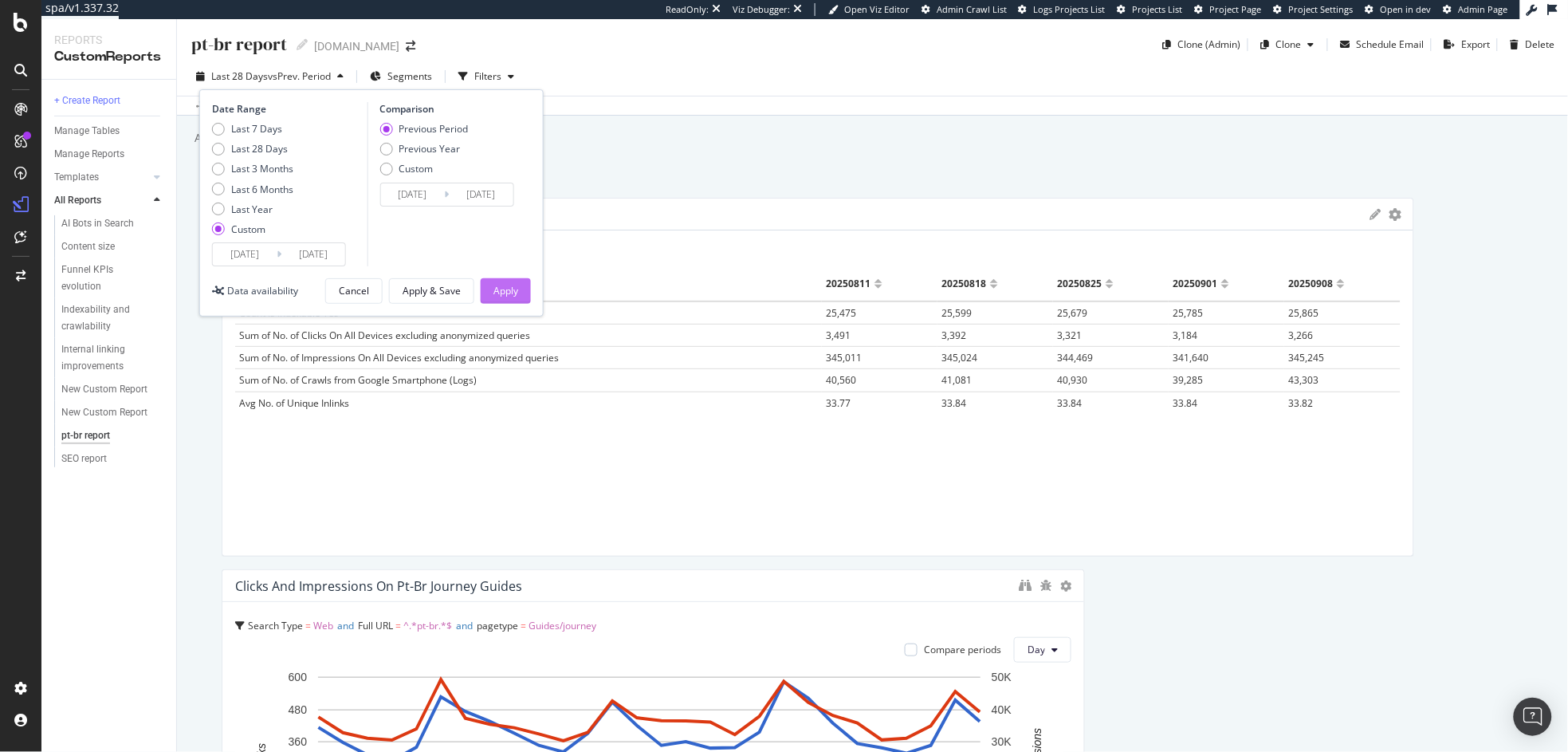
click at [517, 294] on div "Apply" at bounding box center [506, 291] width 24 height 14
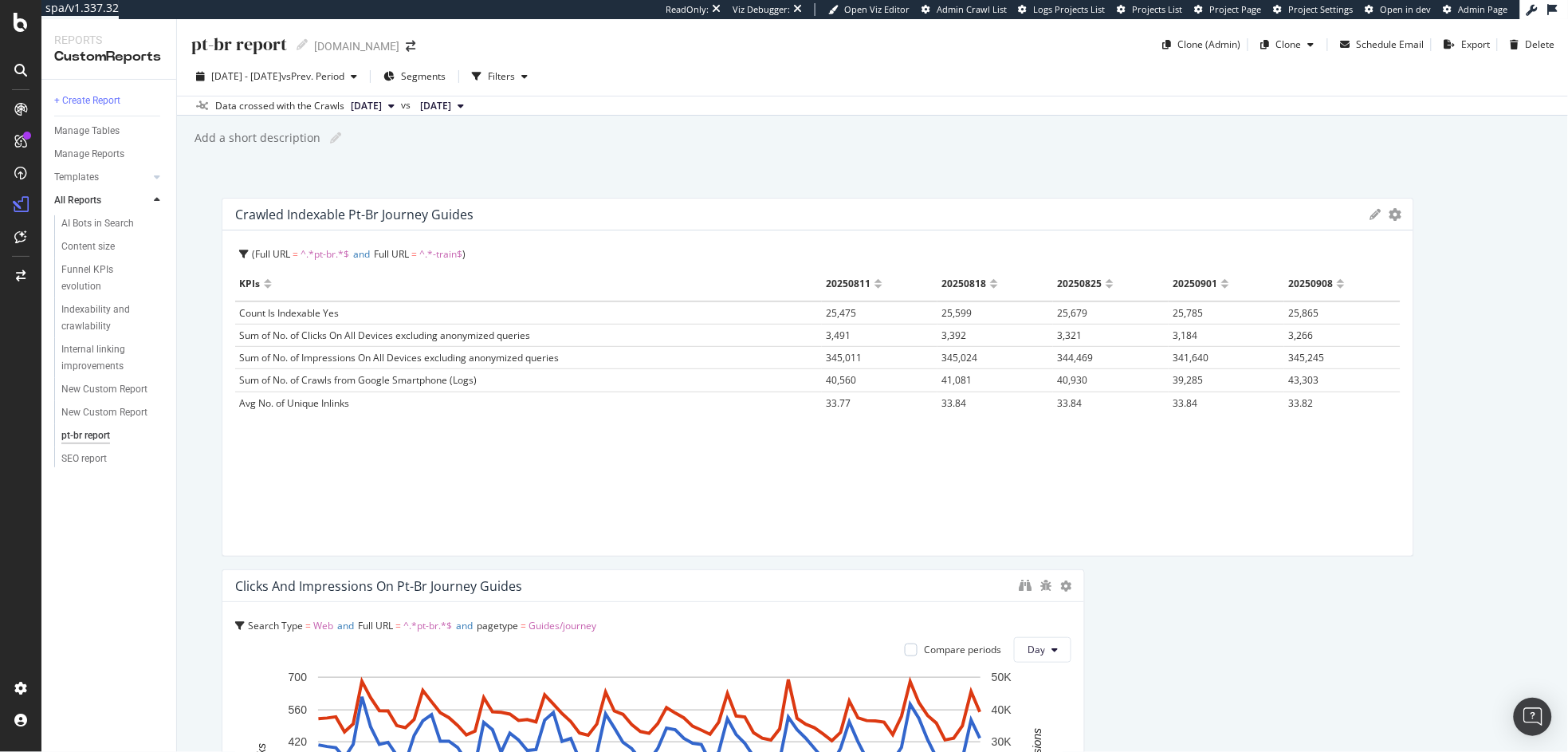
click at [288, 143] on div "Add a short description" at bounding box center [257, 138] width 128 height 16
type input "Links removed to 54k low value pt-br URLs on [DATE]"
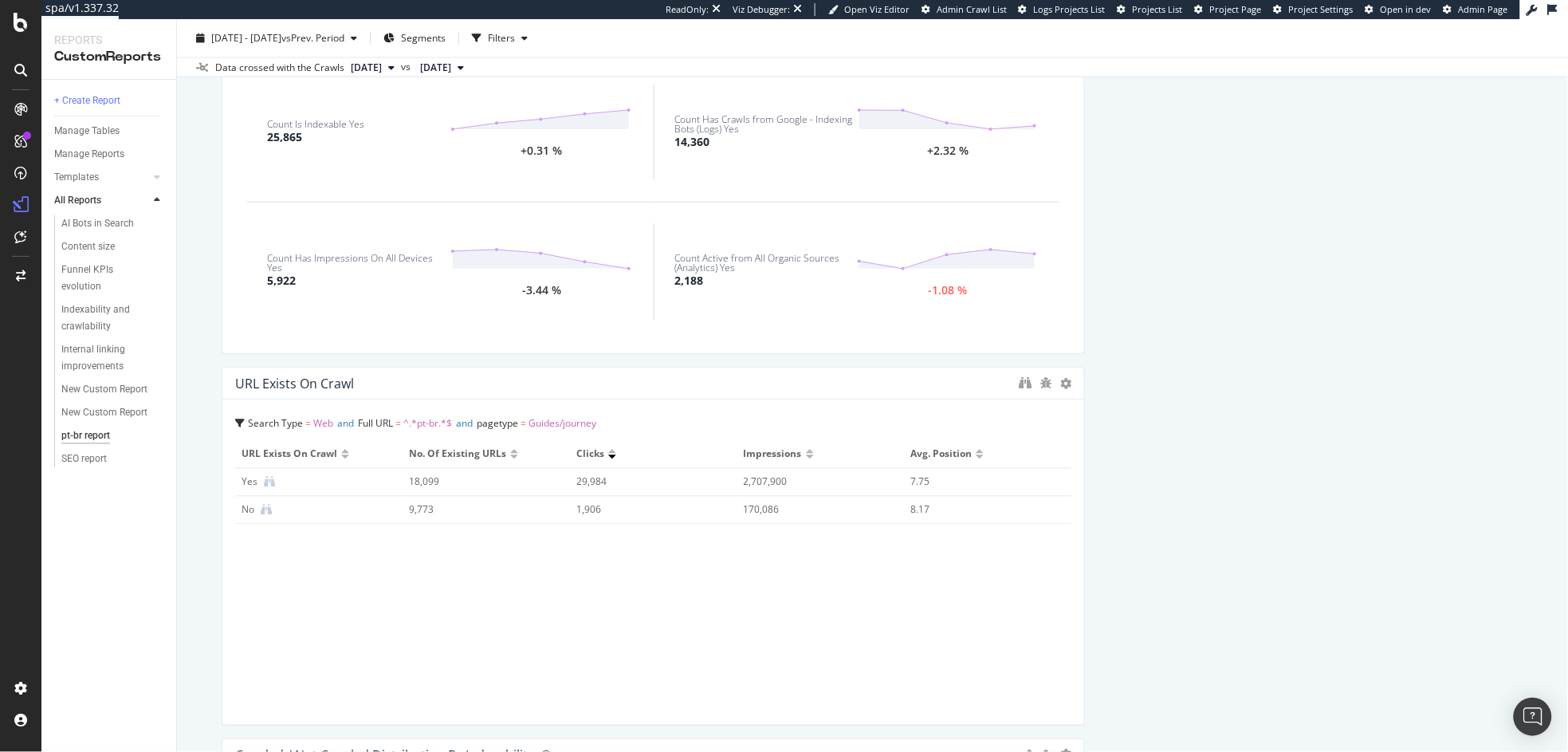
scroll to position [862, 0]
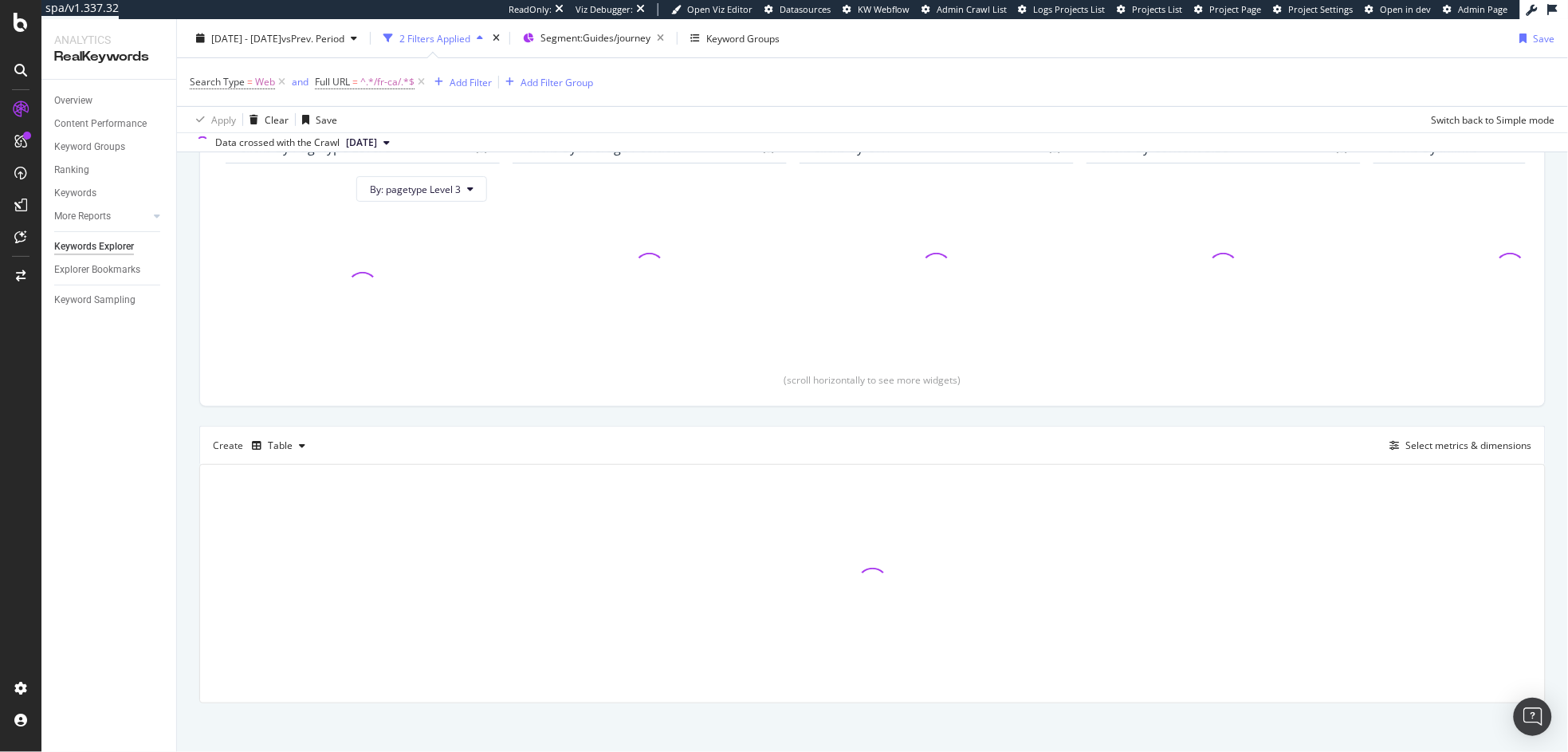
scroll to position [172, 0]
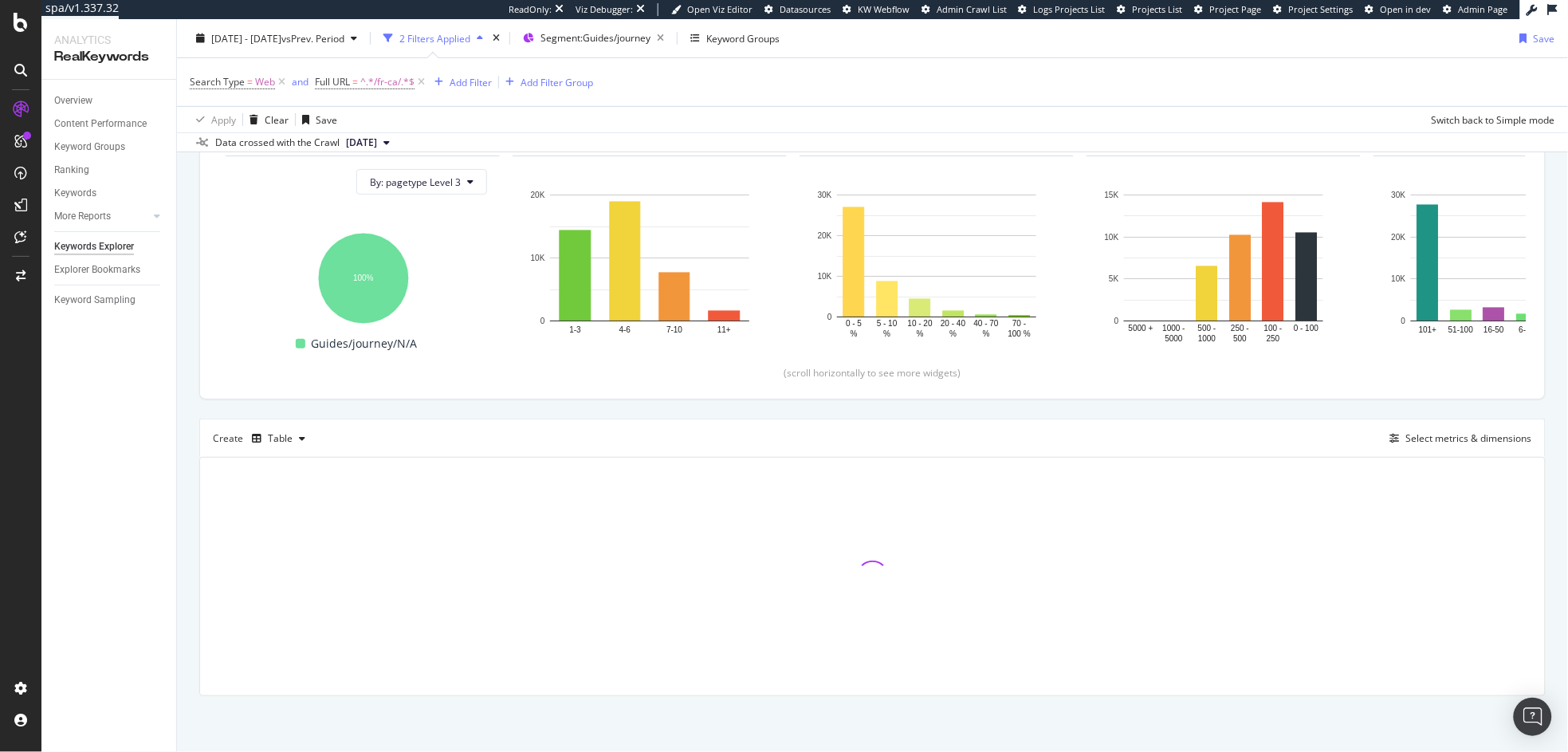
click at [719, 412] on div "Top Charts Clicks By pagetype Level 3 By: pagetype Level 3 Hold CMD (⌘) while c…" at bounding box center [872, 381] width 1347 height 629
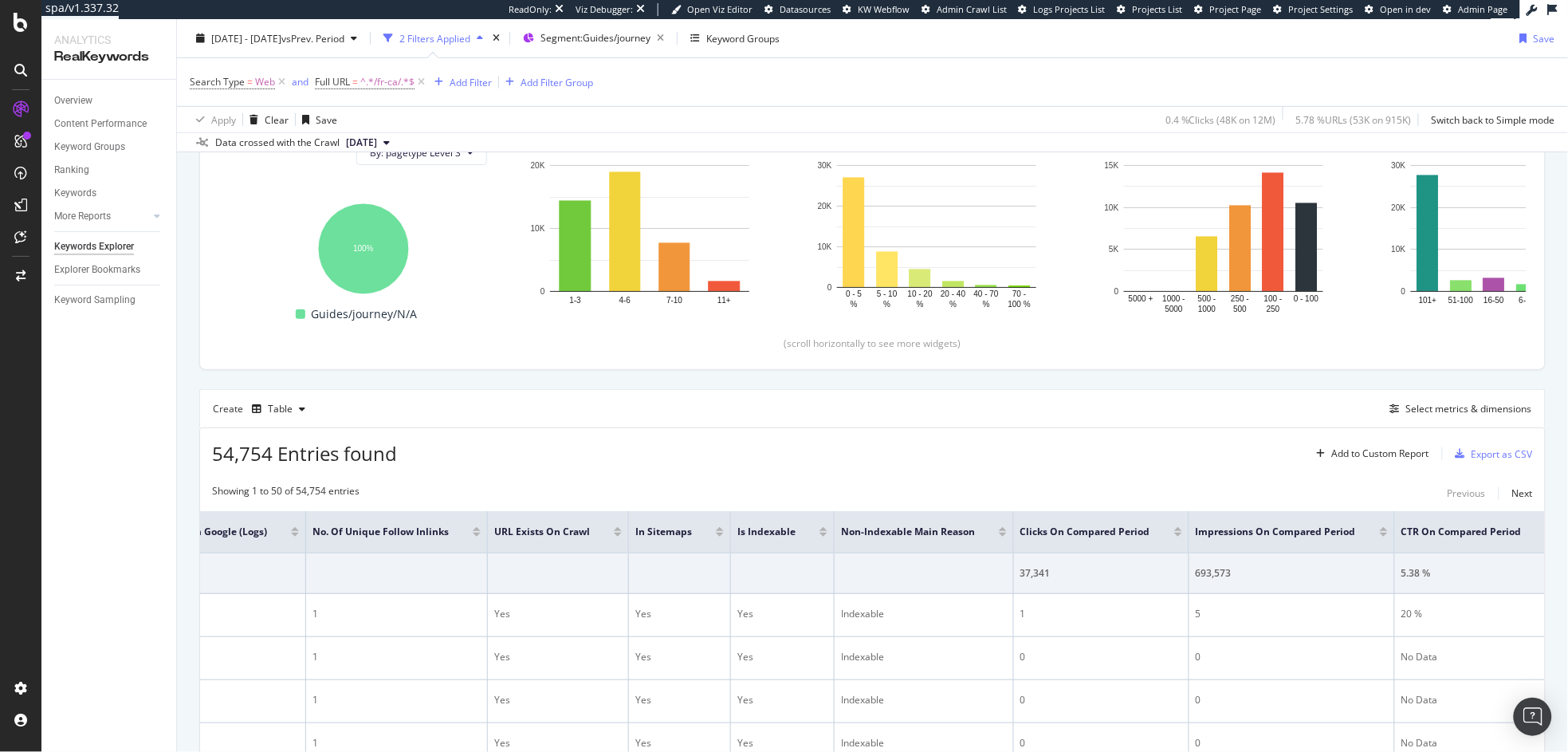
scroll to position [0, 1103]
click at [1455, 413] on div "Select metrics & dimensions" at bounding box center [1470, 409] width 126 height 14
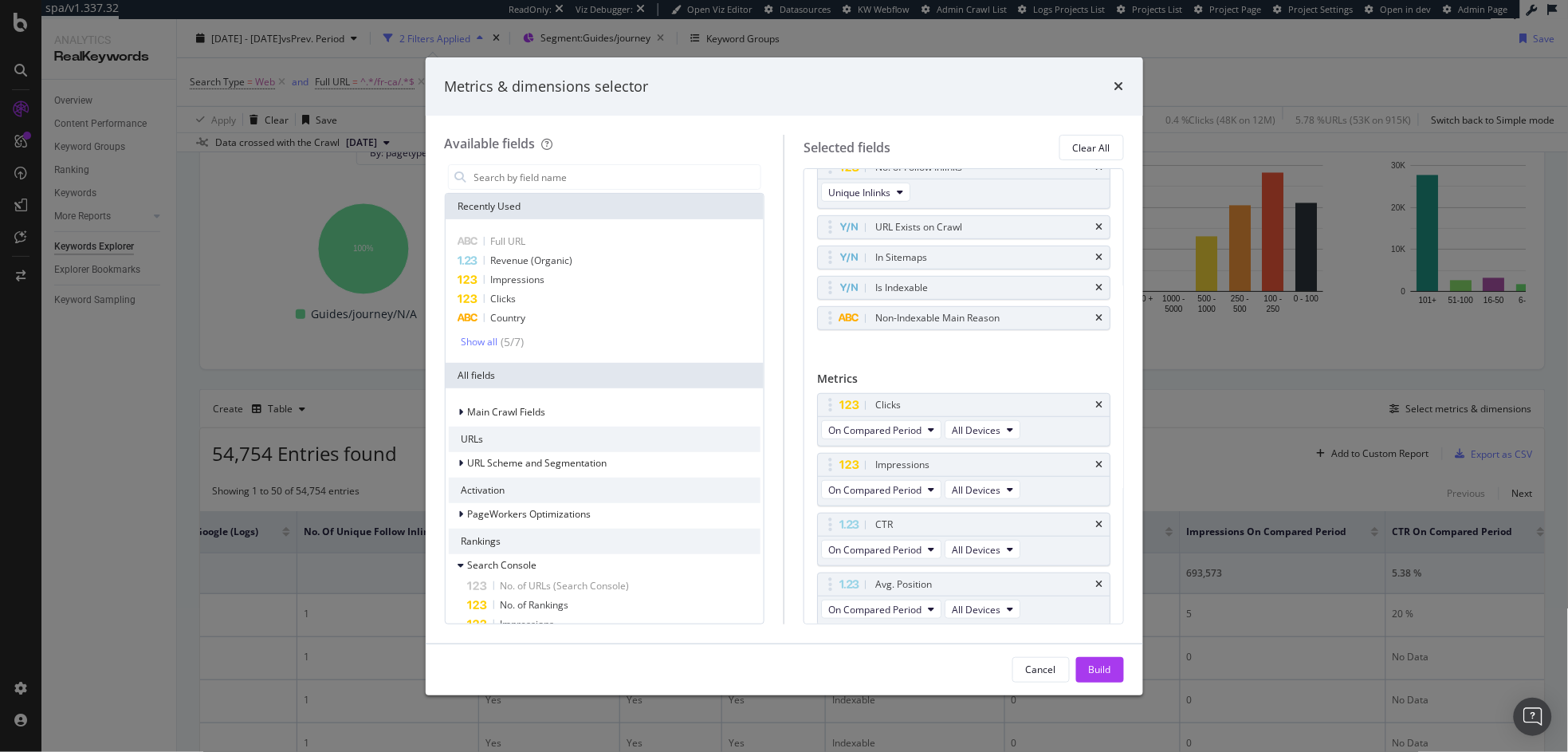
scroll to position [332, 0]
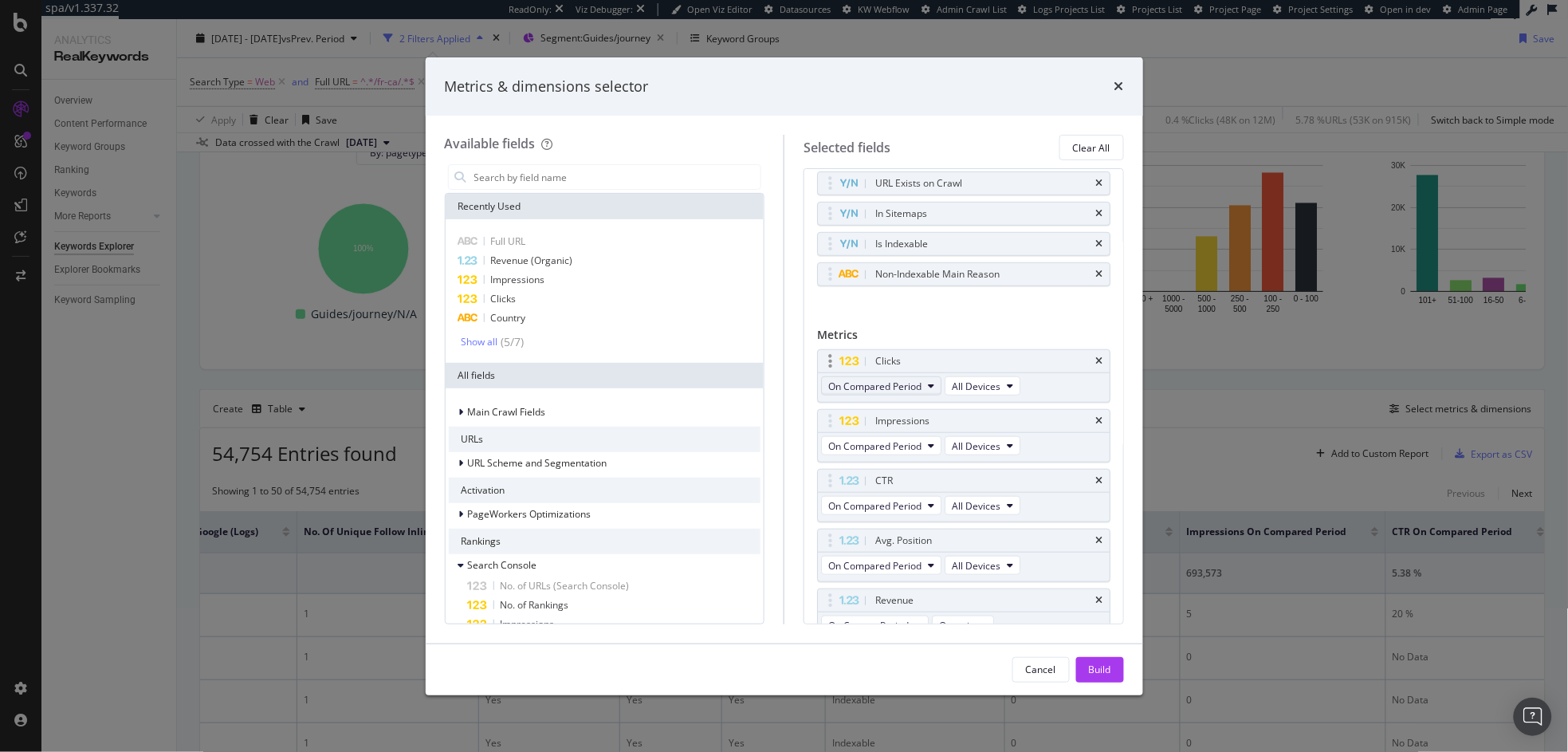
click at [908, 388] on span "On Compared Period" at bounding box center [875, 386] width 93 height 14
click at [905, 410] on span "On Current Period" at bounding box center [912, 415] width 154 height 14
click at [901, 446] on span "On Compared Period" at bounding box center [875, 446] width 93 height 14
click at [896, 471] on span "On Current Period" at bounding box center [912, 476] width 154 height 14
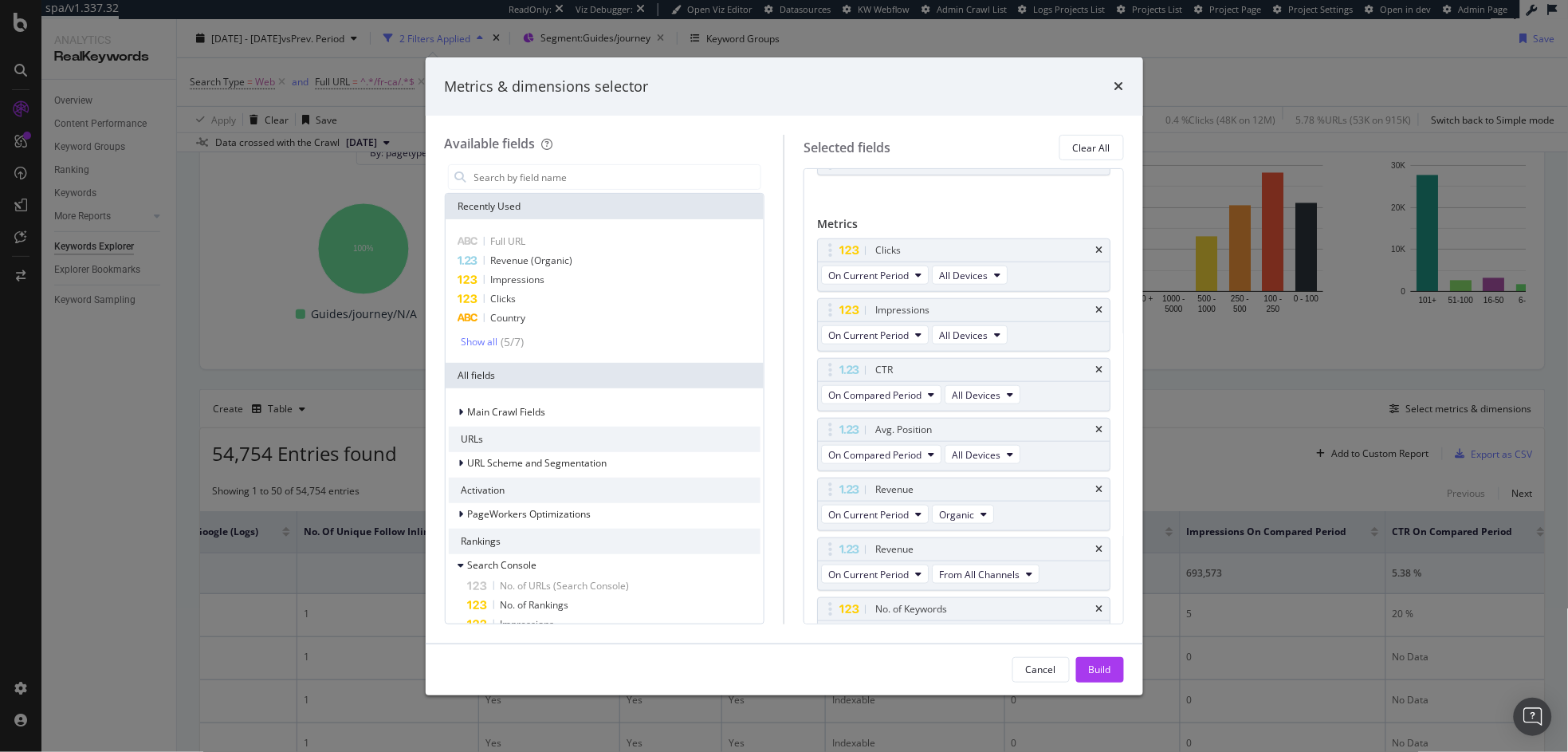
scroll to position [450, 0]
click at [895, 385] on span "On Compared Period" at bounding box center [875, 389] width 93 height 14
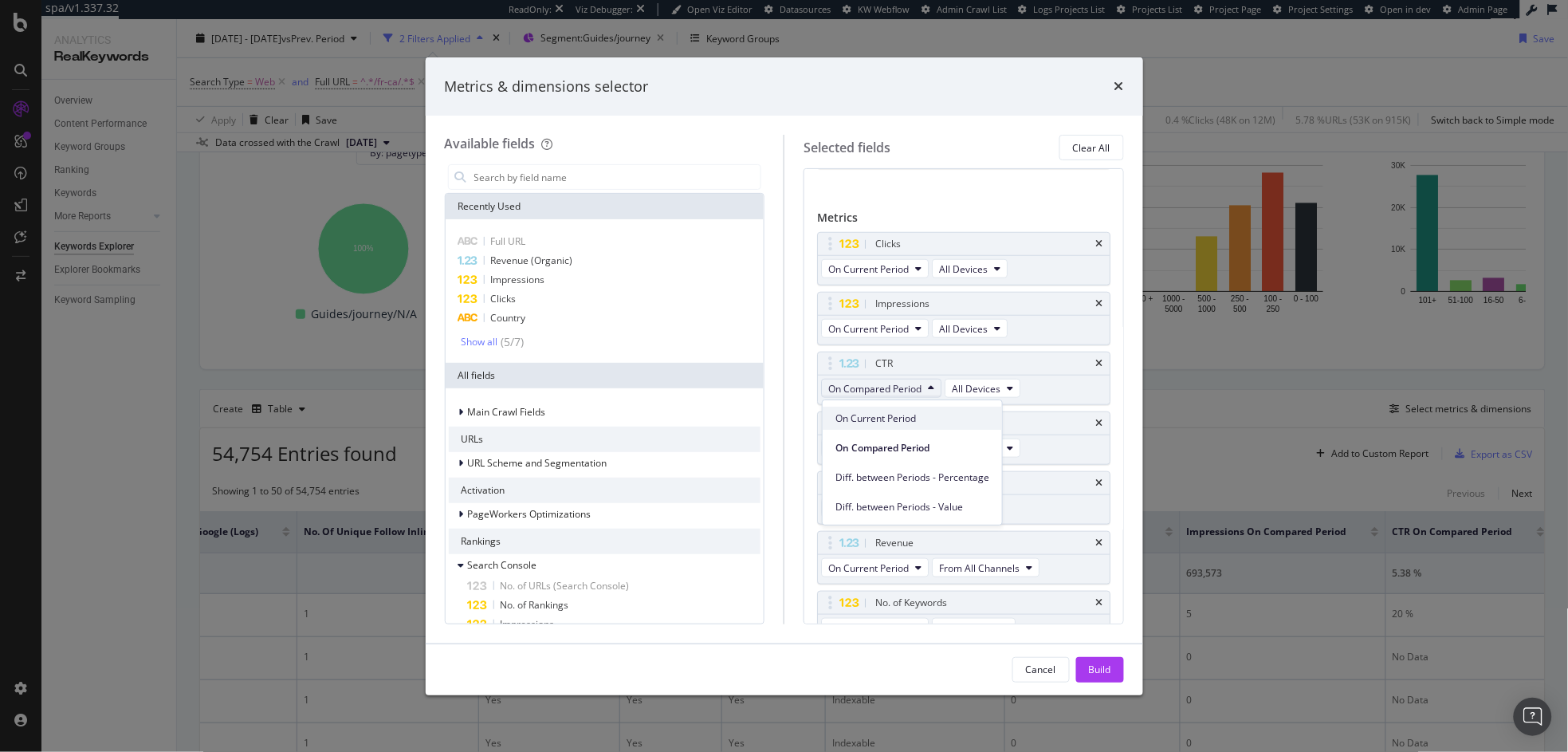
click at [893, 415] on span "On Current Period" at bounding box center [912, 419] width 154 height 14
click at [891, 449] on span "On Compared Period" at bounding box center [875, 448] width 93 height 14
click at [895, 471] on span "On Current Period" at bounding box center [912, 478] width 154 height 14
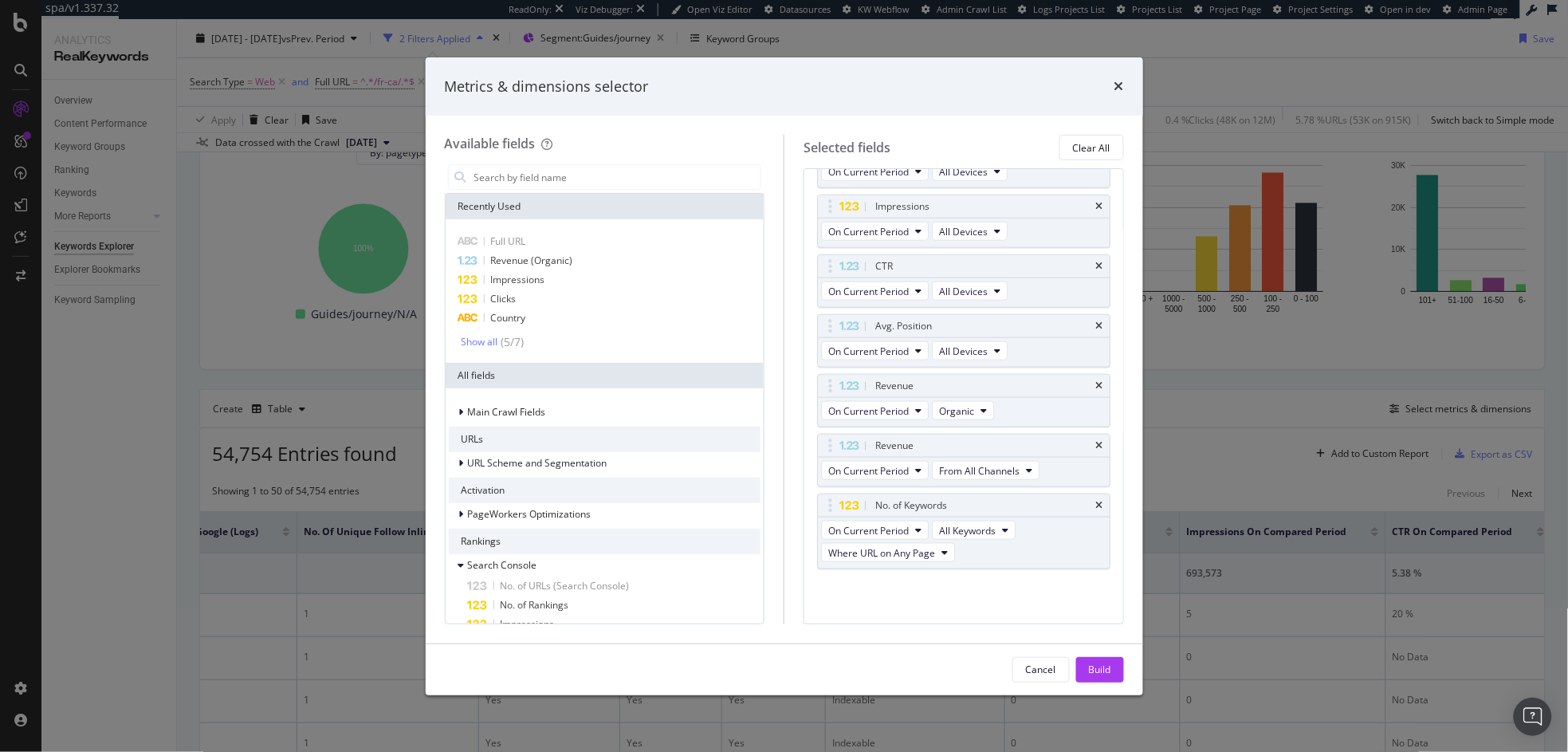
scroll to position [0, 0]
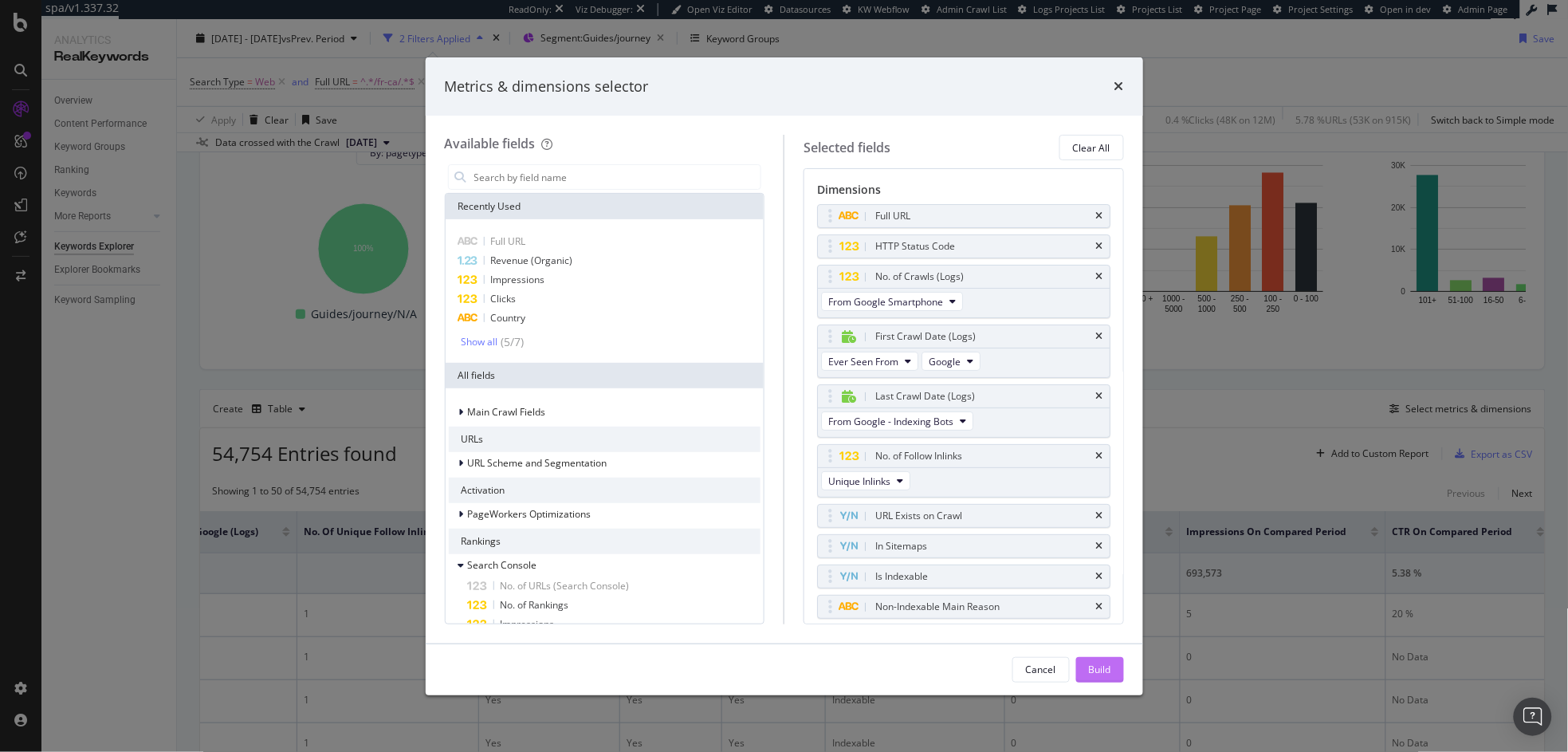
click at [1087, 665] on button "Build" at bounding box center [1100, 669] width 48 height 25
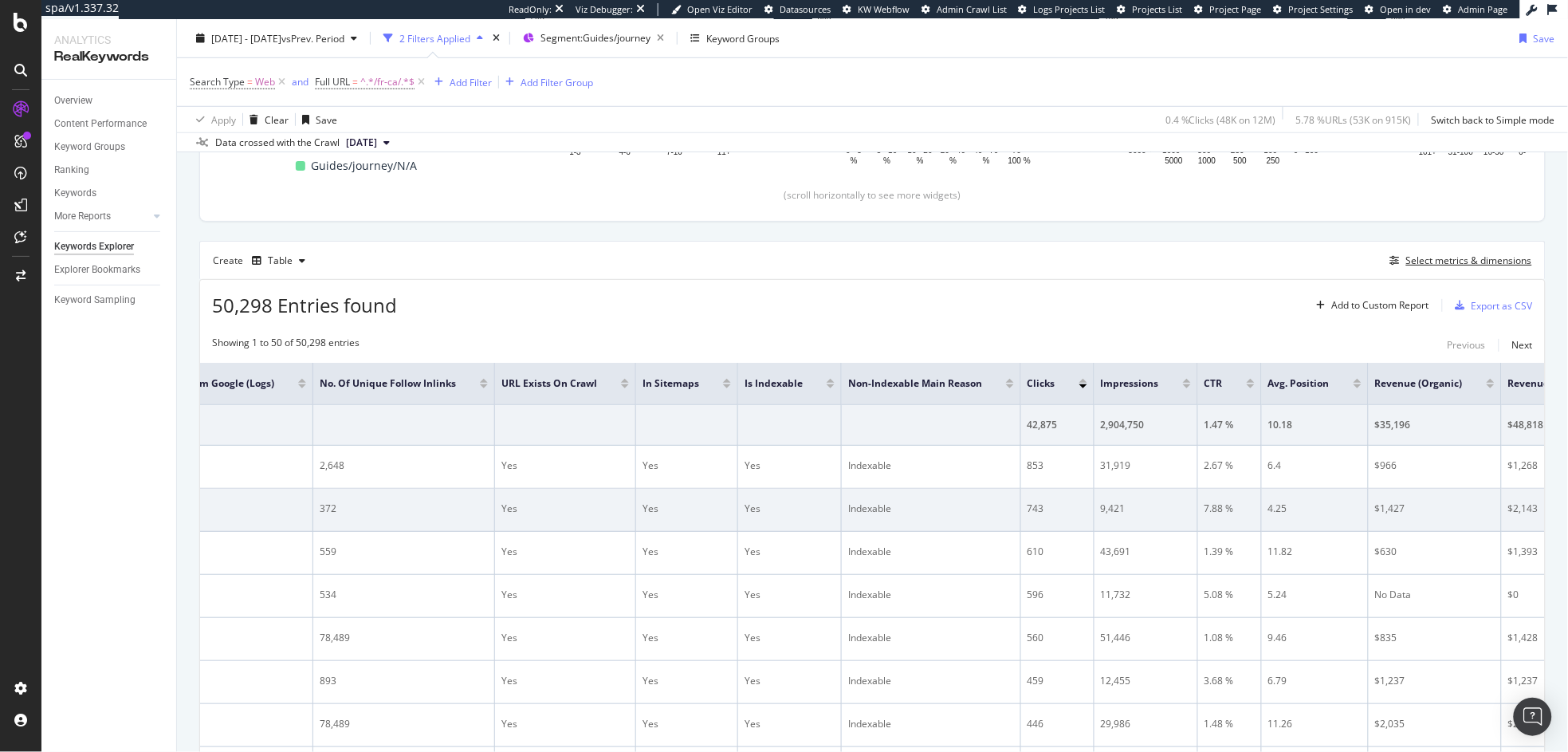
scroll to position [0, 1391]
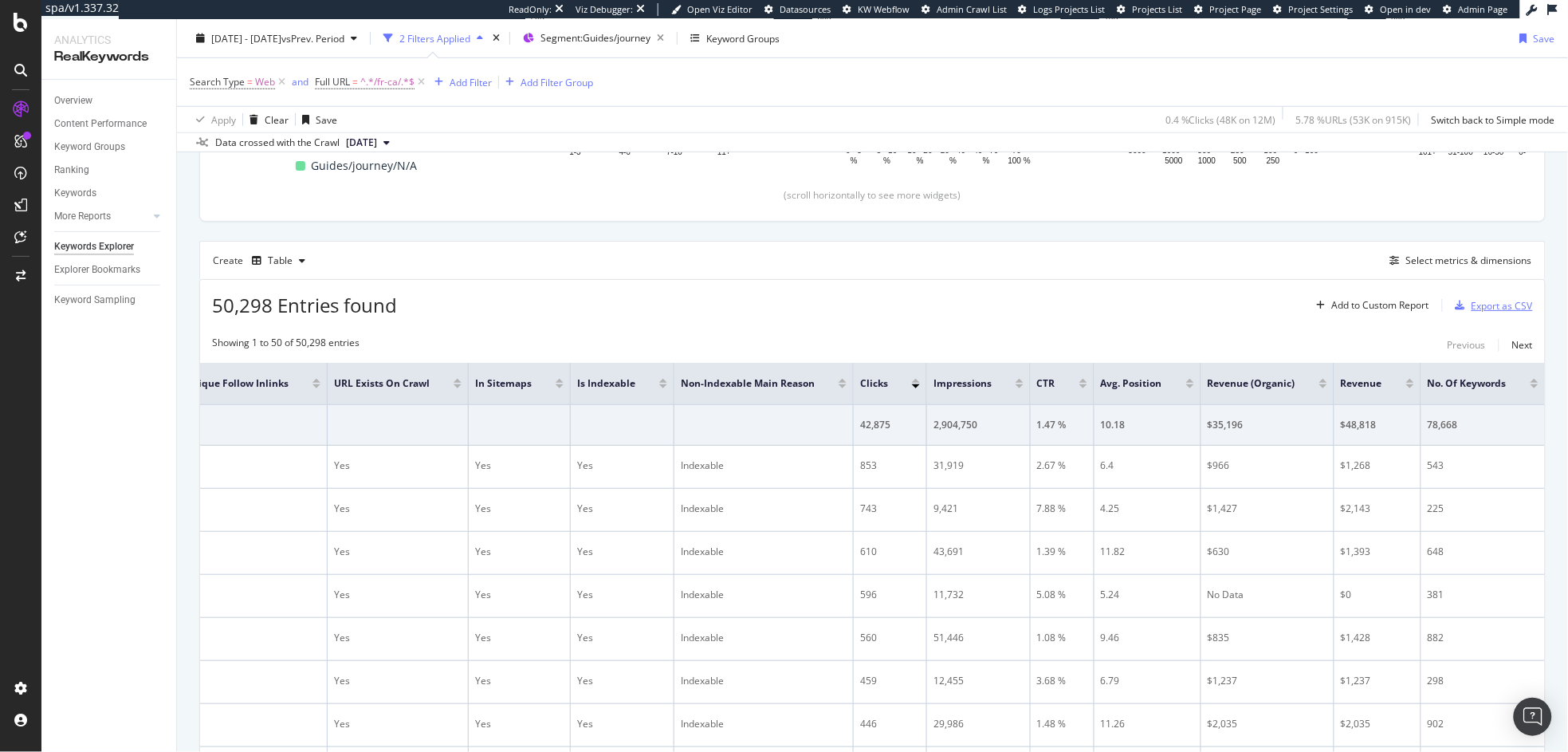
click at [1491, 308] on div "Export as CSV" at bounding box center [1503, 306] width 62 height 14
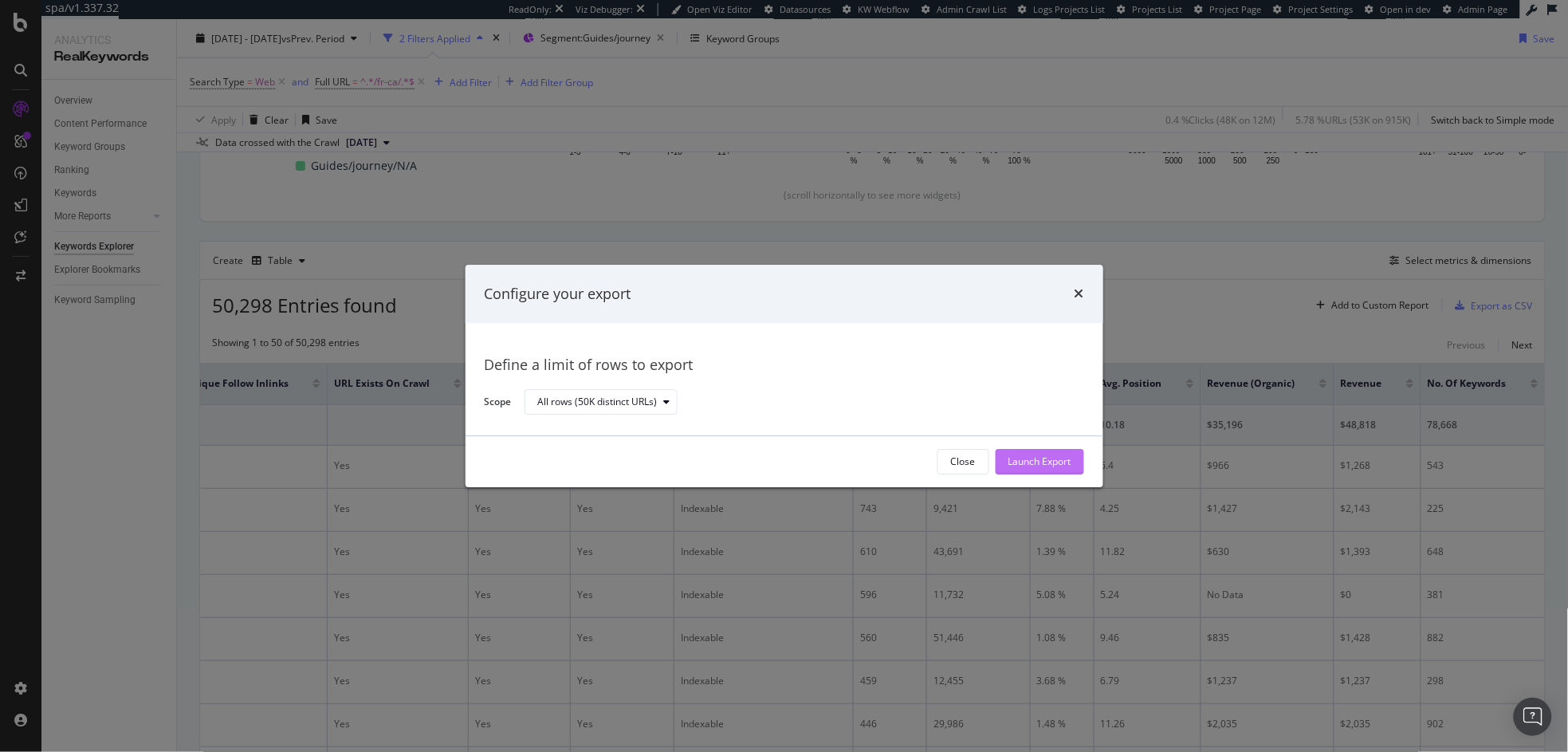
click at [1052, 468] on div "Launch Export" at bounding box center [1040, 462] width 63 height 14
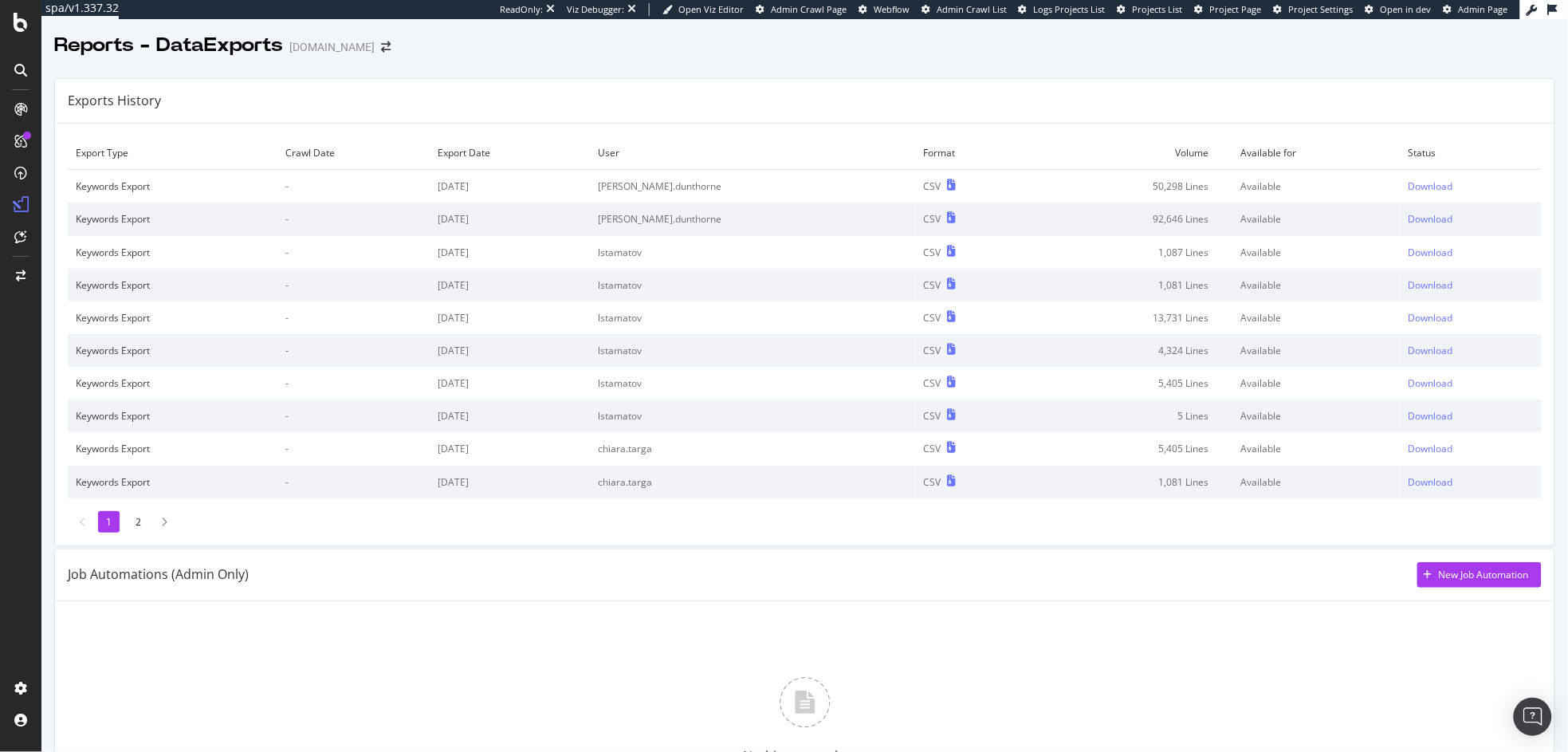
click at [1076, 130] on div "Export Type Crawl Date Export Date User Format Volume Available for Status Keyw…" at bounding box center [804, 334] width 1500 height 421
click at [1409, 190] on div "Download" at bounding box center [1430, 186] width 44 height 14
